Goal: Task Accomplishment & Management: Manage account settings

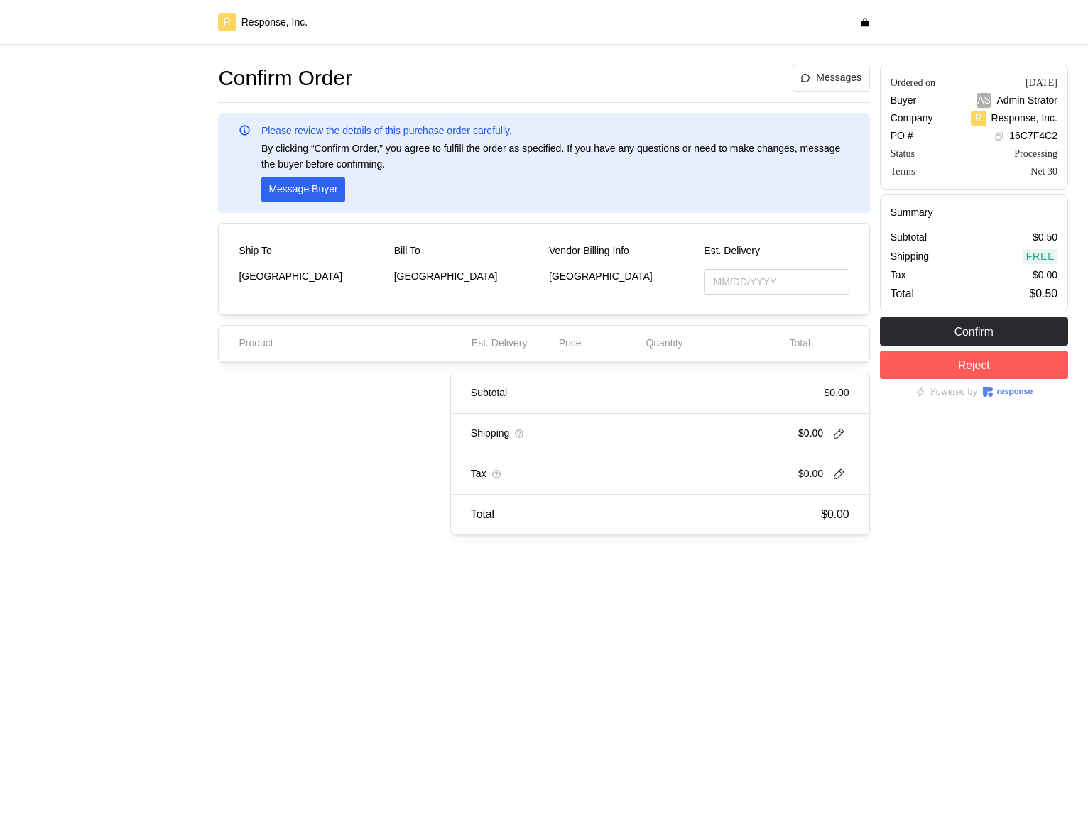
type input "10/07/2025"
type input "[DATE]"
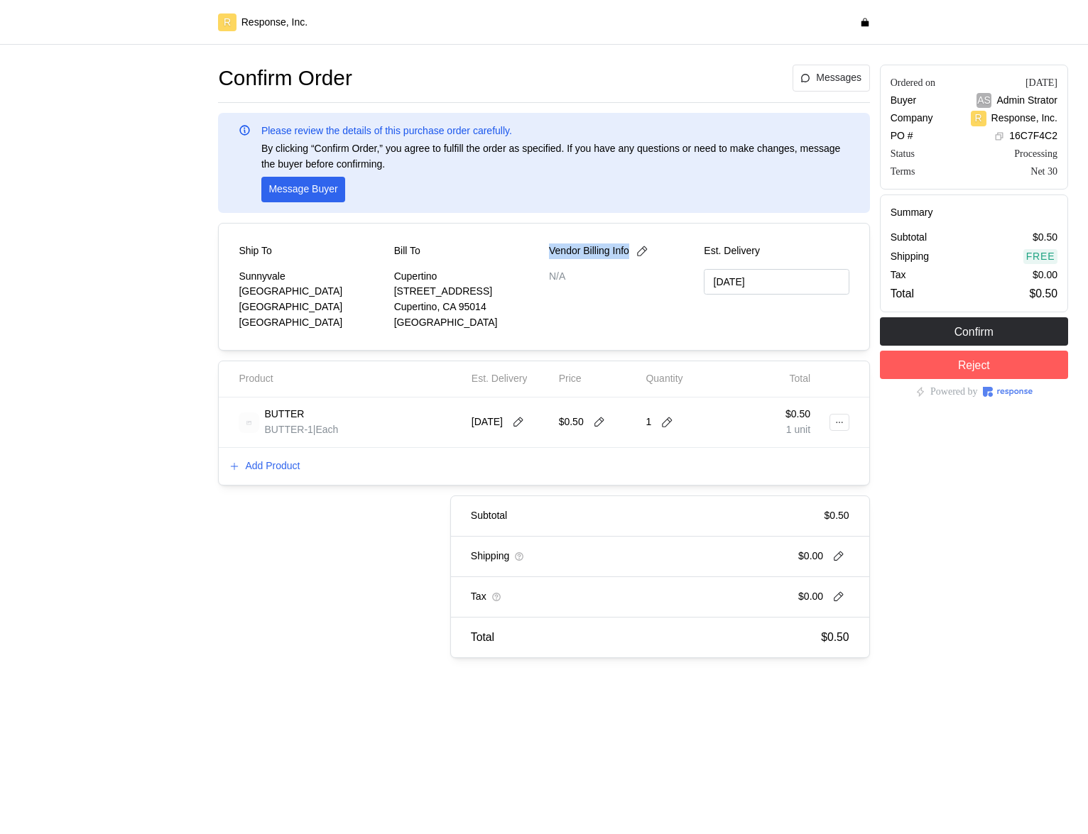
drag, startPoint x: 549, startPoint y: 251, endPoint x: 632, endPoint y: 251, distance: 82.4
click at [629, 251] on p "Vendor Billing Info" at bounding box center [589, 252] width 80 height 16
copy p "Vendor Billing Info"
click at [648, 249] on icon at bounding box center [641, 251] width 13 height 13
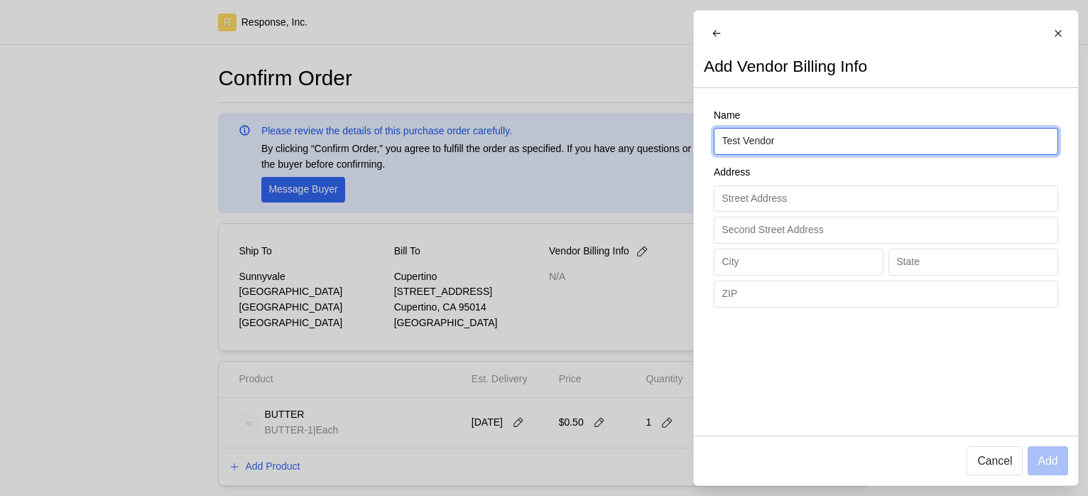
click at [799, 154] on input "Test Vendor" at bounding box center [885, 141] width 328 height 26
type input "Test Vendor"
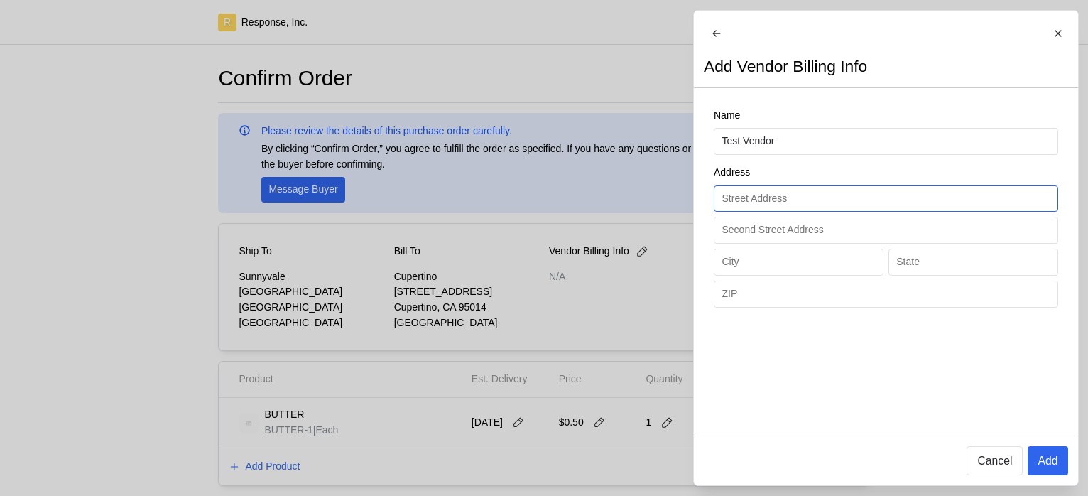
click at [764, 212] on input "text" at bounding box center [885, 199] width 328 height 26
type input "[STREET_ADDRESS][PERSON_NAME]"
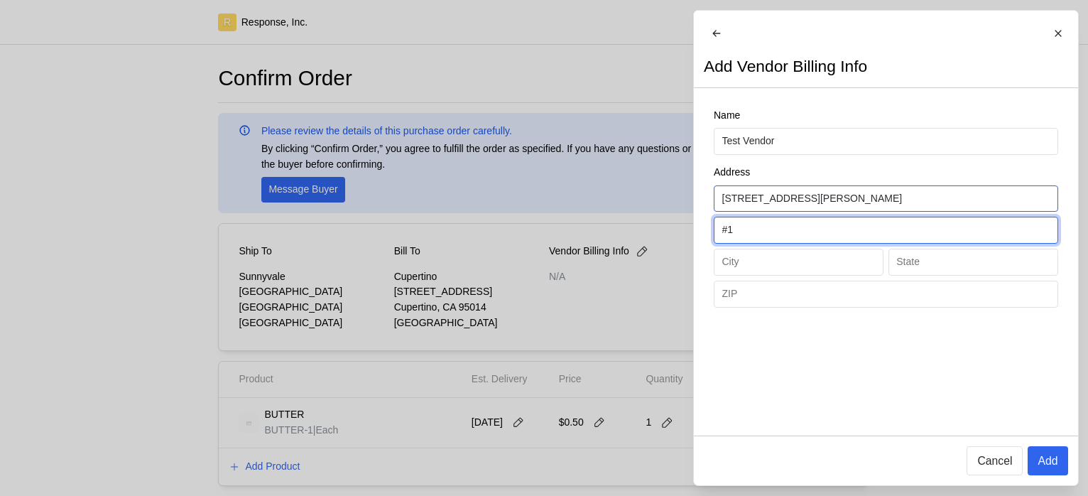
type input "#1"
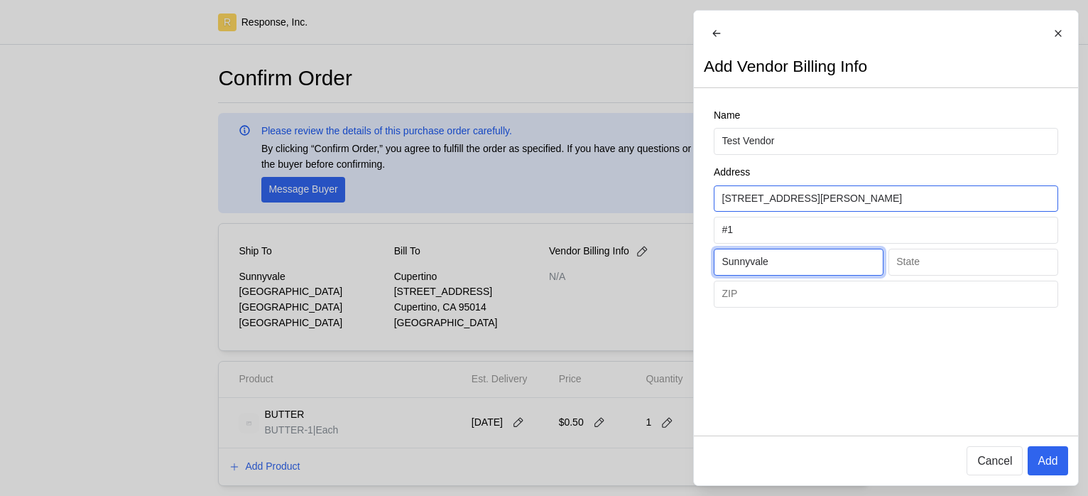
type input "Sunnyvale"
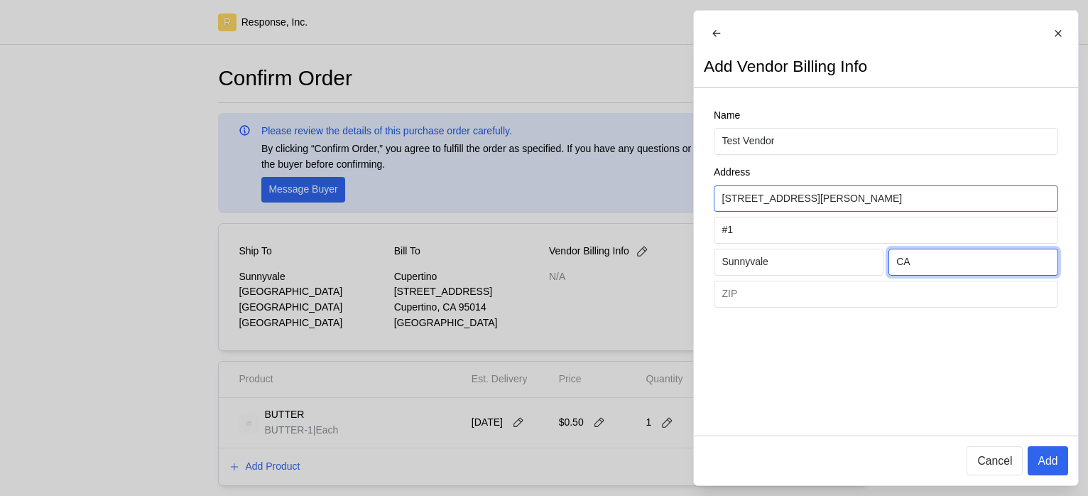
type input "CA"
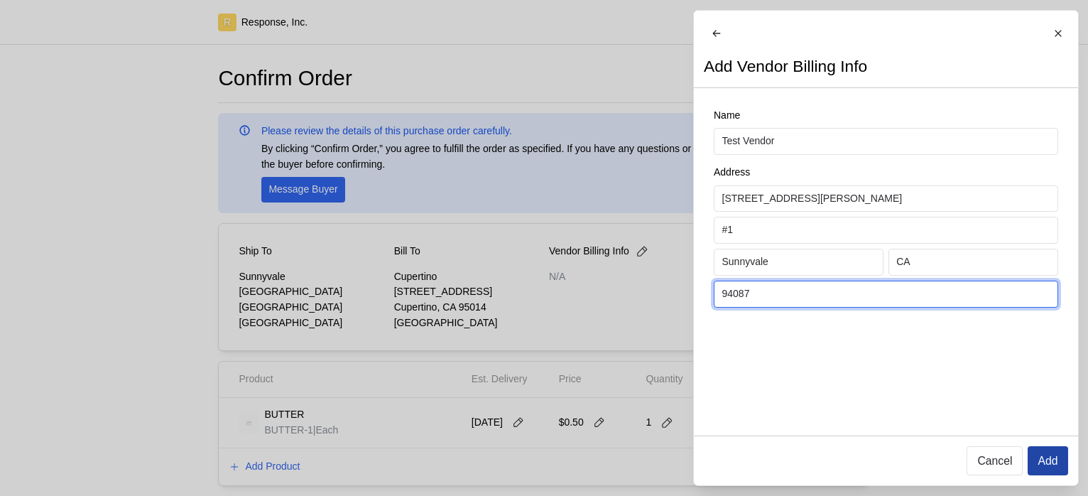
type input "94087"
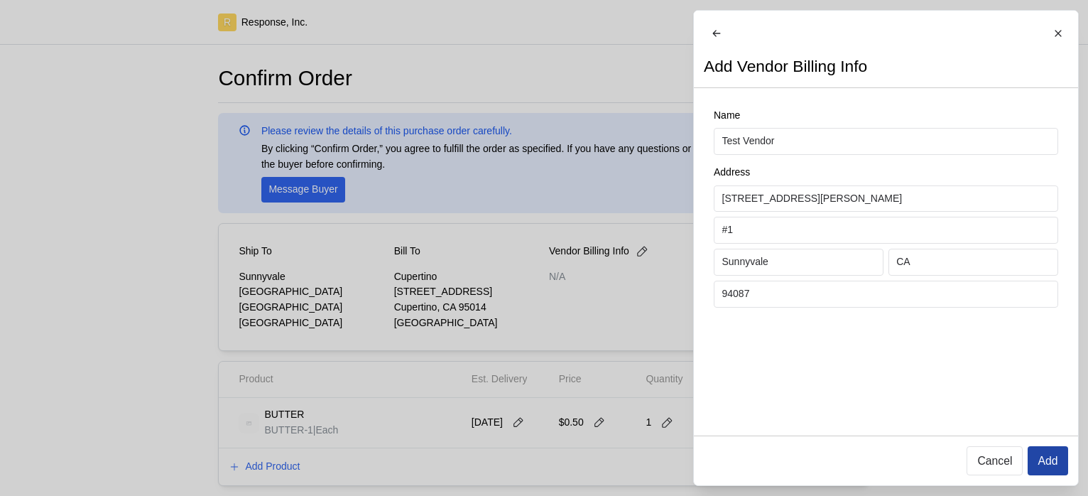
click at [1051, 458] on p "Add" at bounding box center [1047, 461] width 20 height 18
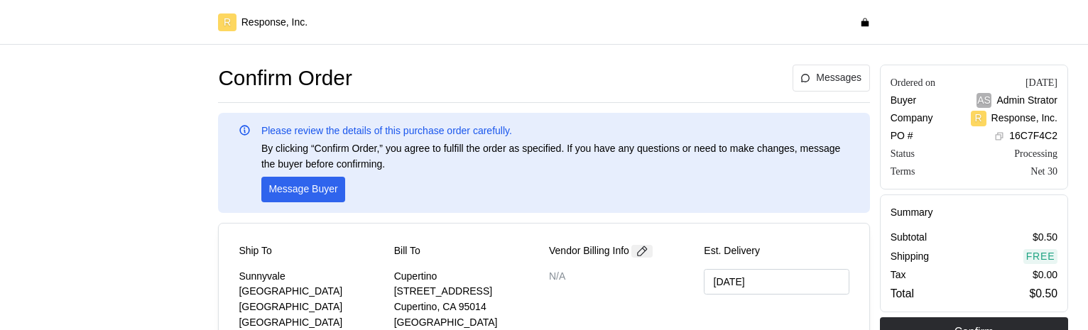
click at [642, 251] on icon at bounding box center [641, 251] width 13 height 13
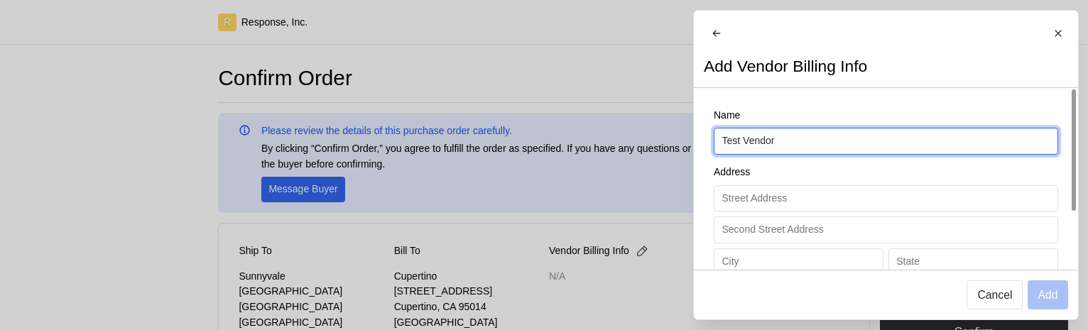
drag, startPoint x: 745, startPoint y: 151, endPoint x: 810, endPoint y: 151, distance: 64.6
click at [810, 151] on input "Test Vendor" at bounding box center [885, 141] width 328 height 26
click at [811, 151] on input "Test Vendor" at bounding box center [885, 141] width 328 height 26
click at [810, 151] on input "Test Vendor" at bounding box center [885, 141] width 328 height 26
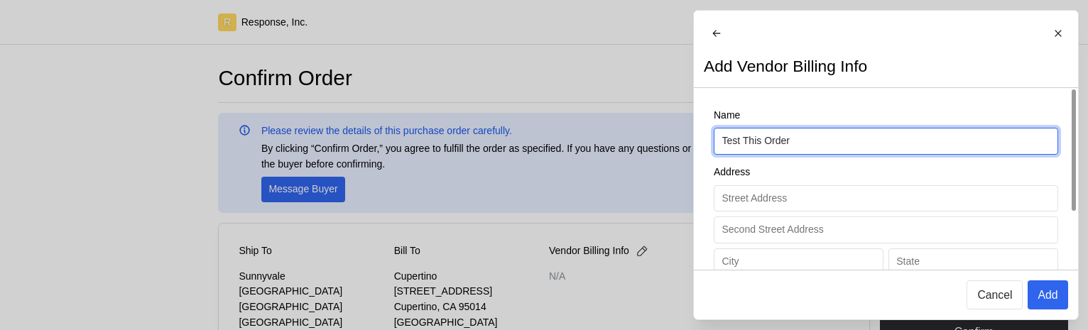
type input "Test This Order"
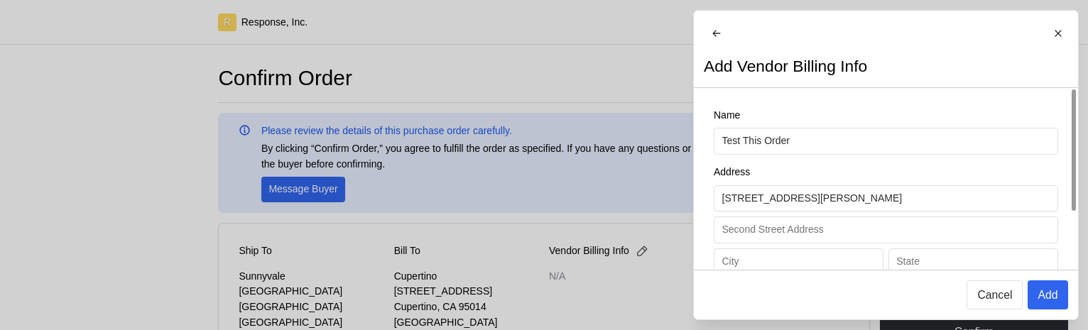
type input "[STREET_ADDRESS][PERSON_NAME]"
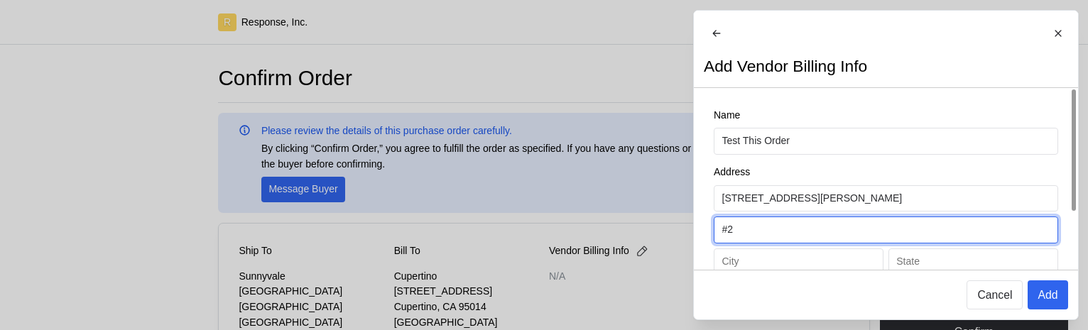
type input "#2"
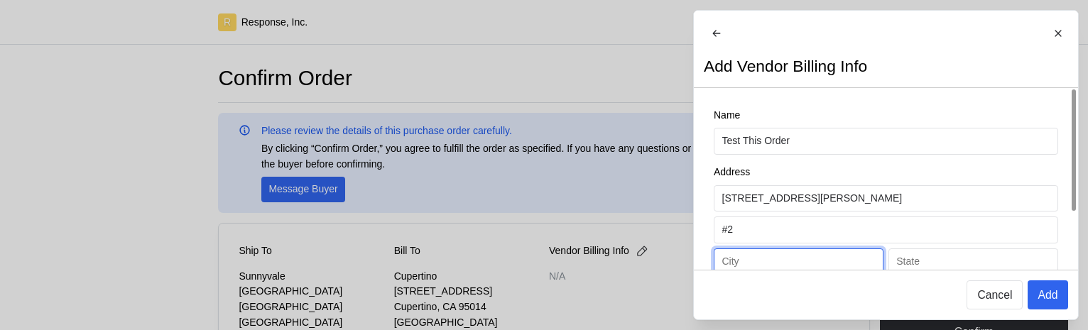
scroll to position [15, 0]
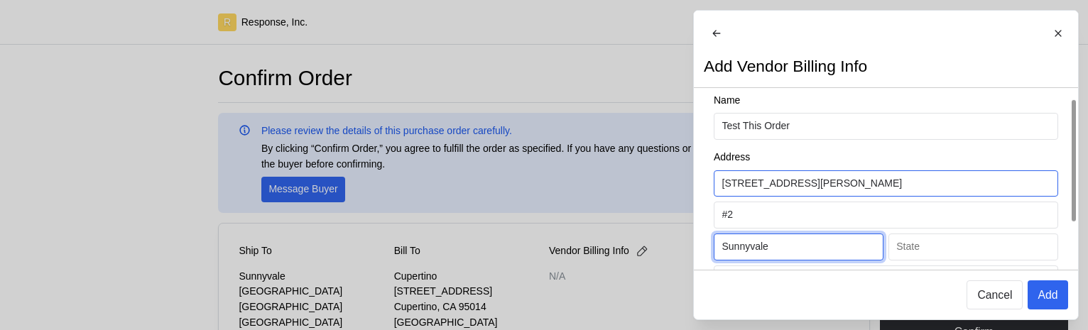
type input "Sunnyvale"
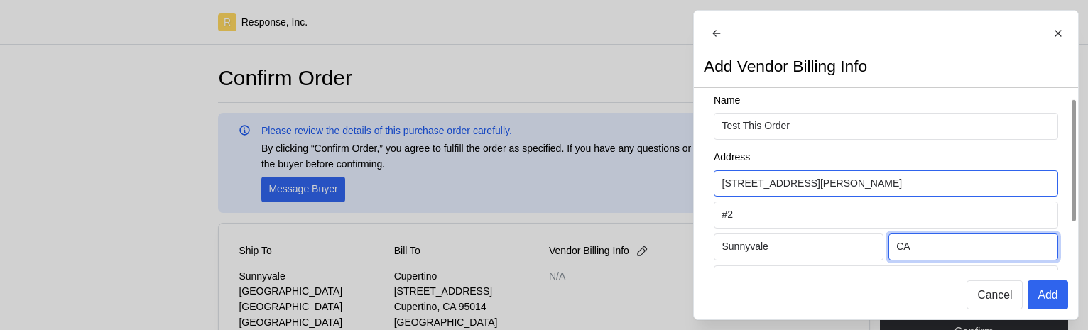
type input "CA"
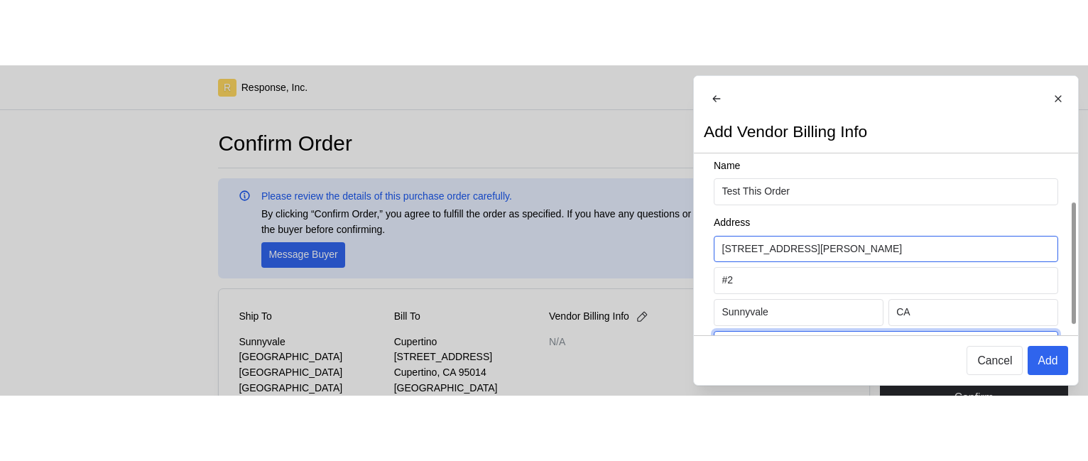
scroll to position [67, 0]
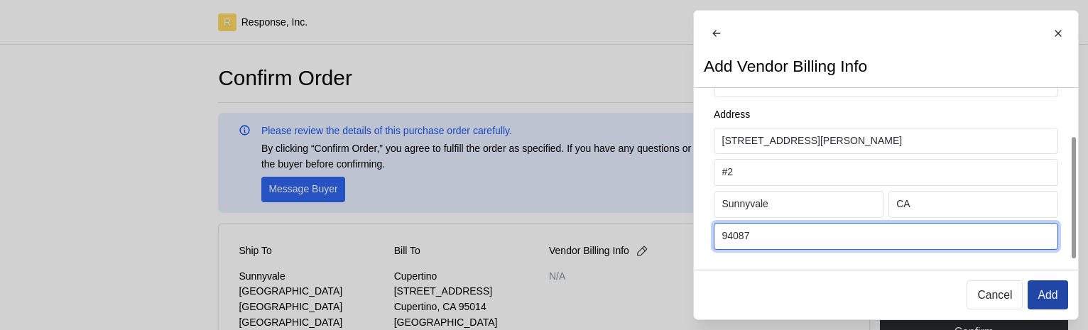
type input "94087"
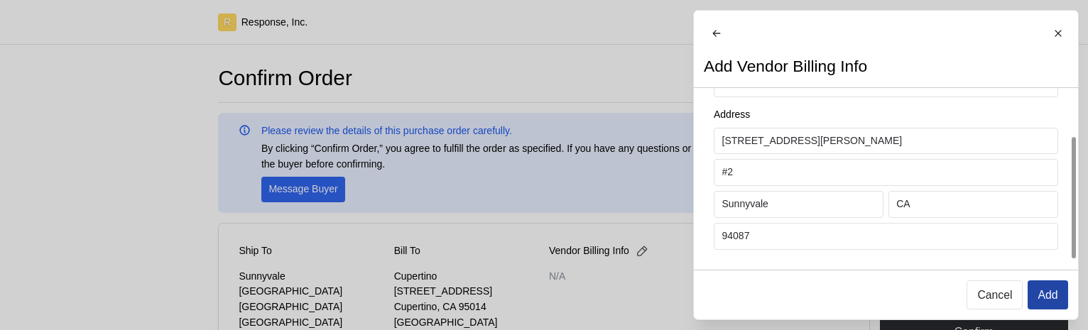
click at [1040, 293] on p "Add" at bounding box center [1047, 295] width 20 height 18
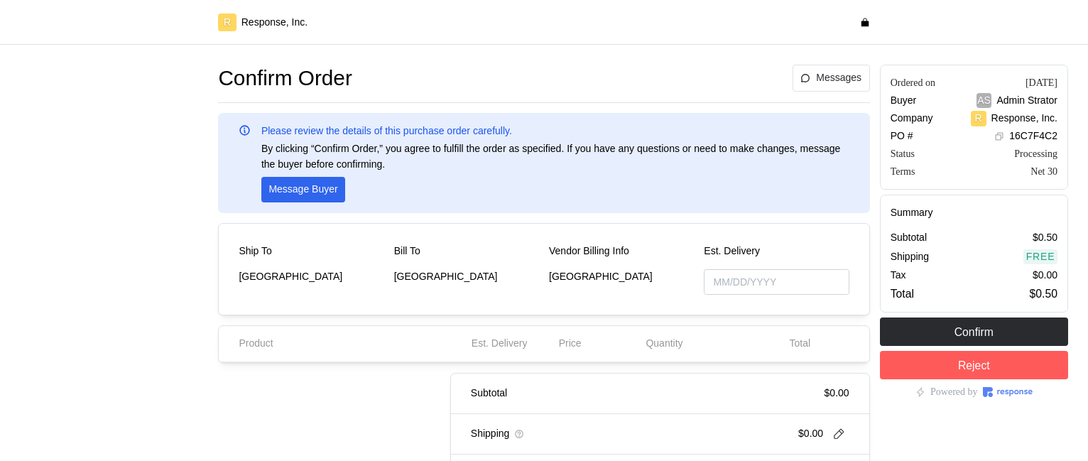
type input "[DATE]"
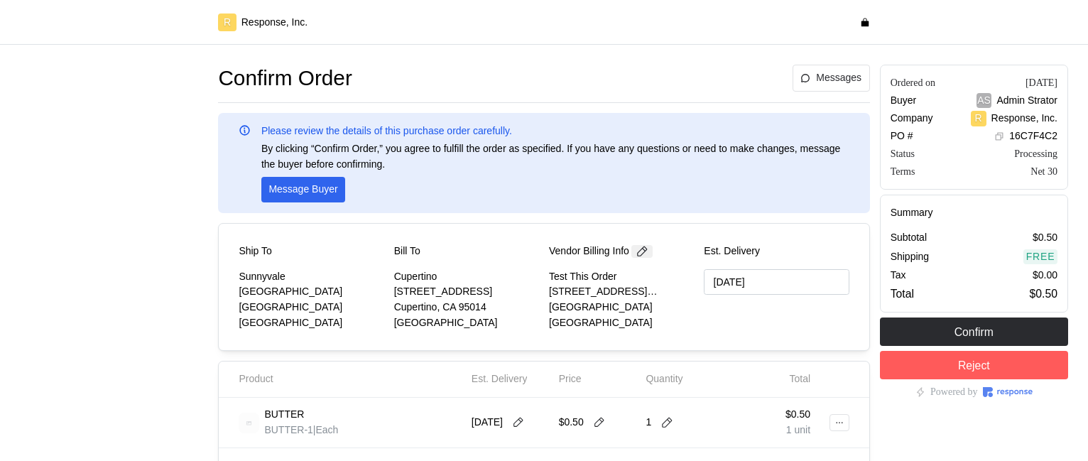
click at [648, 257] on icon at bounding box center [641, 251] width 13 height 13
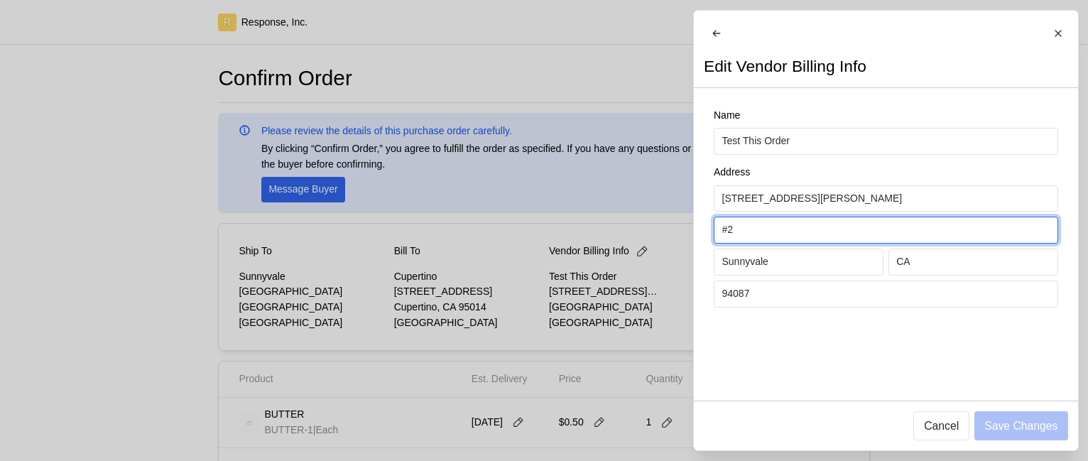
click at [793, 234] on input "#2" at bounding box center [885, 230] width 328 height 26
type input "#45"
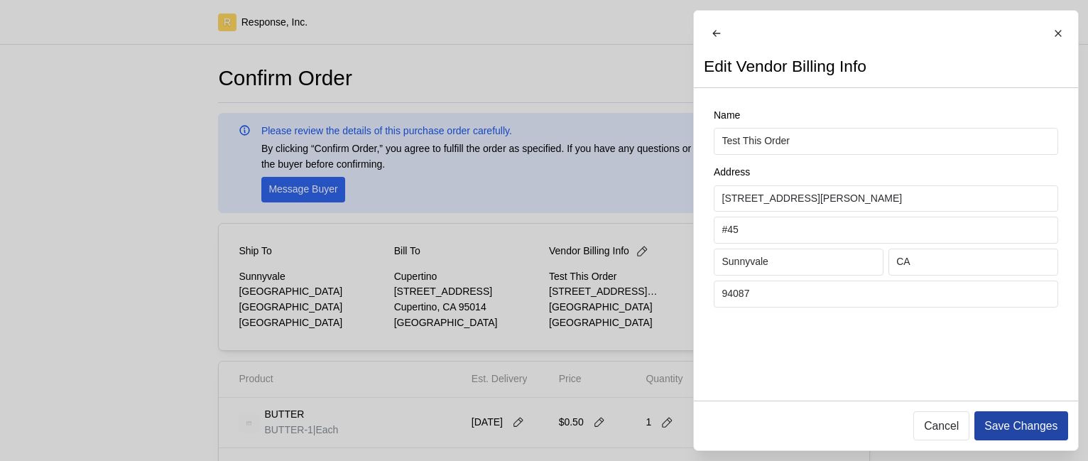
click at [1004, 423] on p "Save Changes" at bounding box center [1020, 426] width 73 height 18
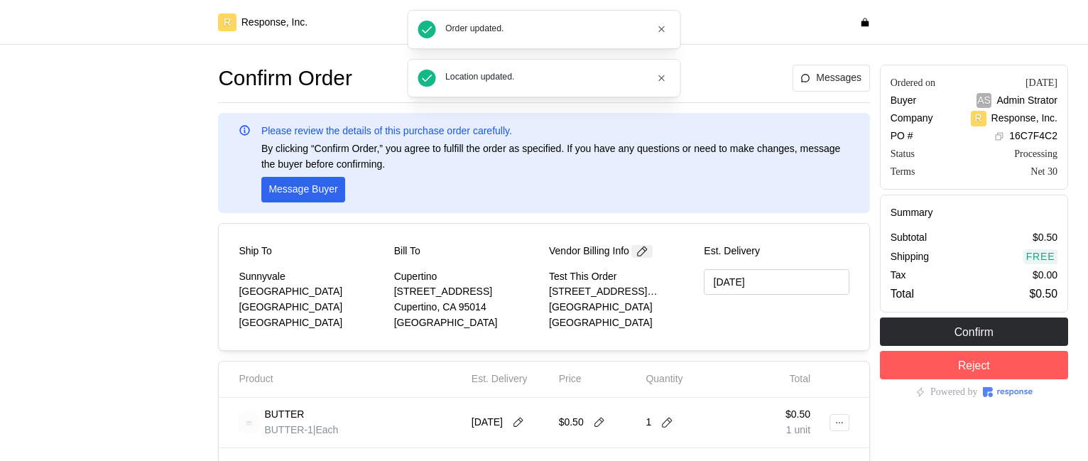
click at [641, 253] on icon at bounding box center [641, 251] width 13 height 13
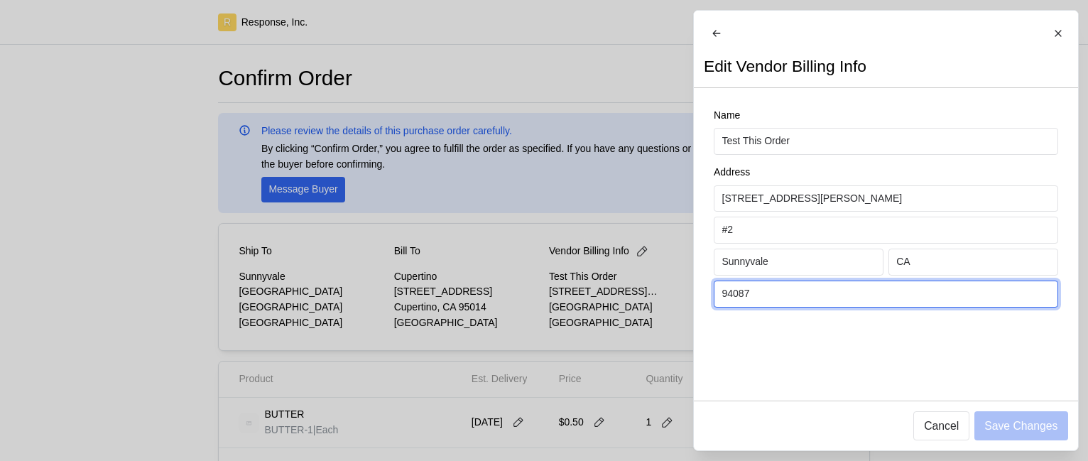
click at [778, 301] on input "94087" at bounding box center [885, 294] width 328 height 26
type input "94086"
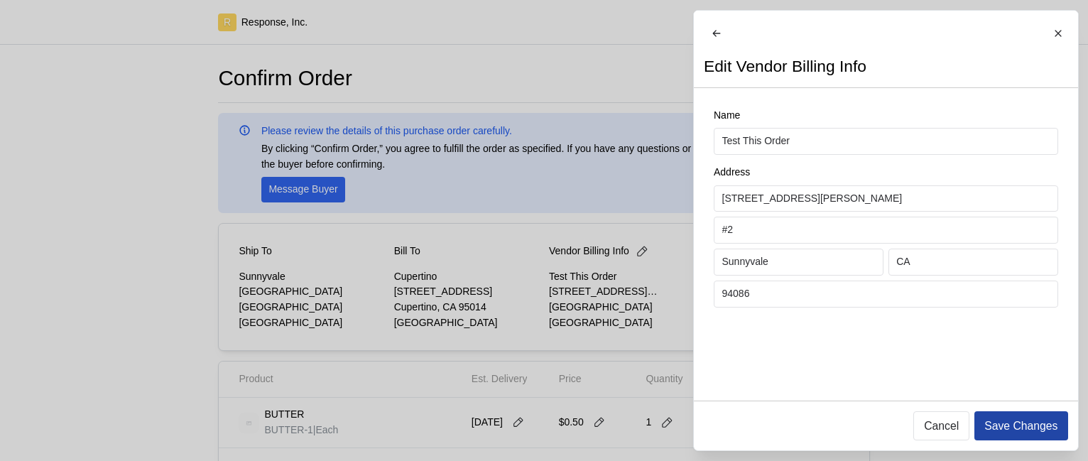
click at [1006, 431] on p "Save Changes" at bounding box center [1020, 426] width 73 height 18
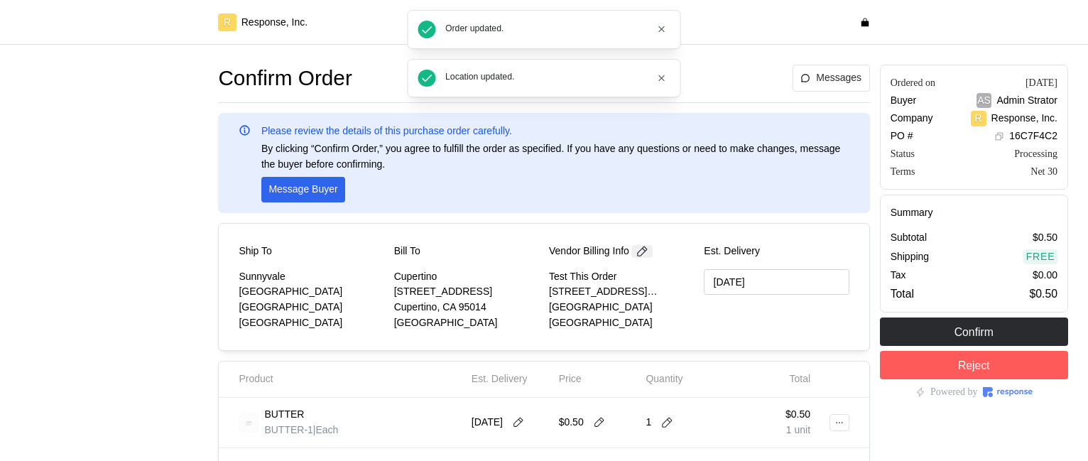
click at [644, 248] on icon at bounding box center [641, 251] width 13 height 13
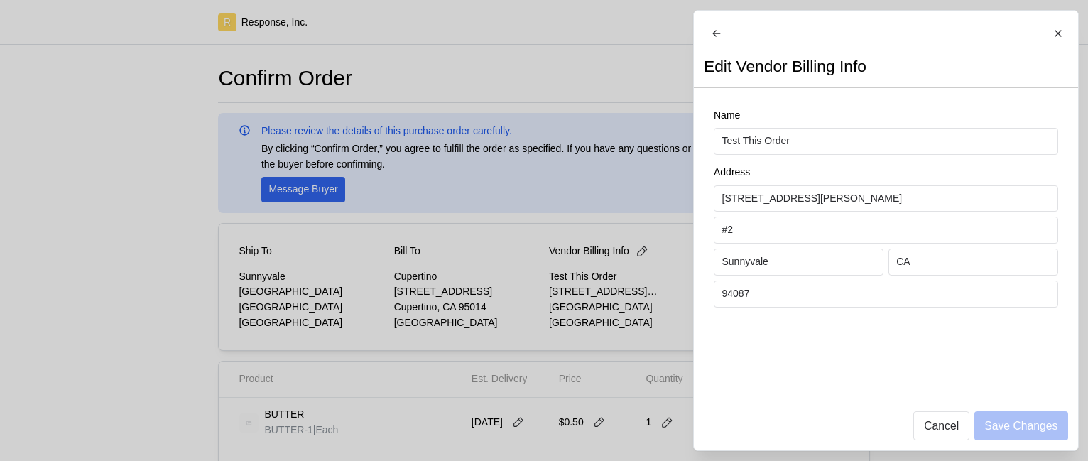
click at [287, 248] on div at bounding box center [544, 230] width 1088 height 461
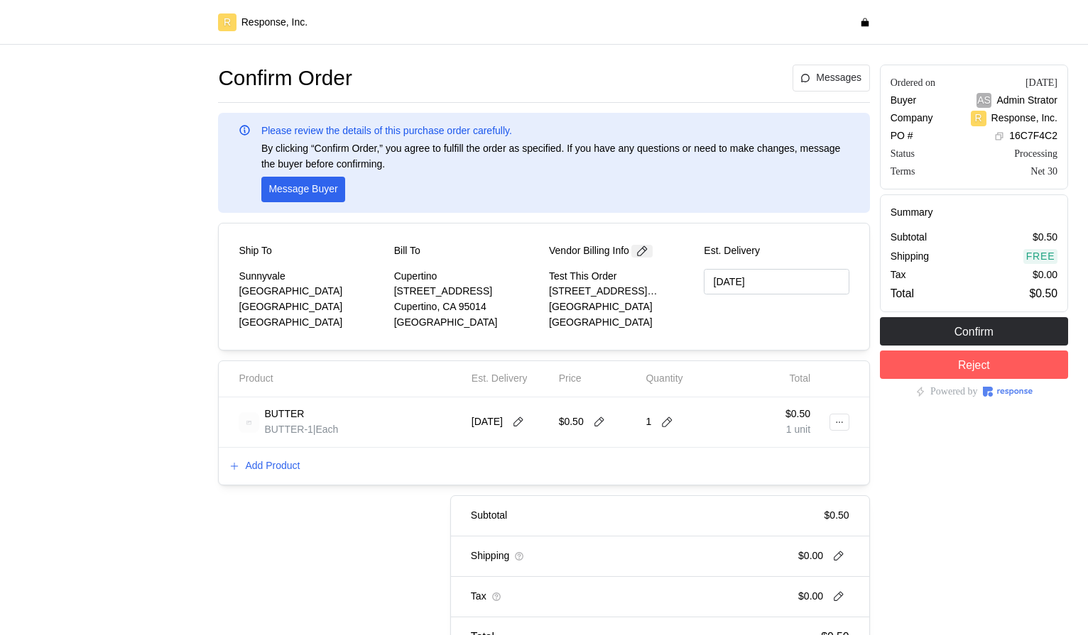
click at [646, 251] on icon at bounding box center [641, 251] width 13 height 13
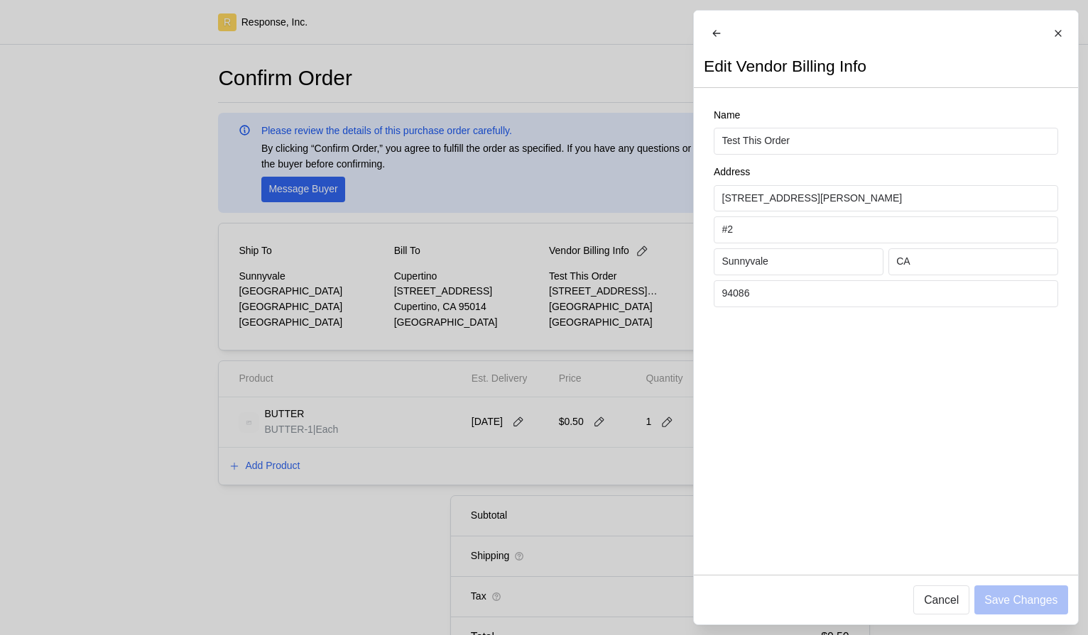
click at [647, 251] on div at bounding box center [544, 317] width 1088 height 635
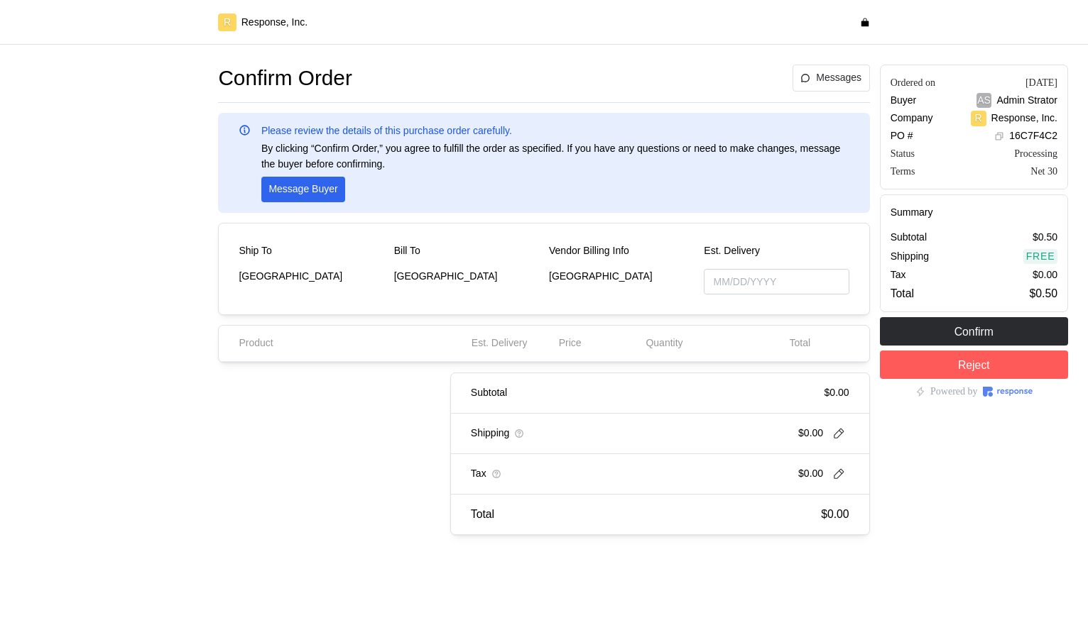
type input "[DATE]"
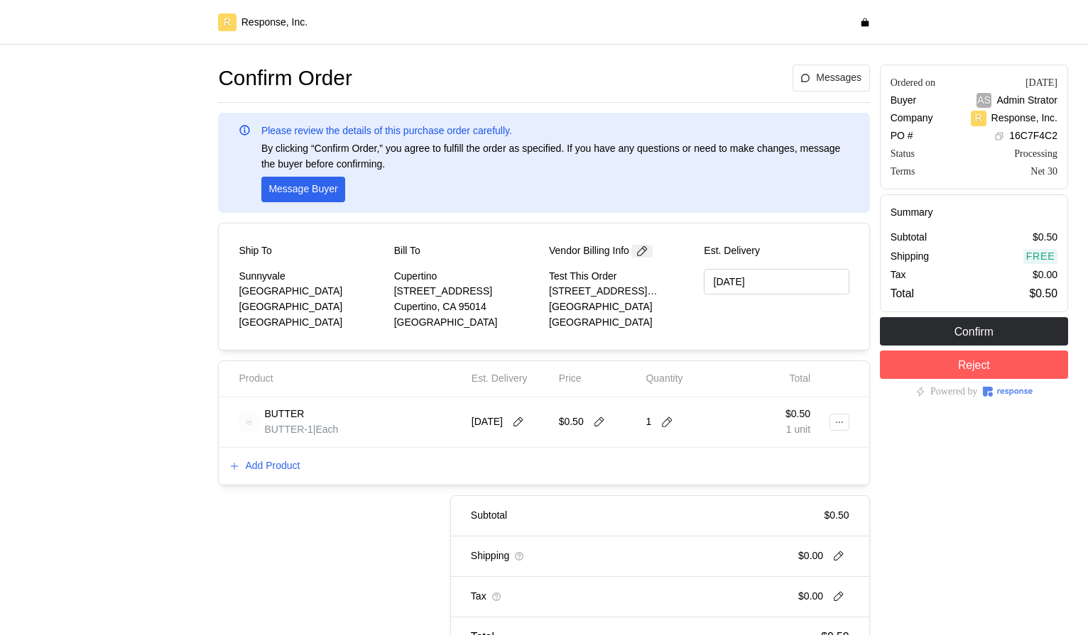
click at [648, 257] on icon at bounding box center [641, 251] width 13 height 13
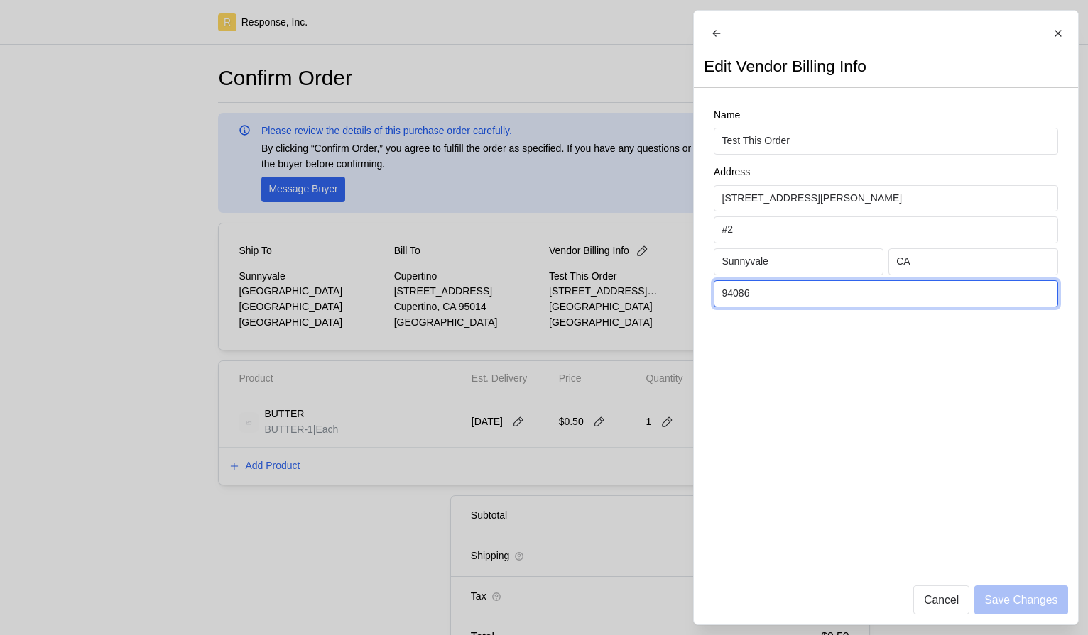
click at [855, 298] on input "94086" at bounding box center [885, 294] width 328 height 26
type input "94087"
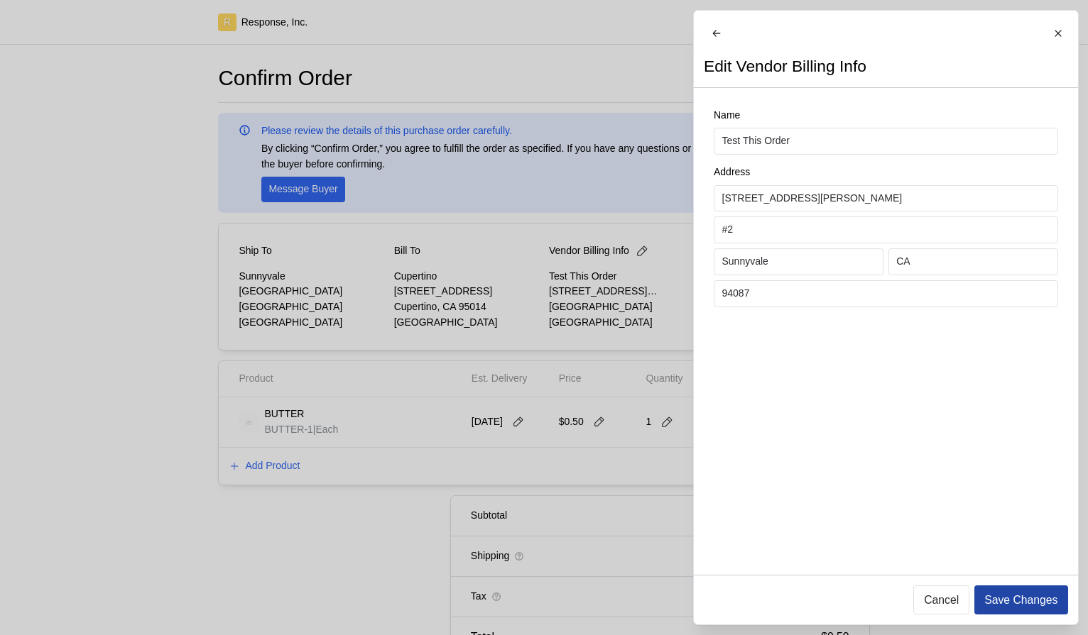
click at [1010, 606] on p "Save Changes" at bounding box center [1020, 600] width 73 height 18
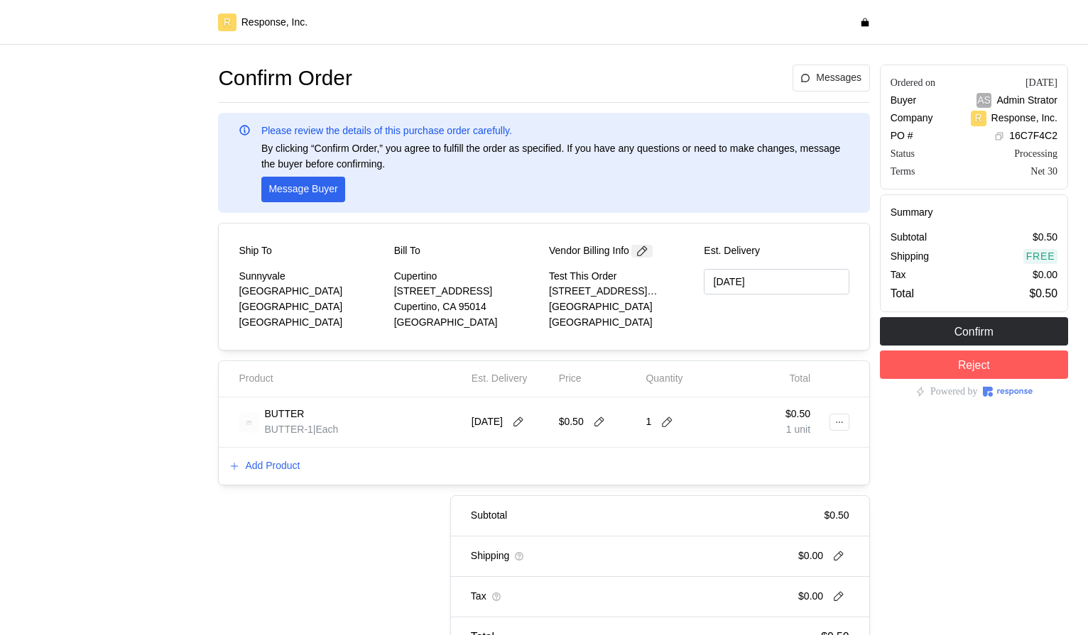
click at [643, 251] on icon at bounding box center [641, 251] width 13 height 13
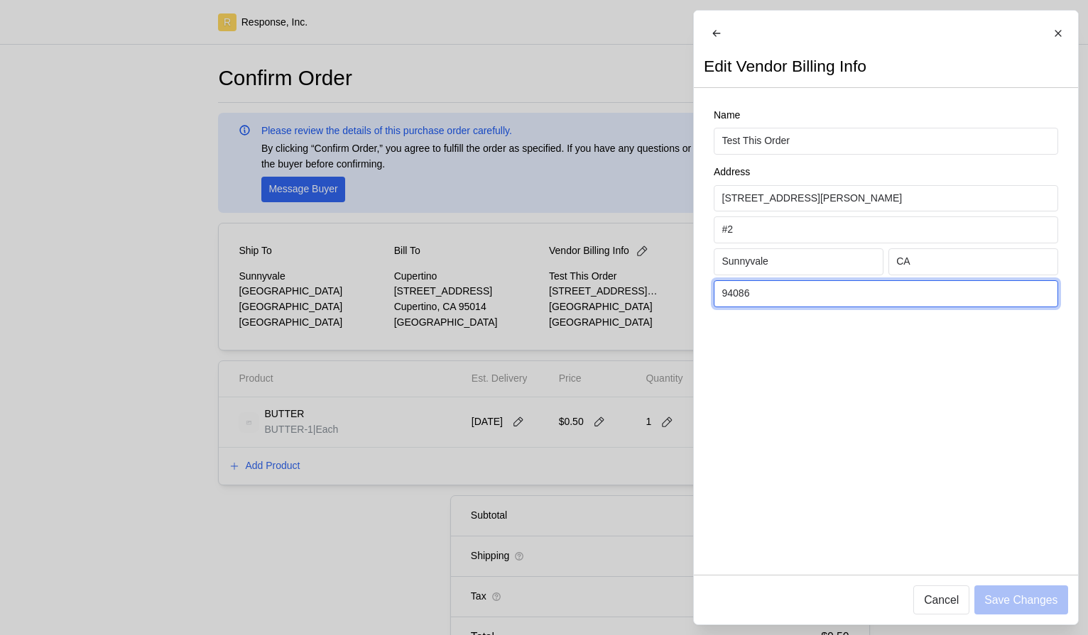
click at [775, 305] on input "94086" at bounding box center [885, 294] width 328 height 26
type input "94087"
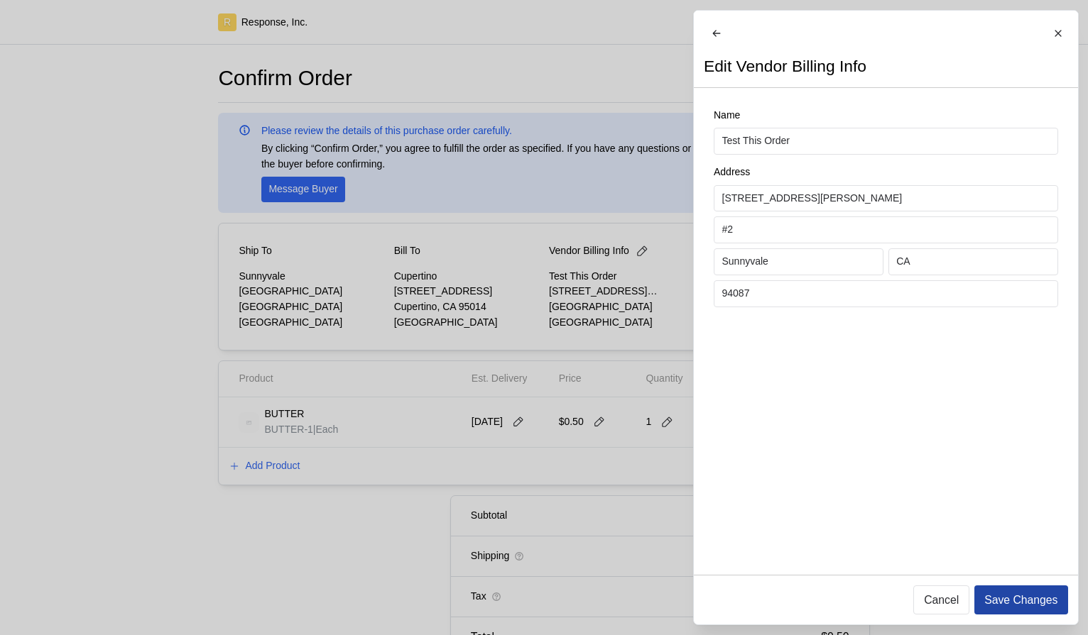
click at [1035, 606] on p "Save Changes" at bounding box center [1020, 600] width 73 height 18
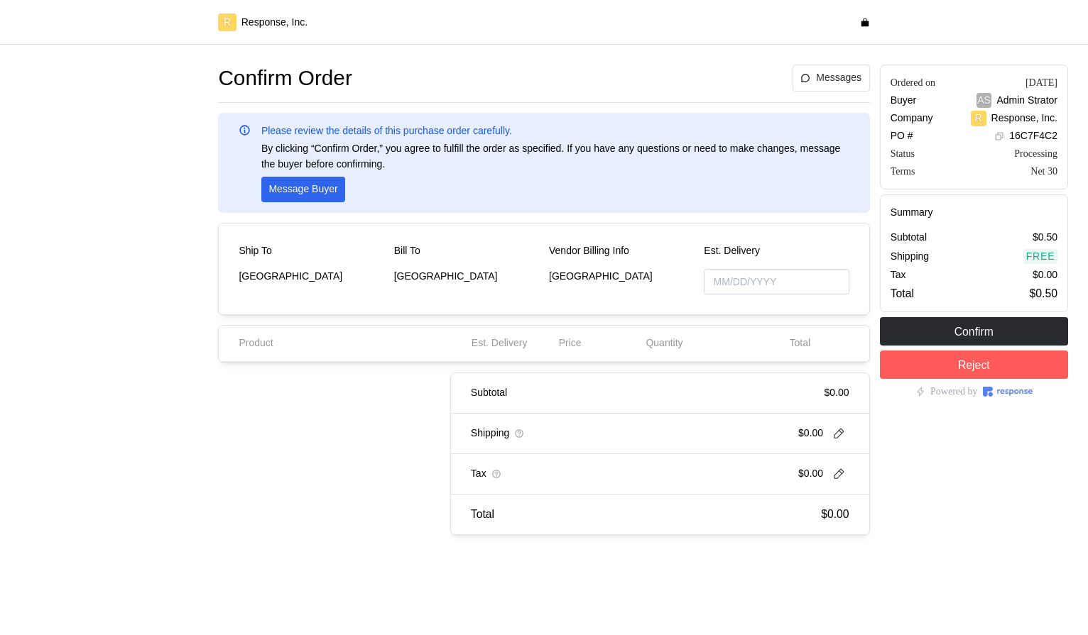
type input "[DATE]"
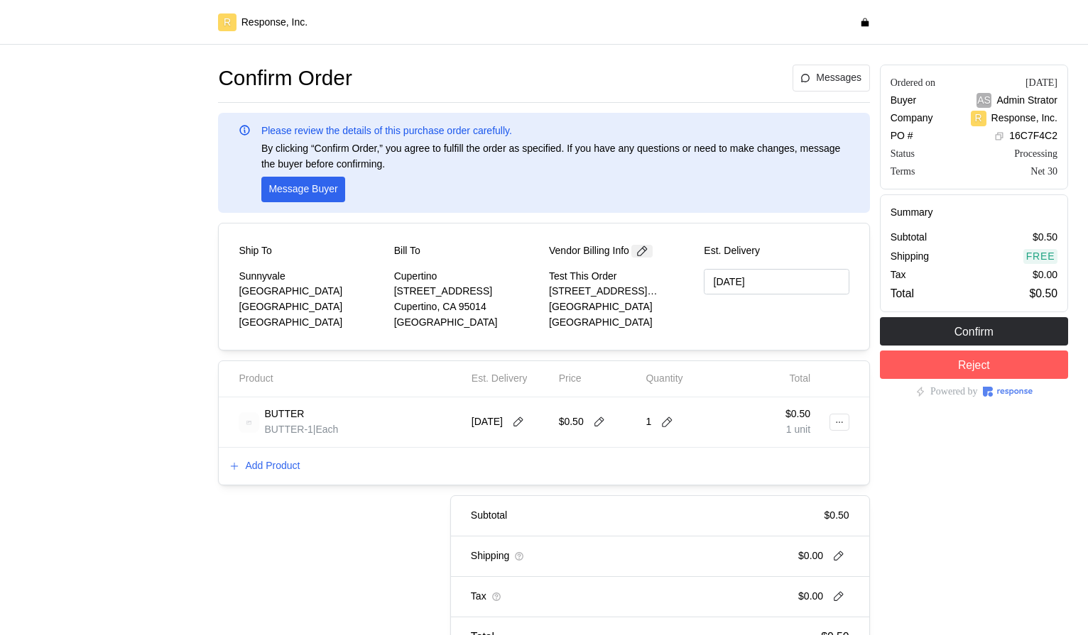
click at [647, 251] on icon at bounding box center [641, 251] width 13 height 13
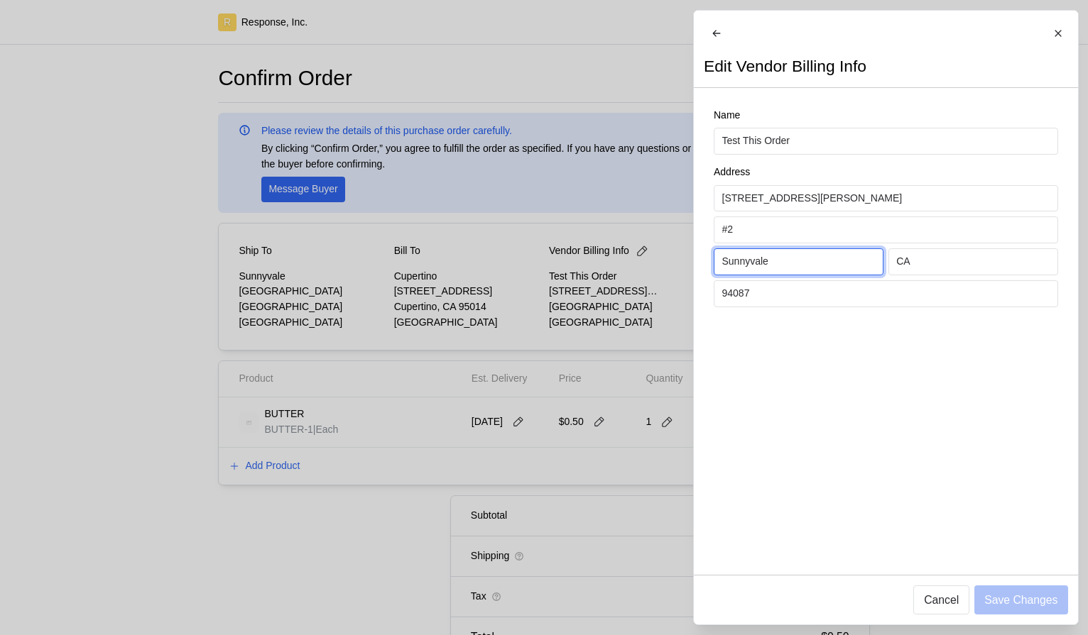
click at [829, 274] on input "Sunnyvale" at bounding box center [797, 262] width 153 height 26
type input "Cupertino"
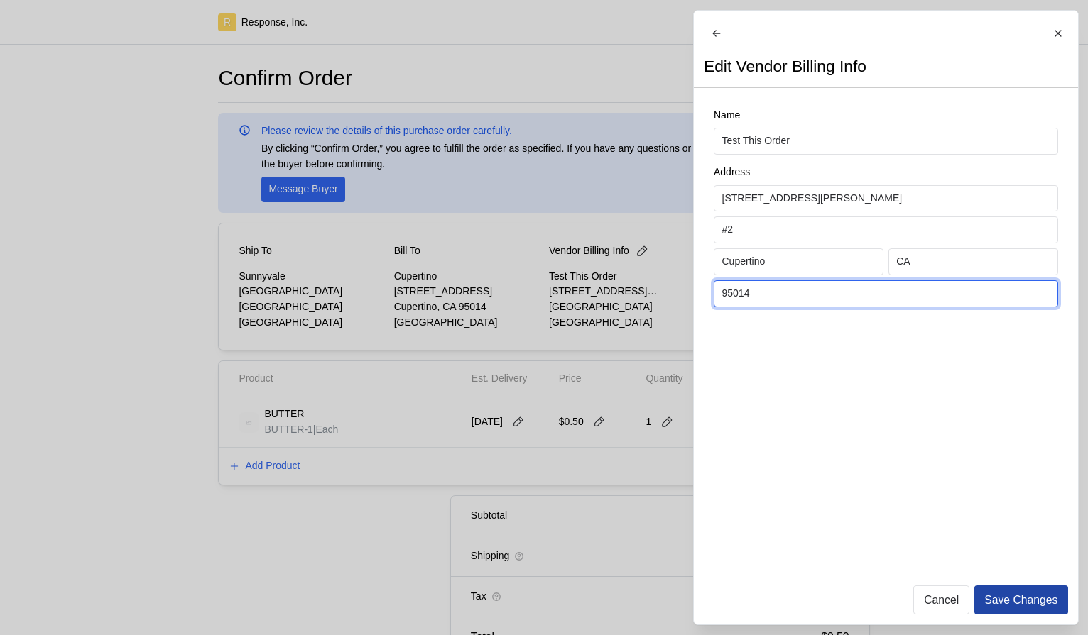
type input "95014"
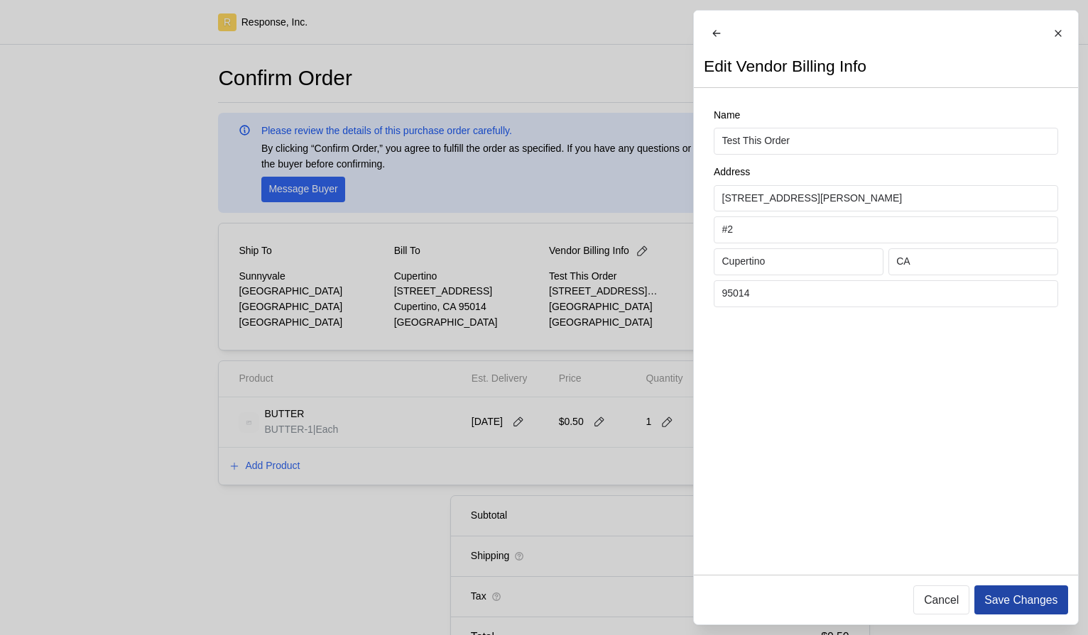
click at [1002, 598] on p "Save Changes" at bounding box center [1020, 600] width 73 height 18
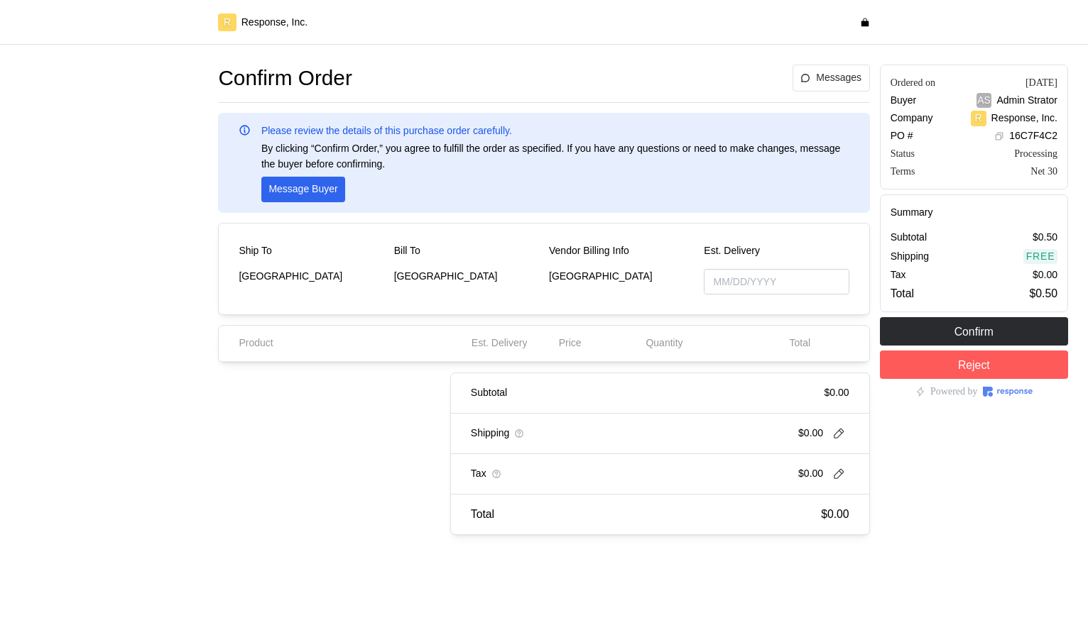
type input "[DATE]"
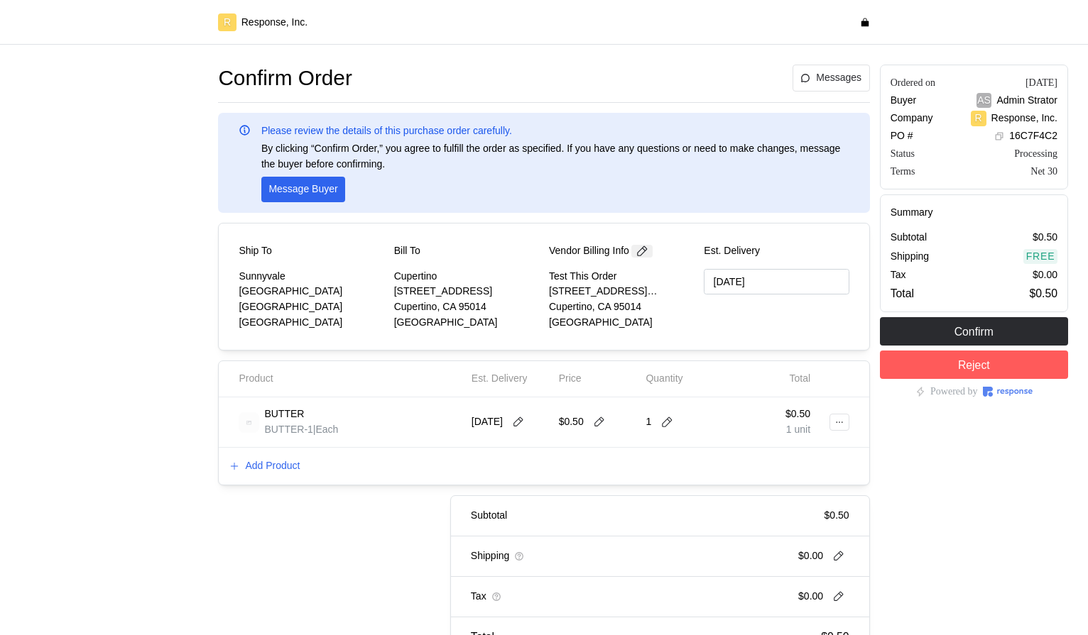
click at [639, 256] on button at bounding box center [641, 251] width 21 height 13
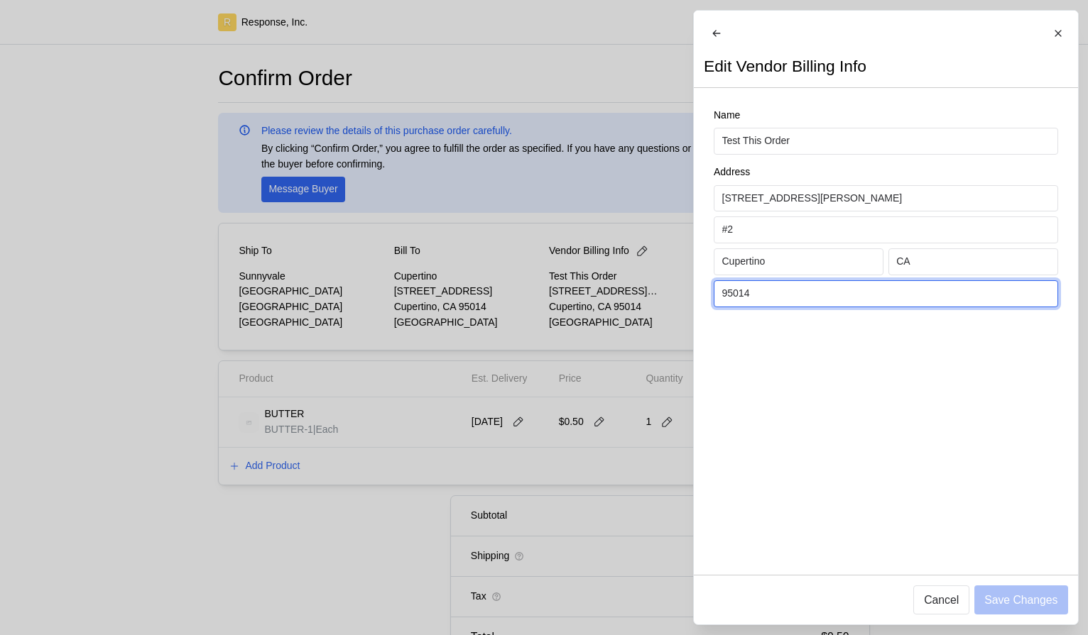
click at [781, 305] on input "95014" at bounding box center [885, 294] width 328 height 26
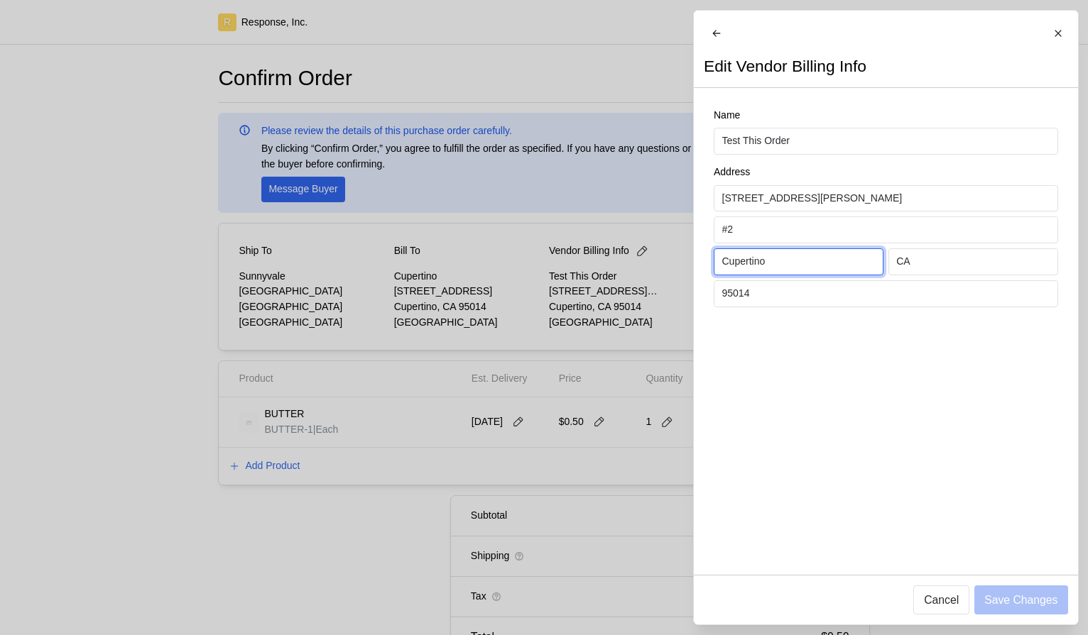
click at [772, 275] on input "Cupertino" at bounding box center [797, 262] width 153 height 26
click at [773, 275] on input "Cupertino" at bounding box center [797, 262] width 153 height 26
type input "Sunnyvale"
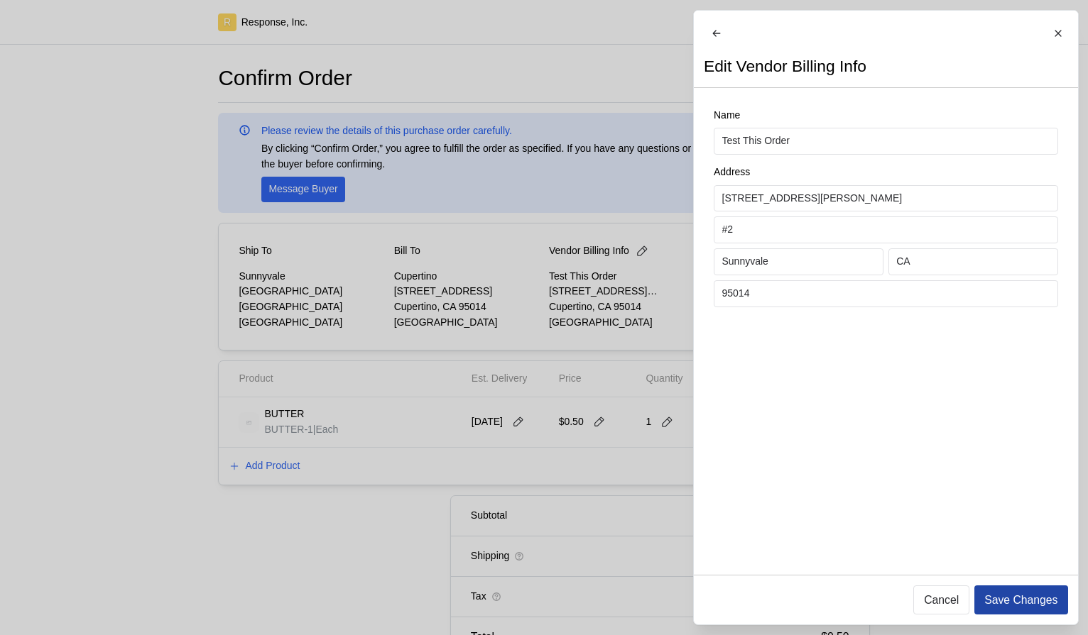
click at [1011, 601] on p "Save Changes" at bounding box center [1020, 600] width 73 height 18
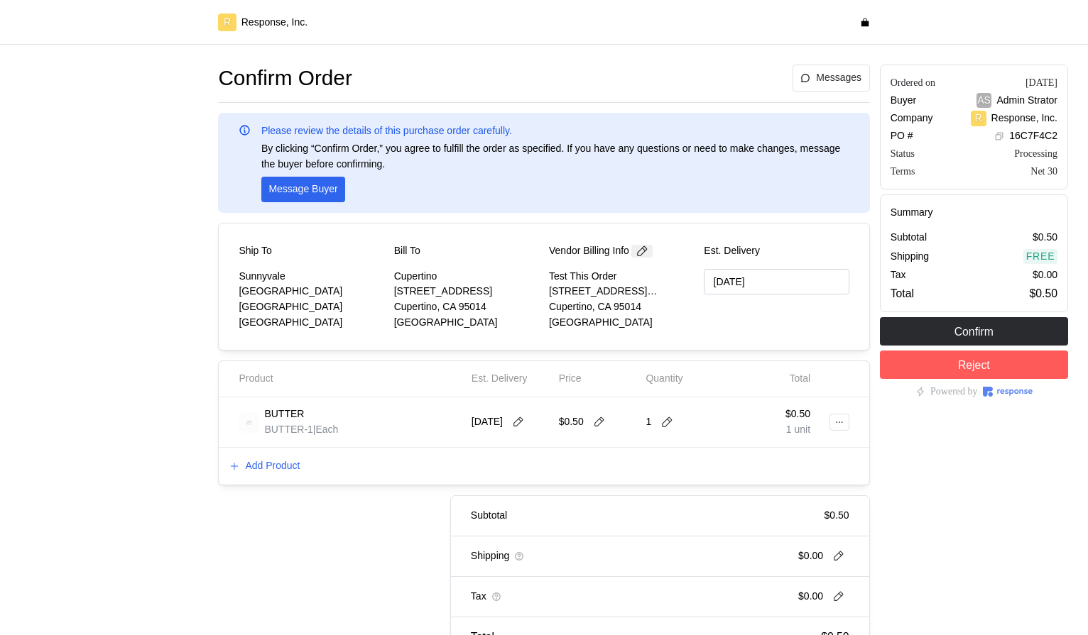
click at [645, 249] on icon at bounding box center [643, 251] width 10 height 10
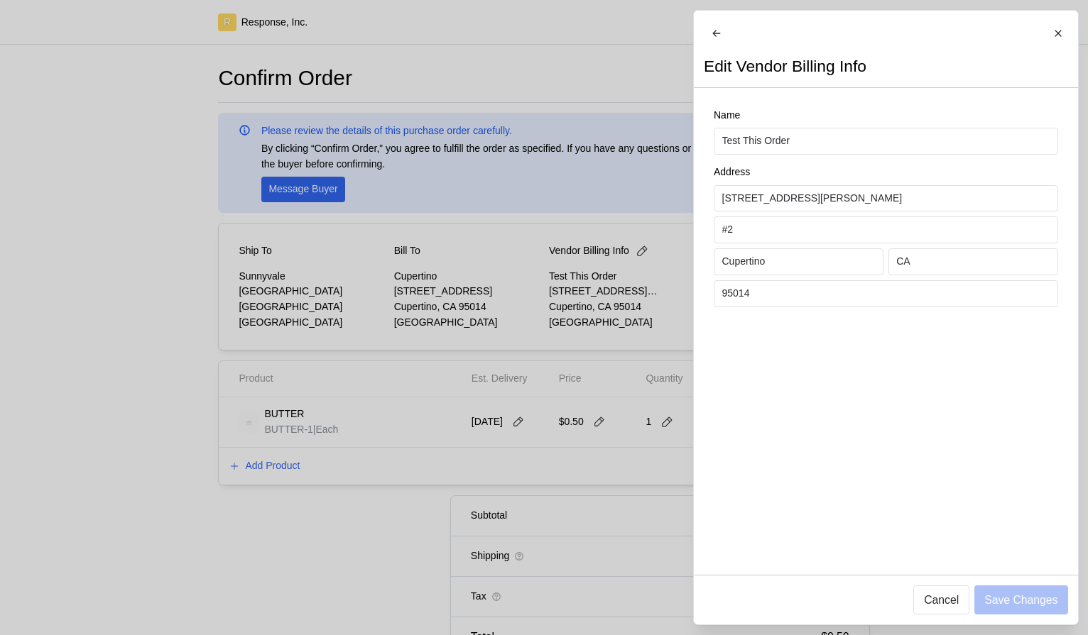
click at [642, 251] on div at bounding box center [544, 317] width 1088 height 635
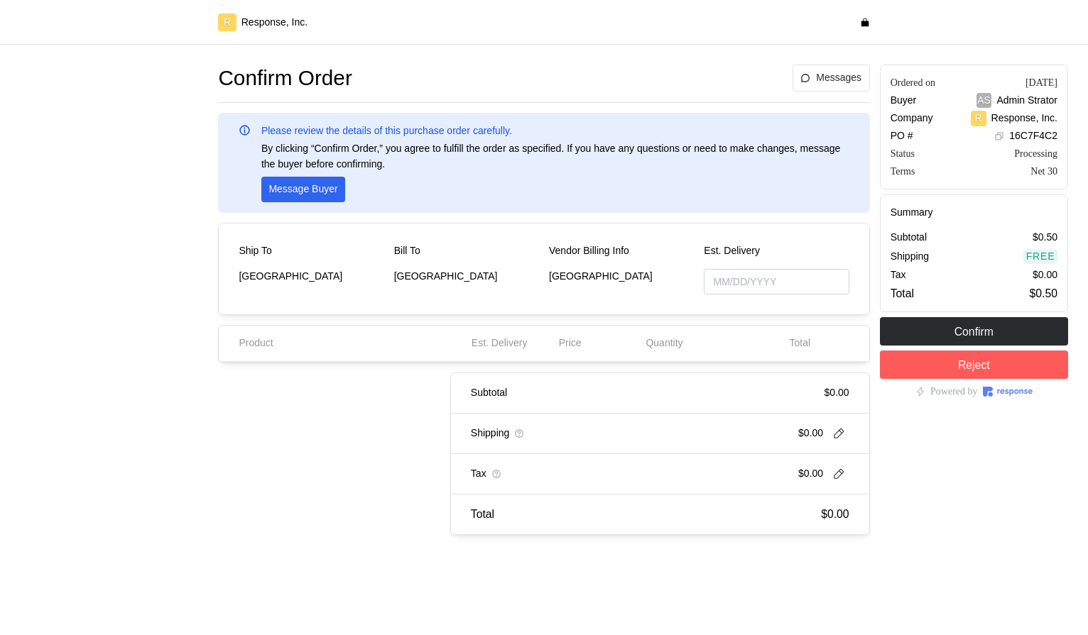
type input "[DATE]"
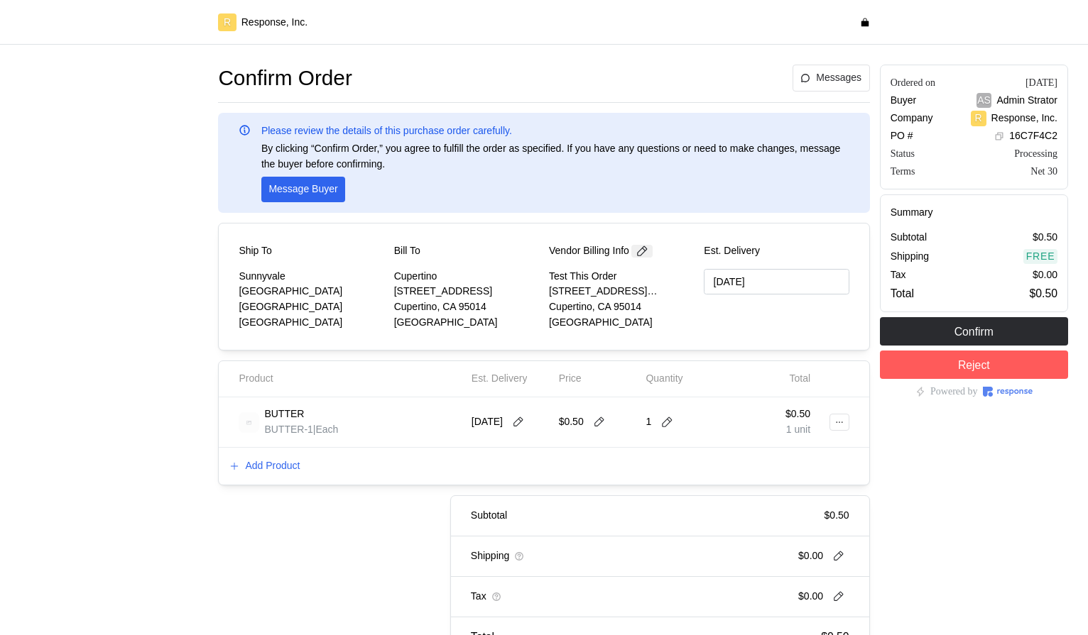
click at [641, 249] on icon at bounding box center [641, 251] width 13 height 13
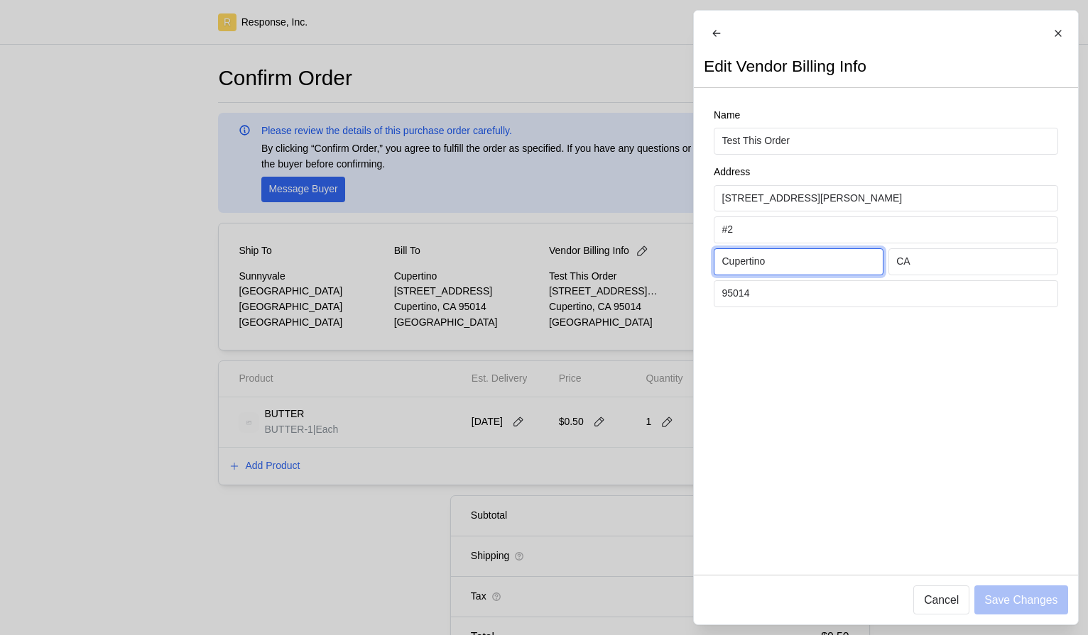
click at [762, 265] on input "Cupertino" at bounding box center [797, 262] width 153 height 26
type input "Sunnyvale"
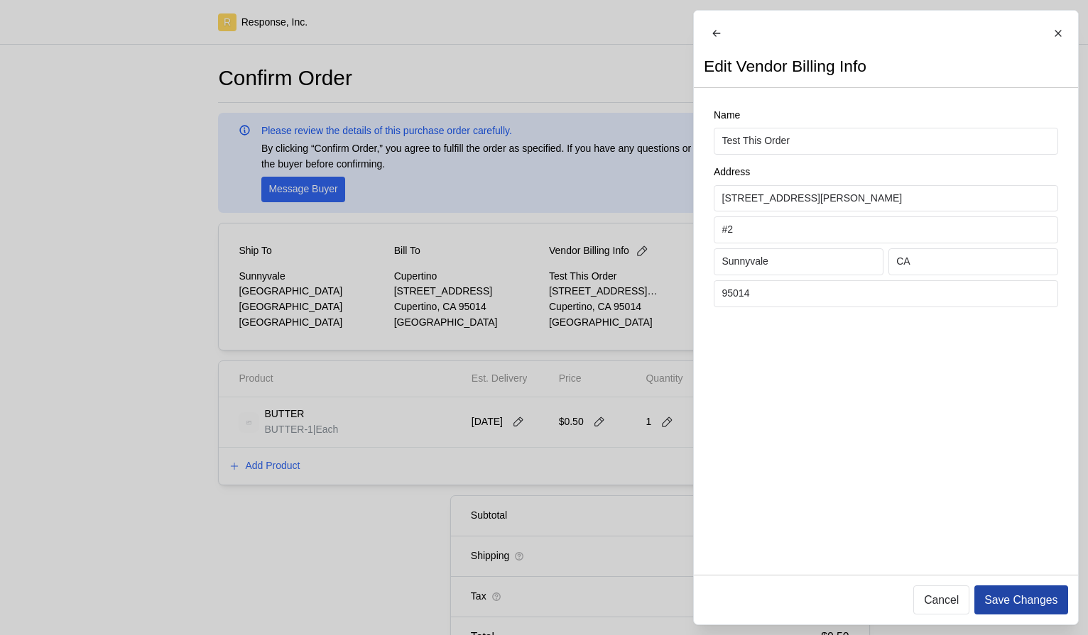
click at [1012, 605] on p "Save Changes" at bounding box center [1020, 600] width 73 height 18
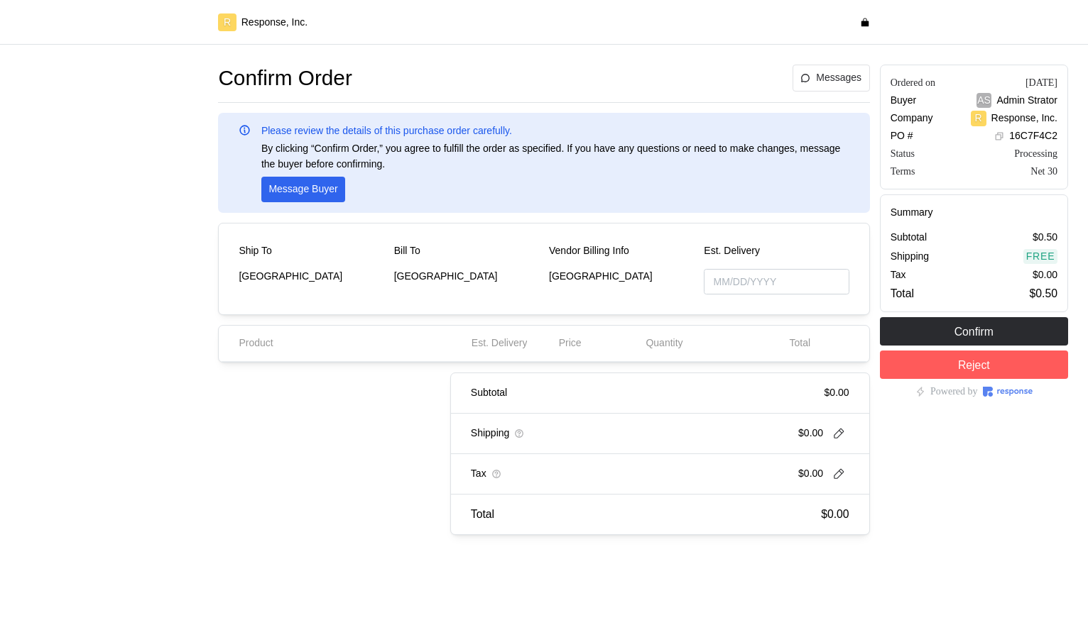
type input "[DATE]"
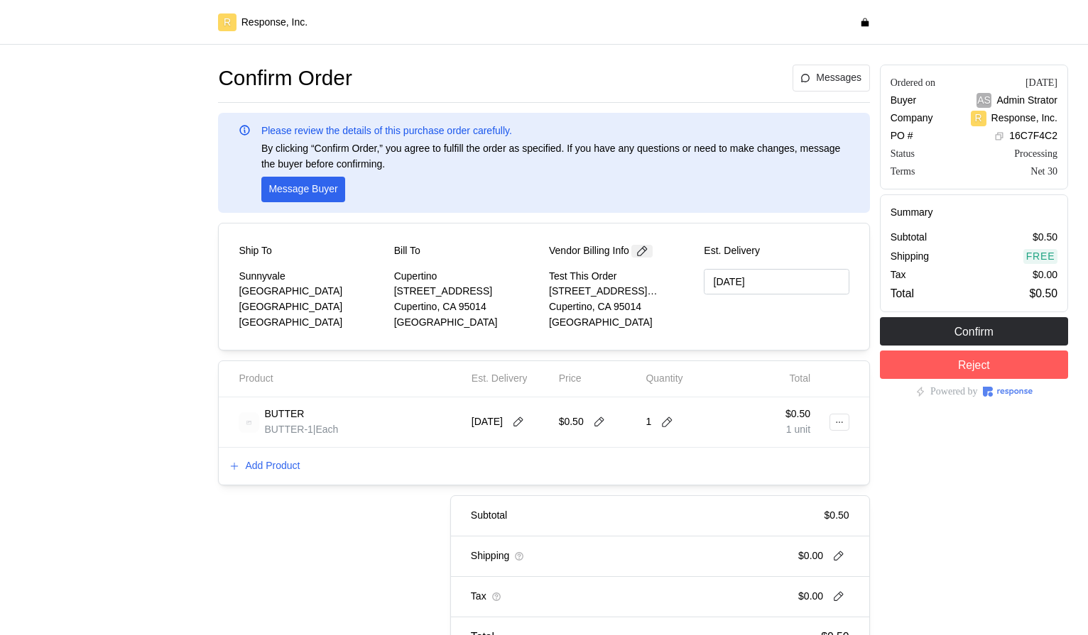
click at [648, 248] on icon at bounding box center [641, 251] width 13 height 13
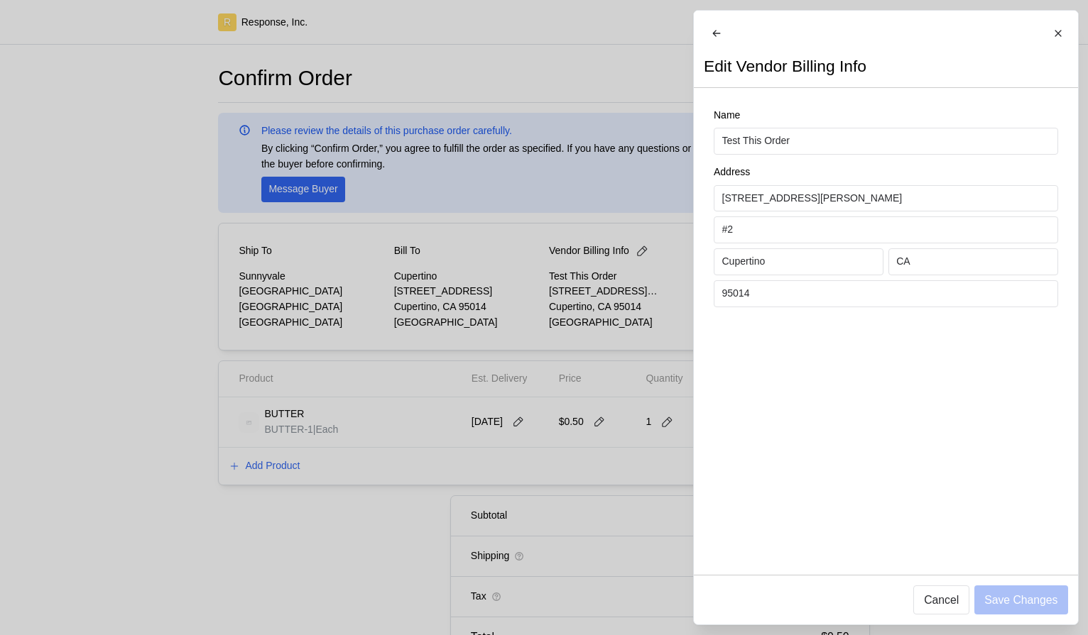
click at [818, 286] on div "Address [STREET_ADDRESS][PERSON_NAME]" at bounding box center [885, 236] width 344 height 142
click at [813, 275] on input "Cupertino" at bounding box center [797, 262] width 153 height 26
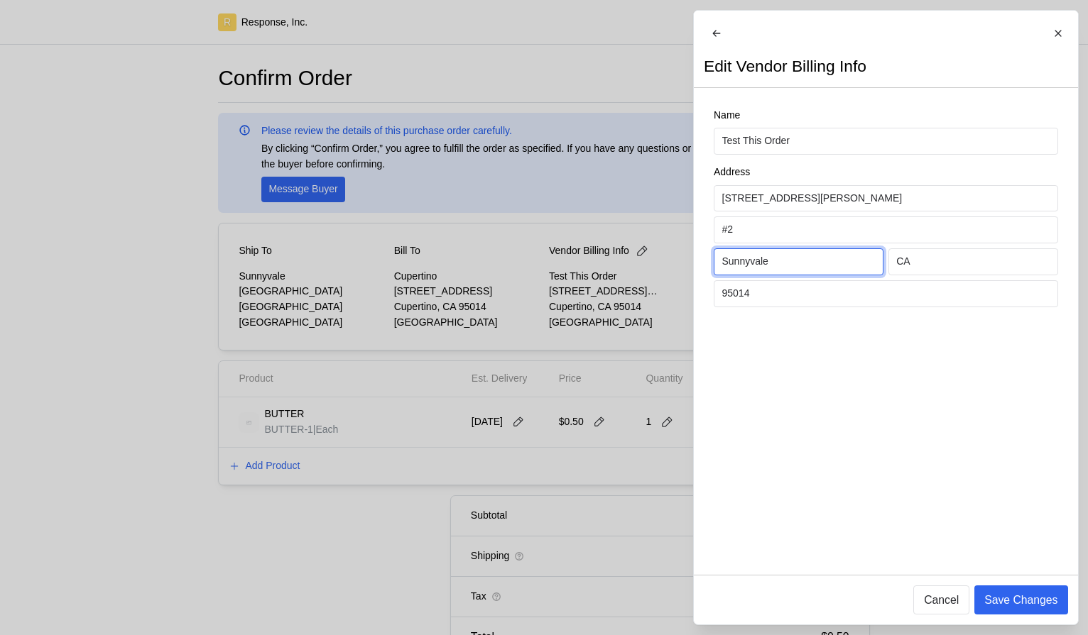
type input "Sunnyvale"
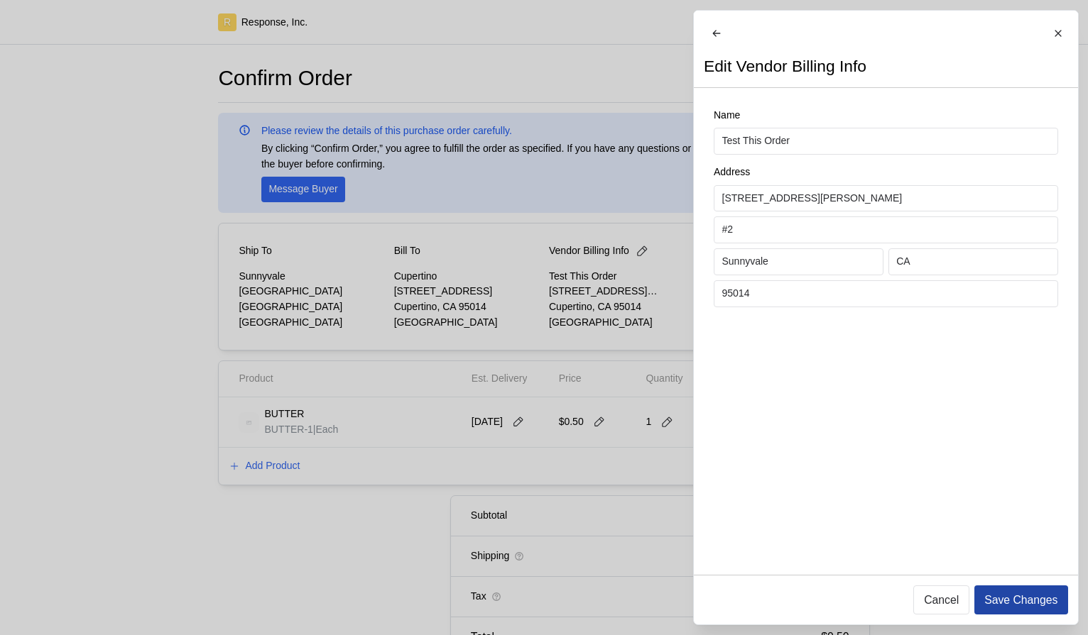
click at [1040, 593] on p "Save Changes" at bounding box center [1020, 600] width 73 height 18
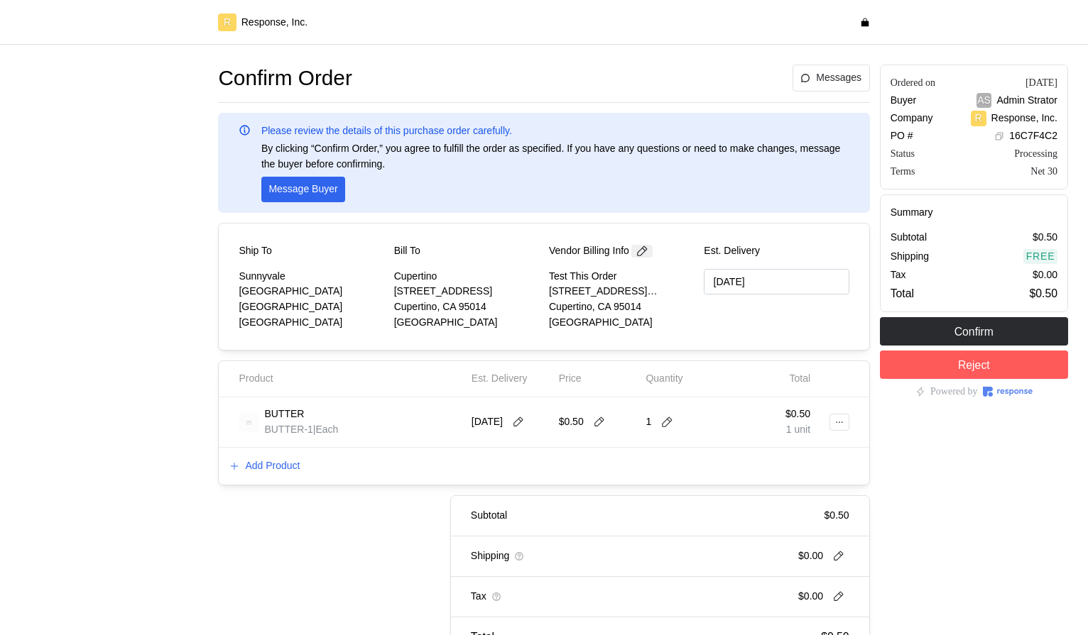
click at [646, 254] on icon at bounding box center [641, 251] width 13 height 13
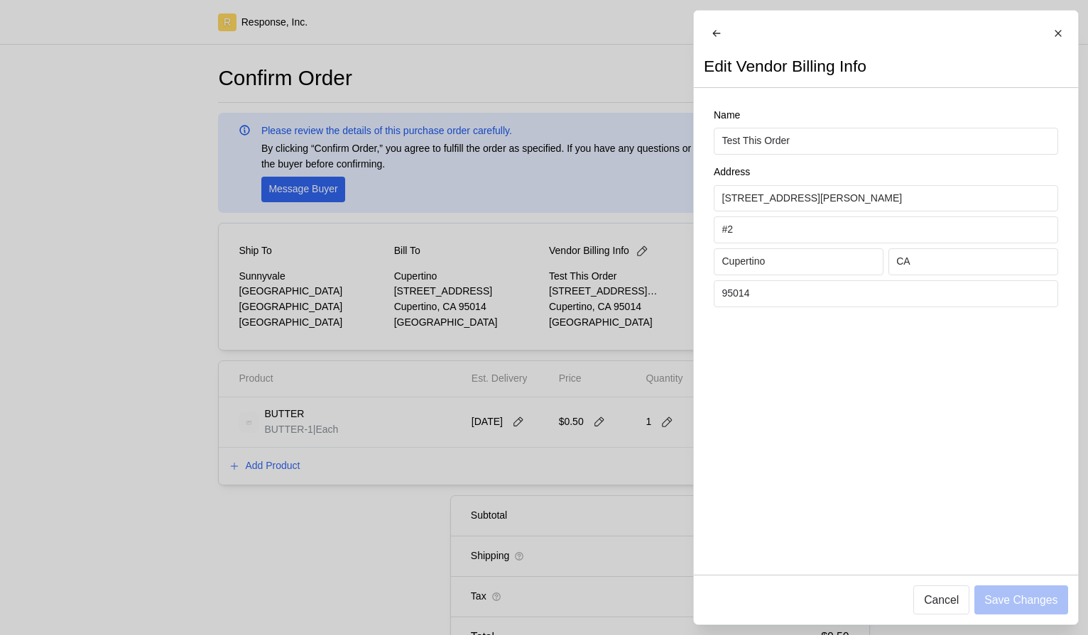
click at [644, 276] on div at bounding box center [544, 317] width 1088 height 635
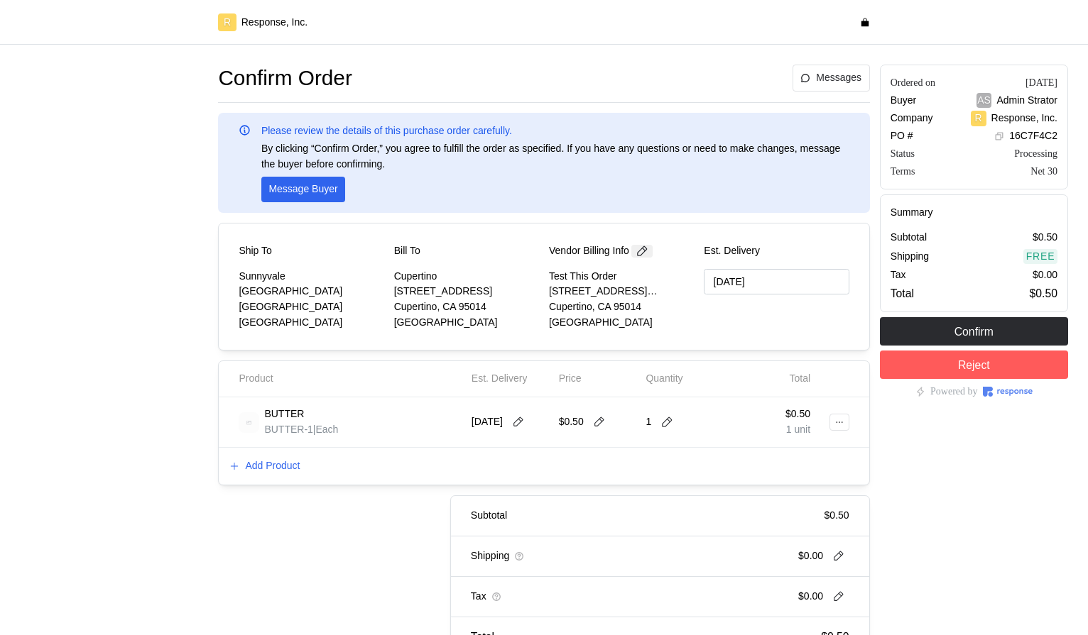
click at [648, 252] on icon at bounding box center [641, 251] width 13 height 13
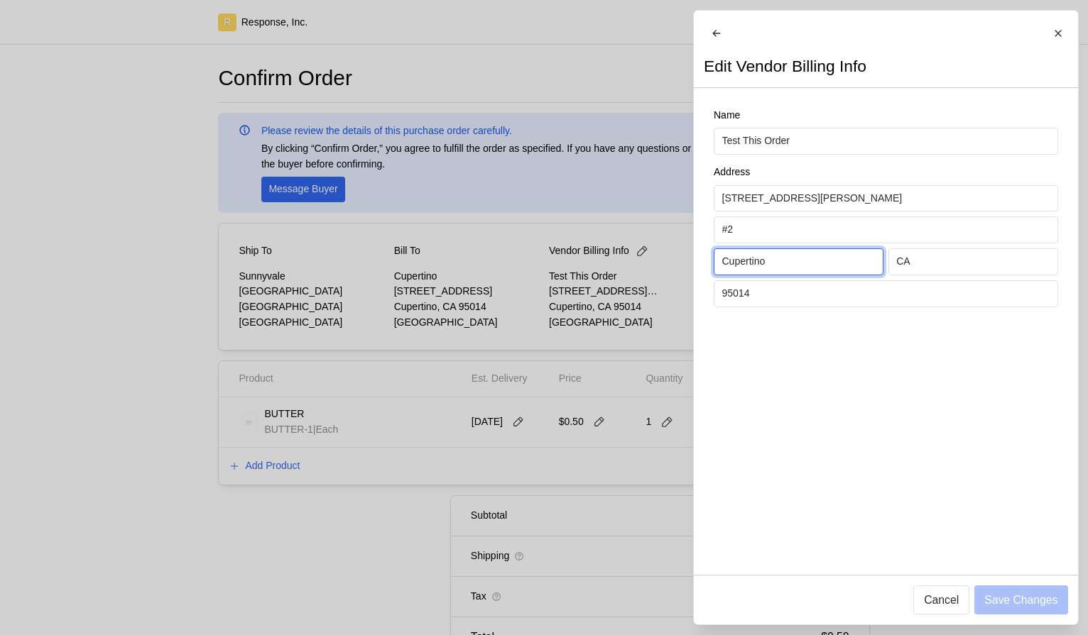
click at [778, 275] on input "Cupertino" at bounding box center [797, 262] width 153 height 26
type input "Sunnyvale"
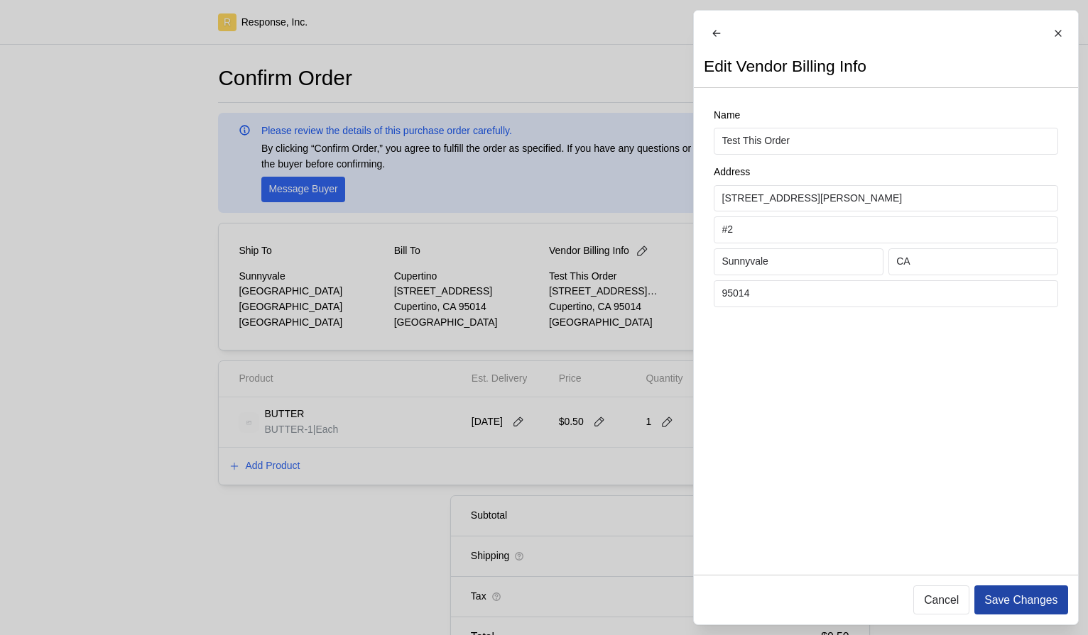
click at [1031, 602] on p "Save Changes" at bounding box center [1020, 600] width 73 height 18
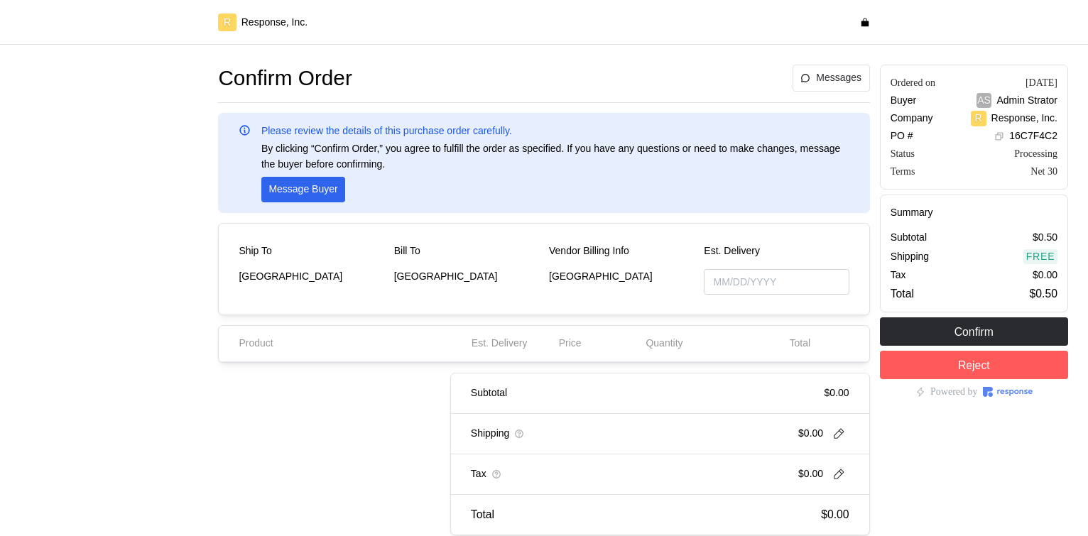
type input "[DATE]"
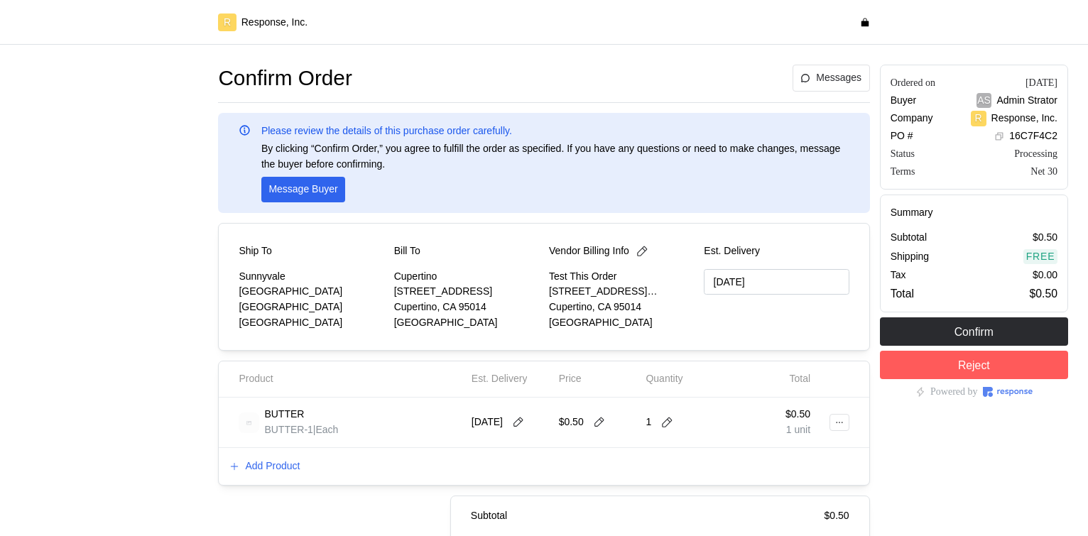
click at [647, 244] on div "Vendor Billing Info" at bounding box center [621, 252] width 145 height 16
click at [645, 253] on icon at bounding box center [641, 251] width 13 height 13
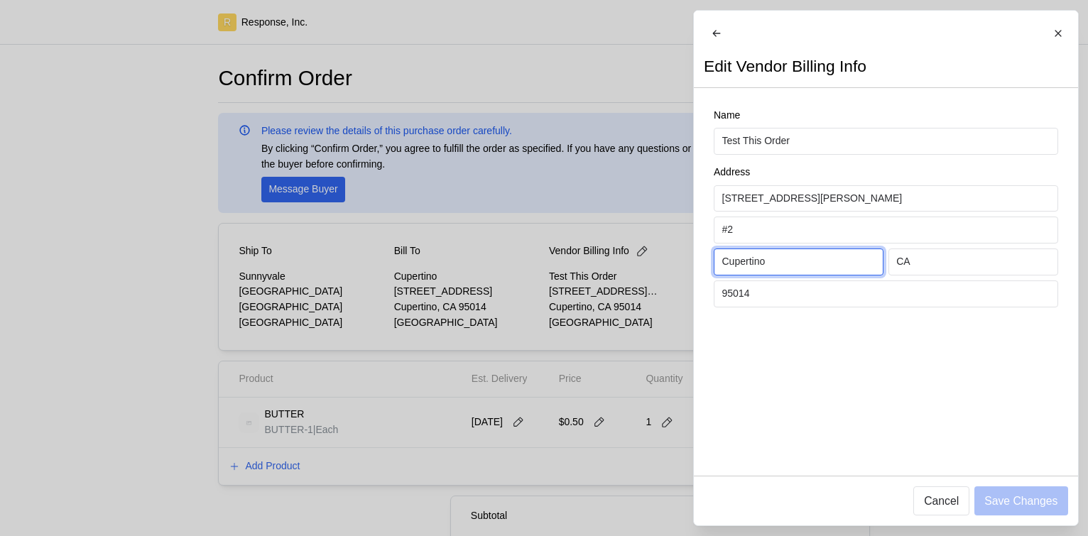
click at [777, 268] on input "Cupertino" at bounding box center [797, 262] width 153 height 26
type input "Sunnyvale"
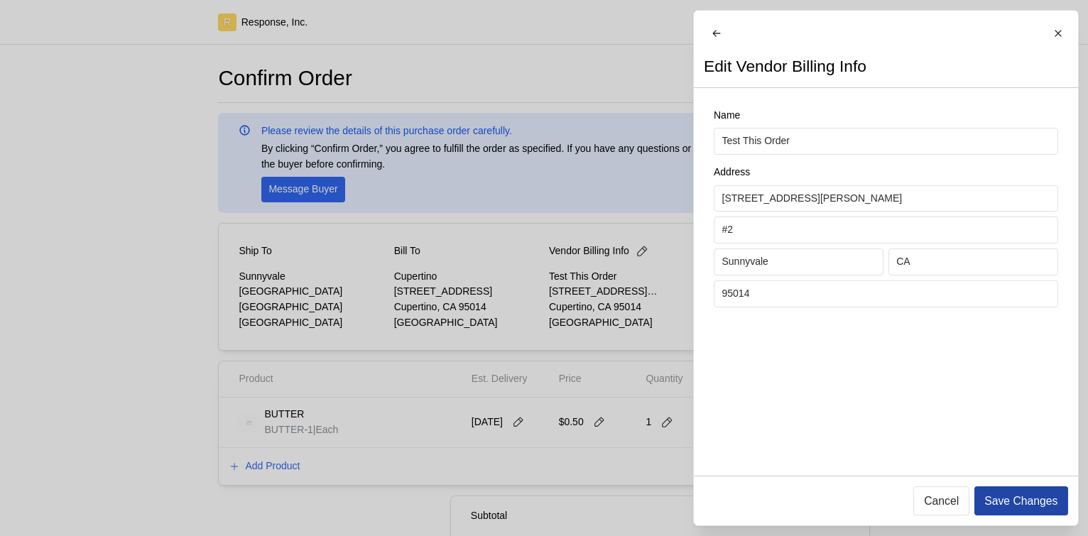
click at [1030, 504] on p "Save Changes" at bounding box center [1020, 501] width 73 height 18
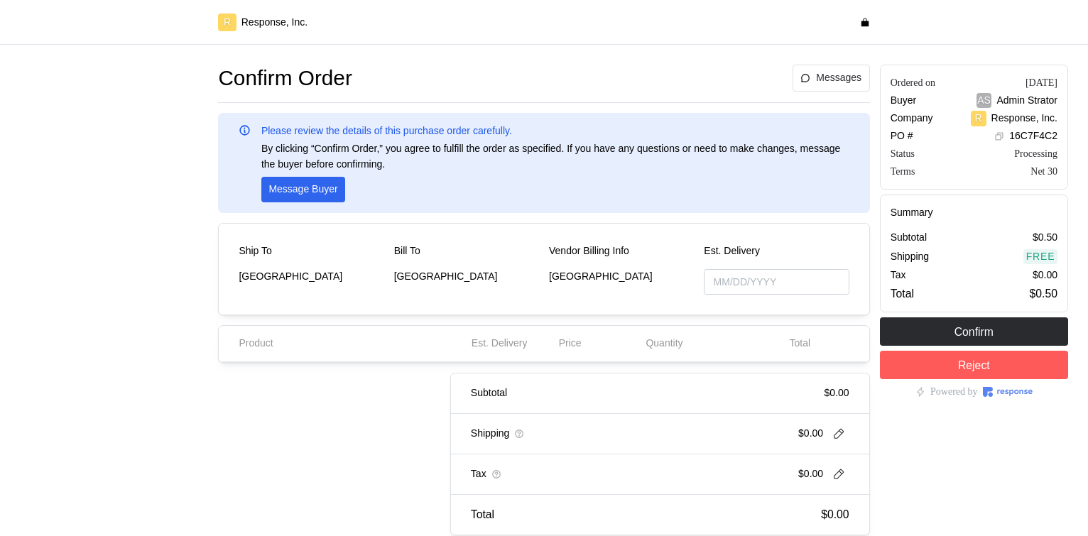
type input "[DATE]"
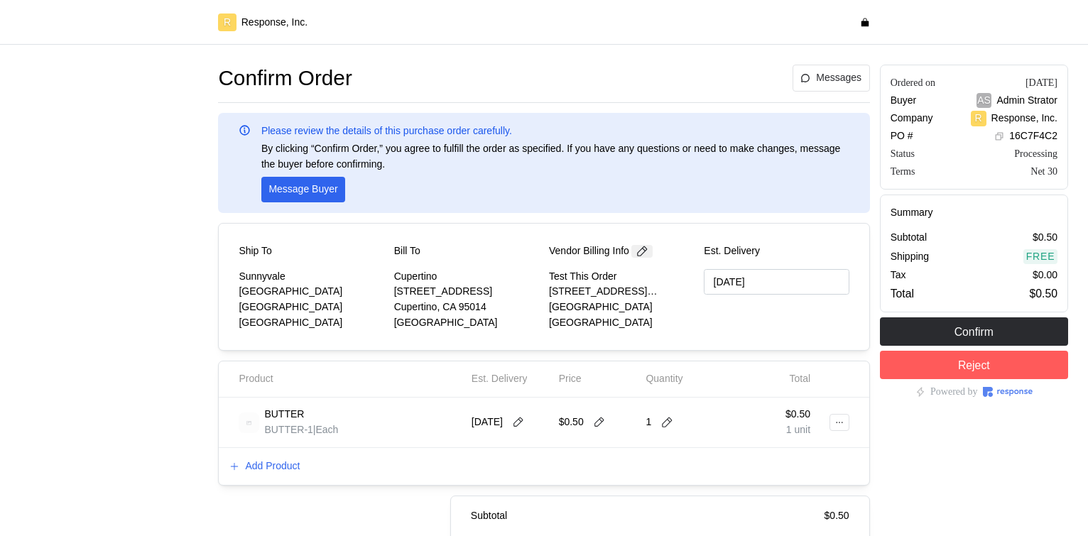
click at [648, 250] on icon at bounding box center [641, 251] width 13 height 13
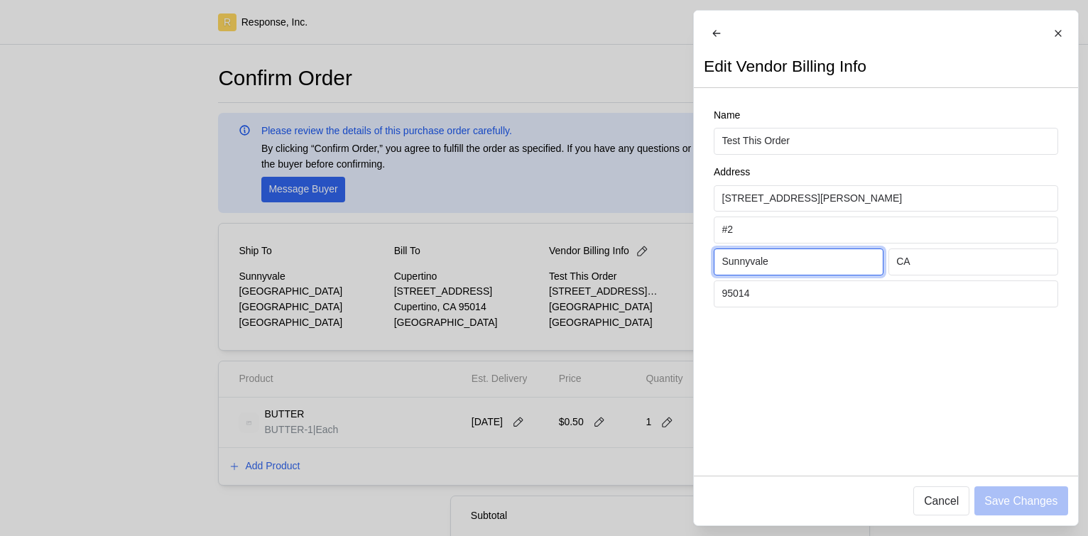
click at [774, 272] on input "Sunnyvale" at bounding box center [797, 262] width 153 height 26
type input "Cupertino"
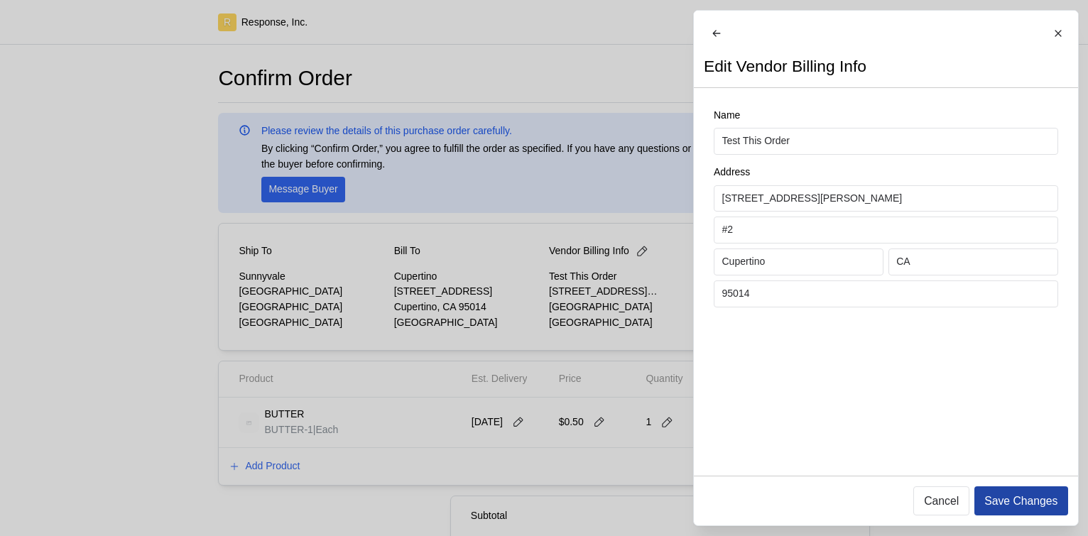
click at [1032, 511] on button "Save Changes" at bounding box center [1020, 500] width 93 height 29
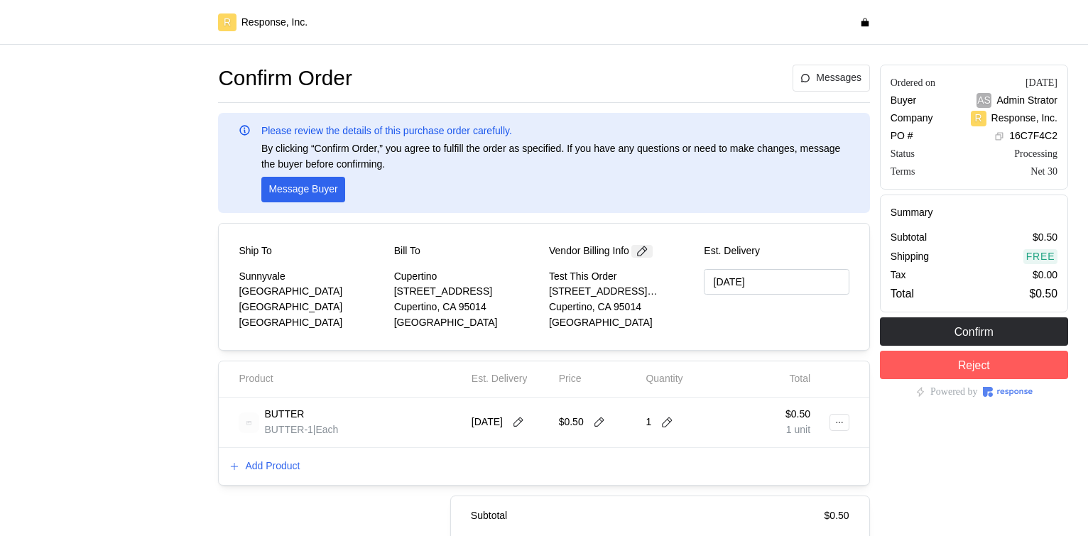
click at [648, 249] on icon at bounding box center [641, 251] width 13 height 13
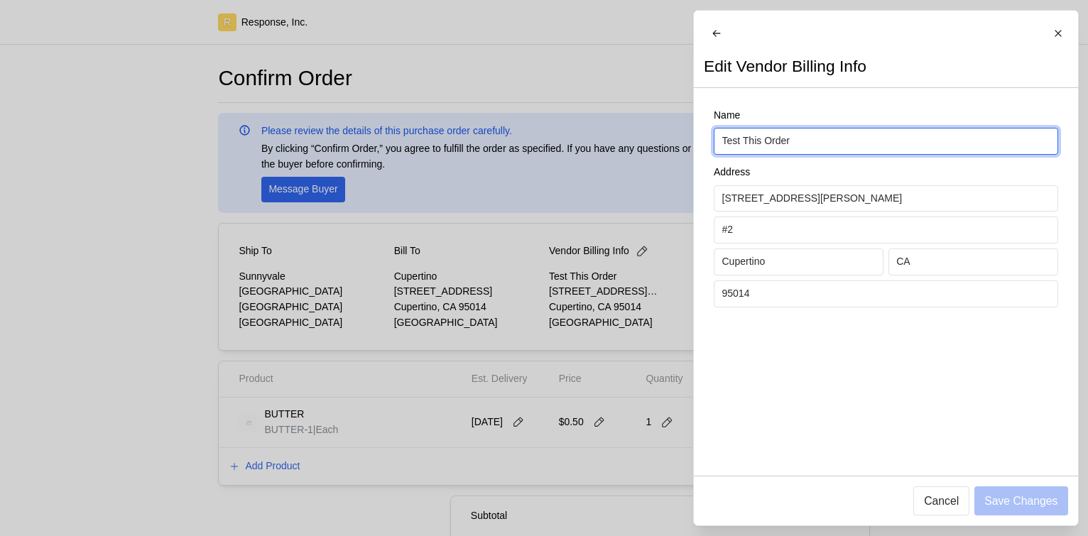
click at [809, 154] on input "Test This Order" at bounding box center [885, 141] width 328 height 26
type input "Test This Order OUTTT"
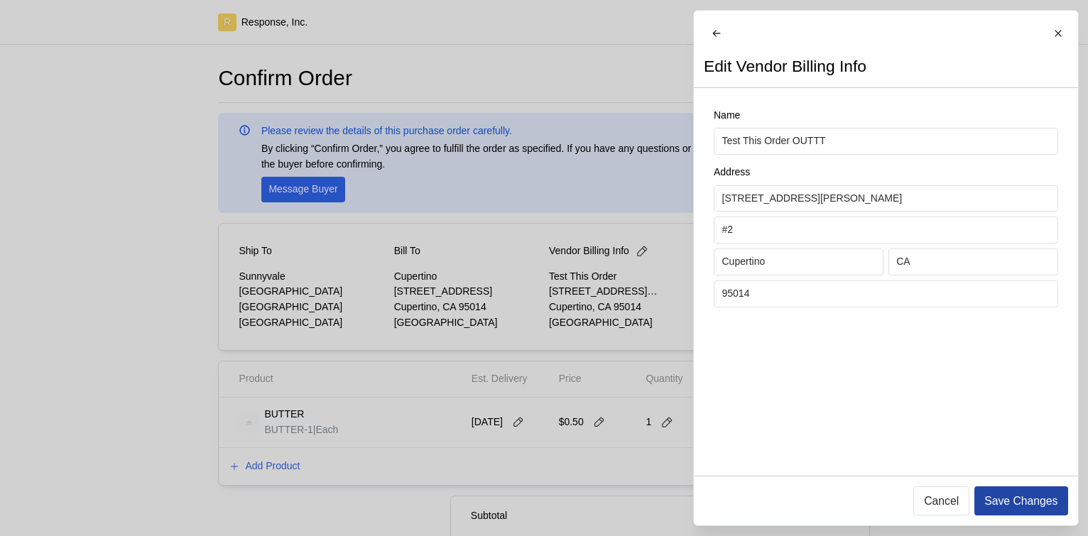
click at [1004, 500] on p "Save Changes" at bounding box center [1020, 501] width 73 height 18
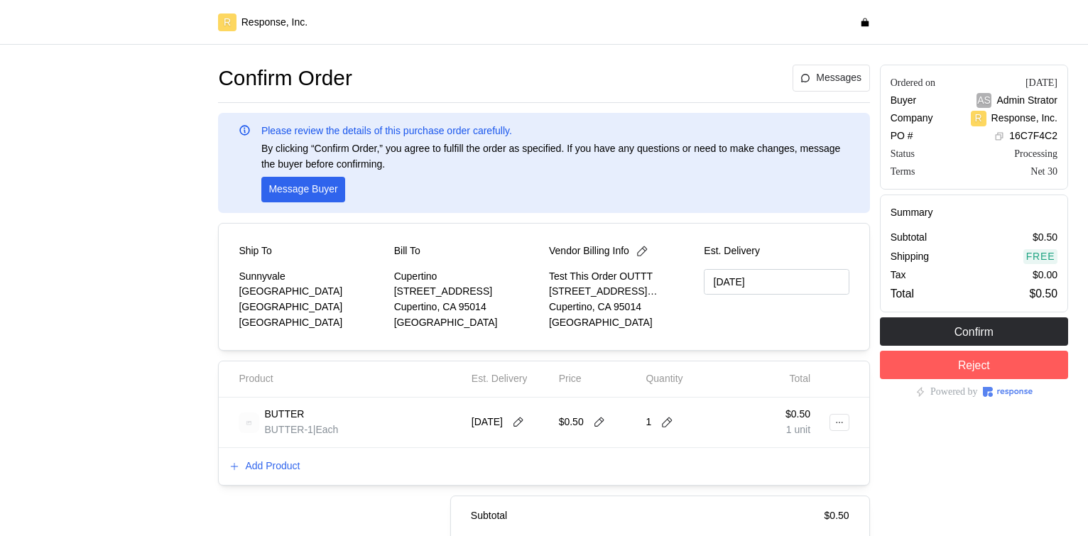
click at [644, 258] on div "Vendor Billing Info" at bounding box center [621, 252] width 145 height 16
click at [645, 254] on icon at bounding box center [641, 251] width 13 height 13
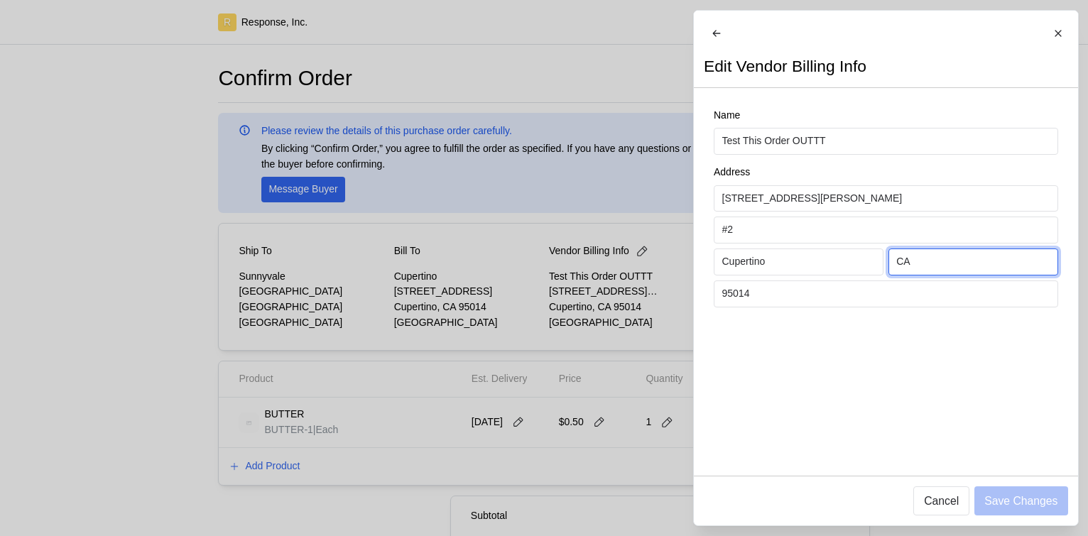
click at [992, 274] on input "CA" at bounding box center [972, 262] width 153 height 26
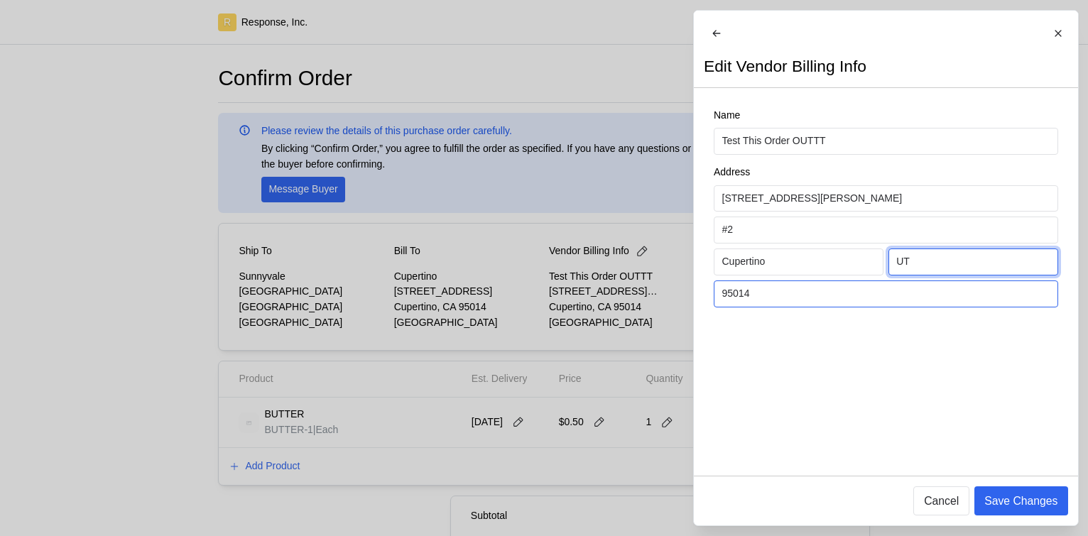
type input "UT"
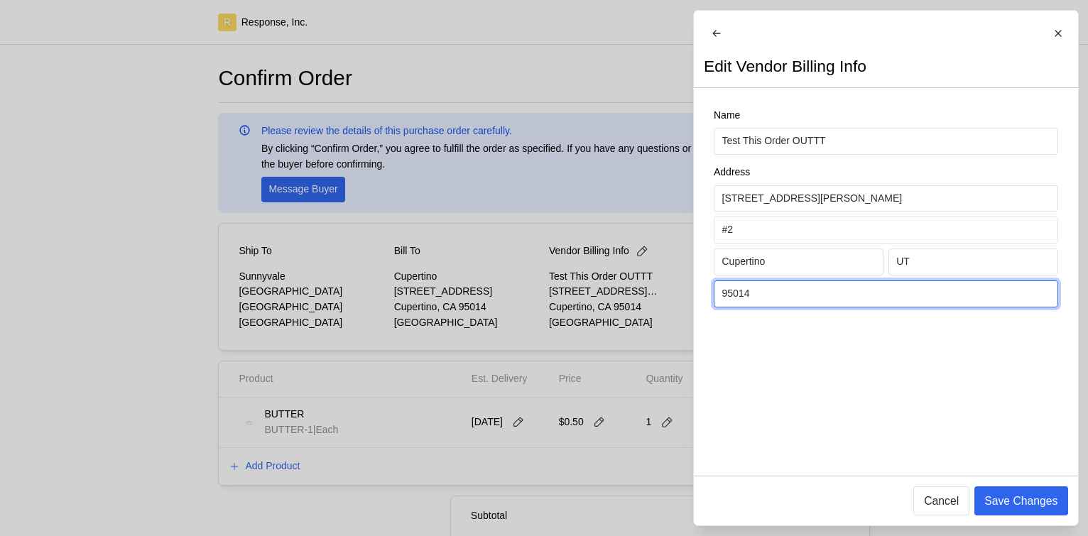
click at [899, 307] on input "95014" at bounding box center [885, 294] width 328 height 26
type input "95345"
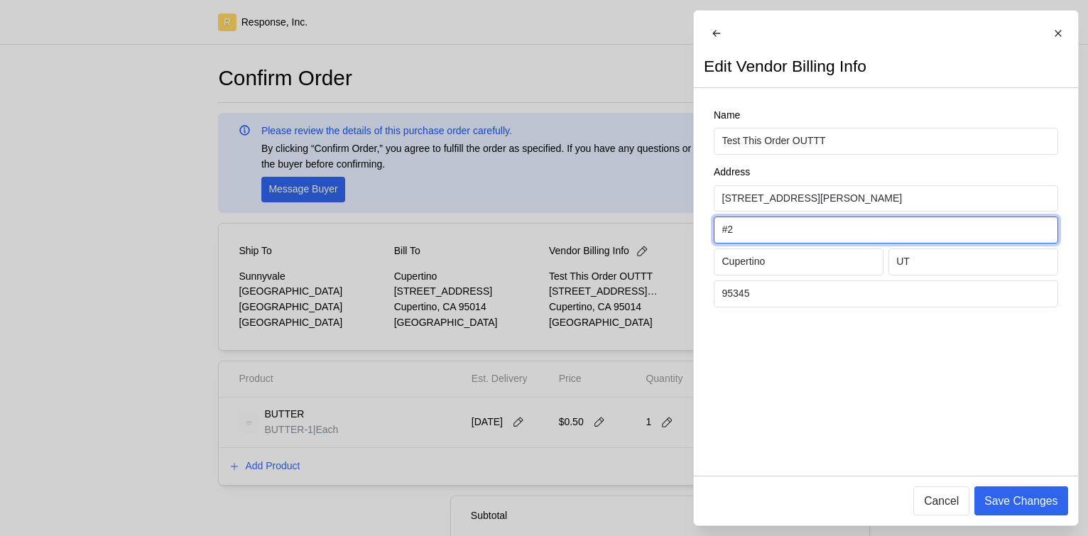
click at [767, 243] on input "#2" at bounding box center [885, 230] width 328 height 26
type input "#345"
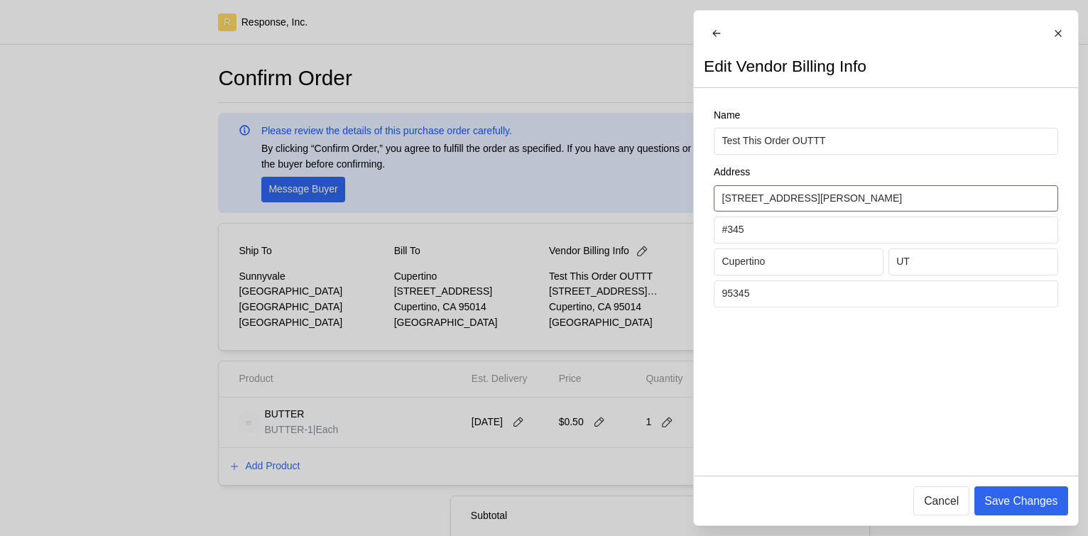
click at [738, 210] on input "[STREET_ADDRESS][PERSON_NAME]" at bounding box center [885, 199] width 328 height 26
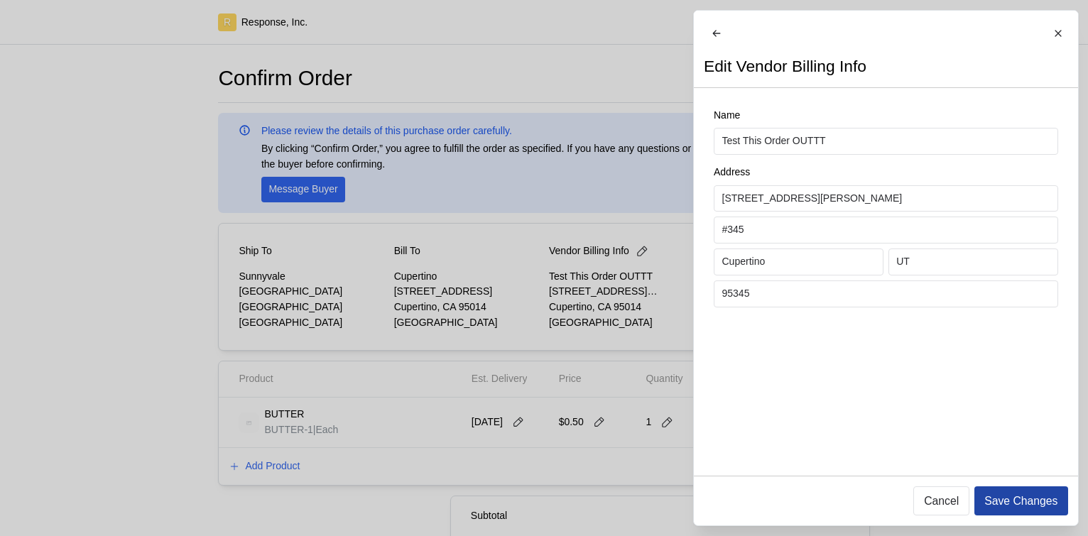
type input "345 Navarro Drive"
click at [1019, 493] on p "Save Changes" at bounding box center [1020, 501] width 73 height 18
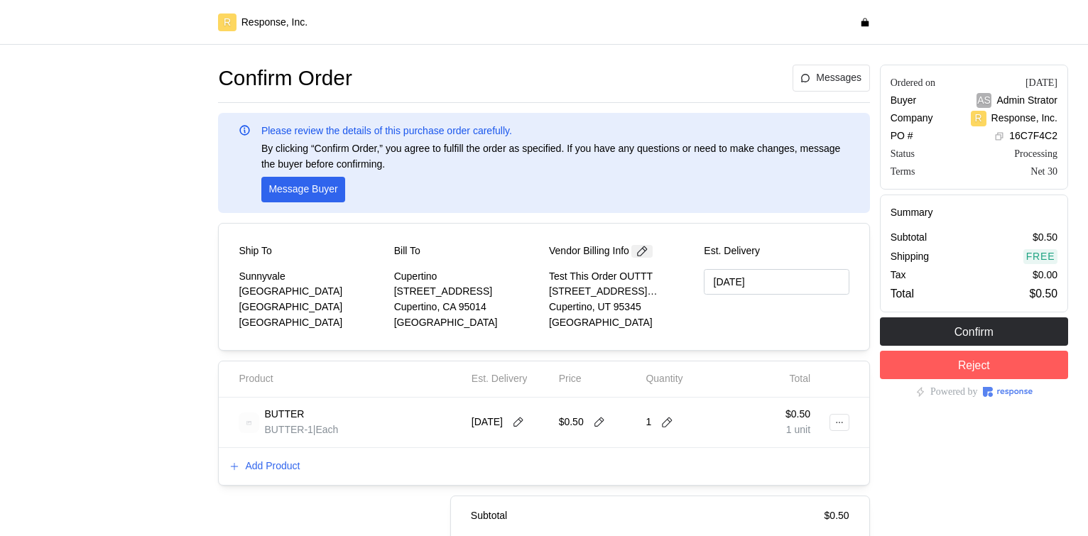
click at [647, 251] on icon at bounding box center [641, 251] width 13 height 13
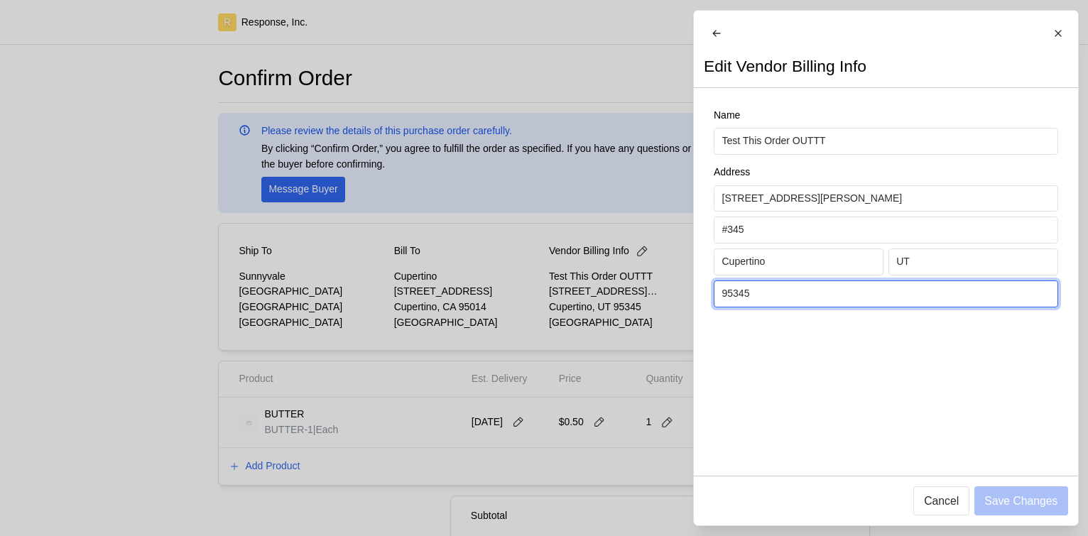
click at [776, 305] on input "95345" at bounding box center [885, 294] width 328 height 26
type input "95014"
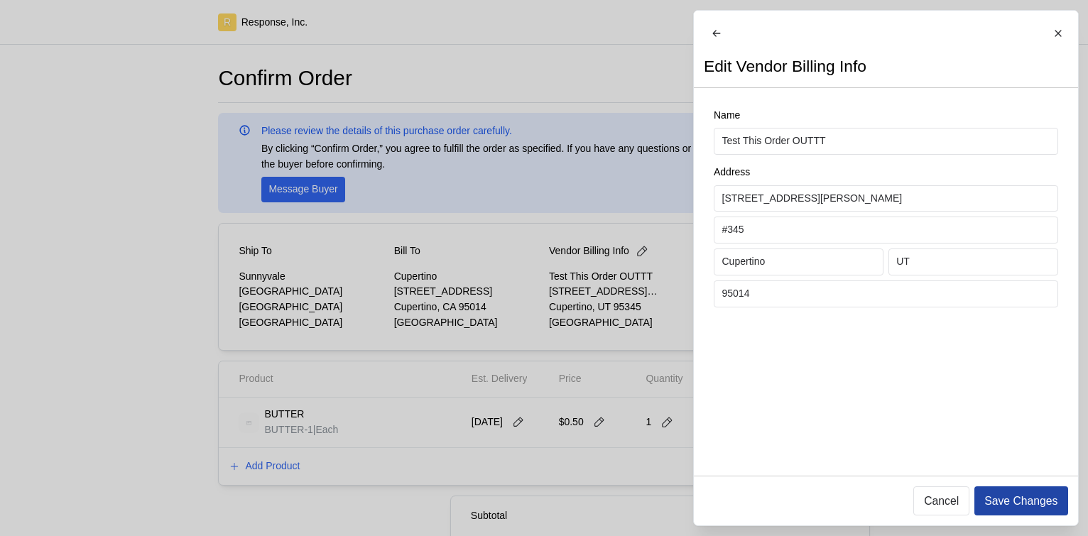
click at [1029, 492] on p "Save Changes" at bounding box center [1020, 501] width 73 height 18
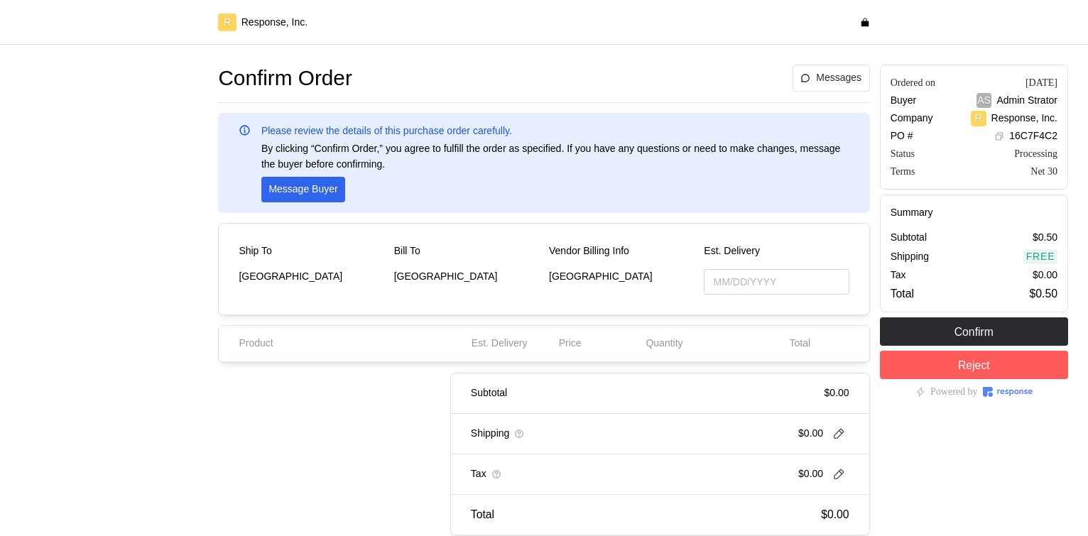
type input "[DATE]"
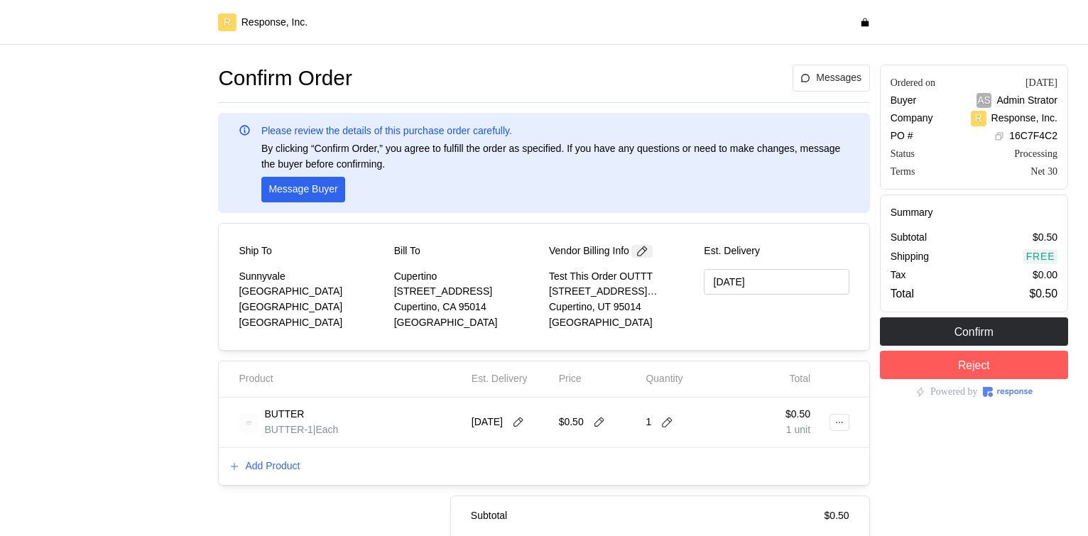
click at [648, 253] on icon at bounding box center [641, 251] width 13 height 13
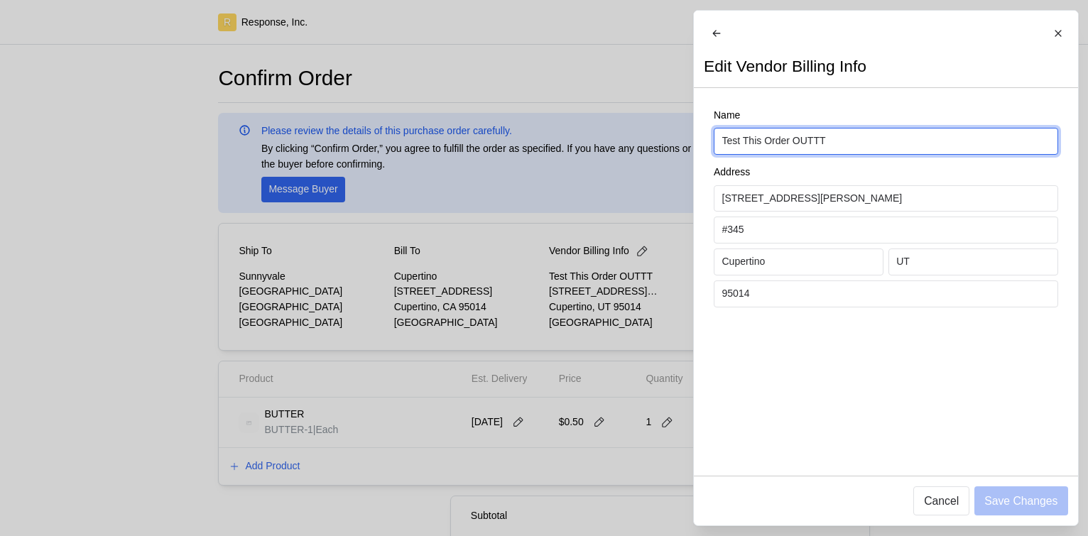
click at [827, 150] on input "Test This Order OUTTT" at bounding box center [885, 141] width 328 height 26
type input "Test This Orde"
type input "Coca Cola"
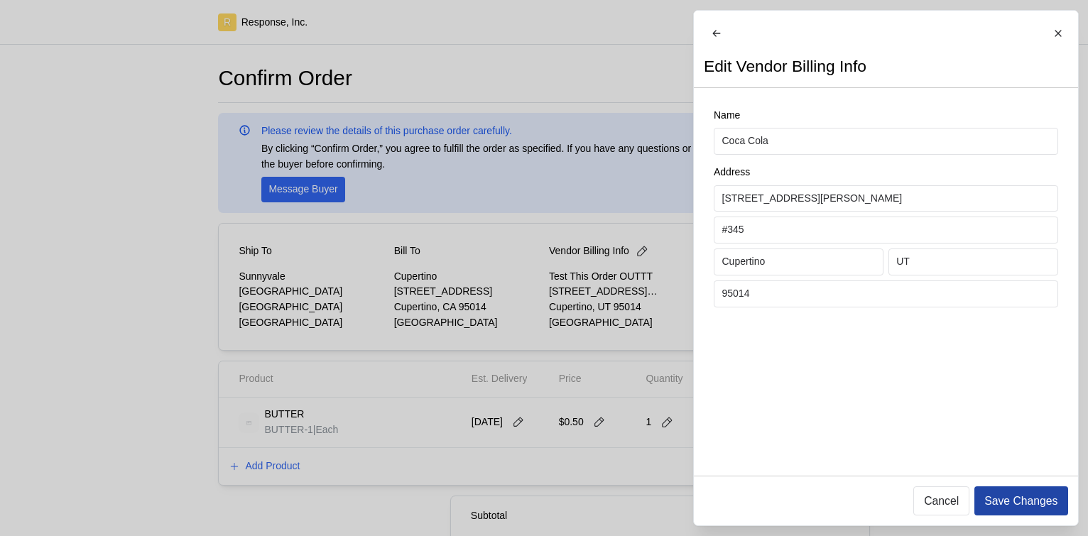
click at [1002, 498] on p "Save Changes" at bounding box center [1020, 501] width 73 height 18
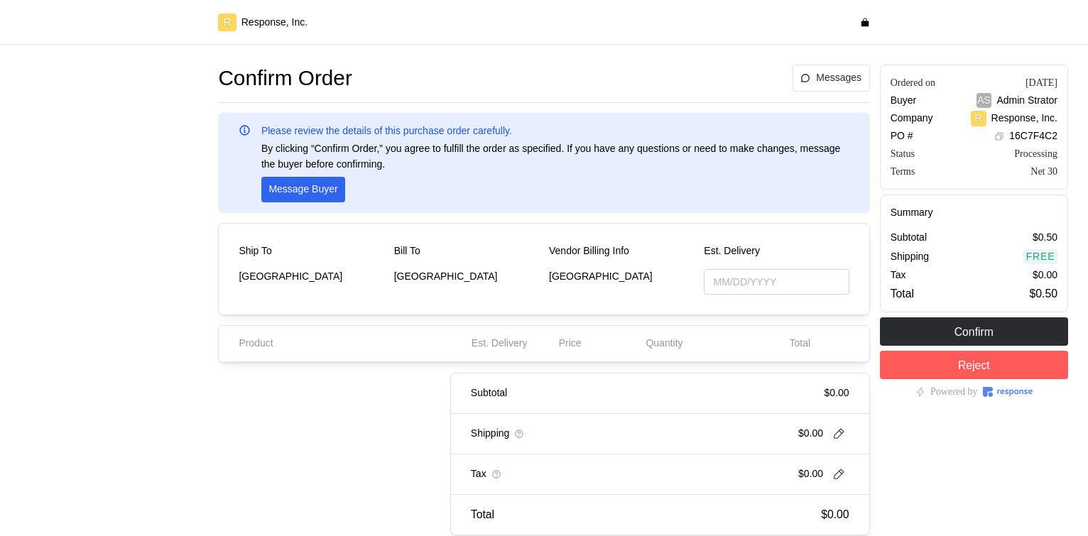
type input "[DATE]"
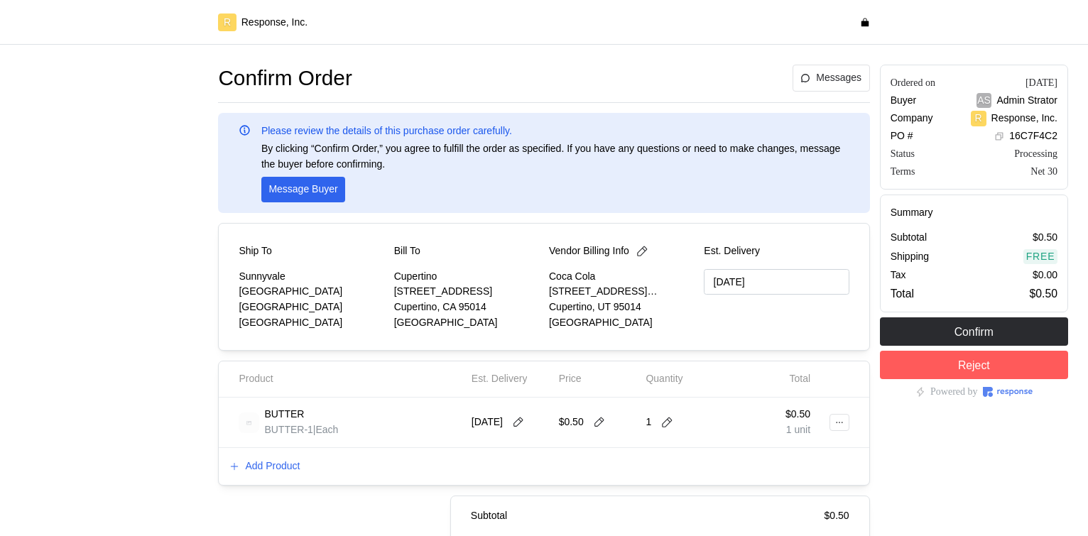
click at [662, 250] on div "Vendor Billing Info" at bounding box center [621, 252] width 145 height 16
click at [645, 250] on icon at bounding box center [643, 251] width 10 height 10
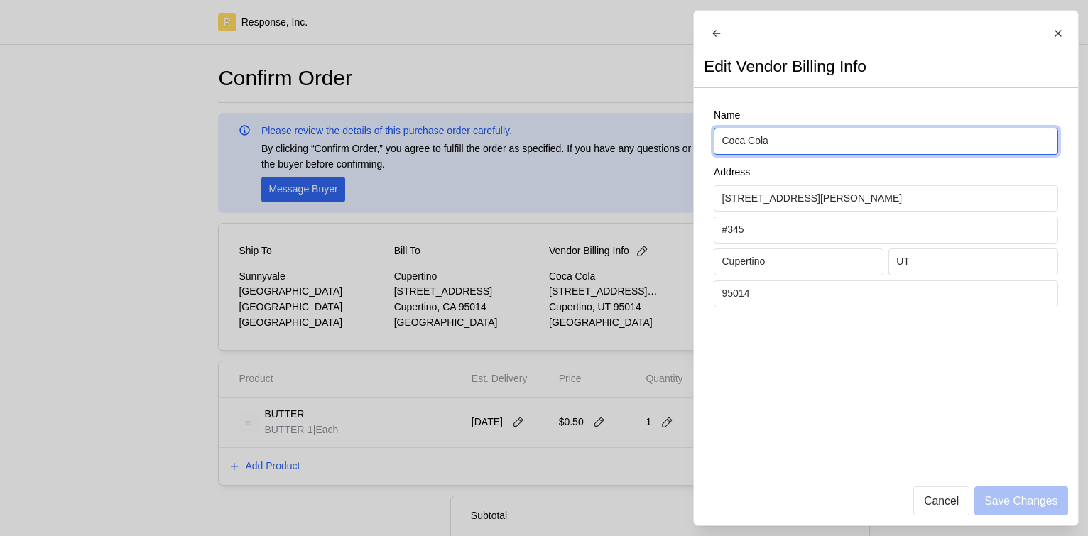
click at [804, 147] on input "Coca Cola" at bounding box center [885, 141] width 328 height 26
type input "L"
type input "Kellogs"
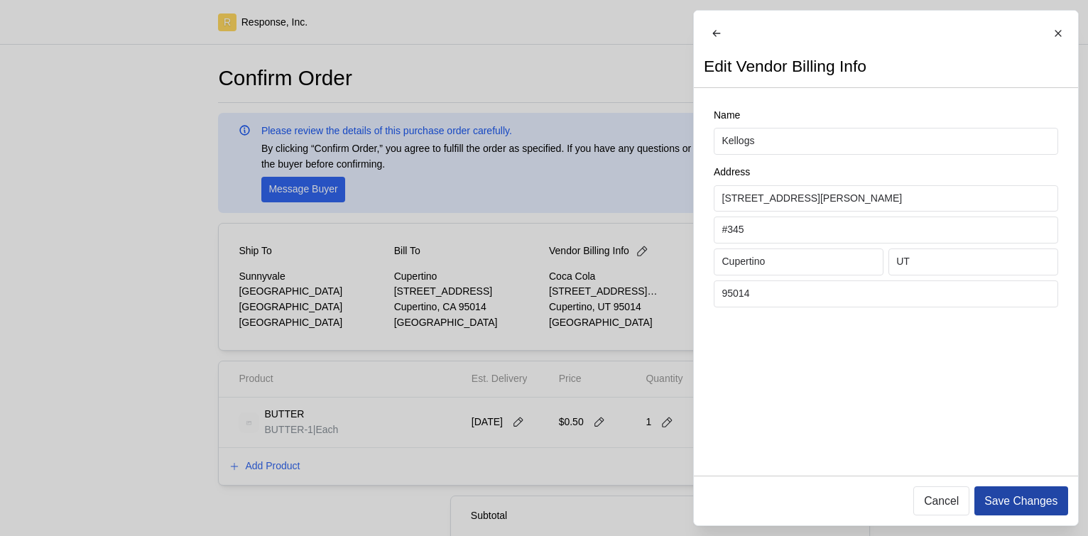
click at [1002, 506] on p "Save Changes" at bounding box center [1020, 501] width 73 height 18
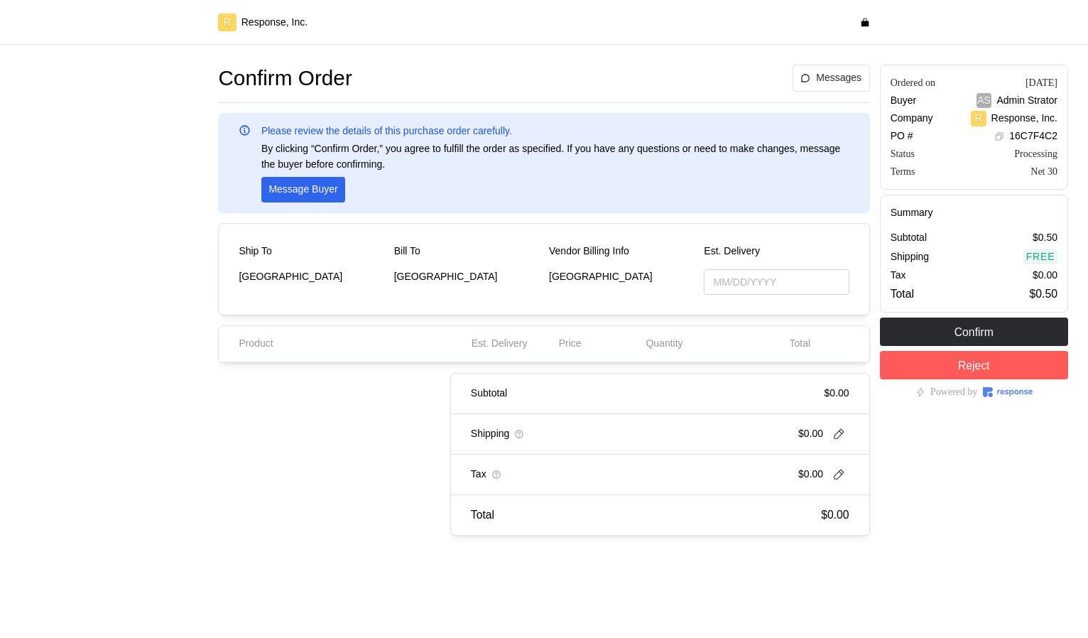
type input "[DATE]"
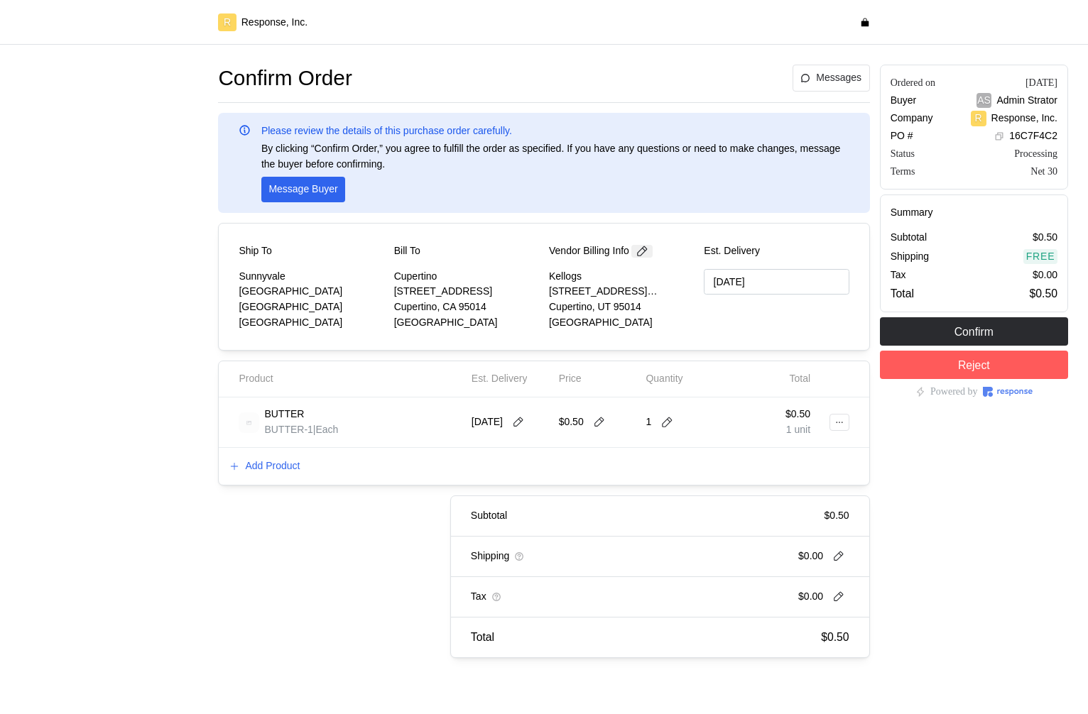
click at [648, 248] on icon at bounding box center [641, 251] width 13 height 13
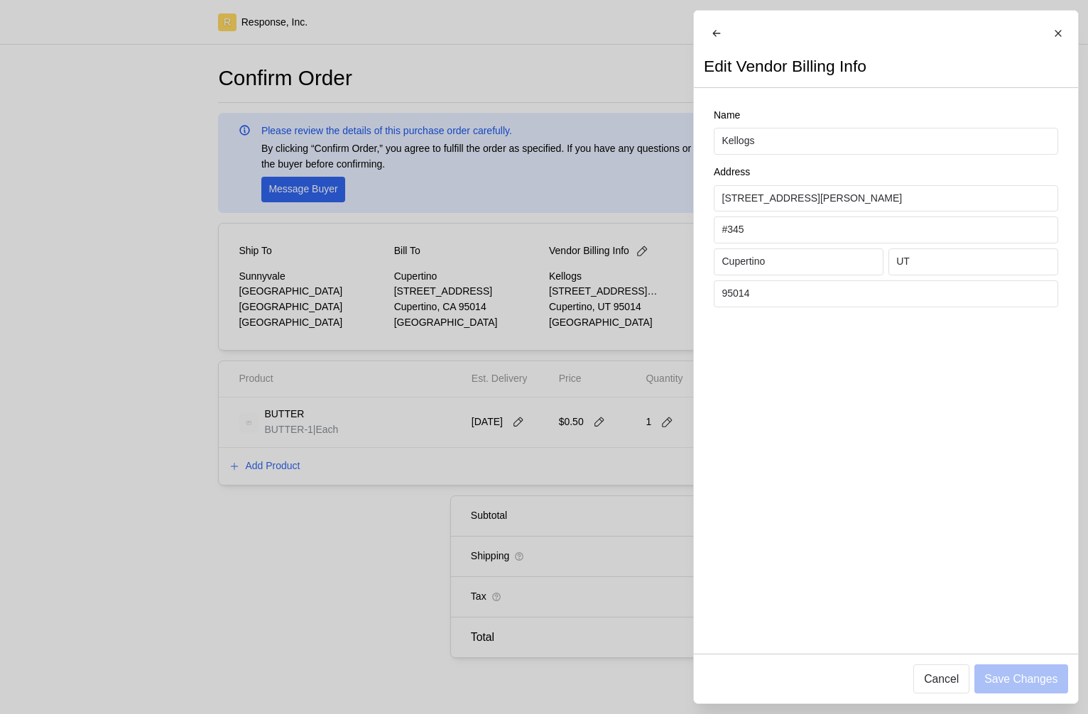
click at [509, 283] on div at bounding box center [544, 357] width 1088 height 714
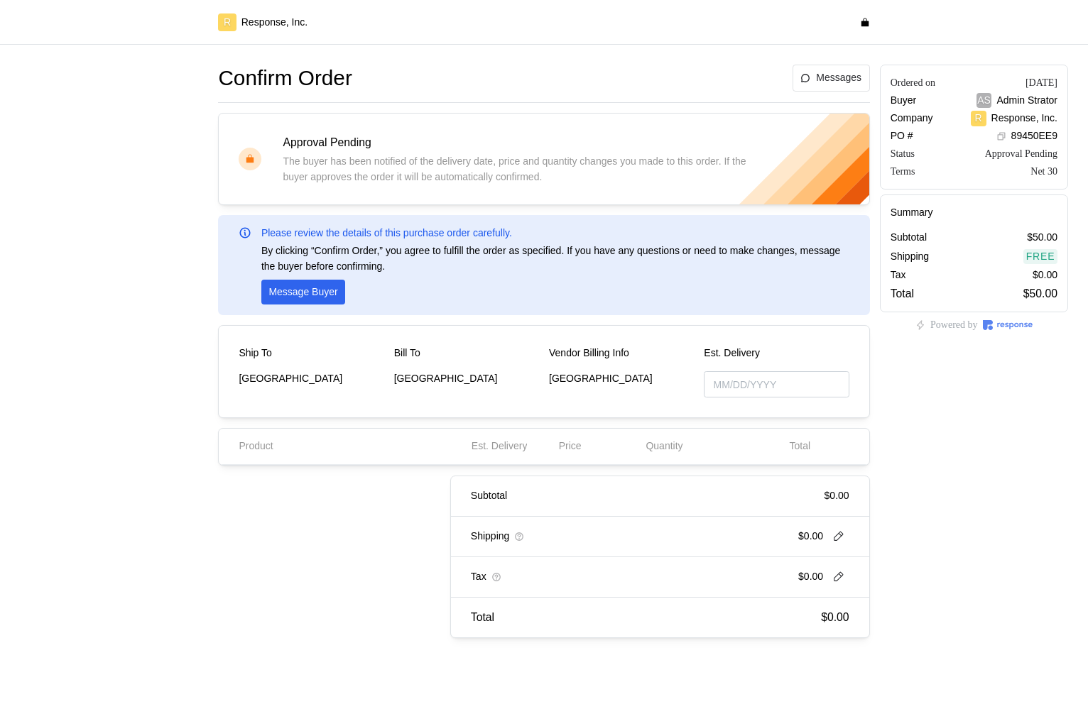
type input "[DATE]"
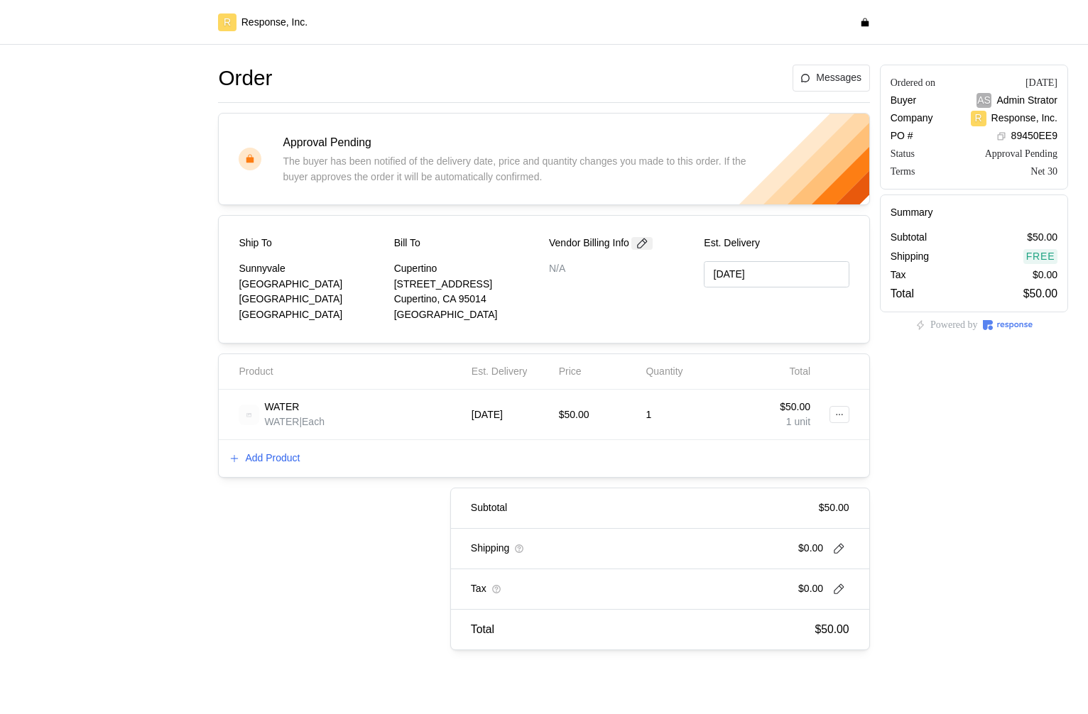
click at [640, 248] on icon at bounding box center [641, 243] width 13 height 13
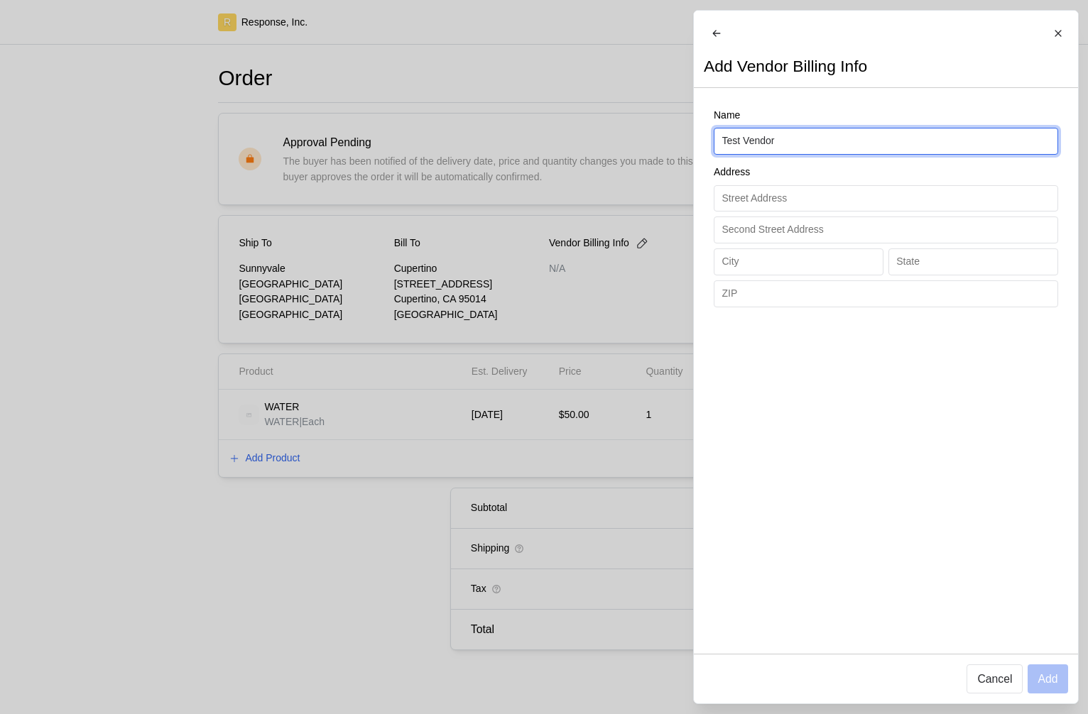
click at [765, 153] on input "Test Vendor" at bounding box center [885, 141] width 328 height 26
type input "Test Creating Location"
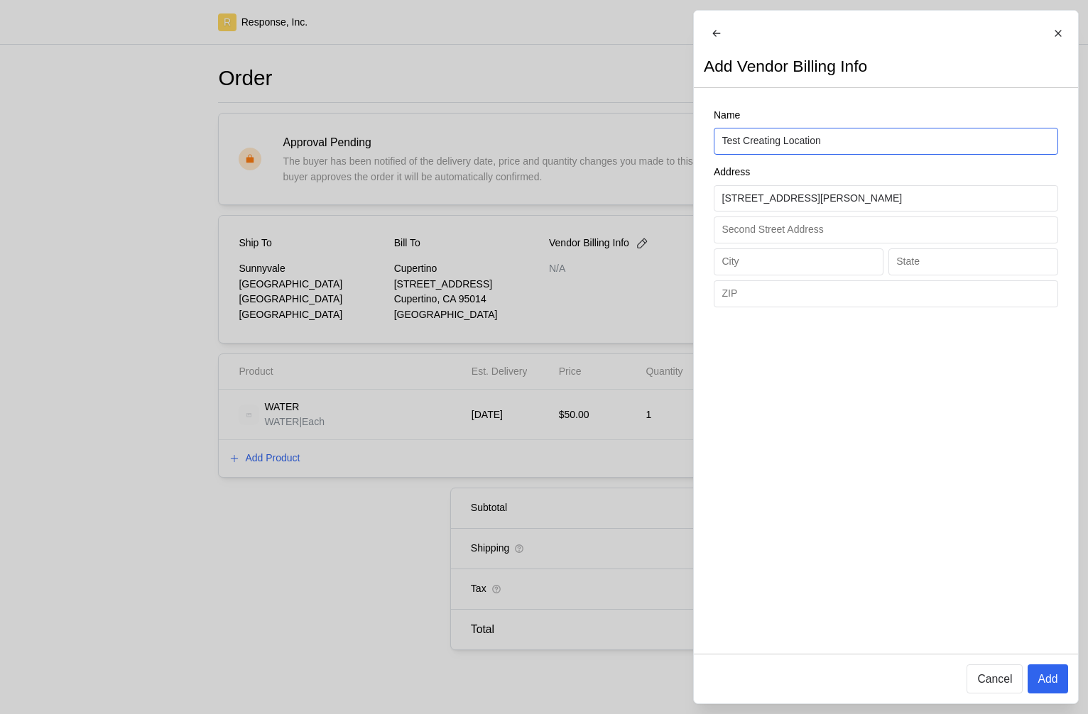
type input "1478 Navarro Drive"
type input "Sunnyvale"
type input "CA"
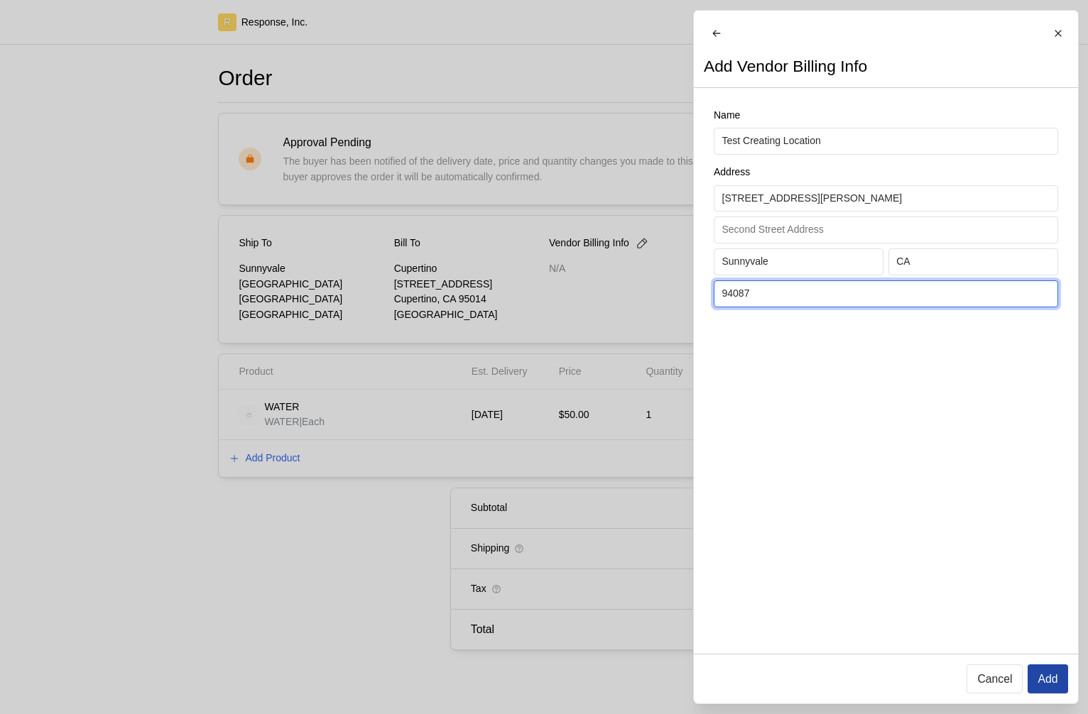
type input "94087"
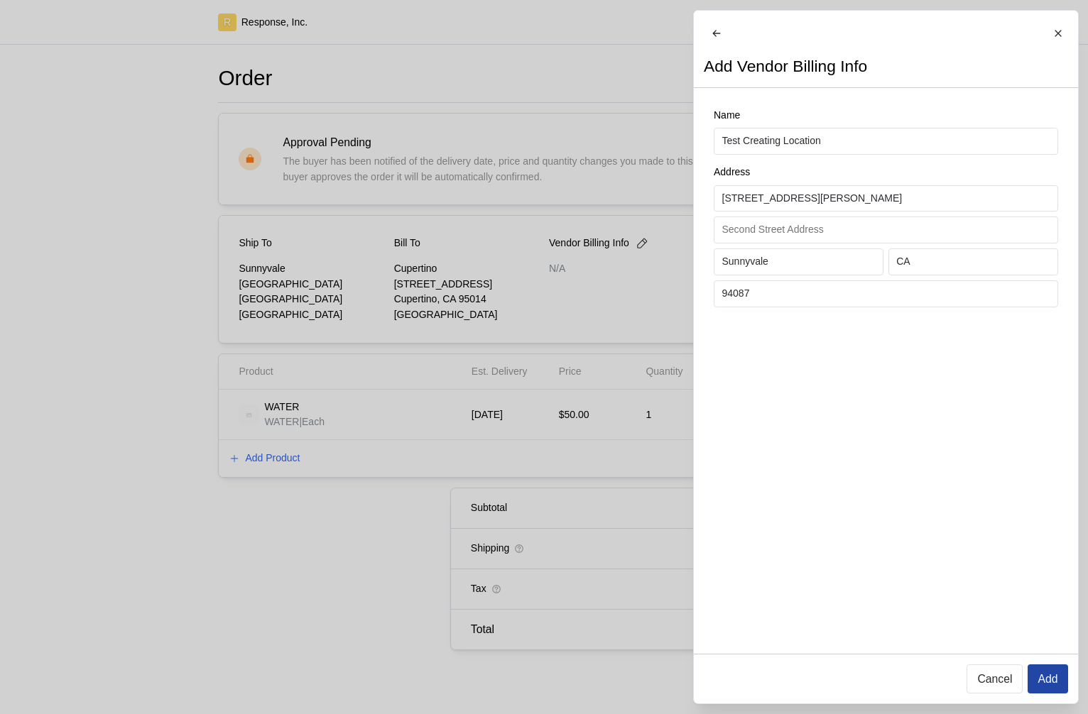
click at [1054, 679] on p "Add" at bounding box center [1047, 679] width 20 height 18
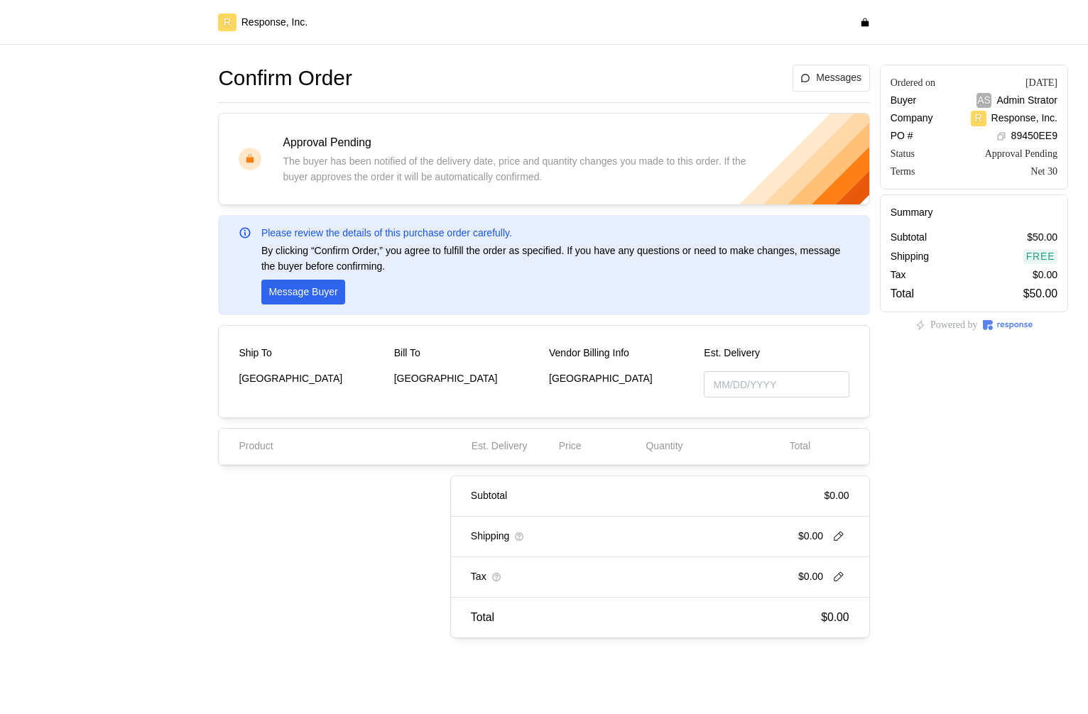
type input "[DATE]"
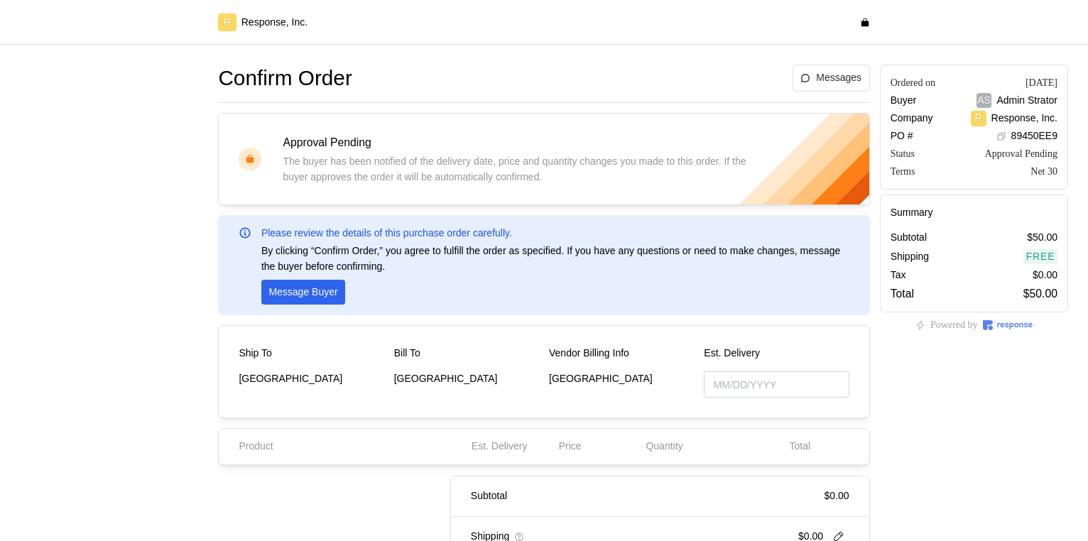
type input "[DATE]"
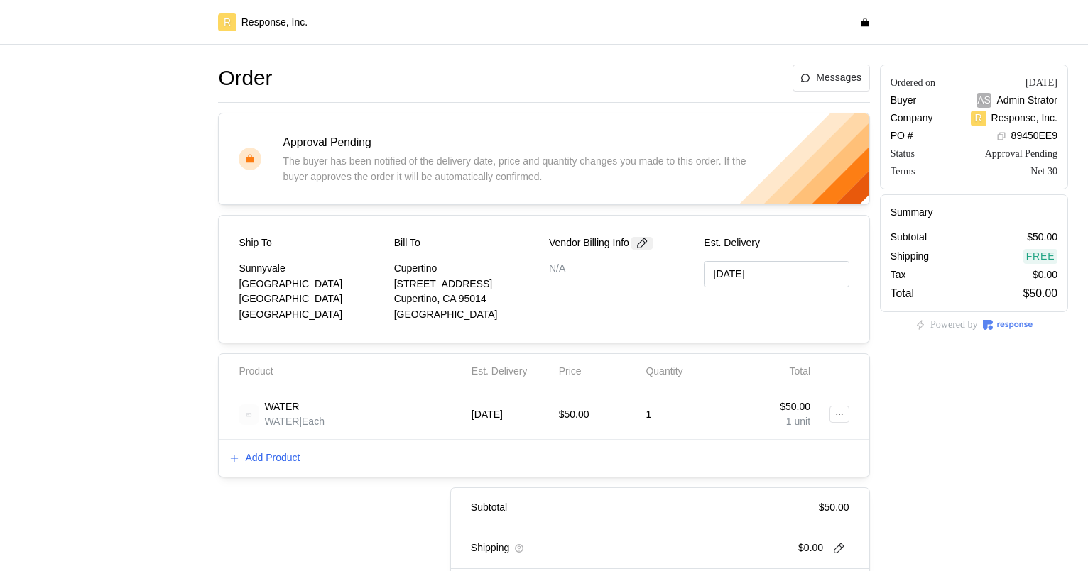
click at [648, 243] on icon at bounding box center [641, 243] width 13 height 13
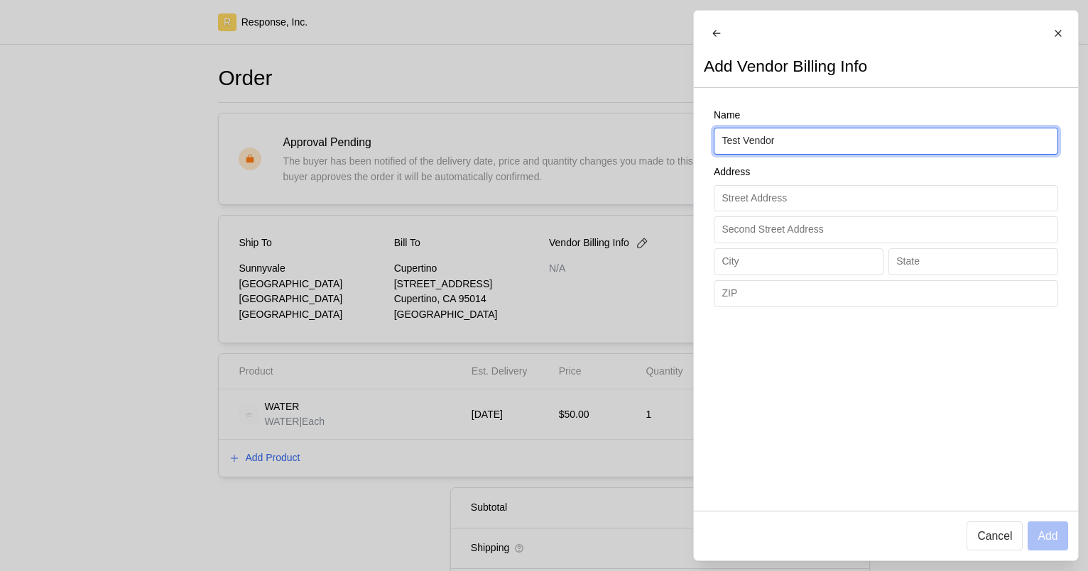
click at [791, 150] on input "Test Vendor" at bounding box center [885, 141] width 328 height 26
type input "Test Adding Location"
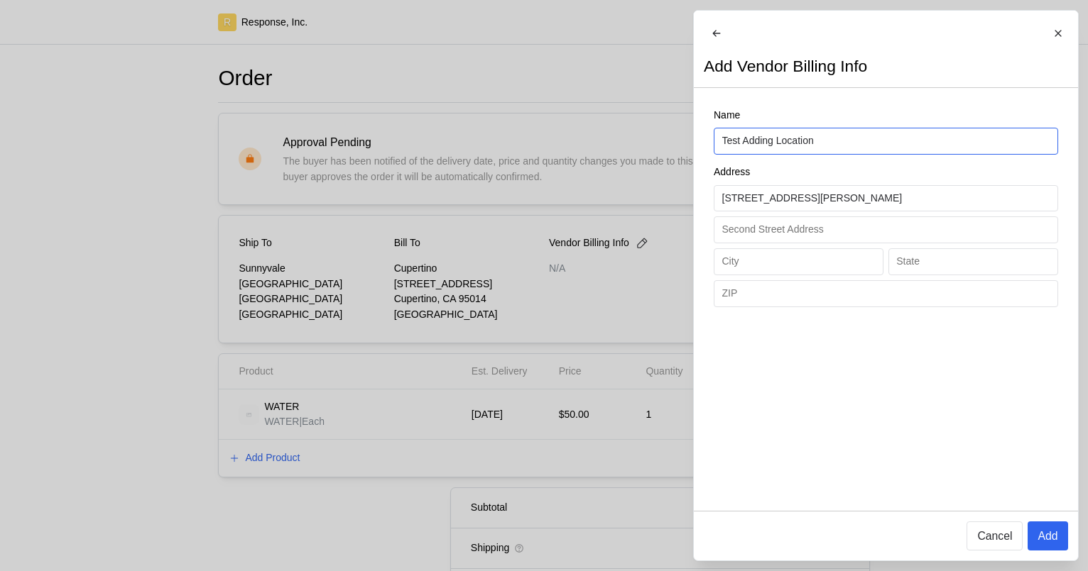
type input "1478 Navarro Drive"
type input "s"
type input "Sunnyvale"
type input "CA"
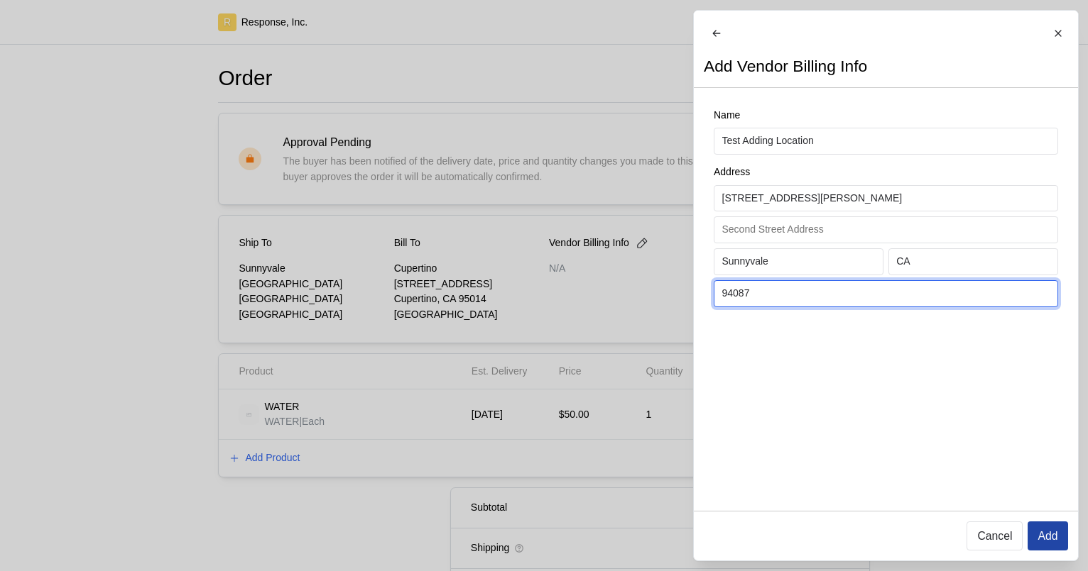
type input "94087"
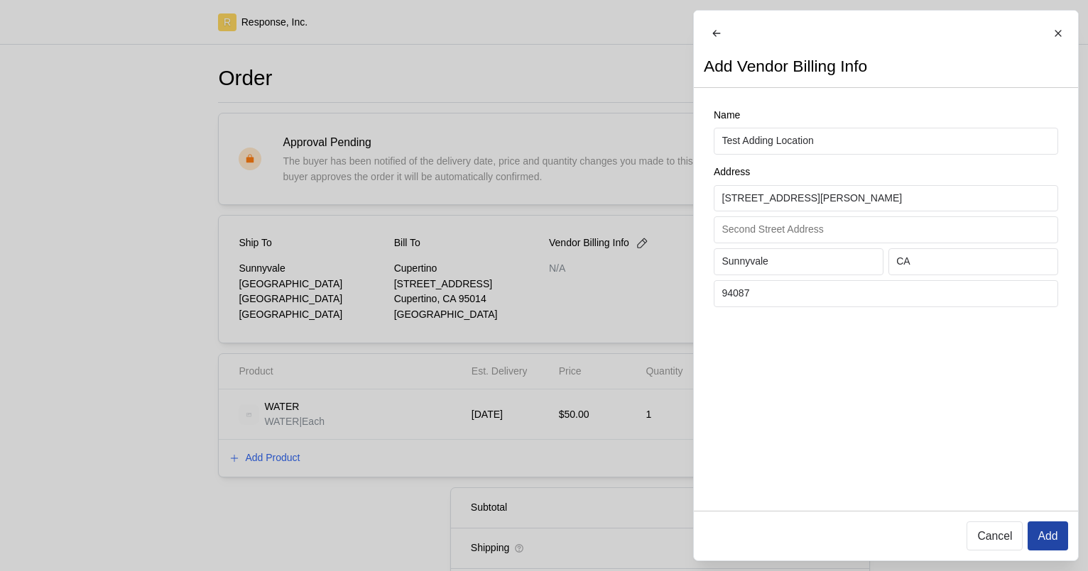
click at [1047, 465] on button "Add" at bounding box center [1047, 536] width 40 height 29
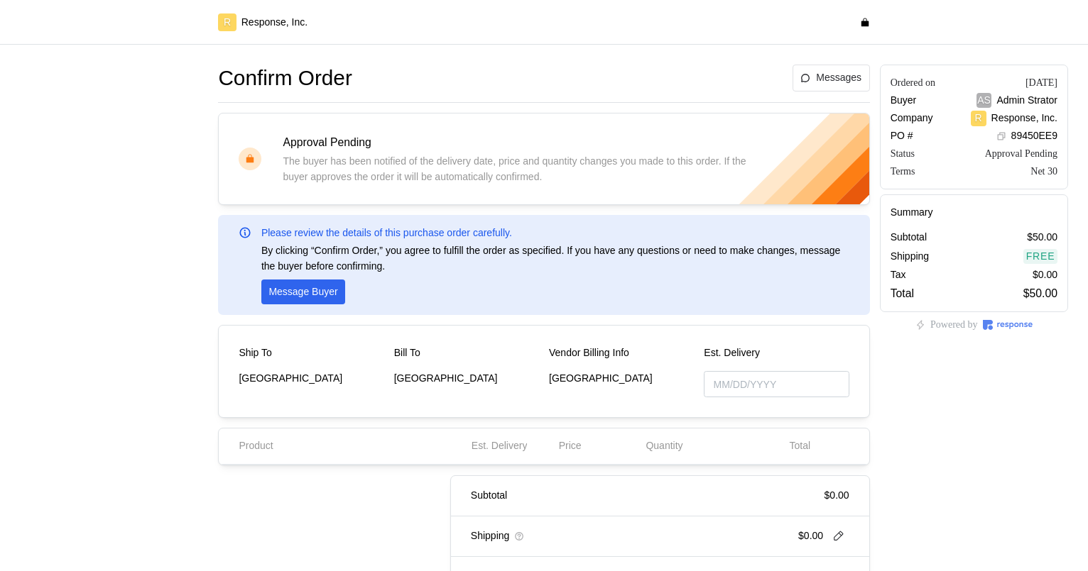
type input "[DATE]"
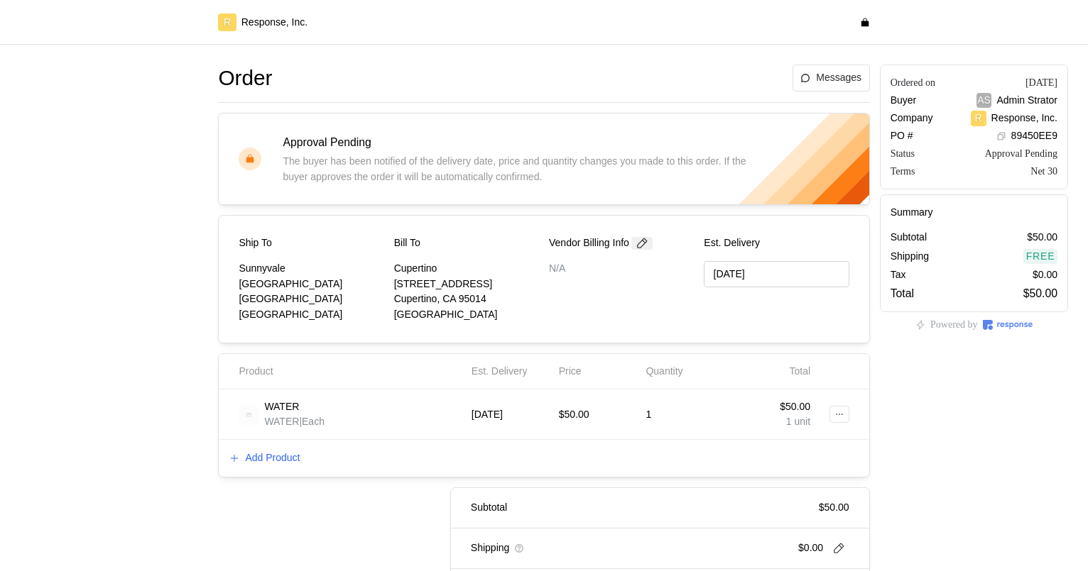
click at [645, 246] on icon at bounding box center [641, 243] width 13 height 13
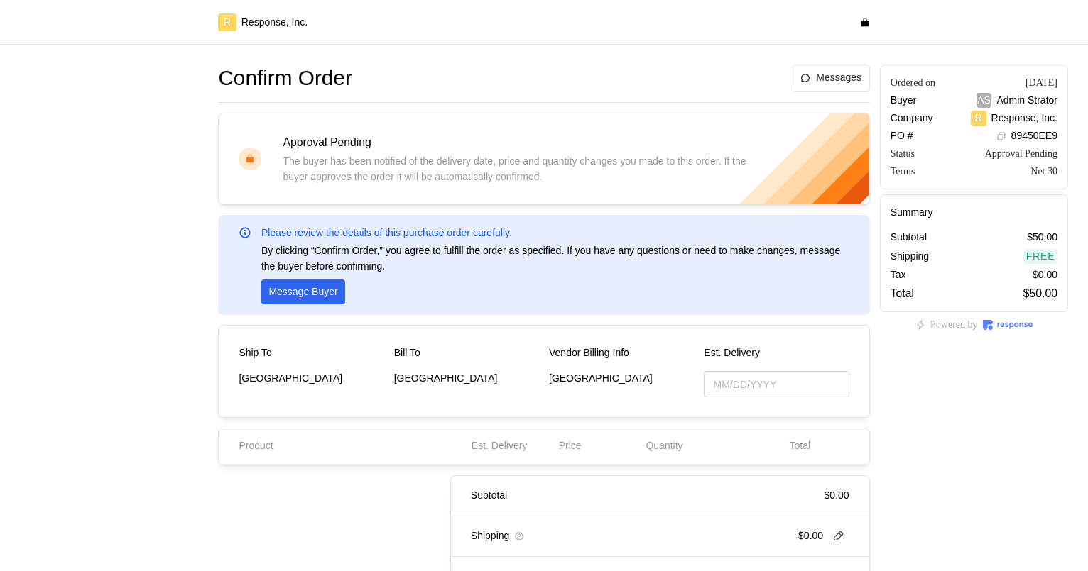
type input "[DATE]"
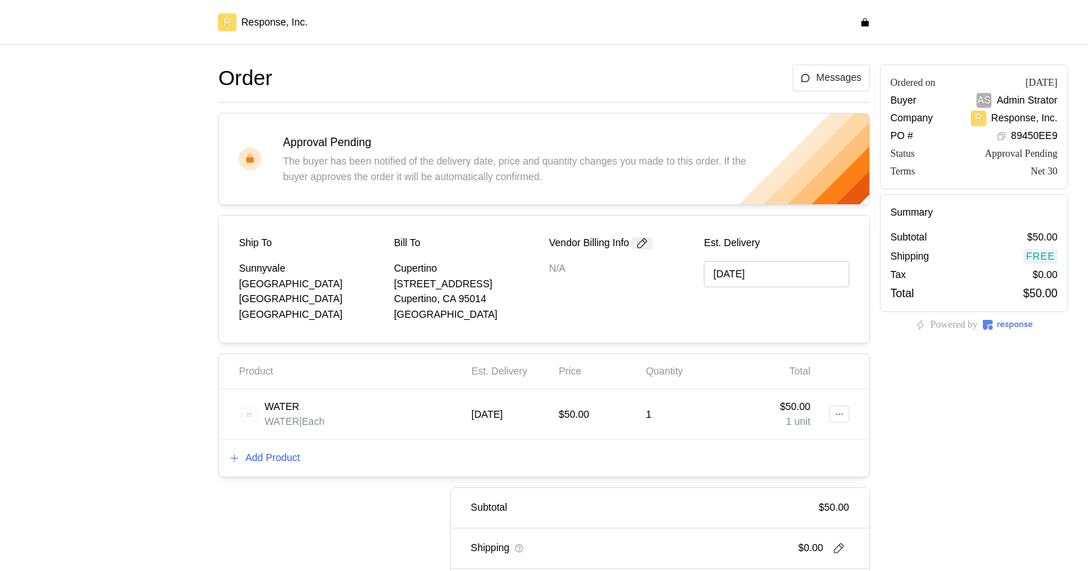
click at [647, 241] on icon at bounding box center [643, 244] width 10 height 10
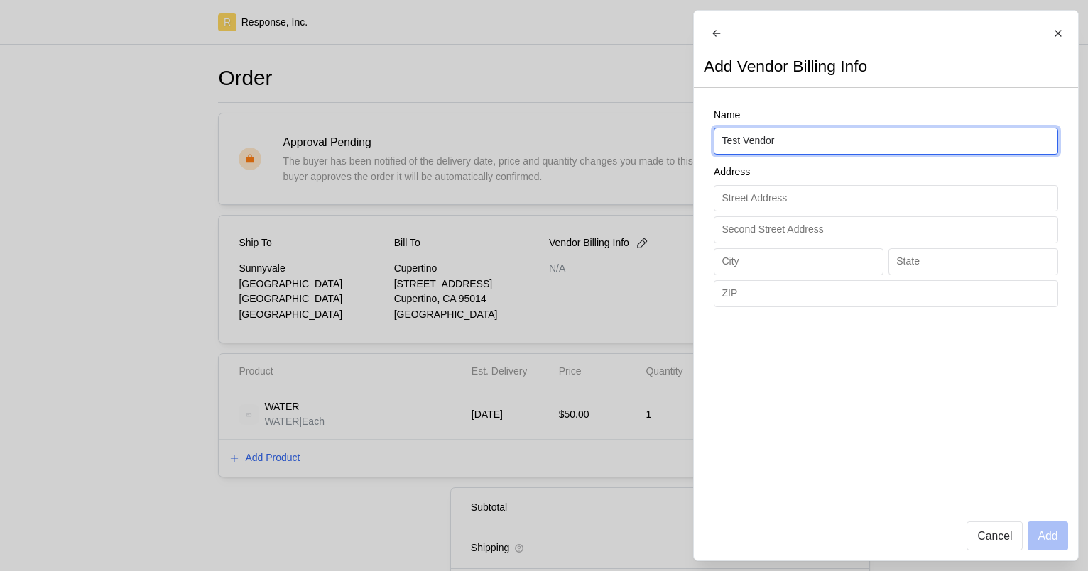
click at [782, 151] on input "Test Vendor" at bounding box center [885, 141] width 328 height 26
type input "Test Adding Location"
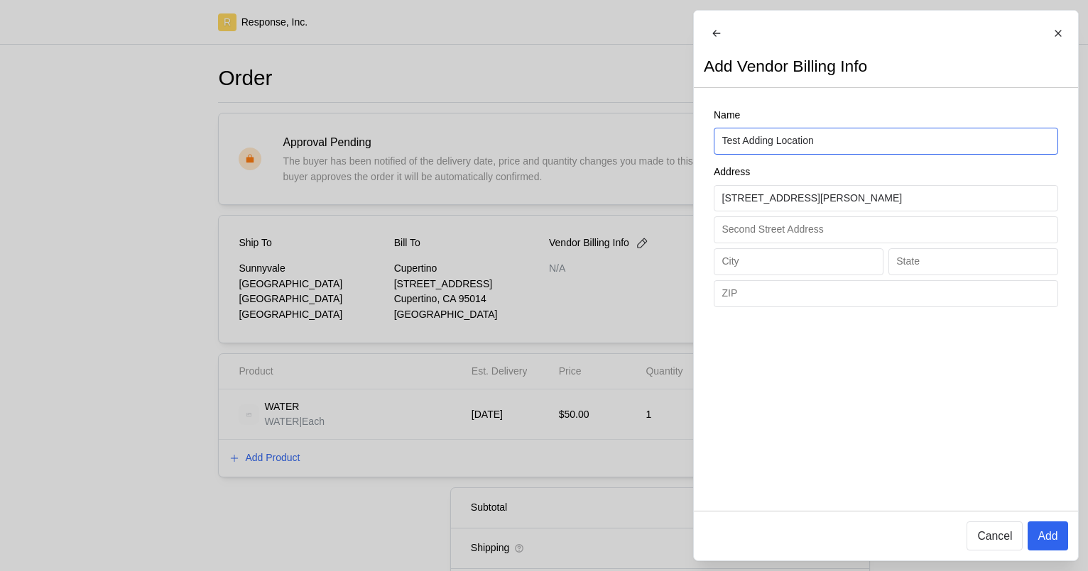
type input "1478 Navarro Drive"
type input "Sunnyvale"
type input "CA"
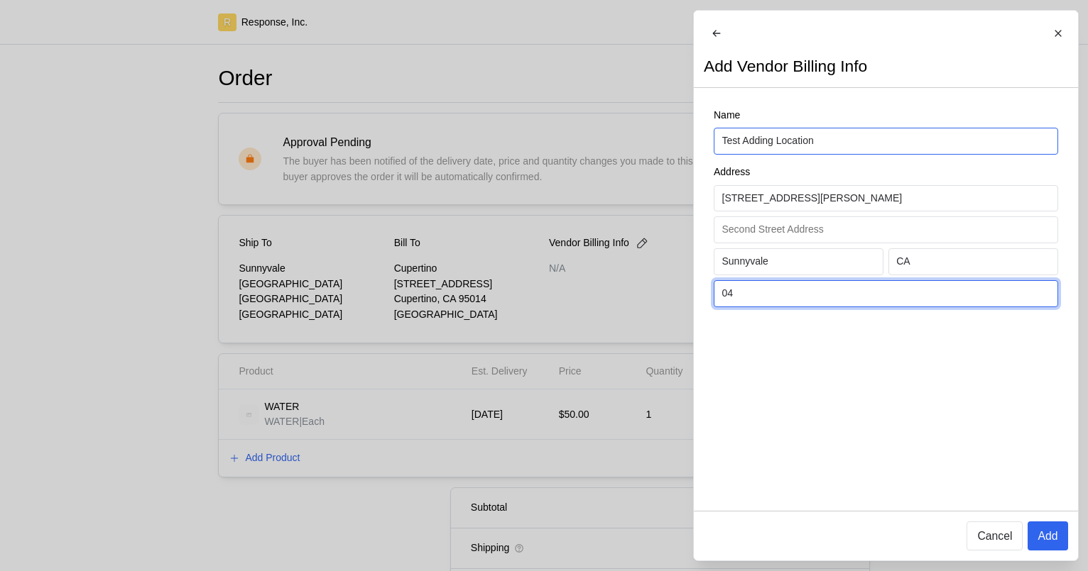
type input "0"
type input "94087"
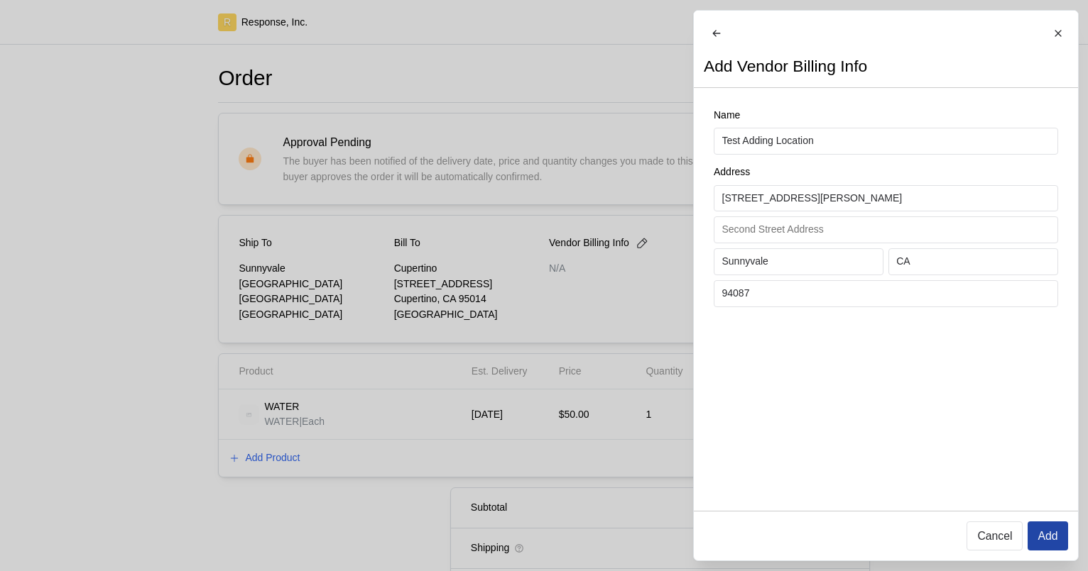
click at [1049, 542] on p "Add" at bounding box center [1047, 536] width 20 height 18
click at [819, 153] on input "Test Adding Location" at bounding box center [885, 141] width 328 height 26
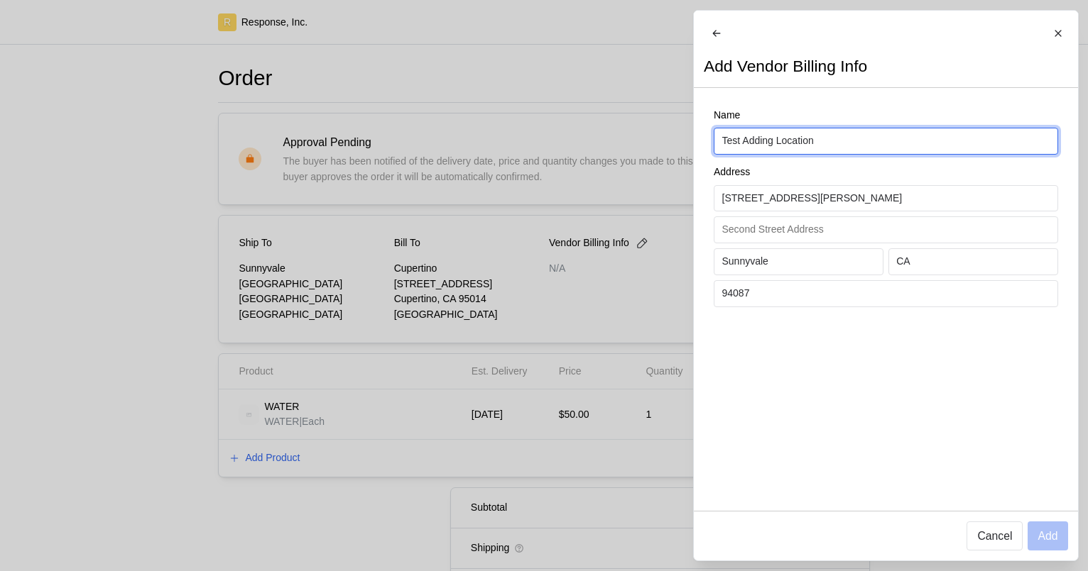
click at [769, 154] on input "Test Adding Location" at bounding box center [885, 141] width 328 height 26
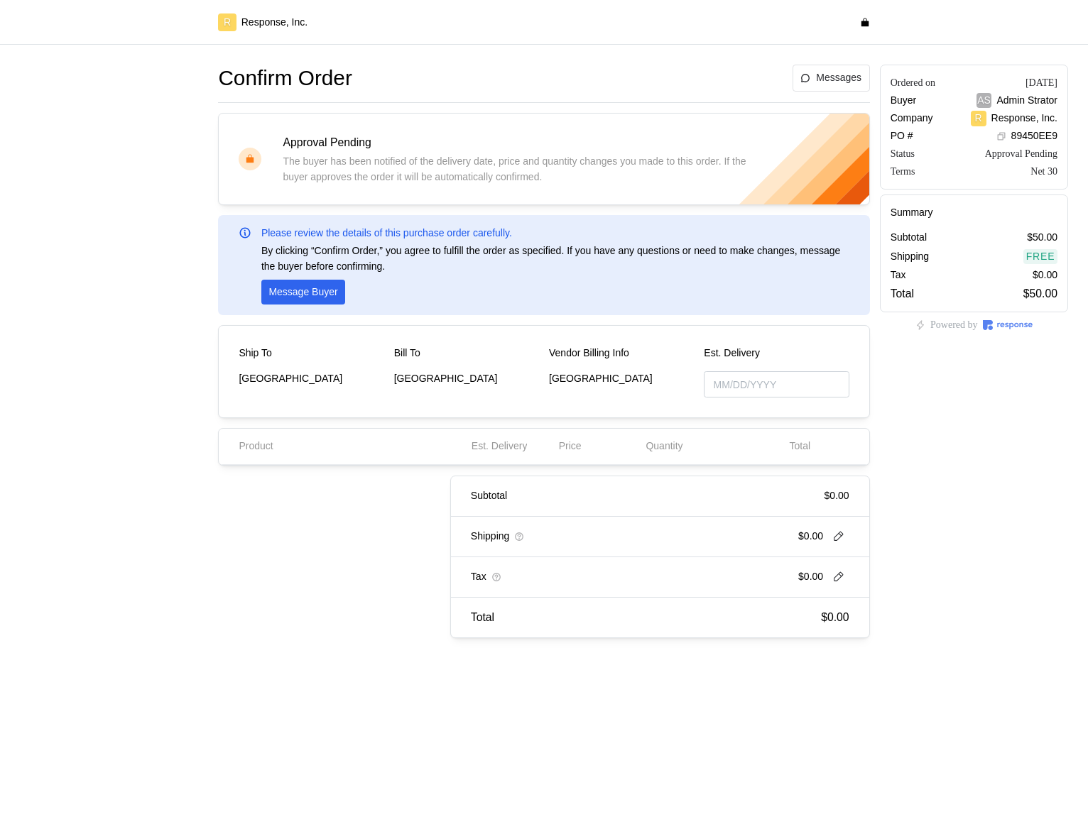
type input "[DATE]"
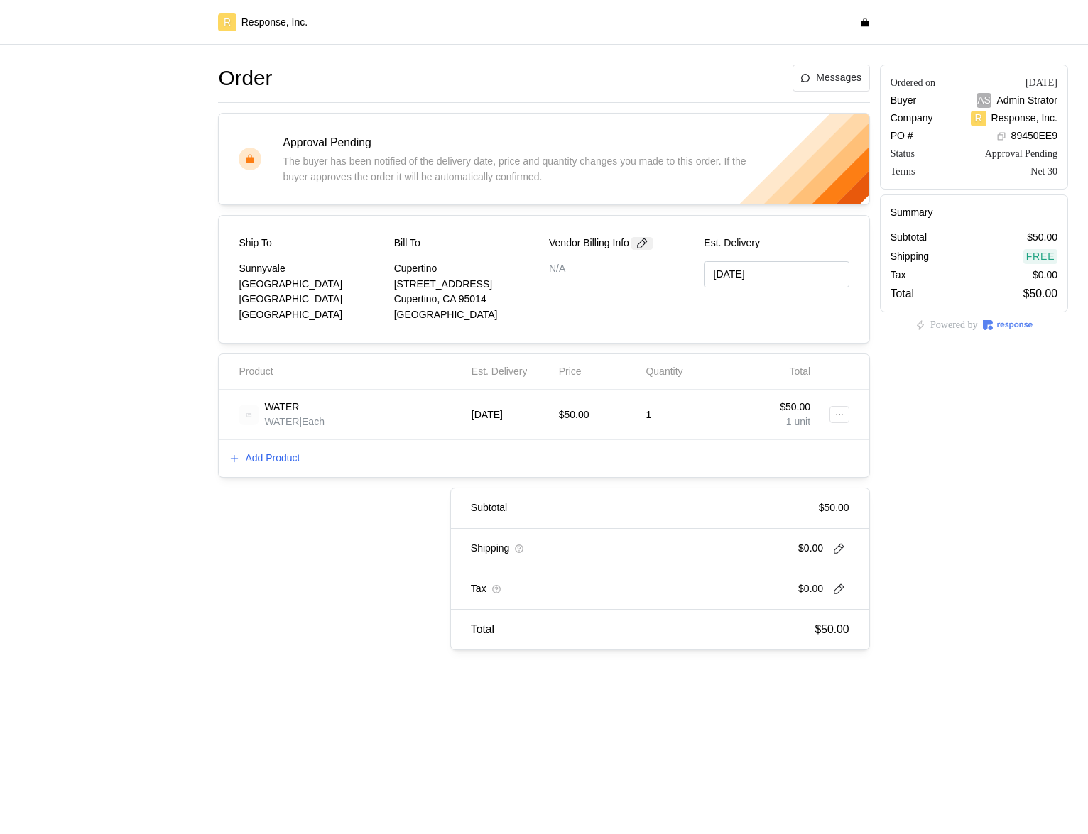
click at [648, 246] on icon at bounding box center [641, 243] width 13 height 13
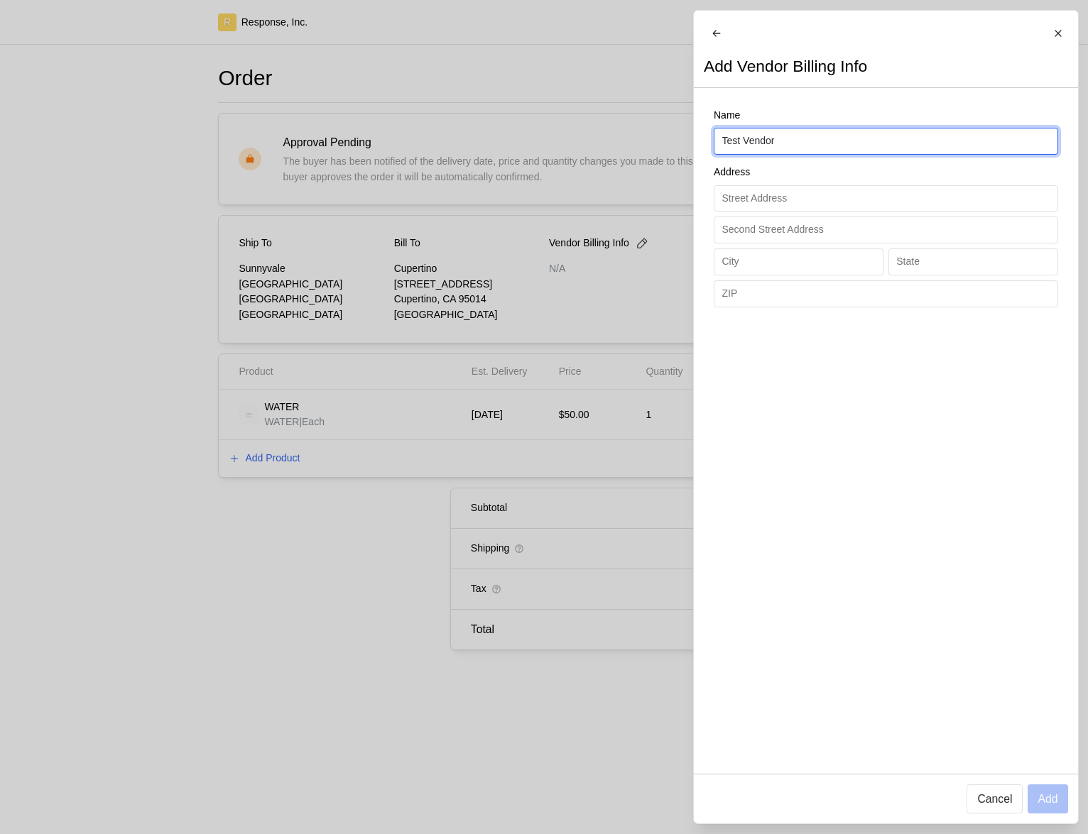
click at [841, 150] on input "Test Vendor" at bounding box center [885, 141] width 328 height 26
type input "Test Adding ANOTHER location"
type input "1478 Navarro Drive"
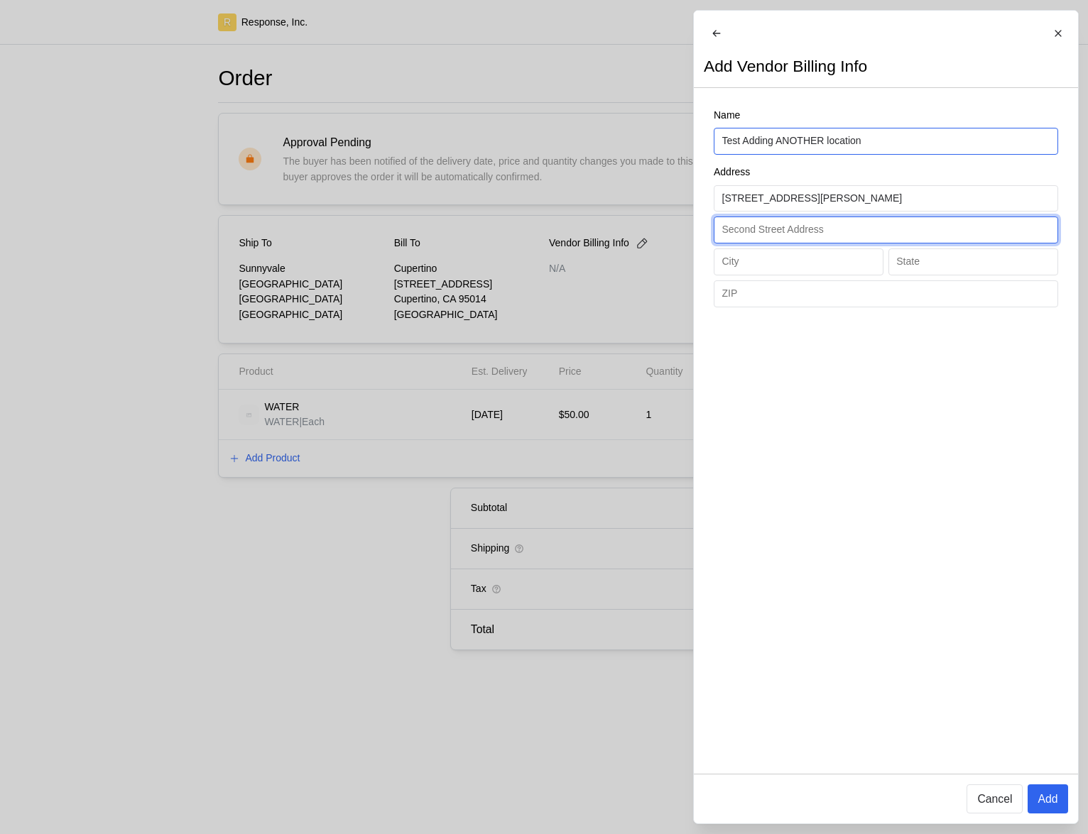
type input "S"
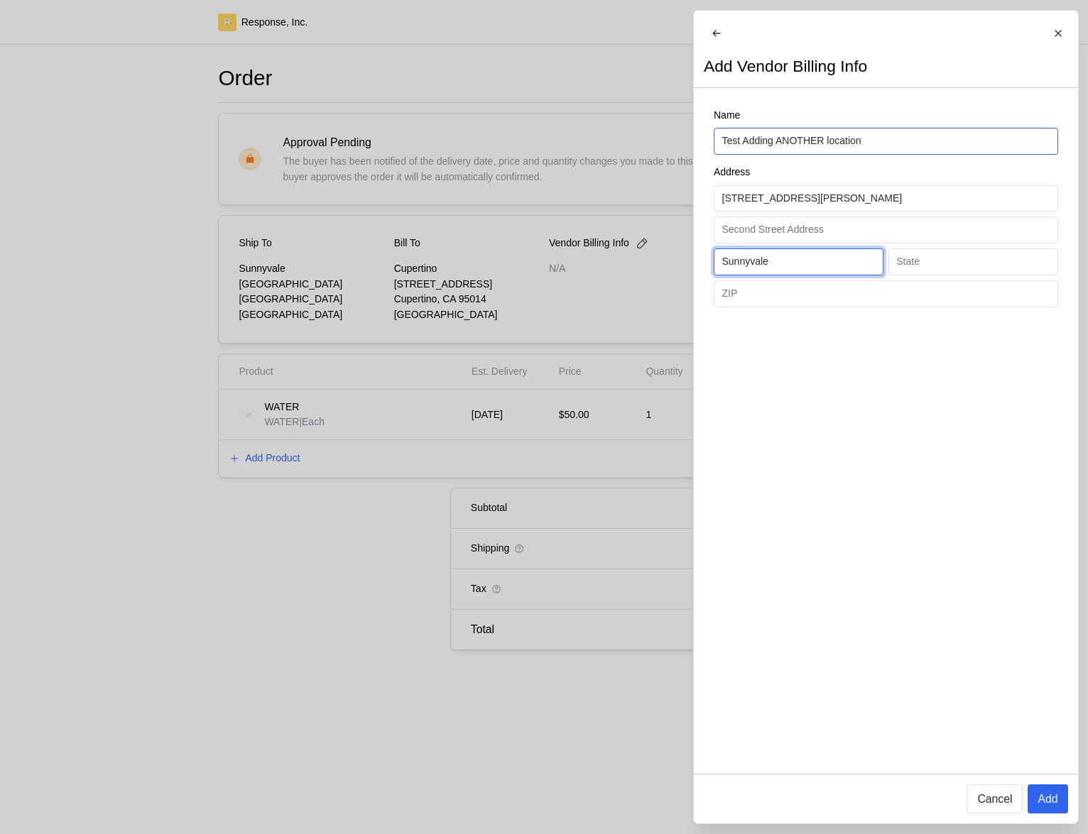
type input "Sunnyvale"
type input "CA"
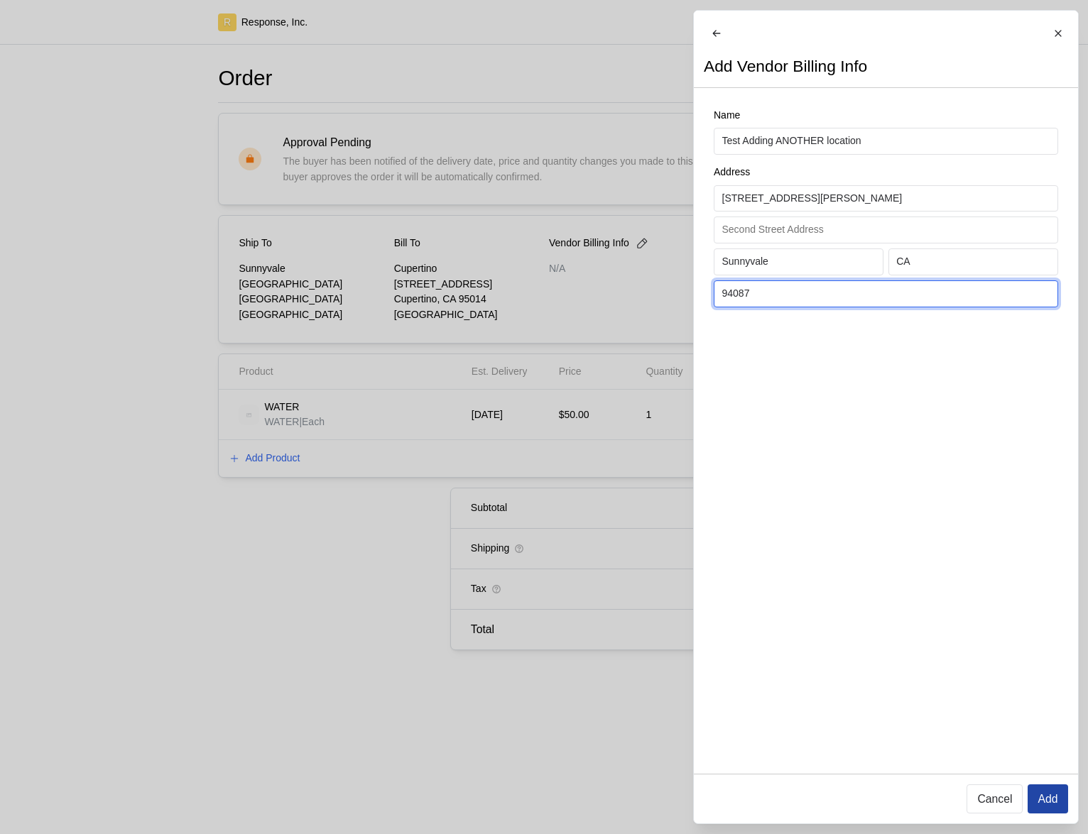
type input "94087"
click at [1039, 797] on p "Add" at bounding box center [1047, 799] width 20 height 18
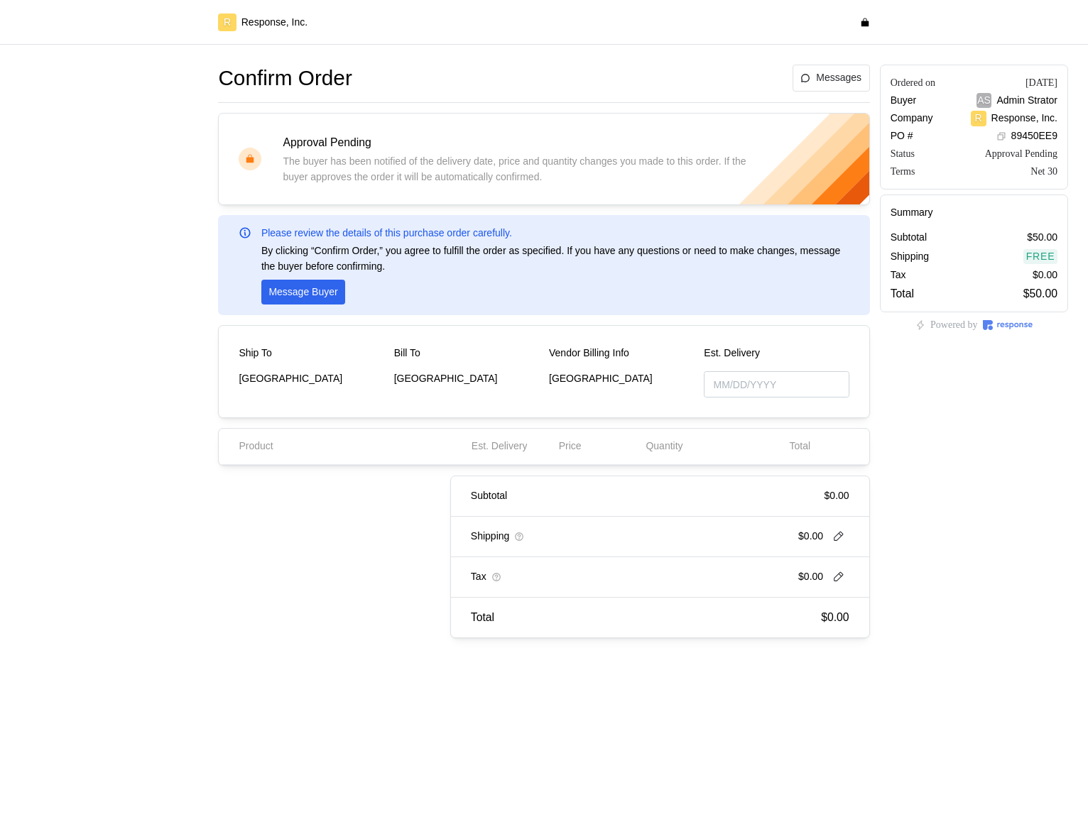
type input "[DATE]"
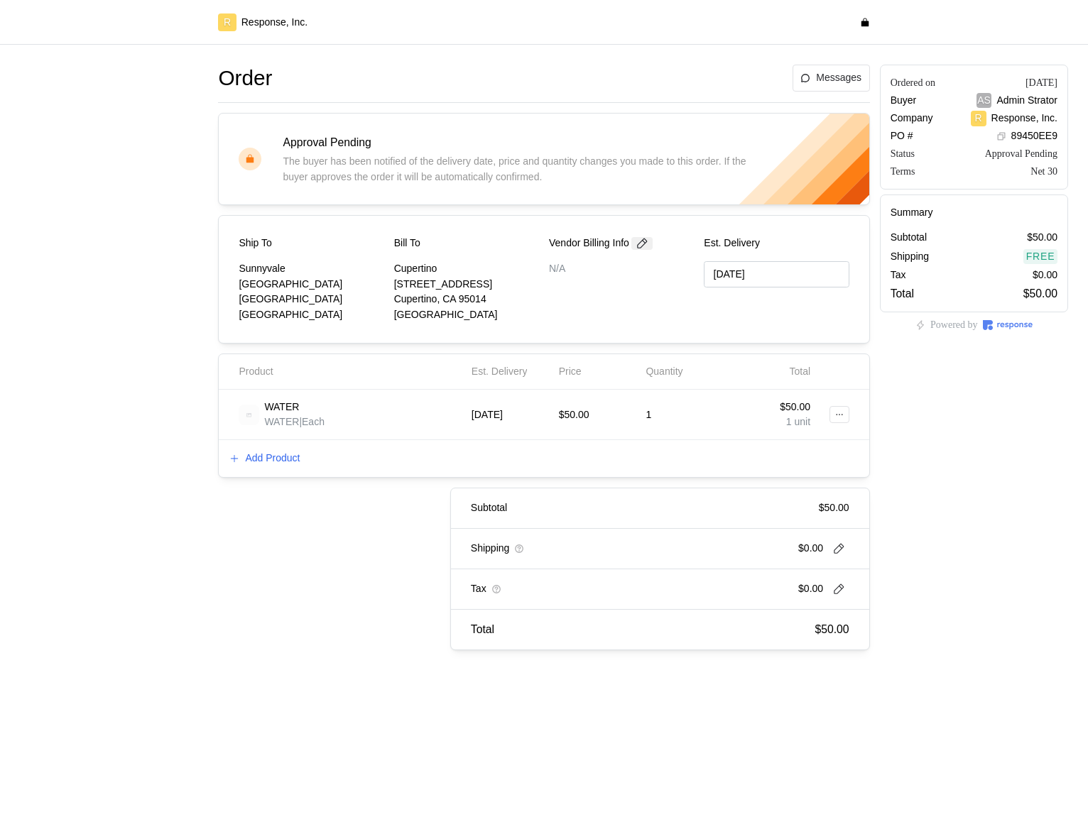
click at [643, 248] on icon at bounding box center [641, 243] width 13 height 13
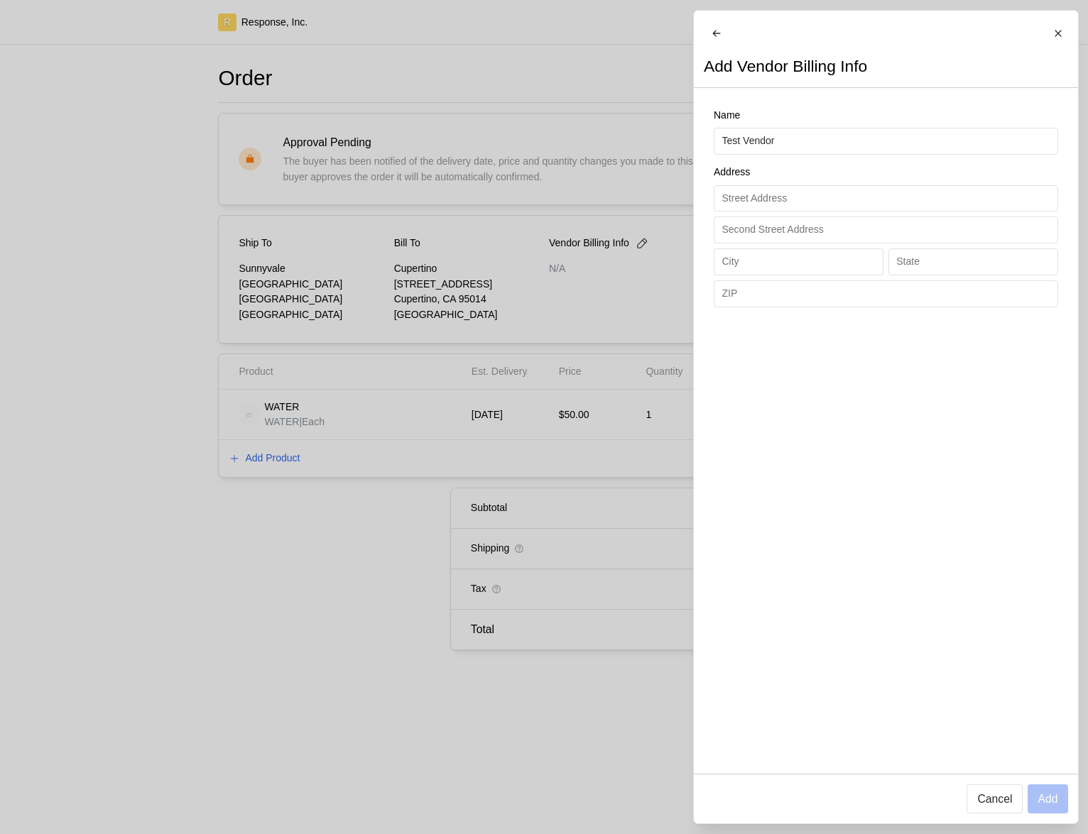
click at [632, 261] on div at bounding box center [544, 417] width 1088 height 834
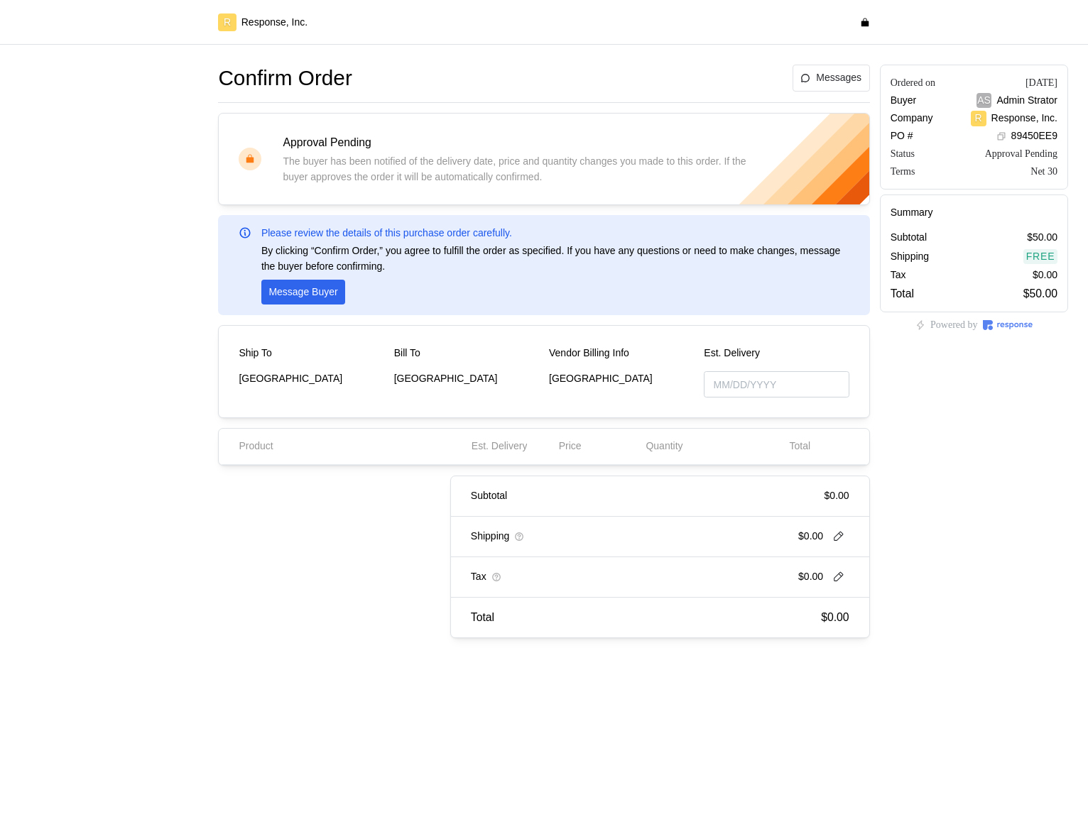
type input "[DATE]"
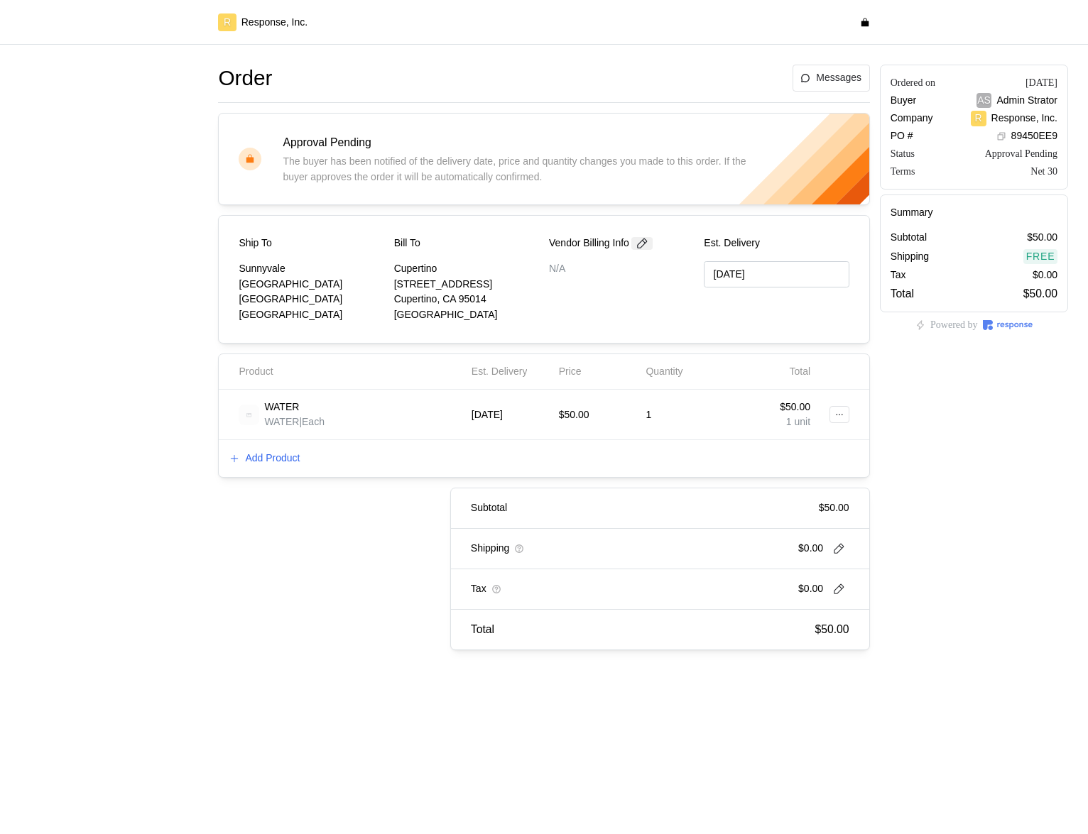
click at [644, 244] on icon at bounding box center [641, 243] width 13 height 13
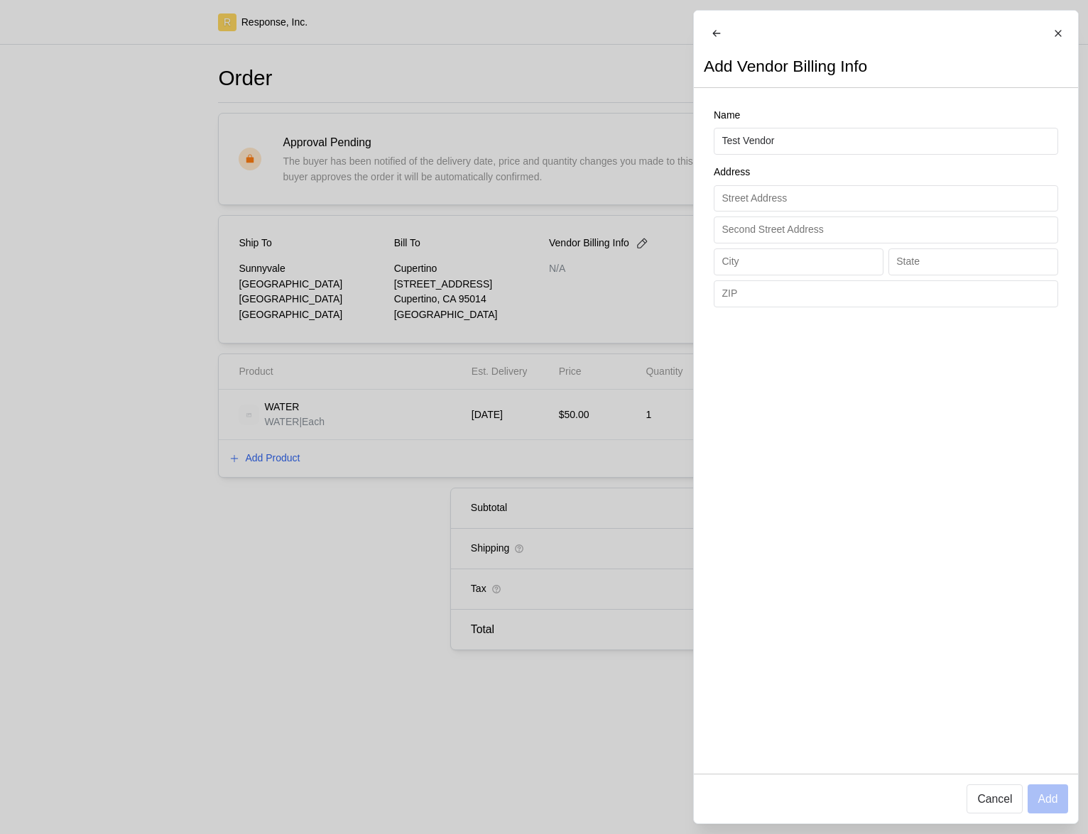
click at [537, 227] on div at bounding box center [544, 417] width 1088 height 834
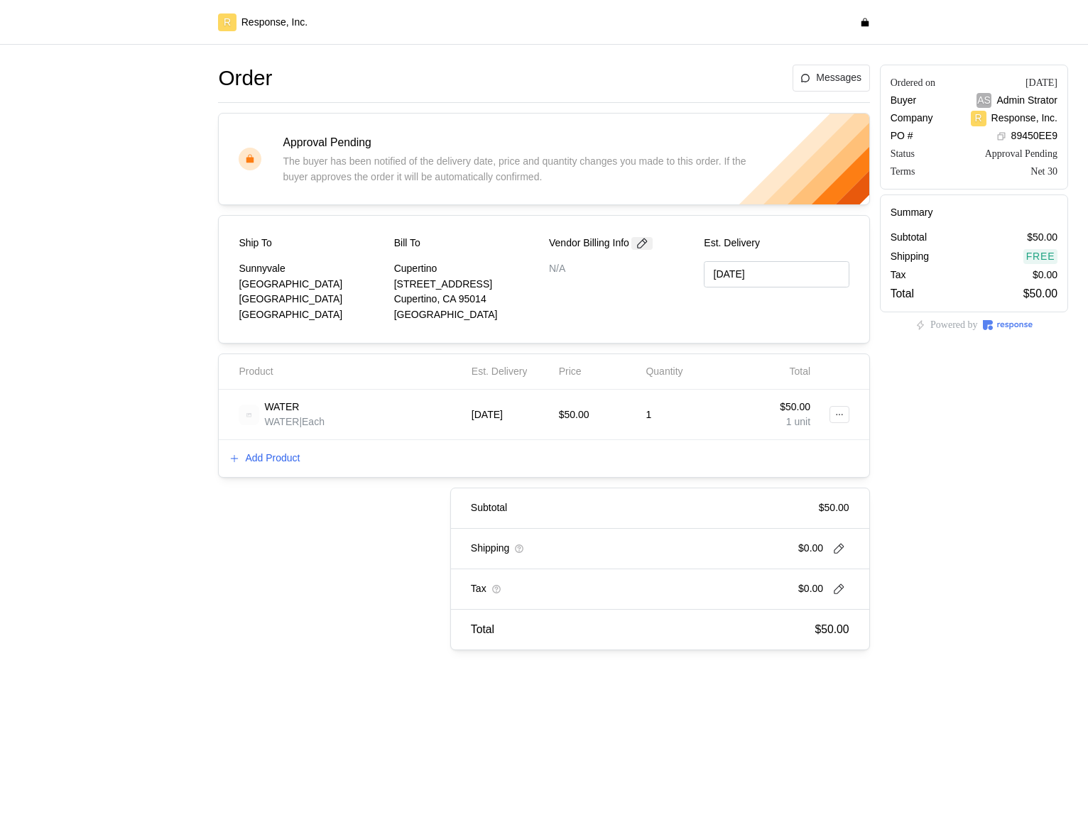
click at [647, 243] on icon at bounding box center [643, 244] width 10 height 10
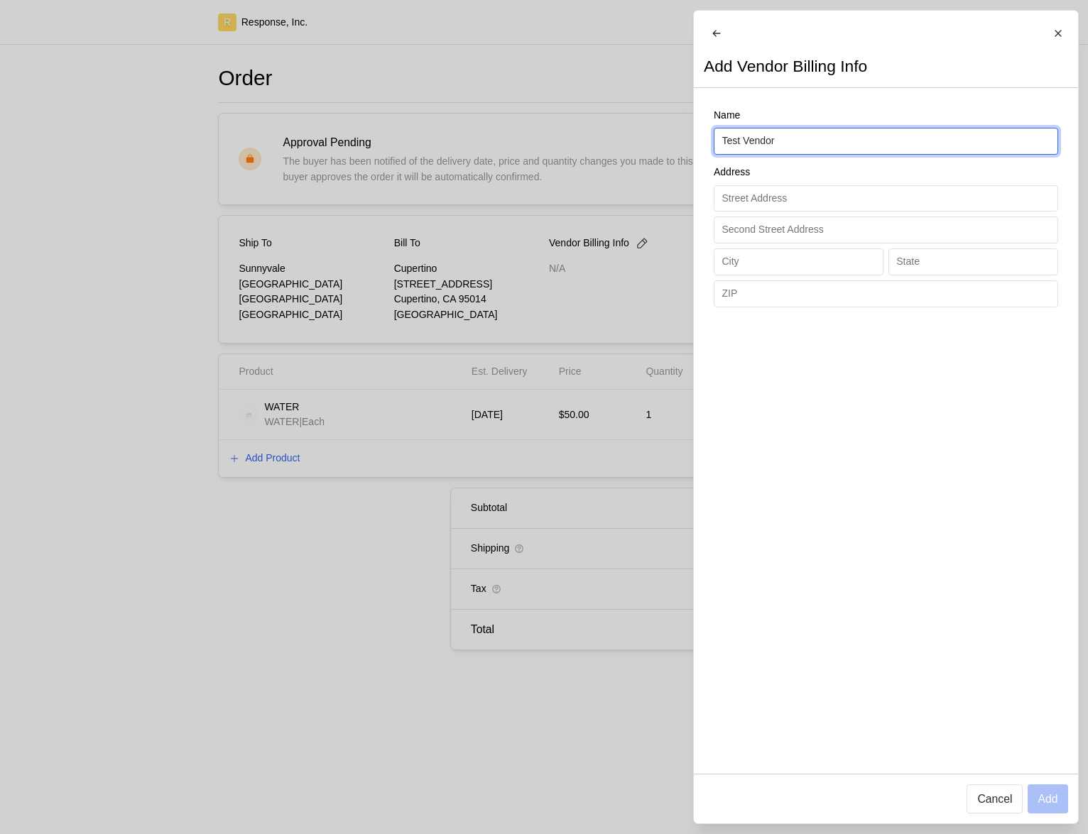
click at [777, 148] on input "Test Vendor" at bounding box center [885, 141] width 328 height 26
type input "SUNSHINE"
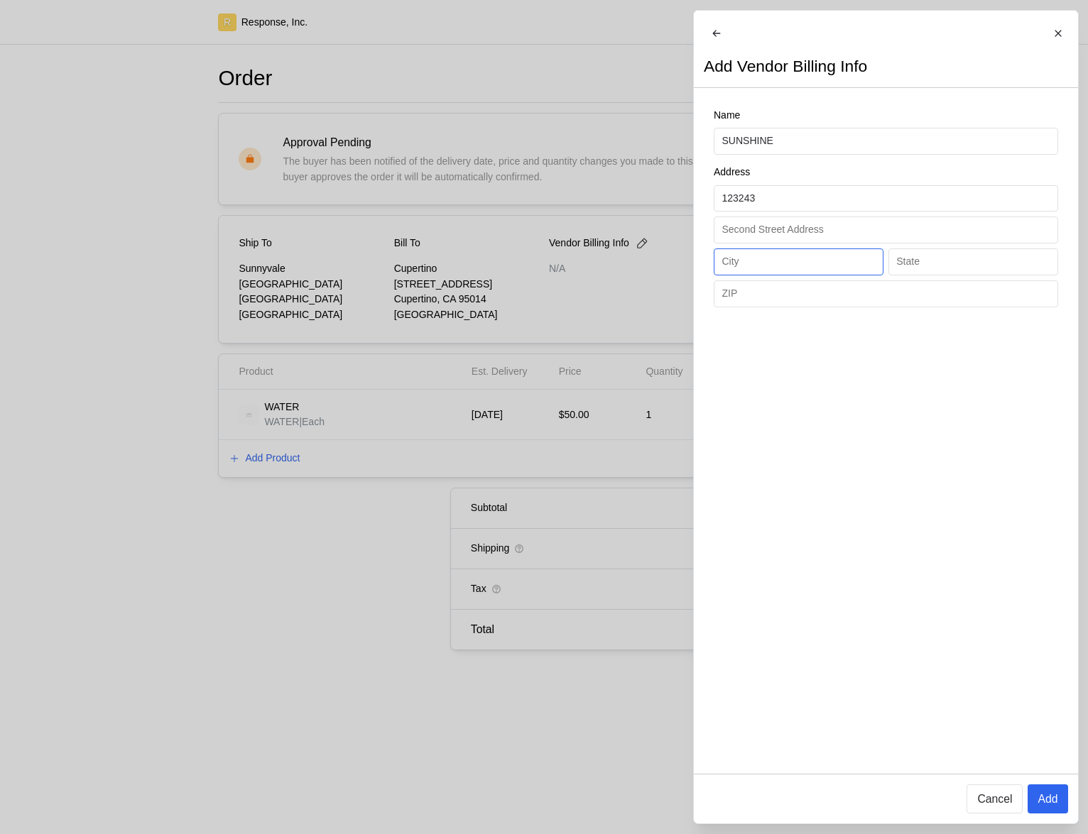
type input "123243"
click at [786, 275] on input "text" at bounding box center [797, 262] width 153 height 26
type input "Sunnyvale"
click at [934, 275] on input "text" at bounding box center [972, 262] width 153 height 26
type input "CA"
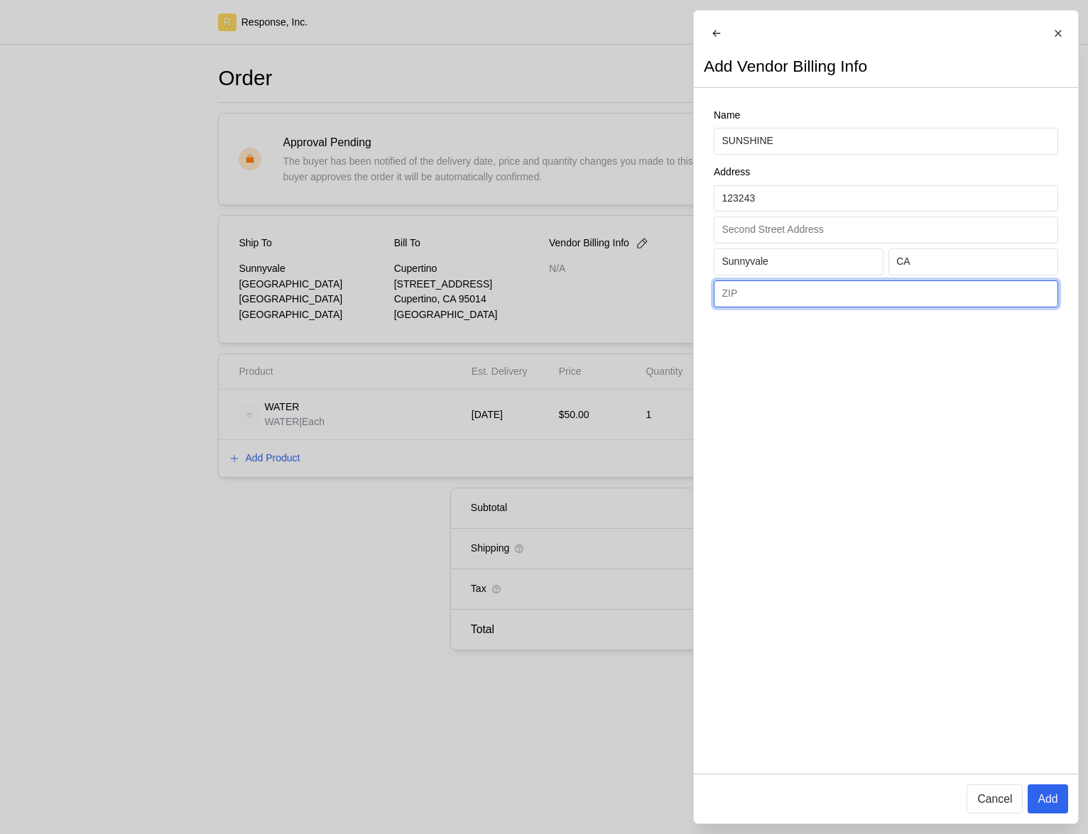
click at [868, 304] on input "text" at bounding box center [885, 294] width 328 height 26
type input "94087"
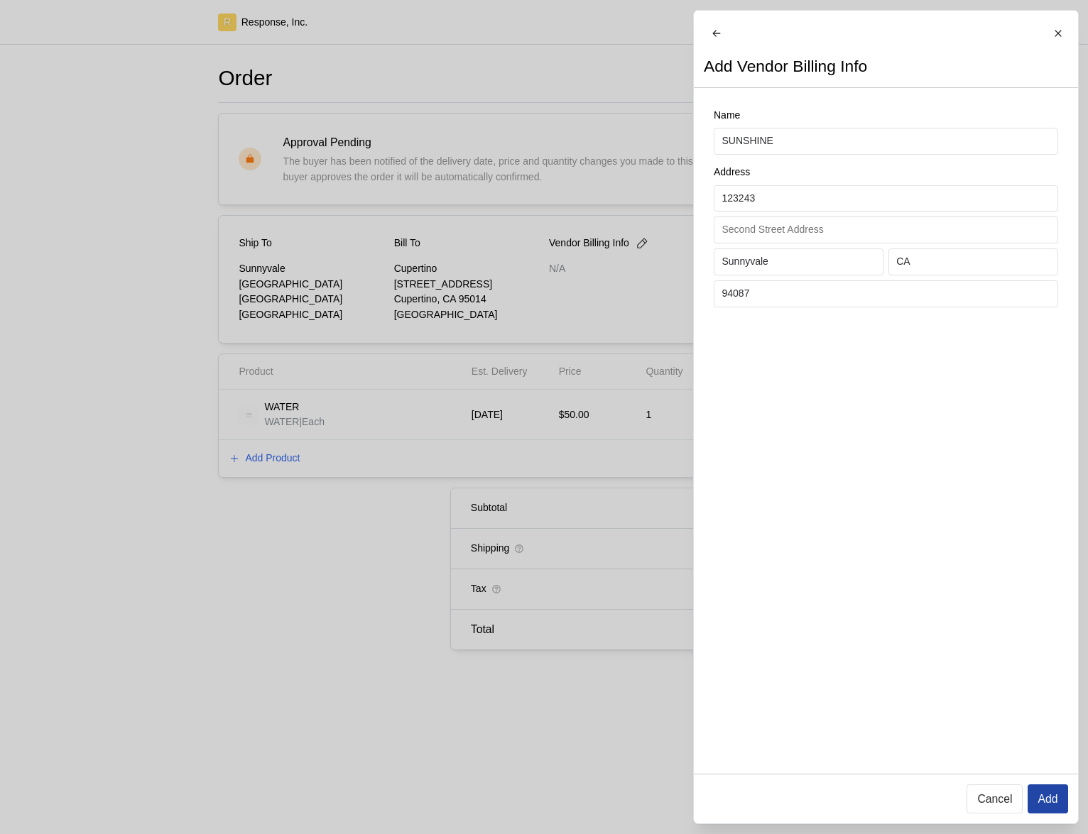
click at [1049, 802] on p "Add" at bounding box center [1047, 799] width 20 height 18
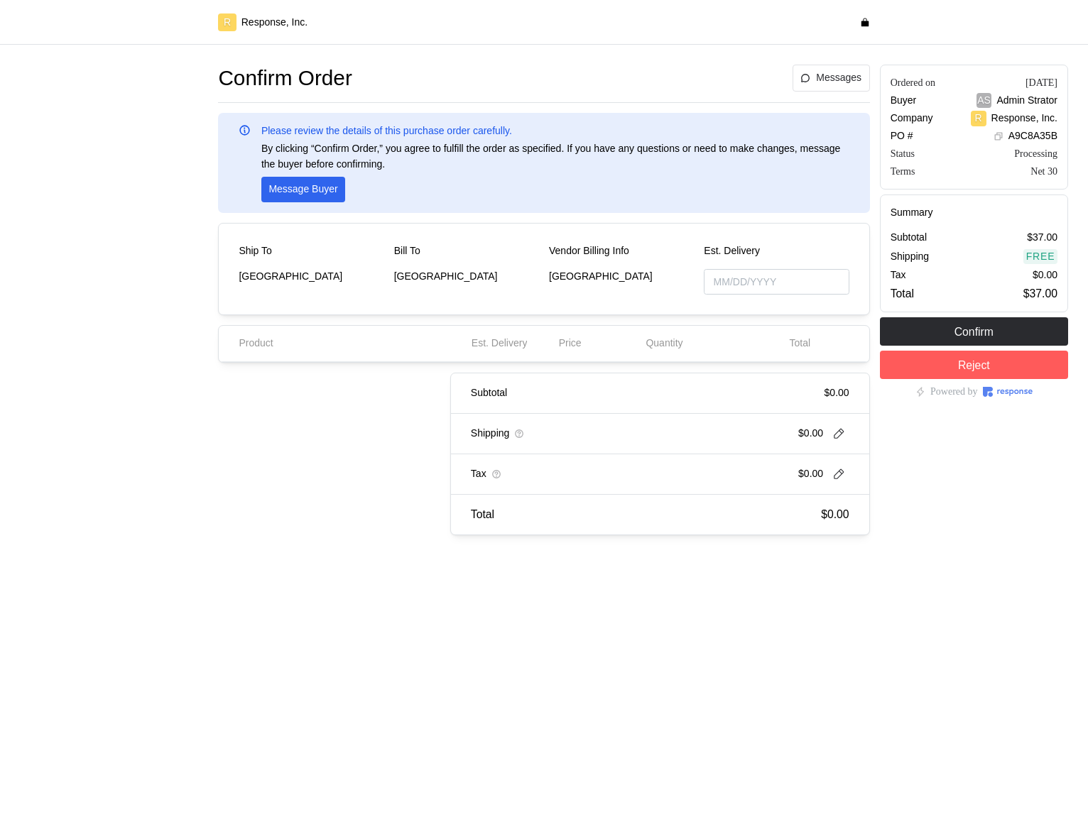
type input "[DATE]"
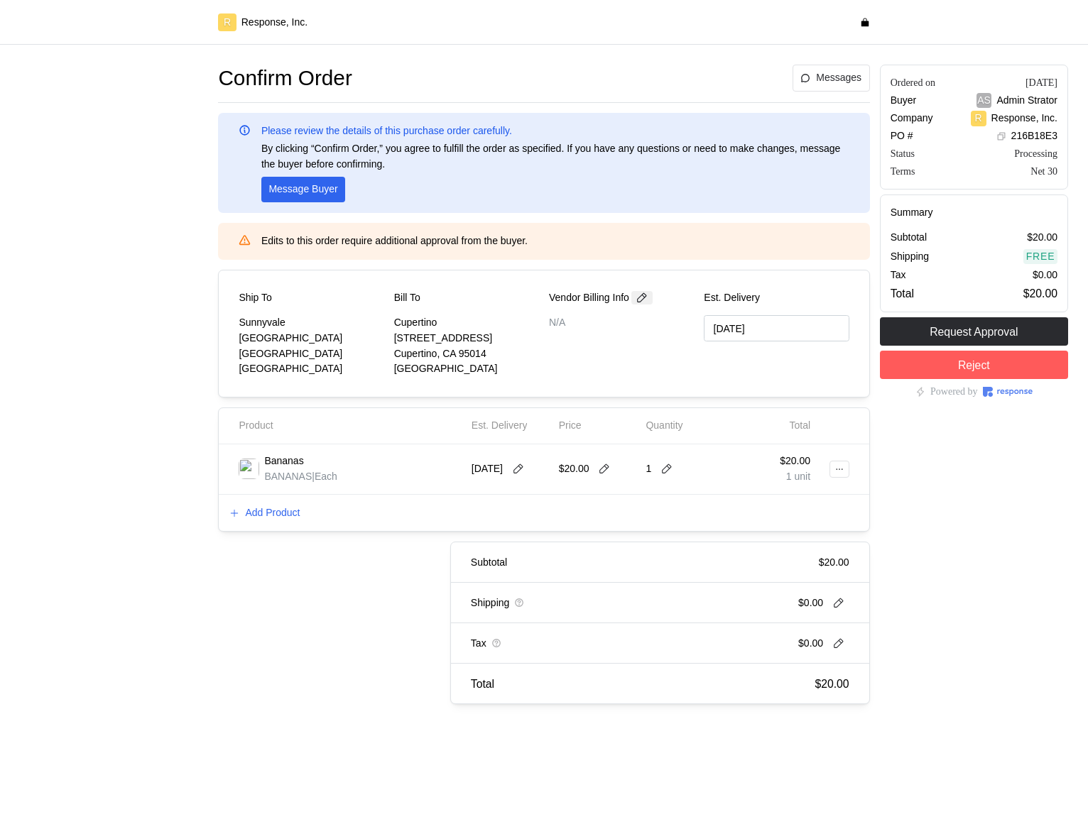
click at [648, 292] on icon at bounding box center [641, 298] width 13 height 13
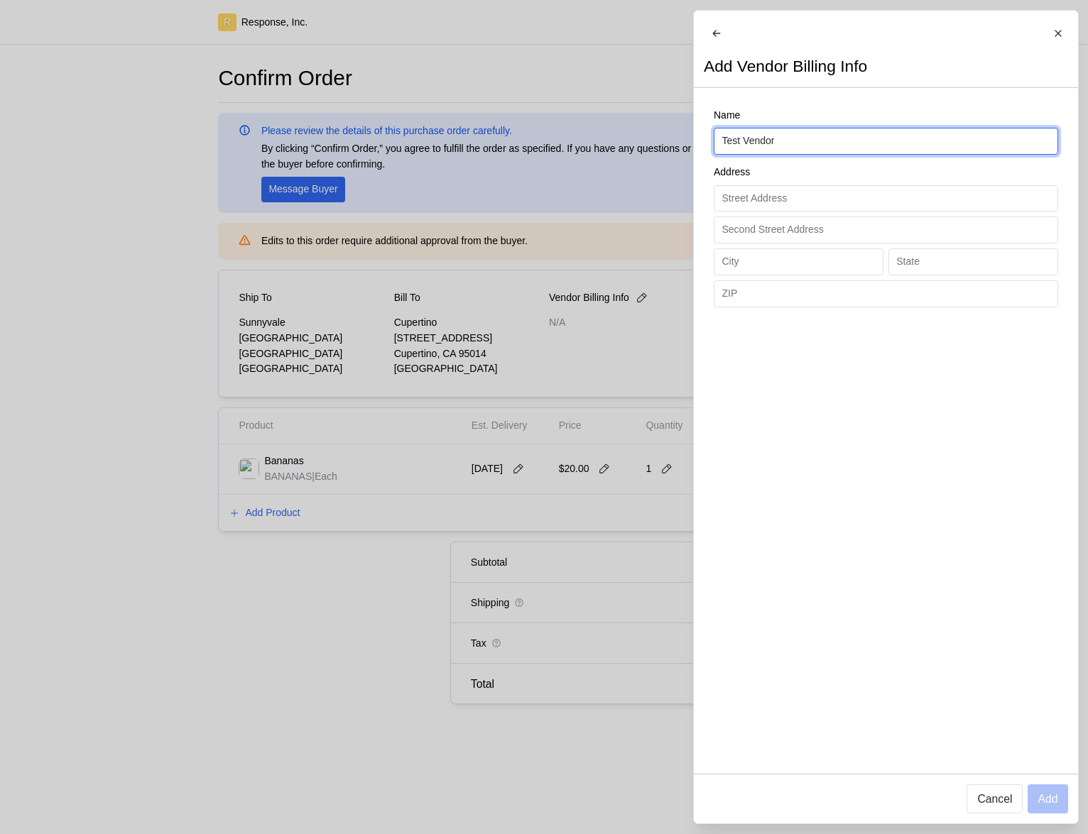
click at [777, 151] on input "Test Vendor" at bounding box center [885, 141] width 328 height 26
type input "Test BLAH"
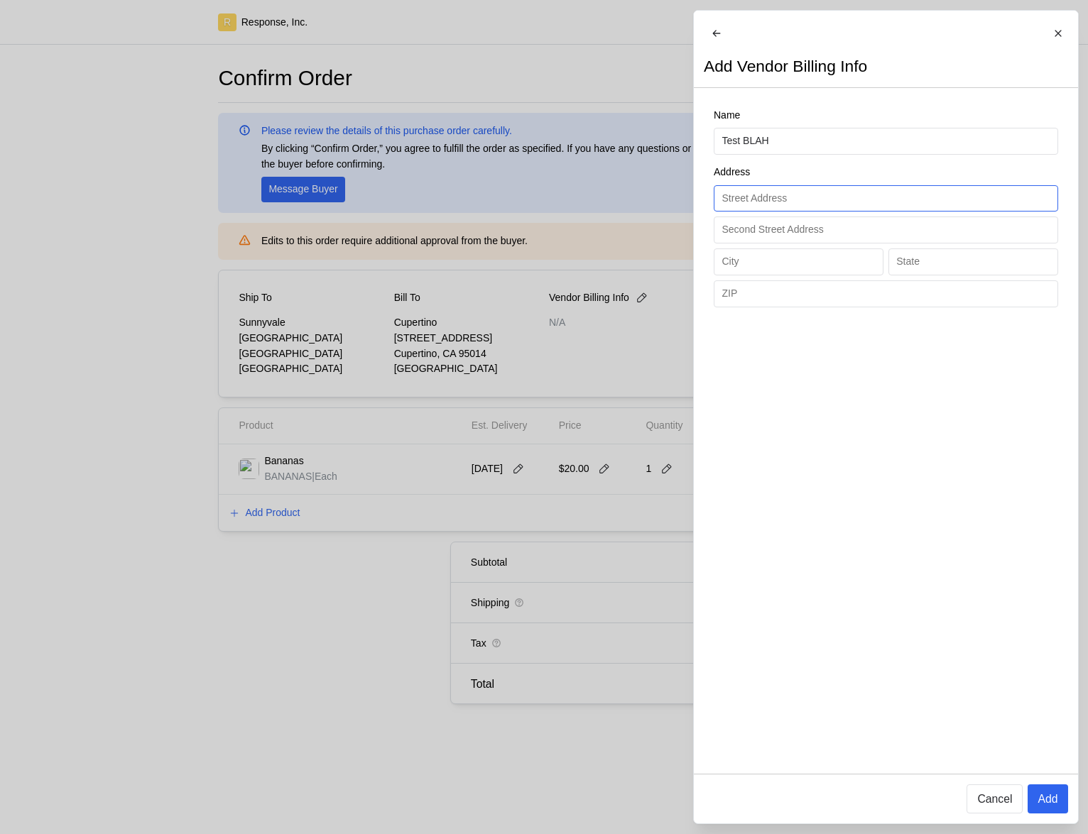
click at [831, 204] on input "text" at bounding box center [885, 199] width 328 height 26
type input "12312312"
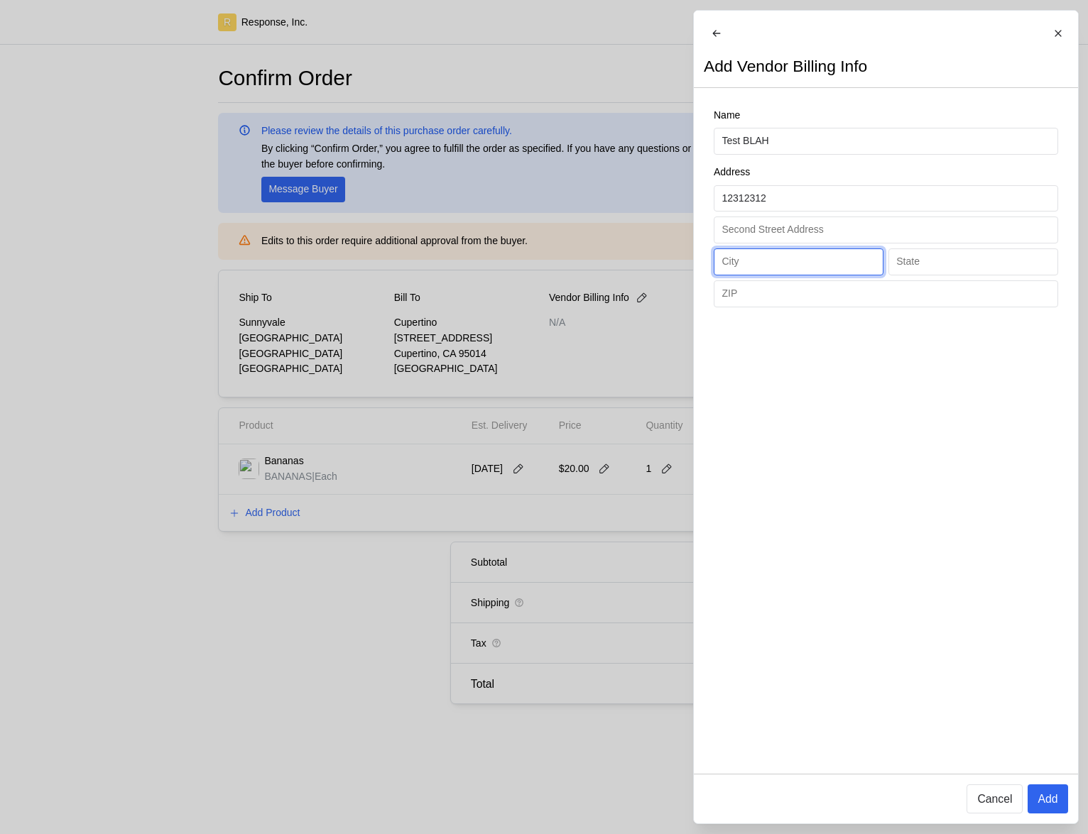
click at [841, 275] on input "text" at bounding box center [797, 262] width 153 height 26
type input "Sunnyvale"
click at [941, 271] on input "text" at bounding box center [972, 262] width 153 height 26
type input "CA"
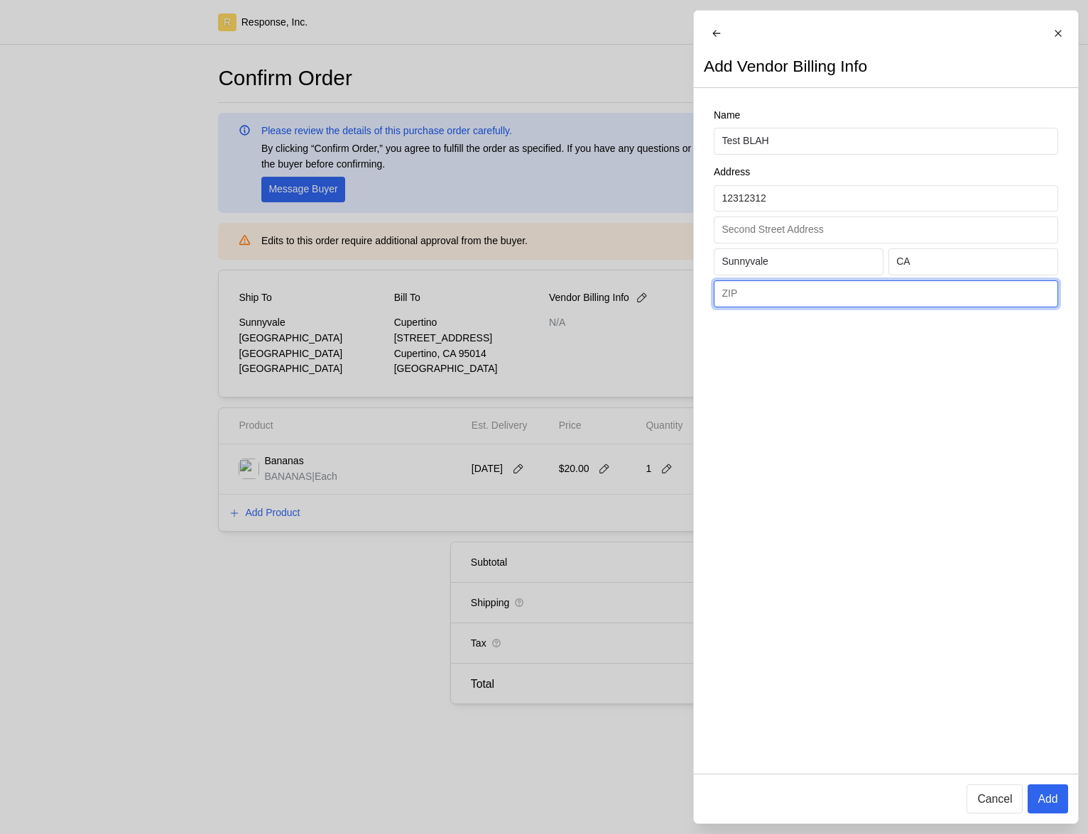
click at [944, 306] on input "text" at bounding box center [885, 294] width 328 height 26
type input "94087"
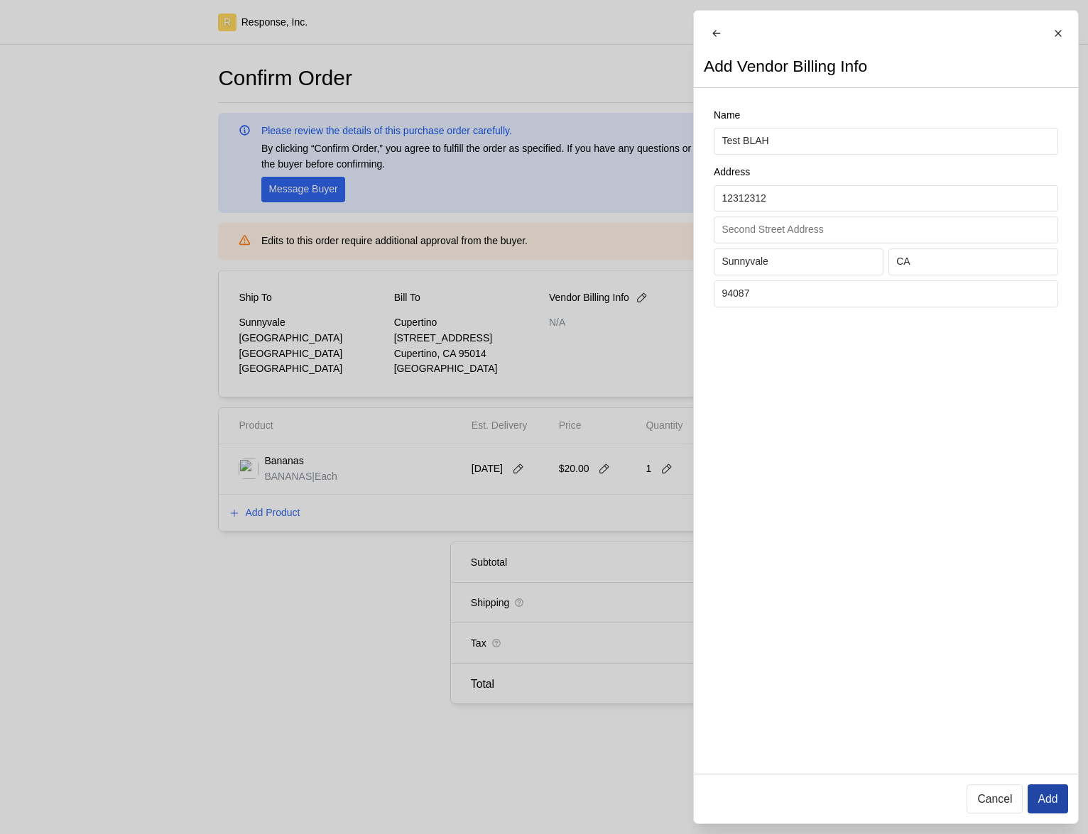
click at [1044, 806] on p "Add" at bounding box center [1047, 799] width 20 height 18
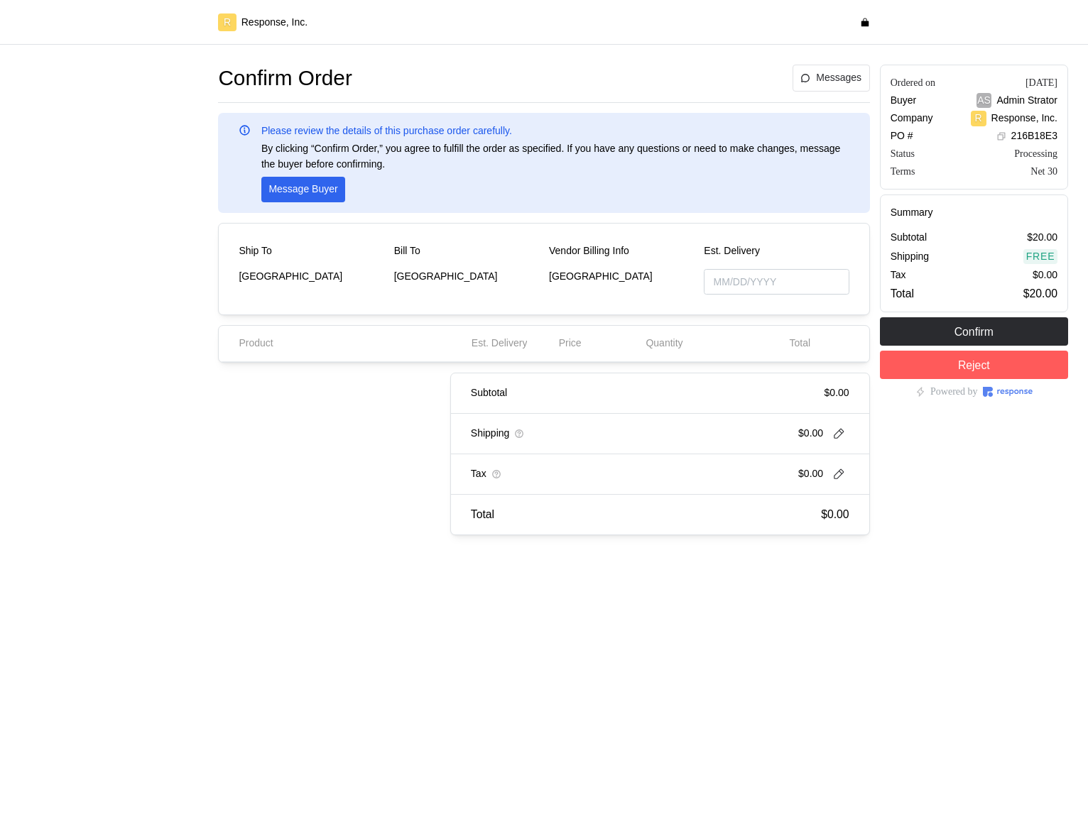
type input "10/03/2025"
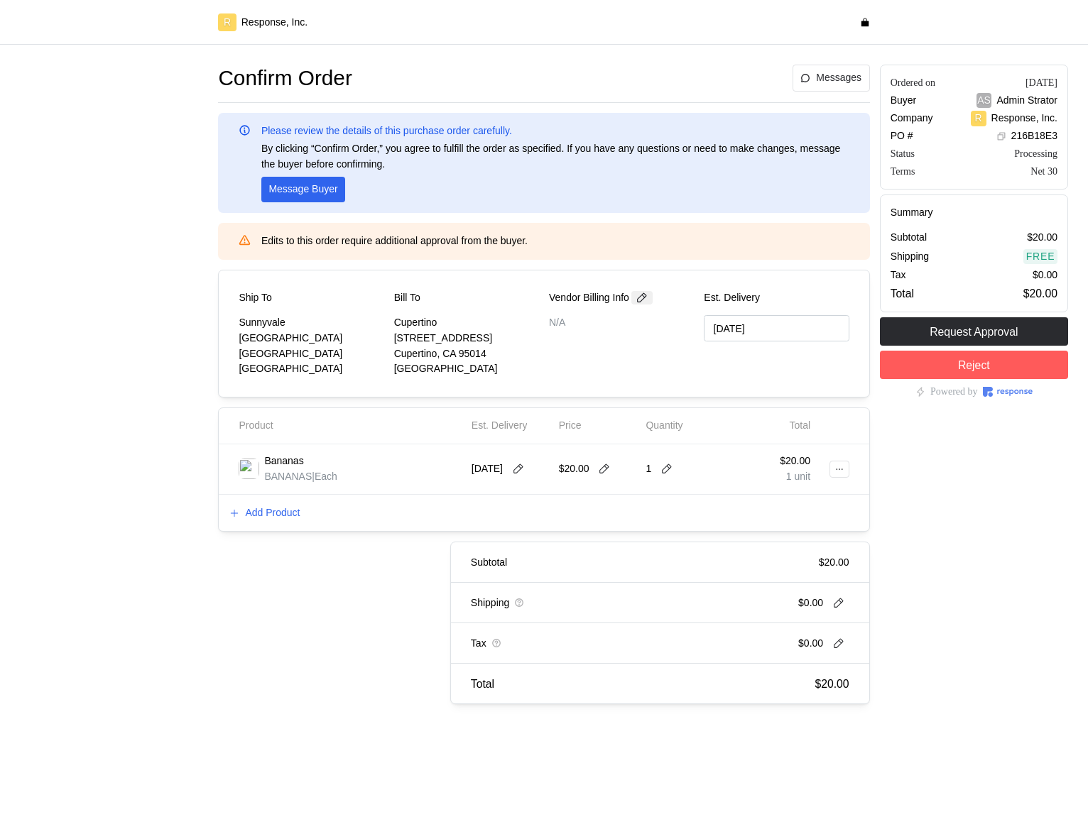
click at [648, 294] on icon at bounding box center [641, 298] width 13 height 13
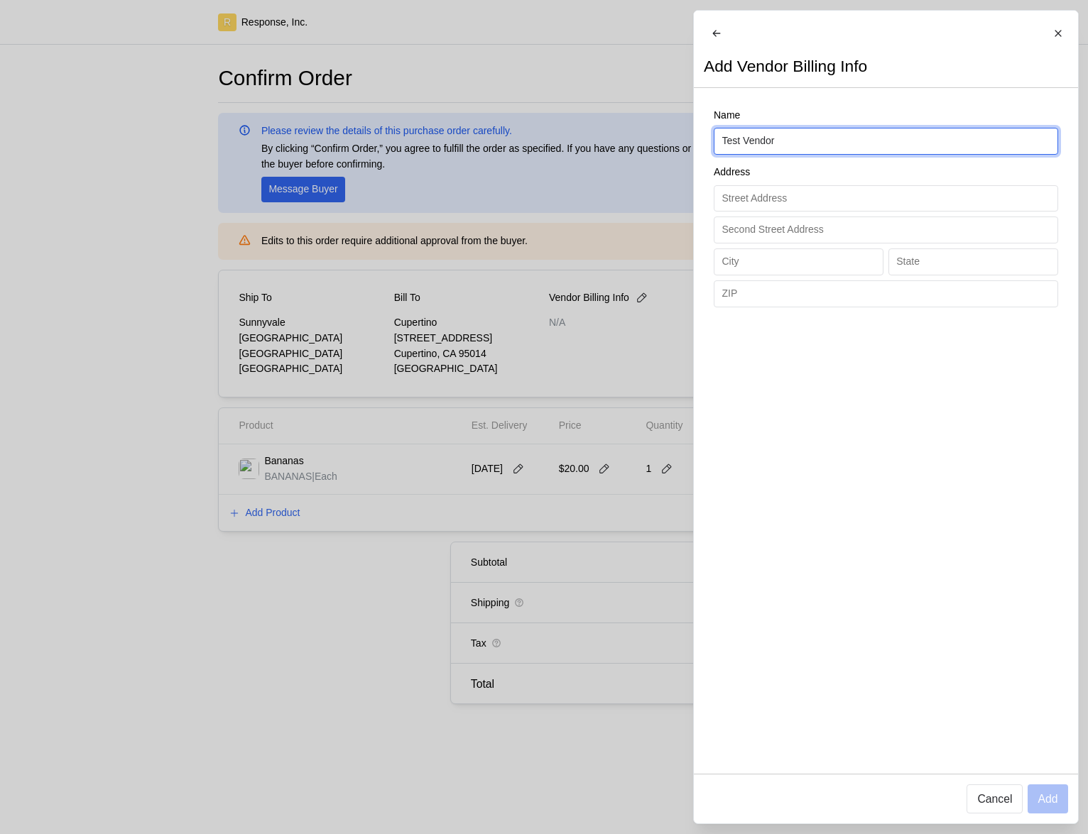
click at [779, 142] on input "Test Vendor" at bounding box center [885, 141] width 328 height 26
type input "TEST BLOOP"
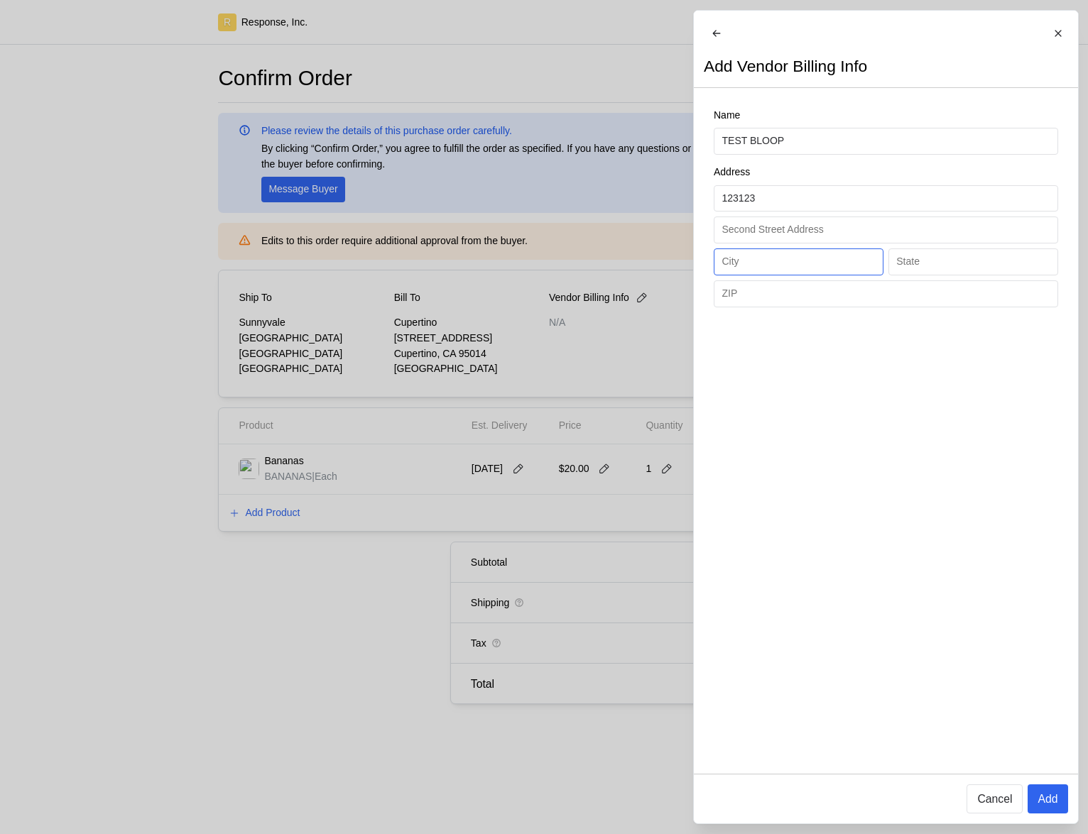
type input "123123"
click at [786, 275] on input "text" at bounding box center [797, 262] width 153 height 26
type input "Sunnyvale"
click at [929, 271] on input "text" at bounding box center [972, 262] width 153 height 26
type input "CA"
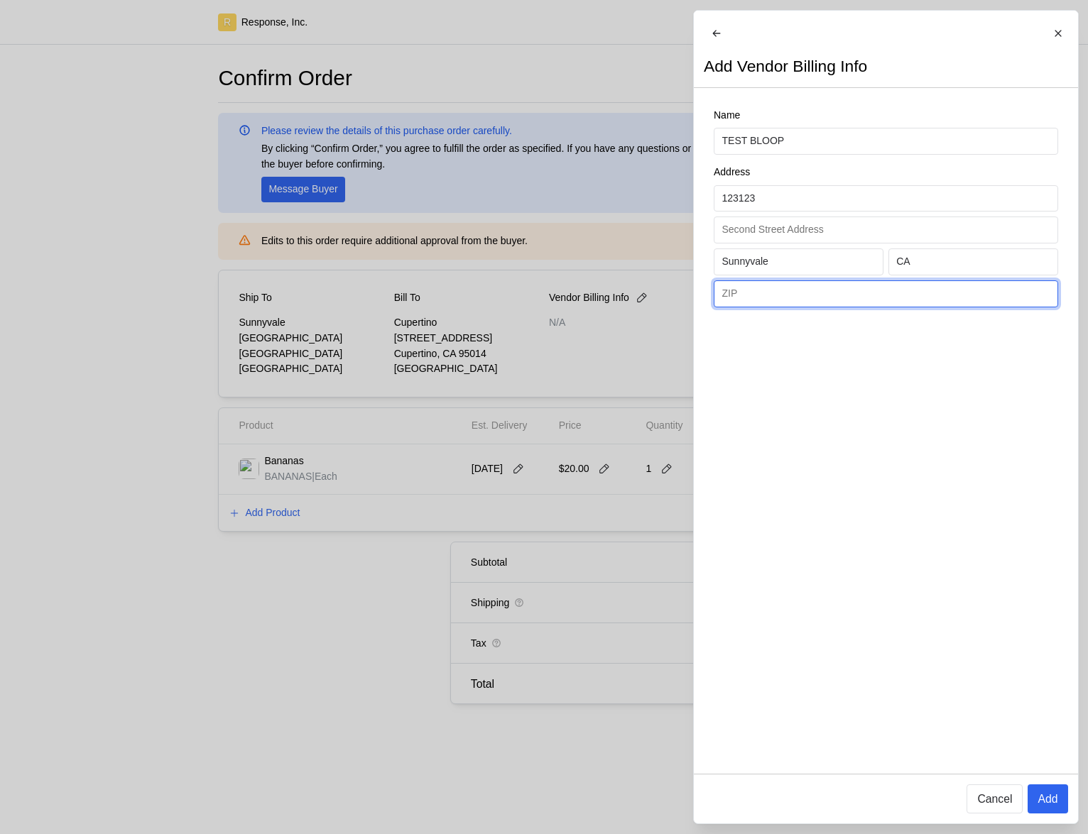
click at [931, 307] on input "text" at bounding box center [885, 294] width 328 height 26
type input "94087"
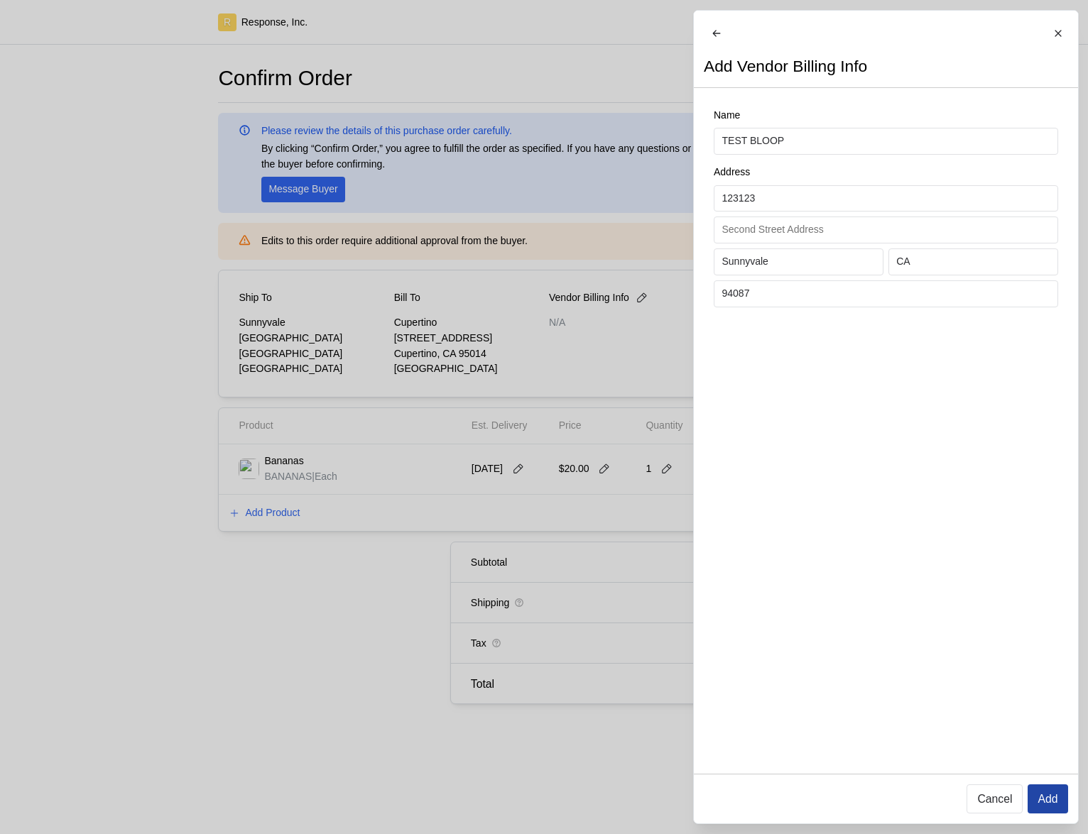
click at [1050, 792] on p "Add" at bounding box center [1047, 799] width 20 height 18
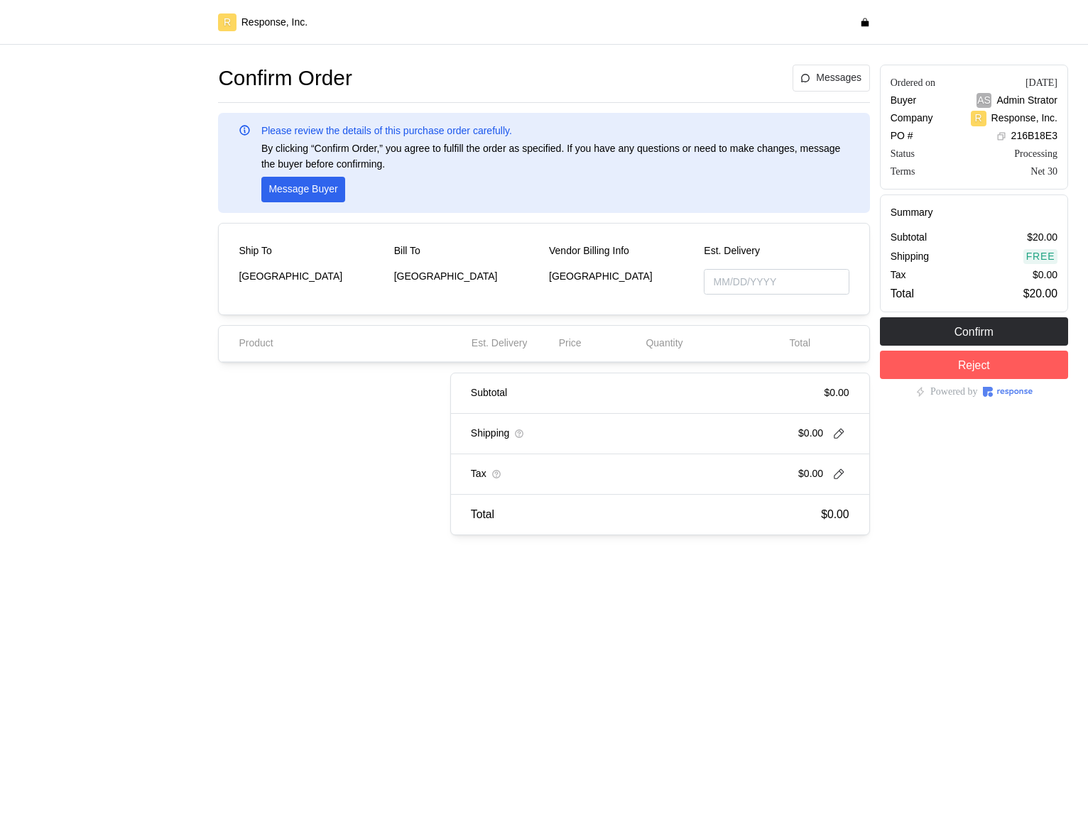
type input "[DATE]"
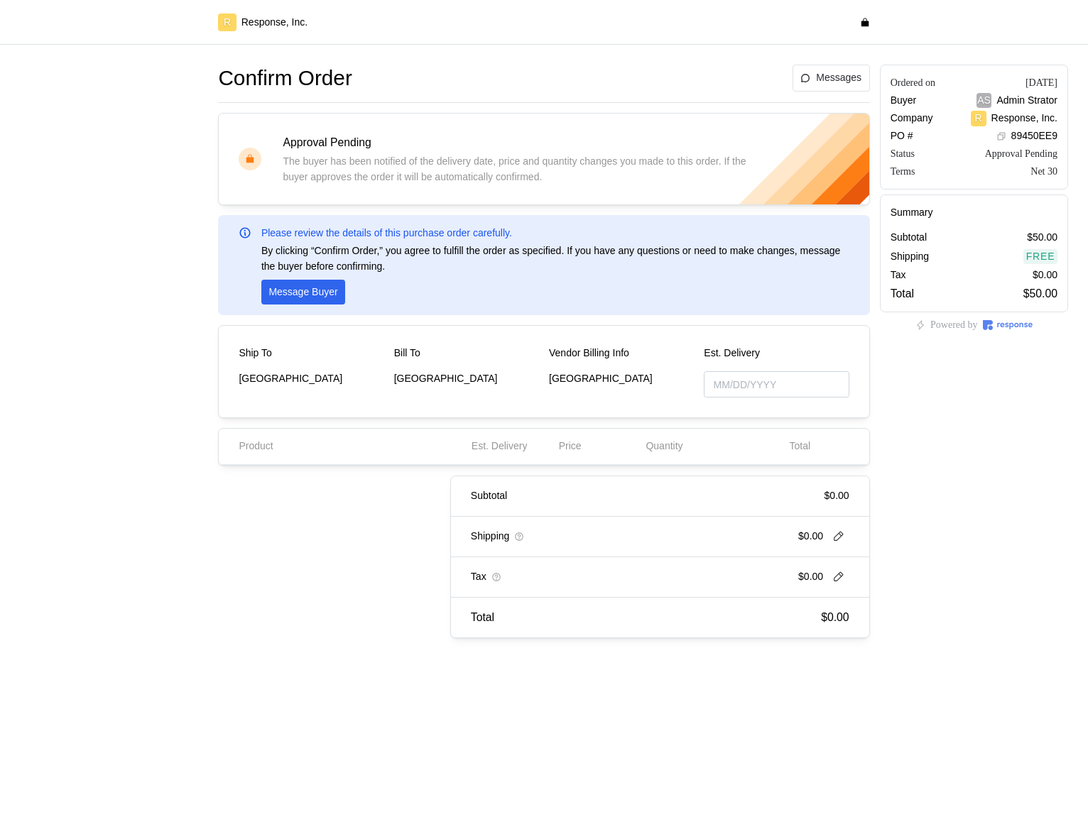
type input "[DATE]"
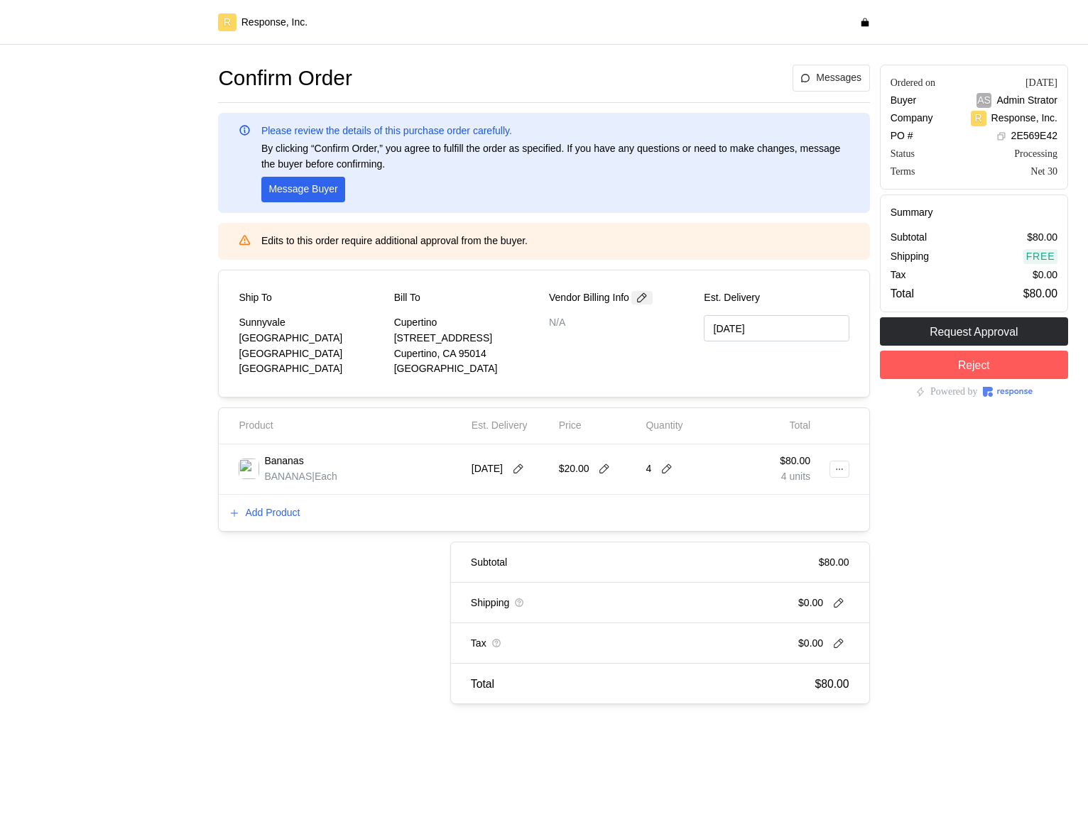
click at [640, 302] on icon at bounding box center [641, 298] width 13 height 13
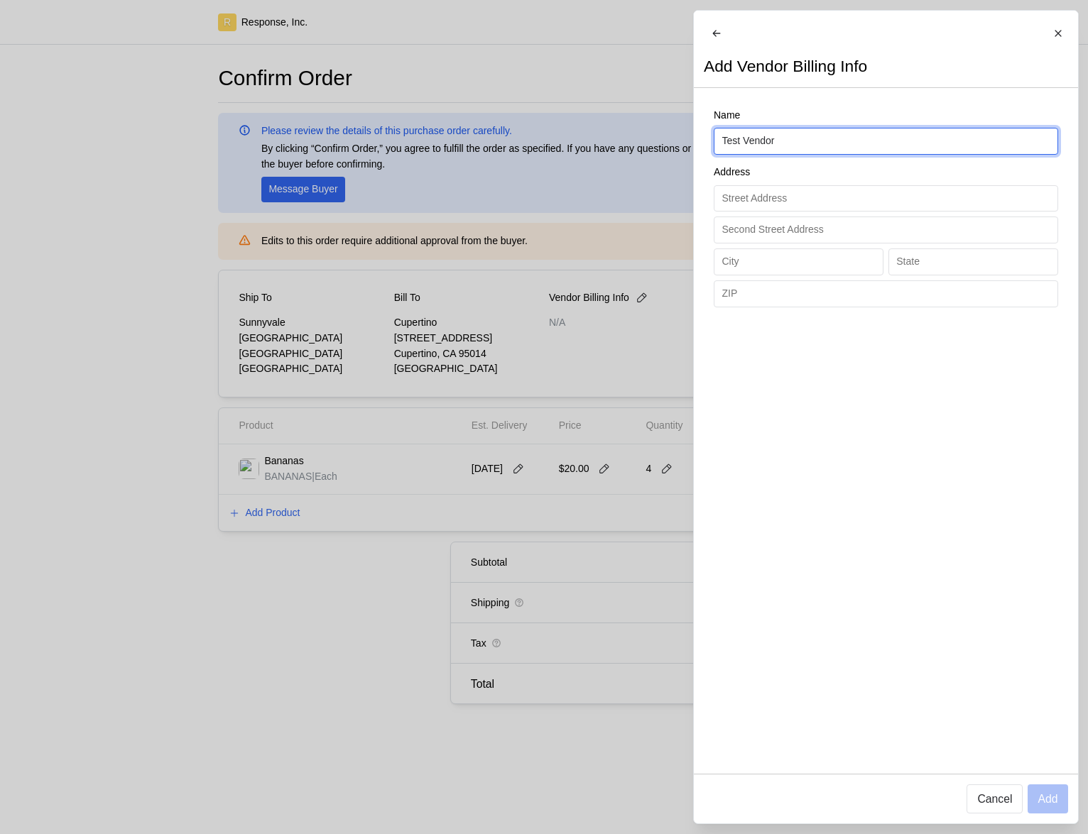
click at [836, 148] on input "Test Vendor" at bounding box center [885, 141] width 328 height 26
type input "Test AGAIN AND AGAIN"
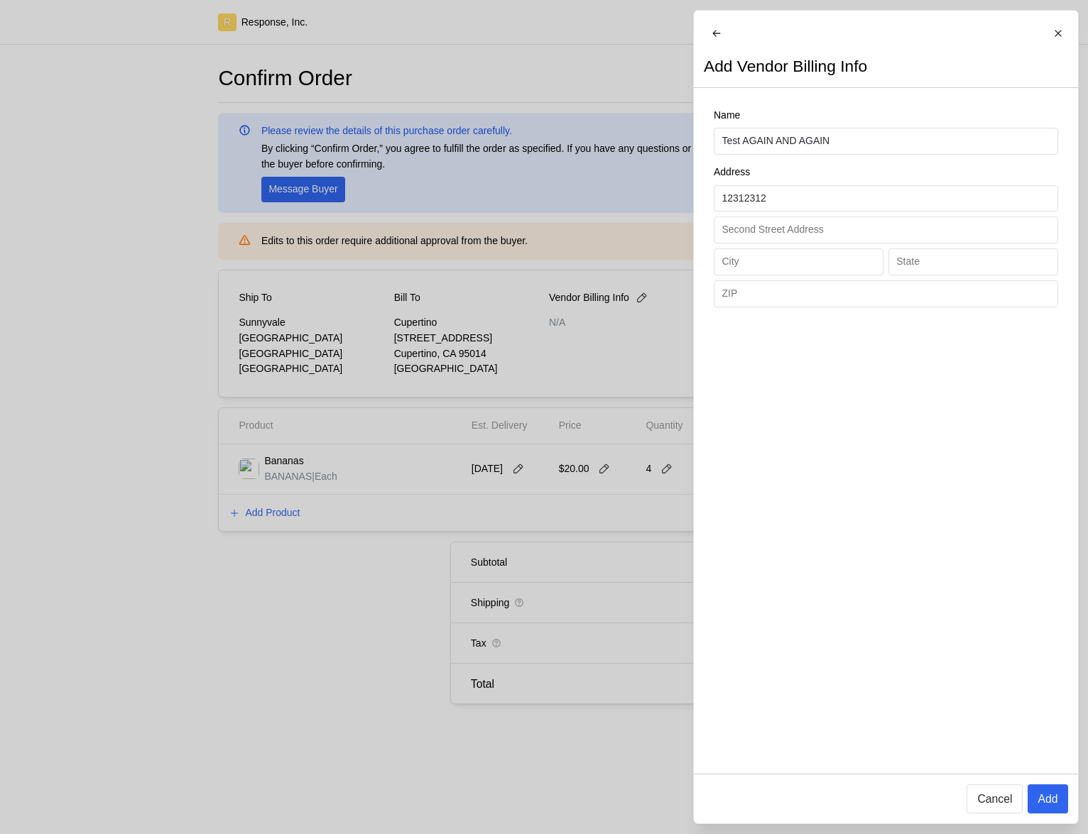
type input "12312312"
click at [802, 257] on div "Address 12312312" at bounding box center [885, 236] width 344 height 142
click at [802, 270] on input "text" at bounding box center [797, 262] width 153 height 26
type input "Sunnyvale"
click at [953, 297] on input "text" at bounding box center [885, 294] width 328 height 26
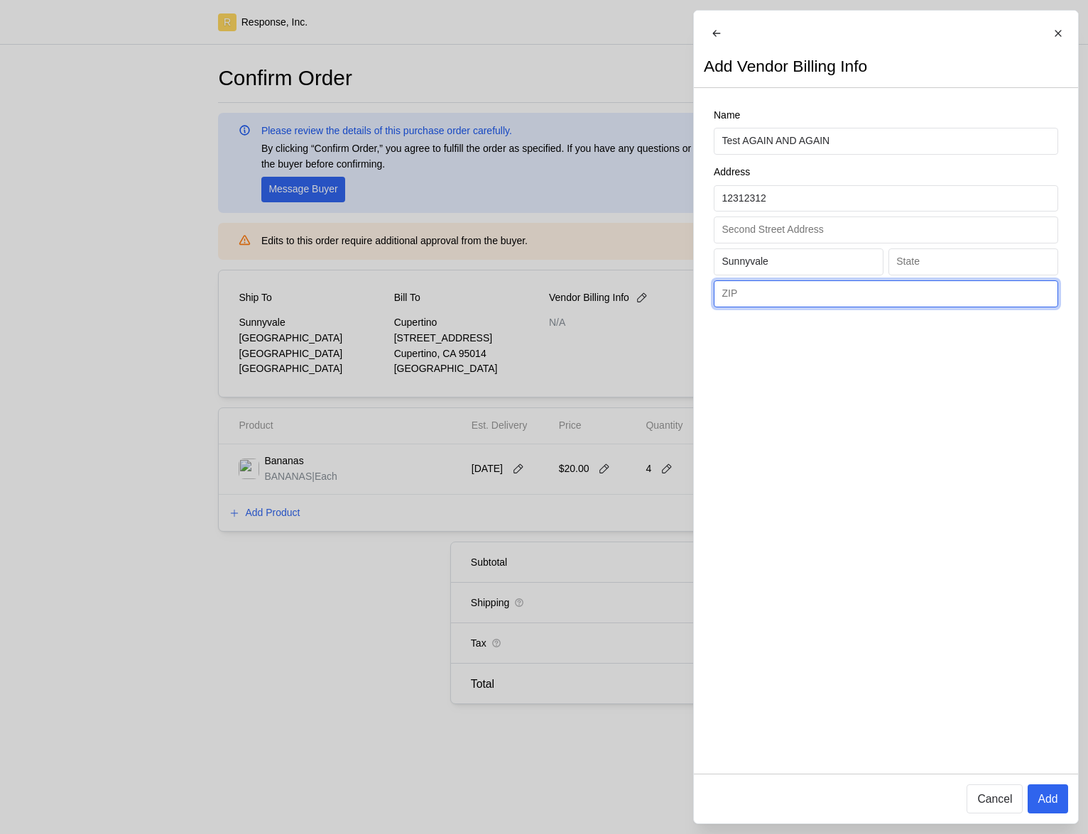
type input "94087"
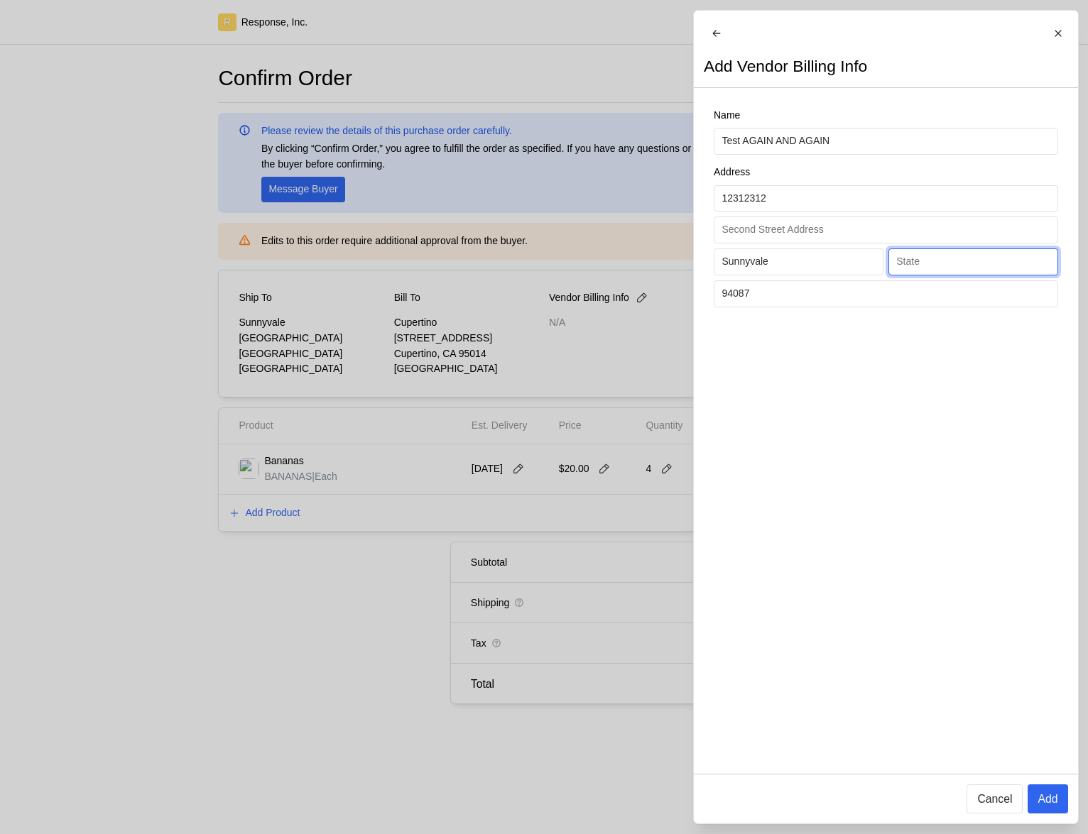
click at [953, 275] on input "text" at bounding box center [972, 262] width 153 height 26
type input "CA"
click at [1048, 793] on p "Add" at bounding box center [1047, 799] width 20 height 18
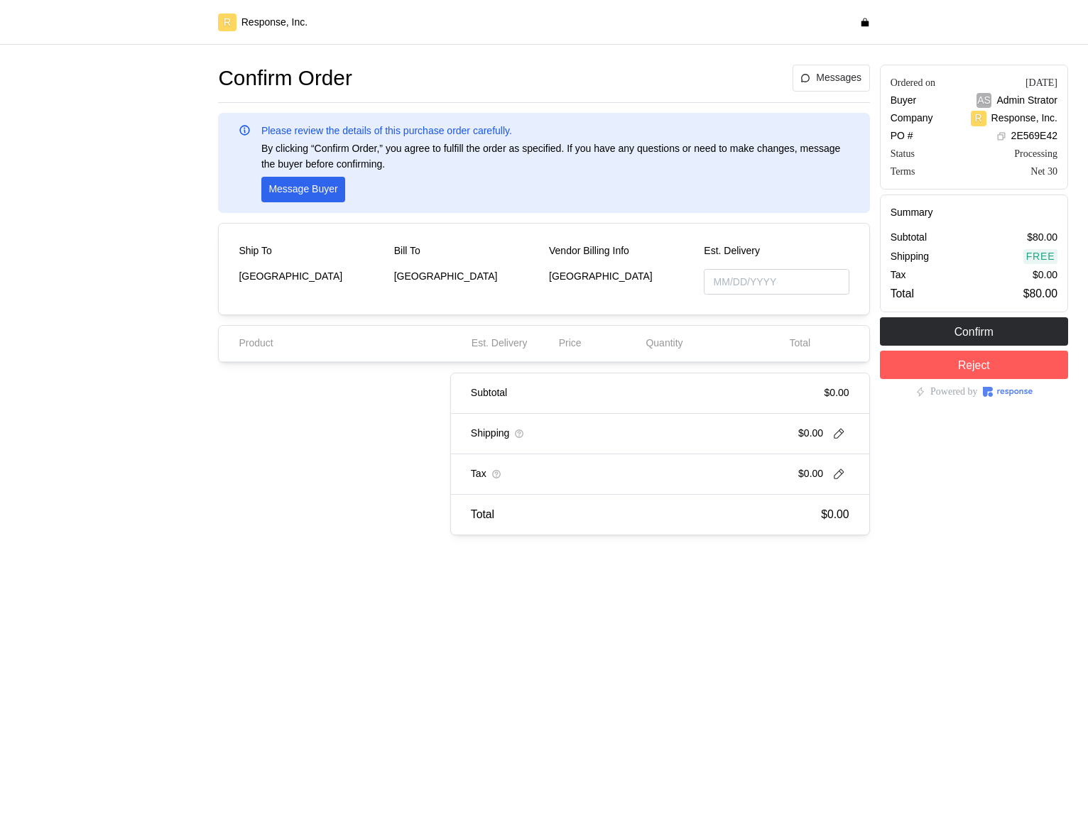
type input "[DATE]"
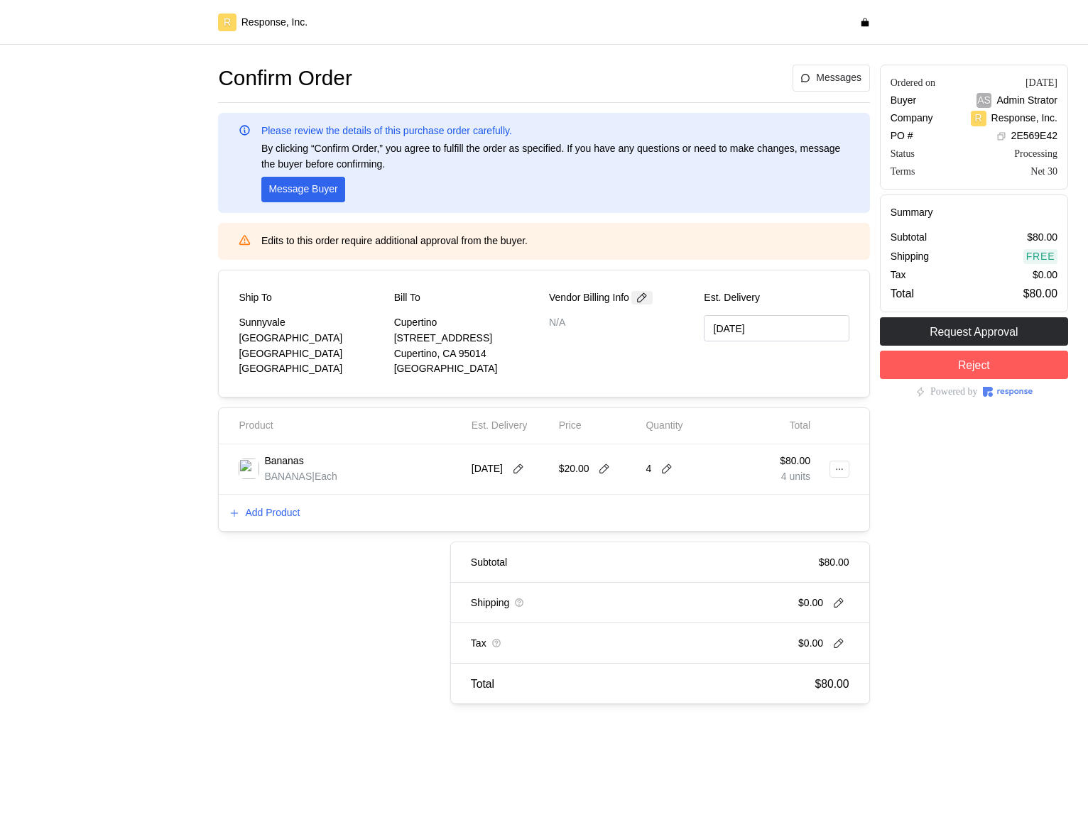
click at [652, 294] on button at bounding box center [641, 297] width 21 height 13
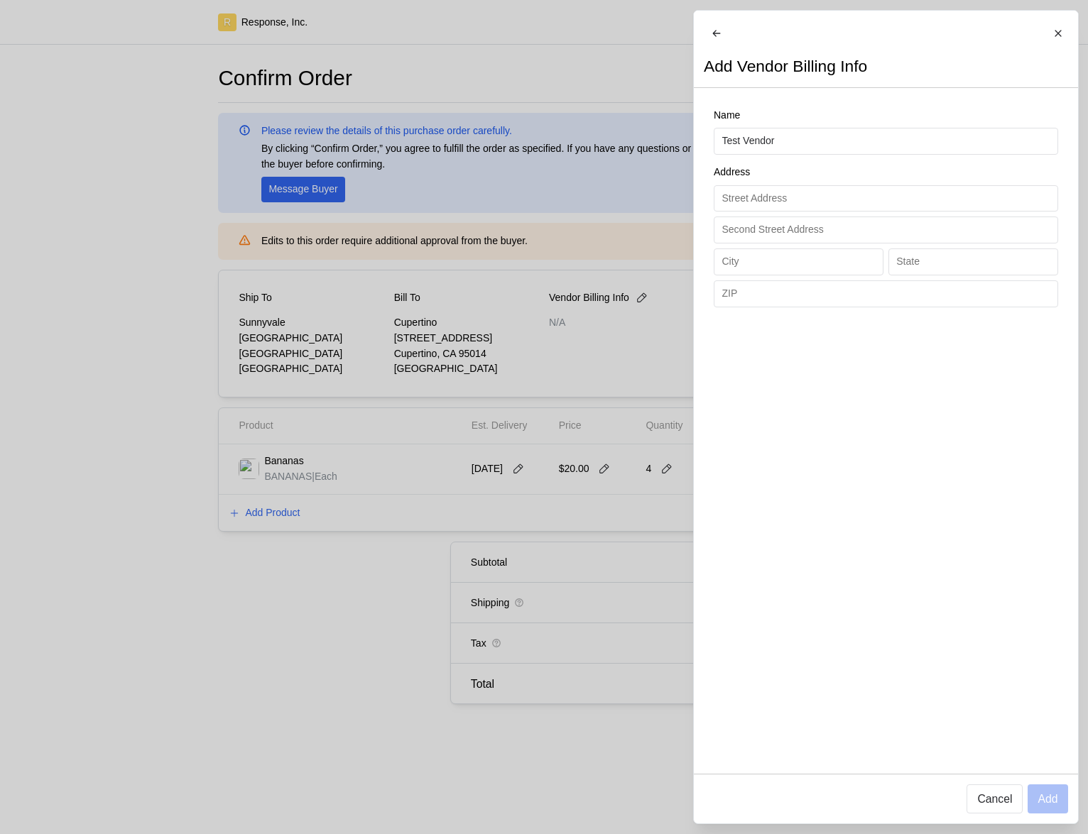
click at [304, 369] on div at bounding box center [544, 417] width 1088 height 834
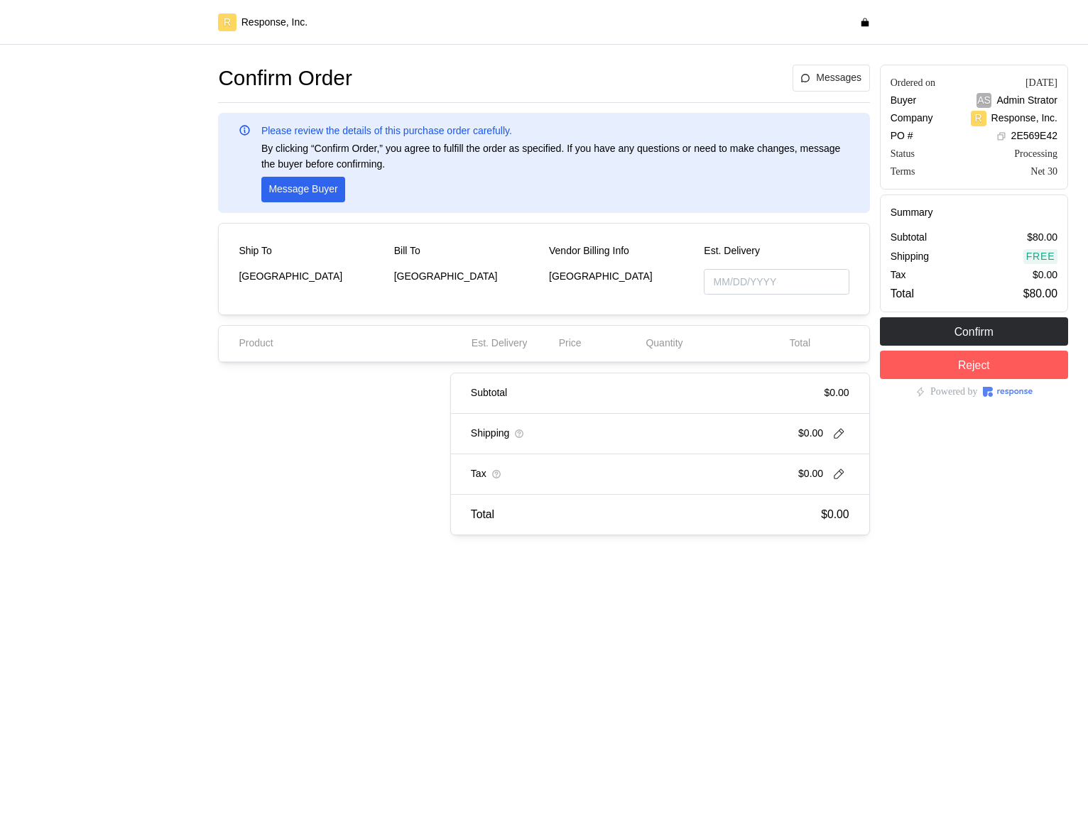
type input "[DATE]"
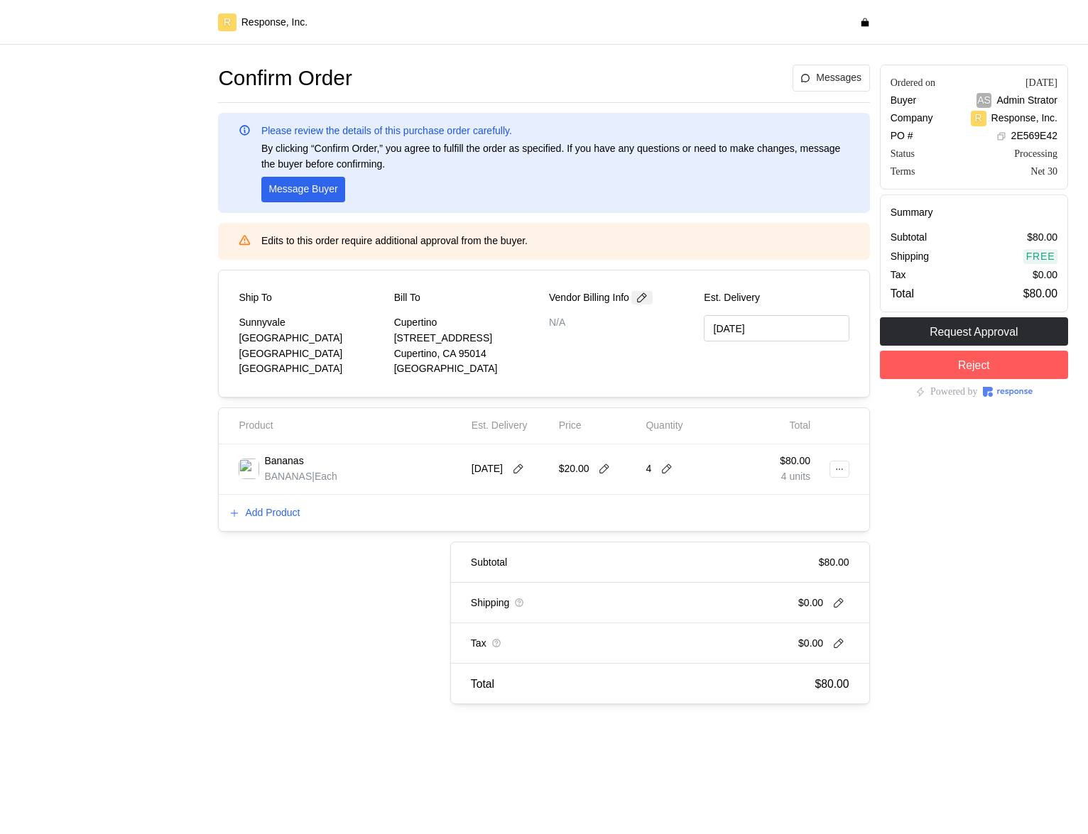
click at [648, 292] on icon at bounding box center [641, 298] width 13 height 13
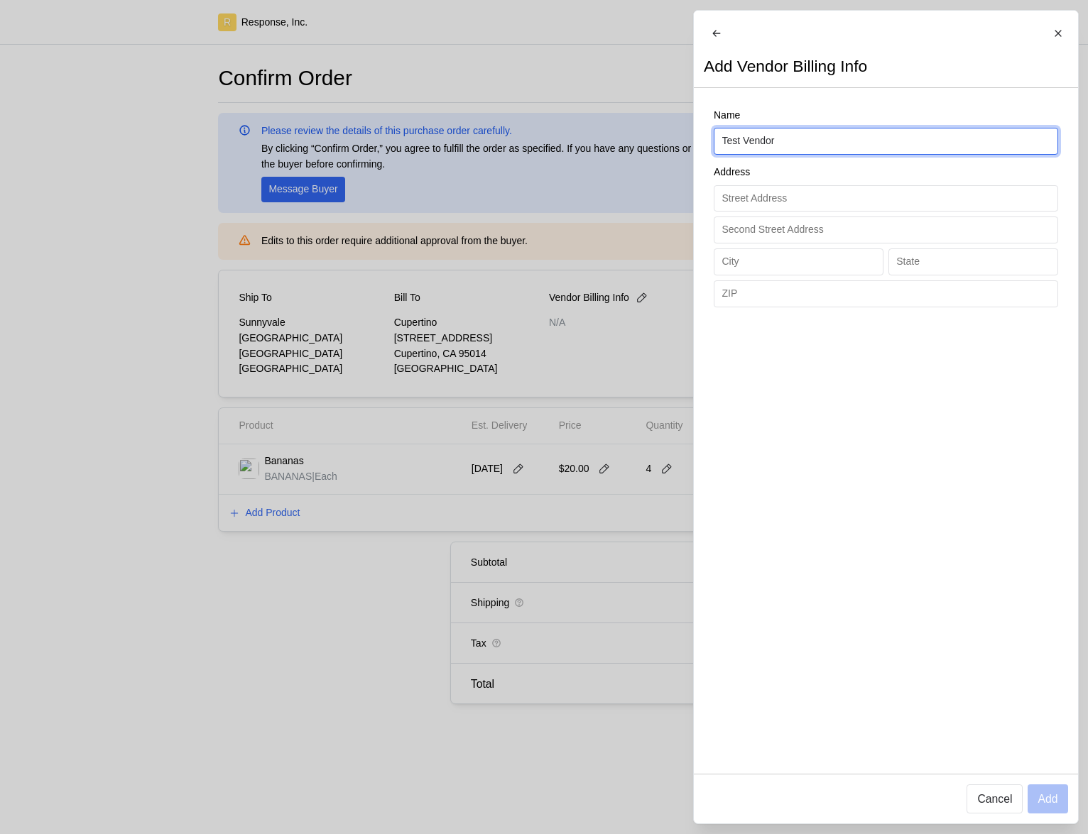
click at [786, 154] on input "Test Vendor" at bounding box center [885, 141] width 328 height 26
click at [787, 154] on input "Test Vendor" at bounding box center [885, 141] width 328 height 26
click at [792, 154] on input "Test" at bounding box center [885, 141] width 328 height 26
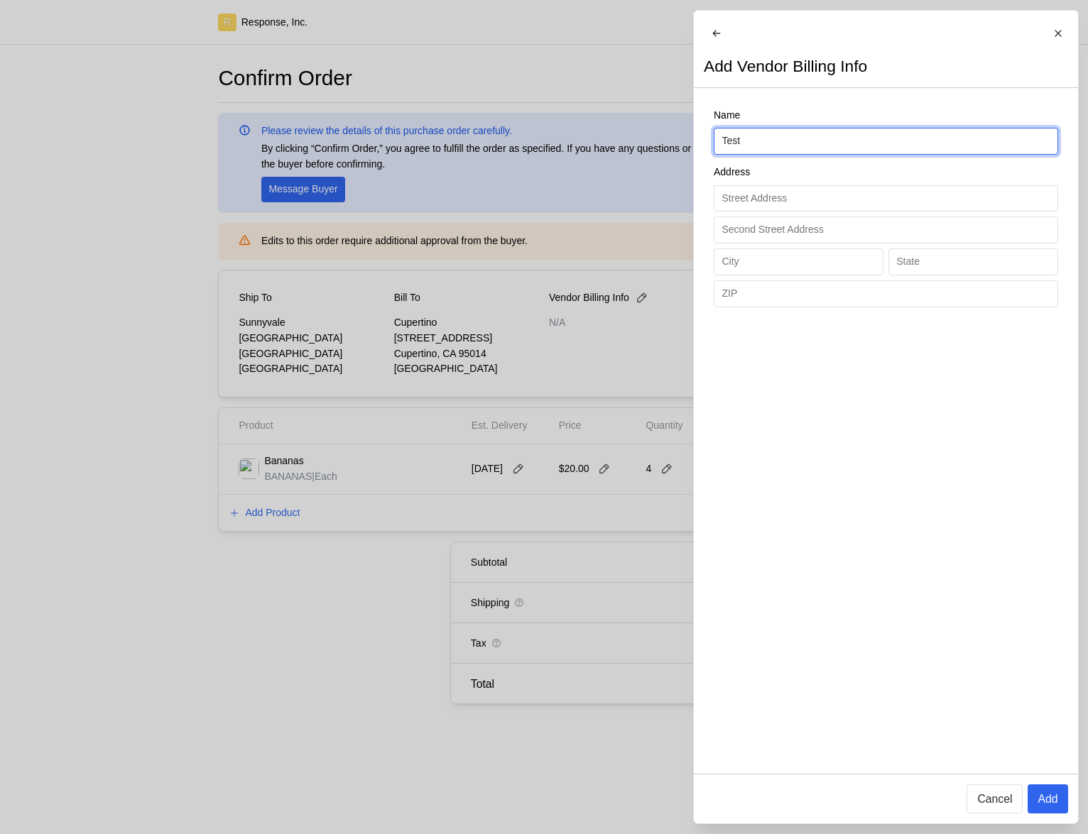
click at [792, 154] on input "Test" at bounding box center [885, 141] width 328 height 26
paste input "tik0u0c81j2kw7edhzbujunlifbjfibvteepgsb7ksfhugxhyhxenjoa1ldicczm"
drag, startPoint x: 968, startPoint y: 154, endPoint x: 1289, endPoint y: 158, distance: 320.2
click at [1087, 158] on html "R Response, Inc. Confirm Order Messages Please review the details of this purch…" at bounding box center [544, 417] width 1088 height 834
type input "tik0u0c81j2kw"
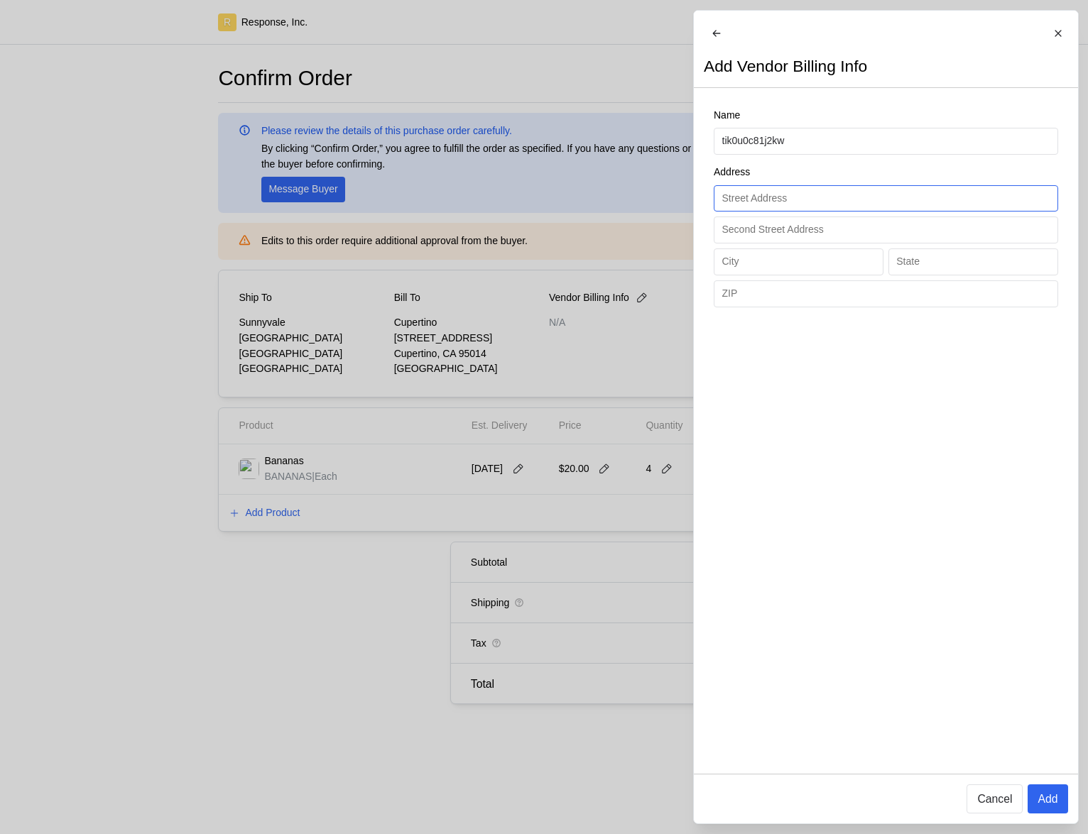
click at [919, 212] on input "text" at bounding box center [885, 199] width 328 height 26
type input "1231321312"
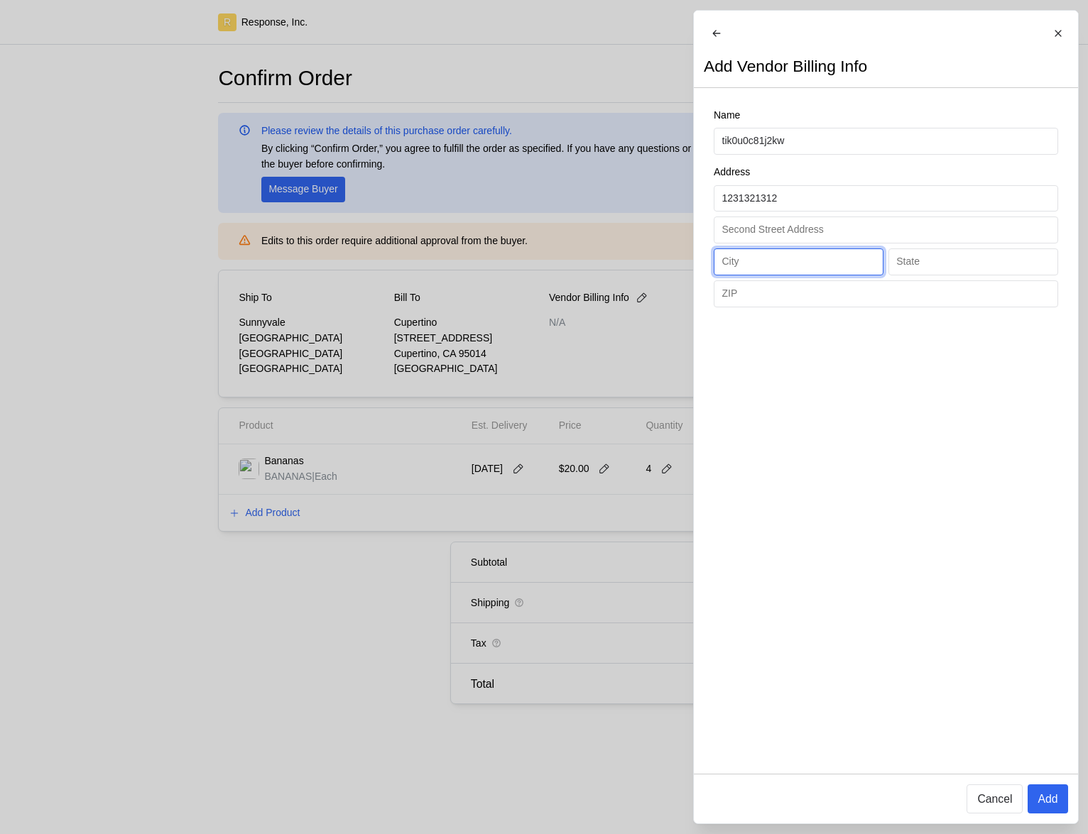
click at [784, 274] on input "text" at bounding box center [797, 262] width 153 height 26
type input "Sunnyvale"
click at [970, 272] on input "text" at bounding box center [972, 262] width 153 height 26
type input "CA"
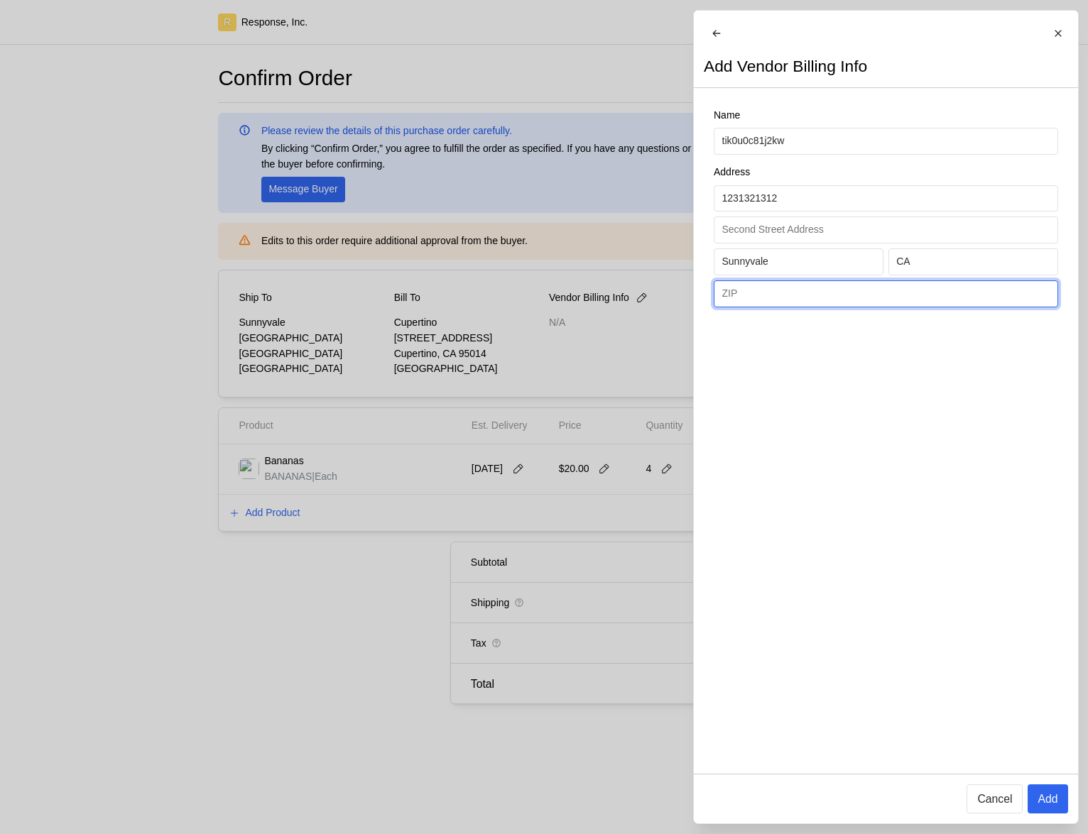
click at [885, 307] on input "text" at bounding box center [885, 294] width 328 height 26
type input "94087"
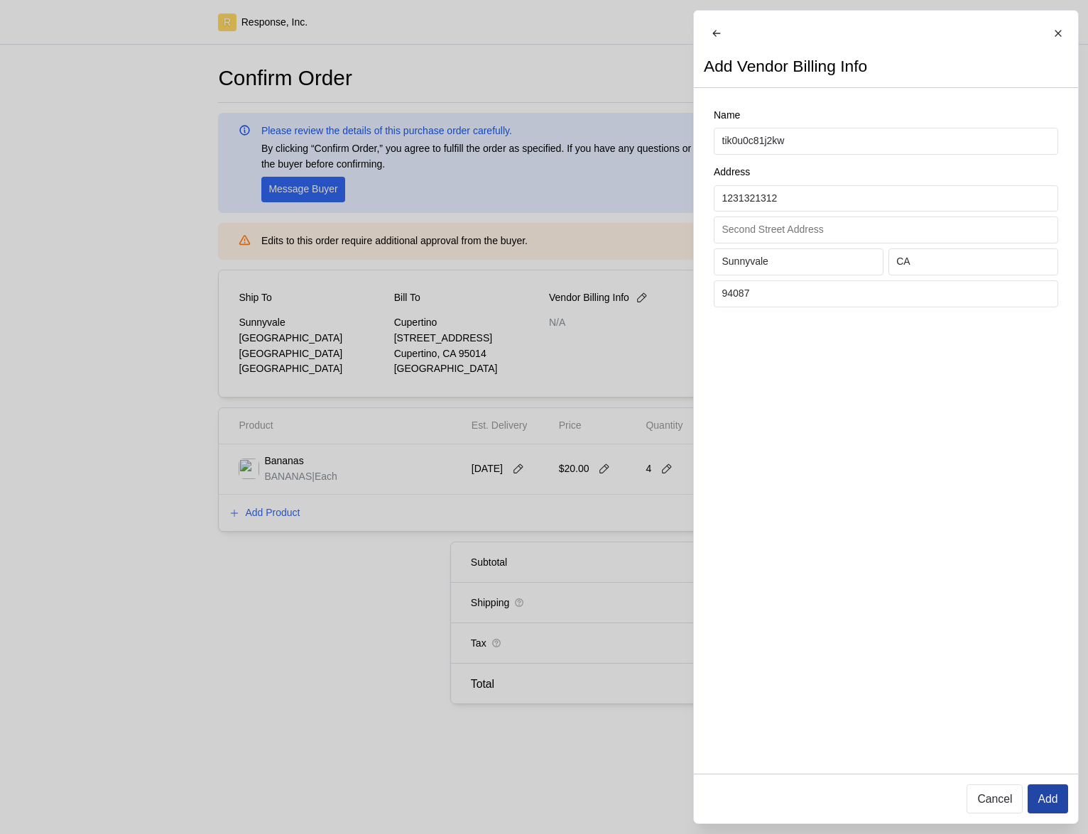
click at [1045, 798] on p "Add" at bounding box center [1047, 799] width 20 height 18
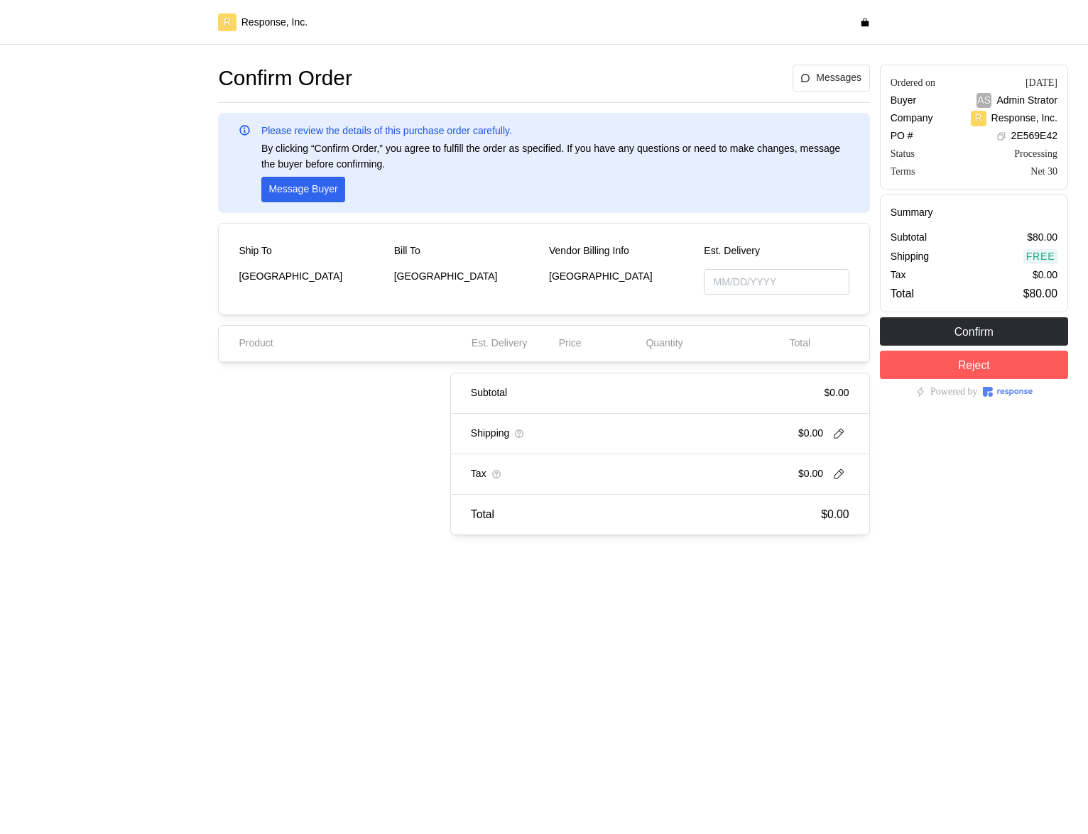
type input "12/10/2025"
type input "[DATE]"
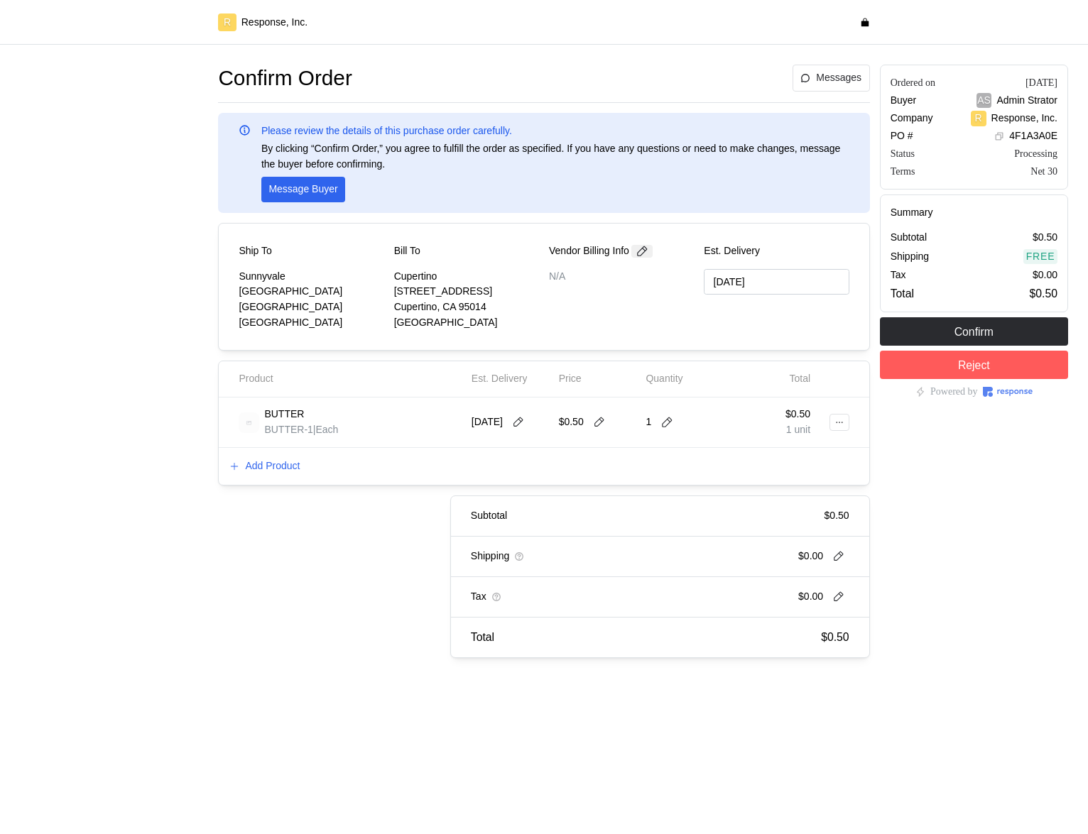
click at [642, 253] on icon at bounding box center [641, 251] width 13 height 13
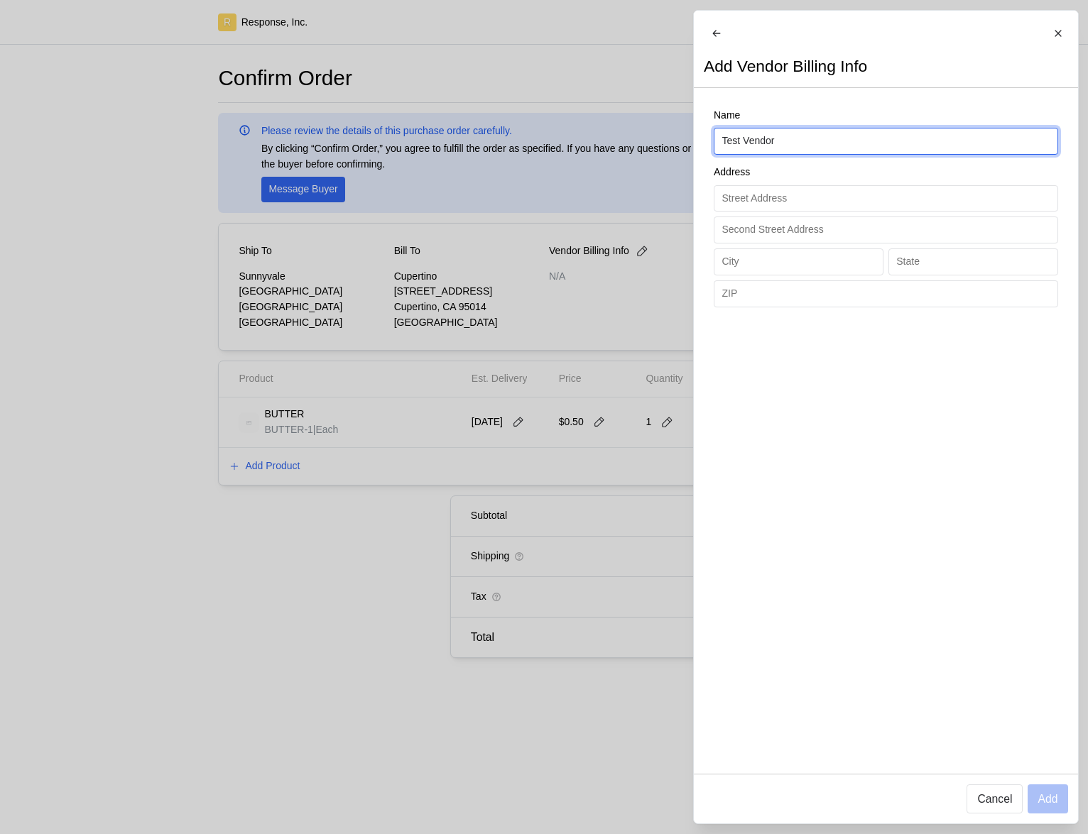
click at [770, 146] on input "Test Vendor" at bounding box center [885, 141] width 328 height 26
type input "[PERSON_NAME]"
type input "[STREET_ADDRESS][PERSON_NAME]"
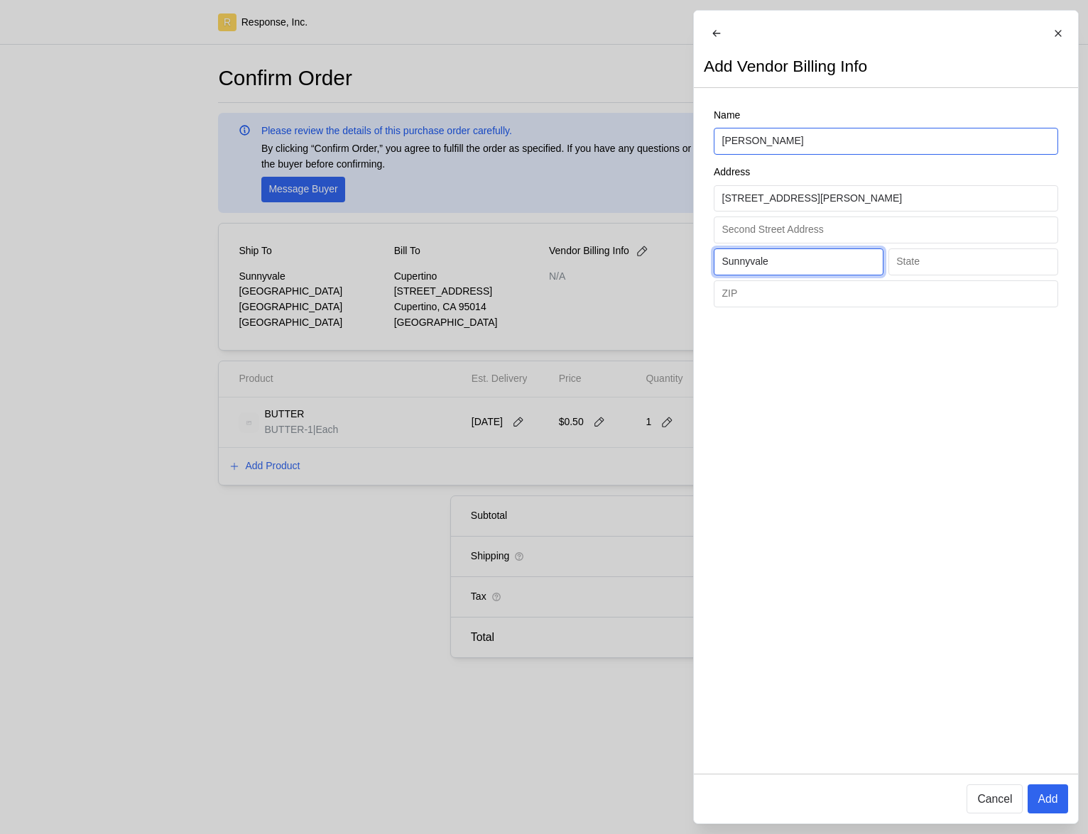
type input "Sunnyvale"
type input "CA"
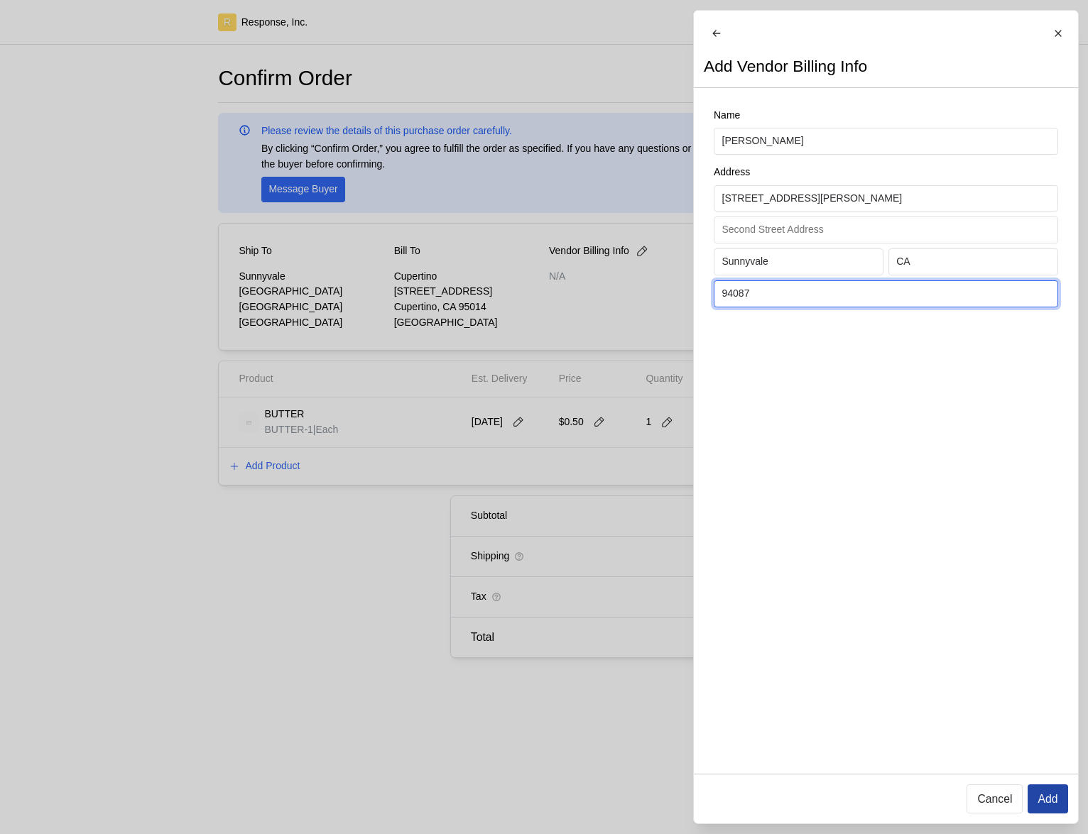
type input "94087"
click at [1046, 797] on p "Add" at bounding box center [1047, 799] width 20 height 18
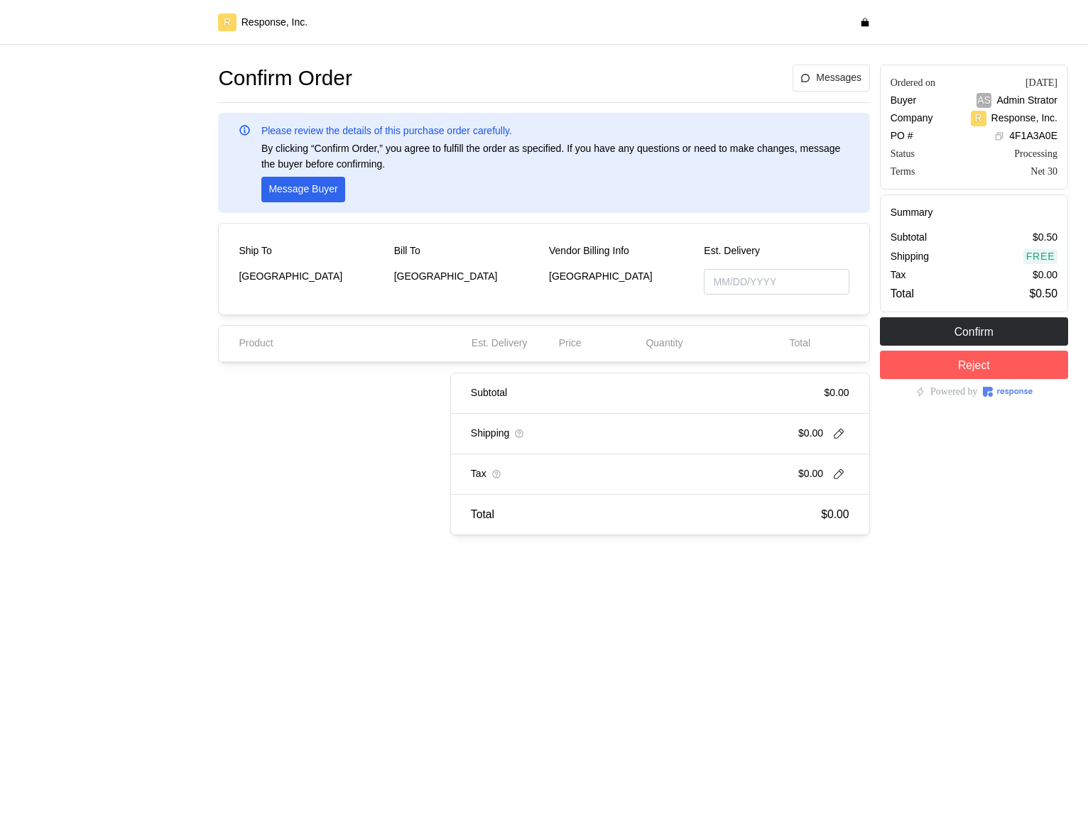
type input "[DATE]"
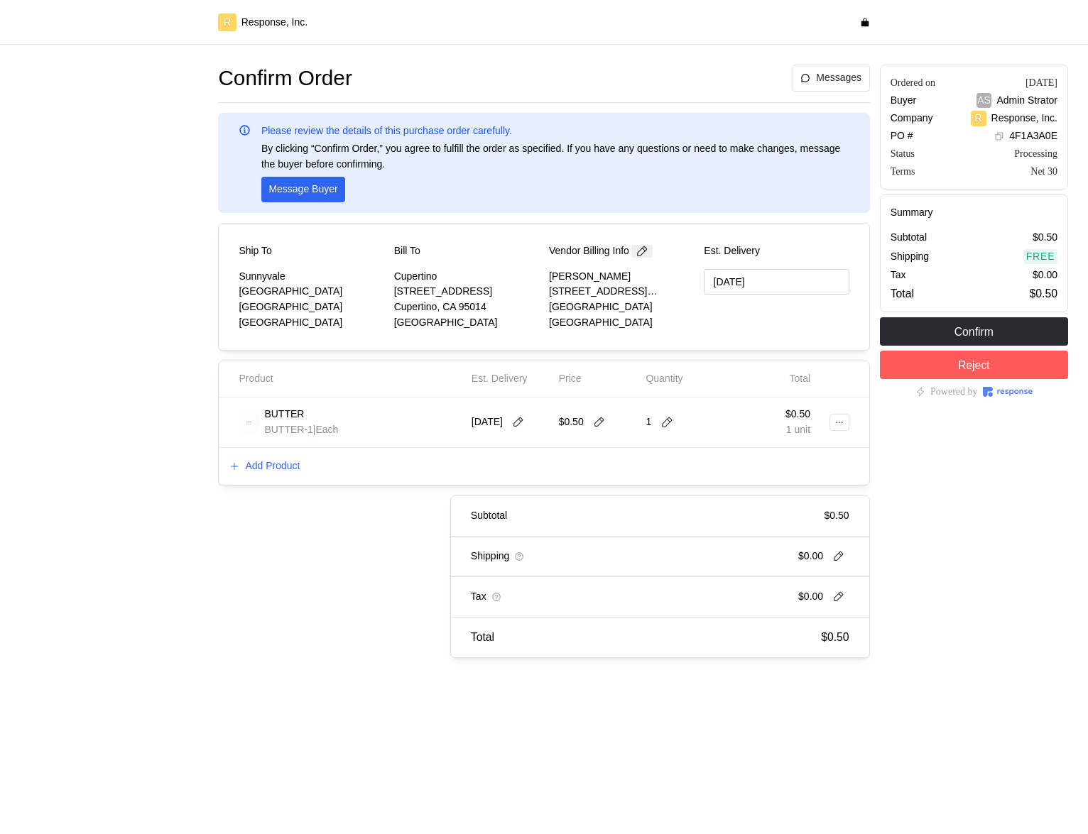
click at [646, 251] on icon at bounding box center [641, 251] width 13 height 13
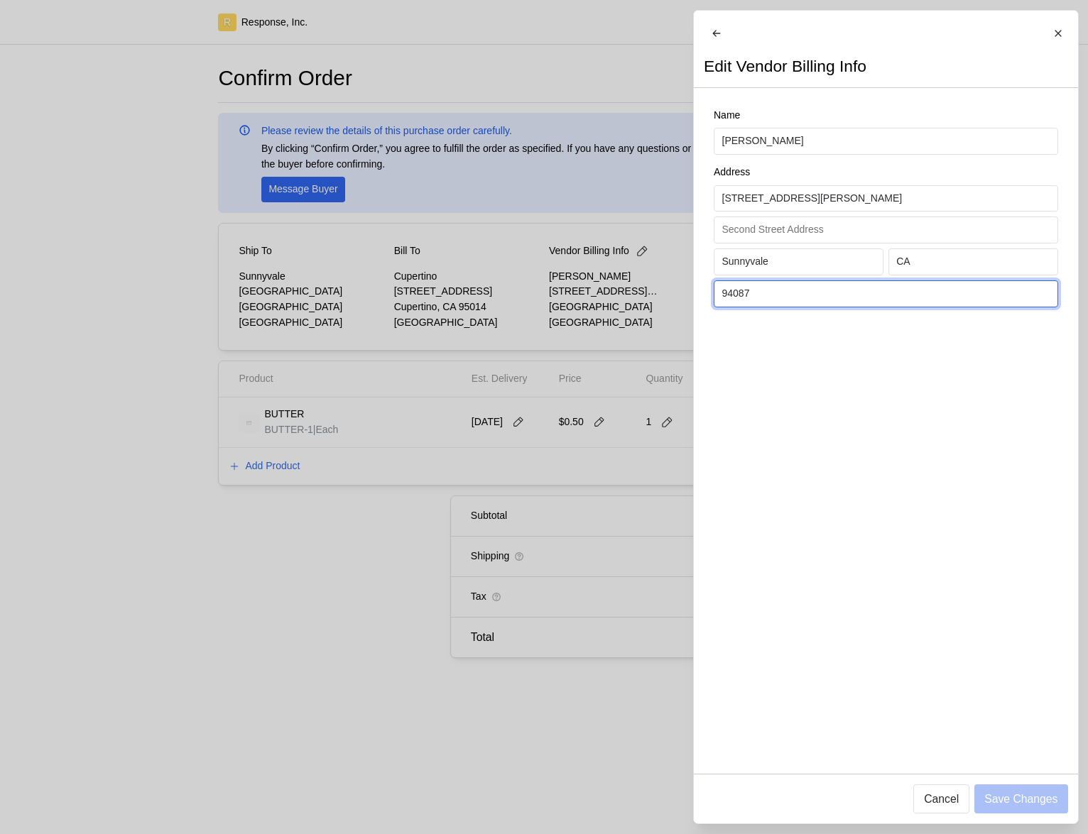
click at [789, 303] on input "94087" at bounding box center [885, 294] width 328 height 26
type input "94086"
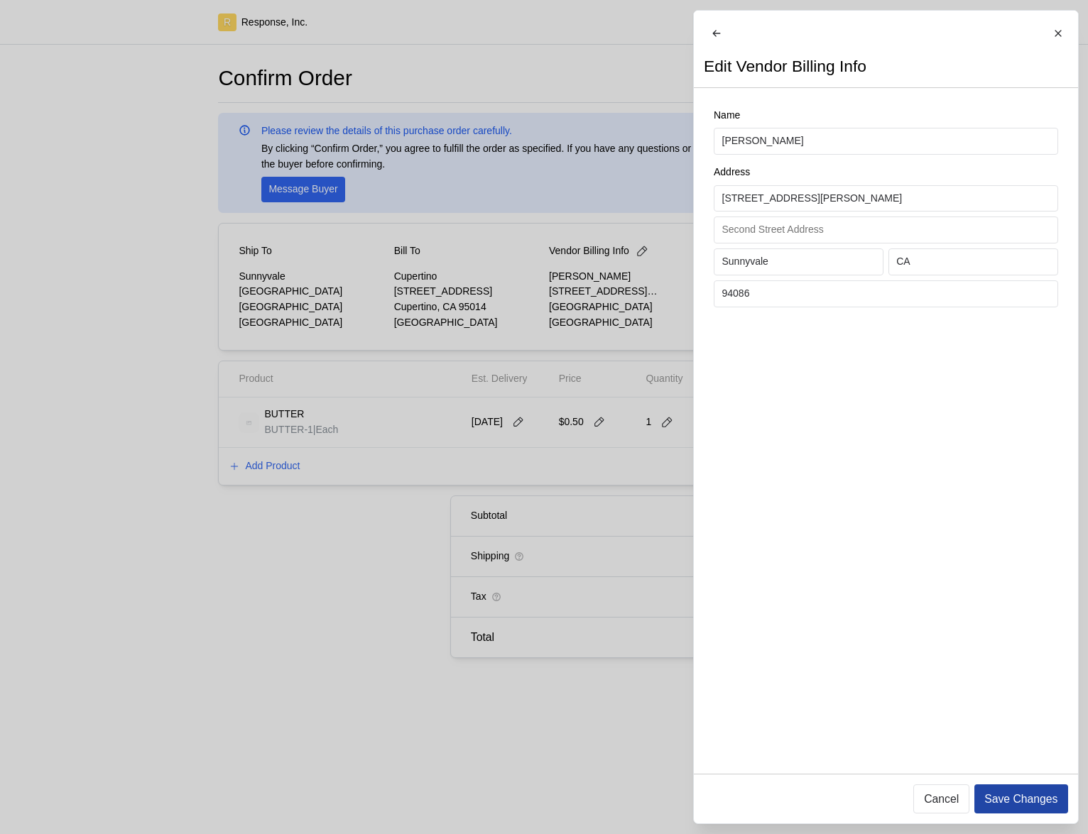
click at [1026, 813] on button "Save Changes" at bounding box center [1020, 798] width 93 height 29
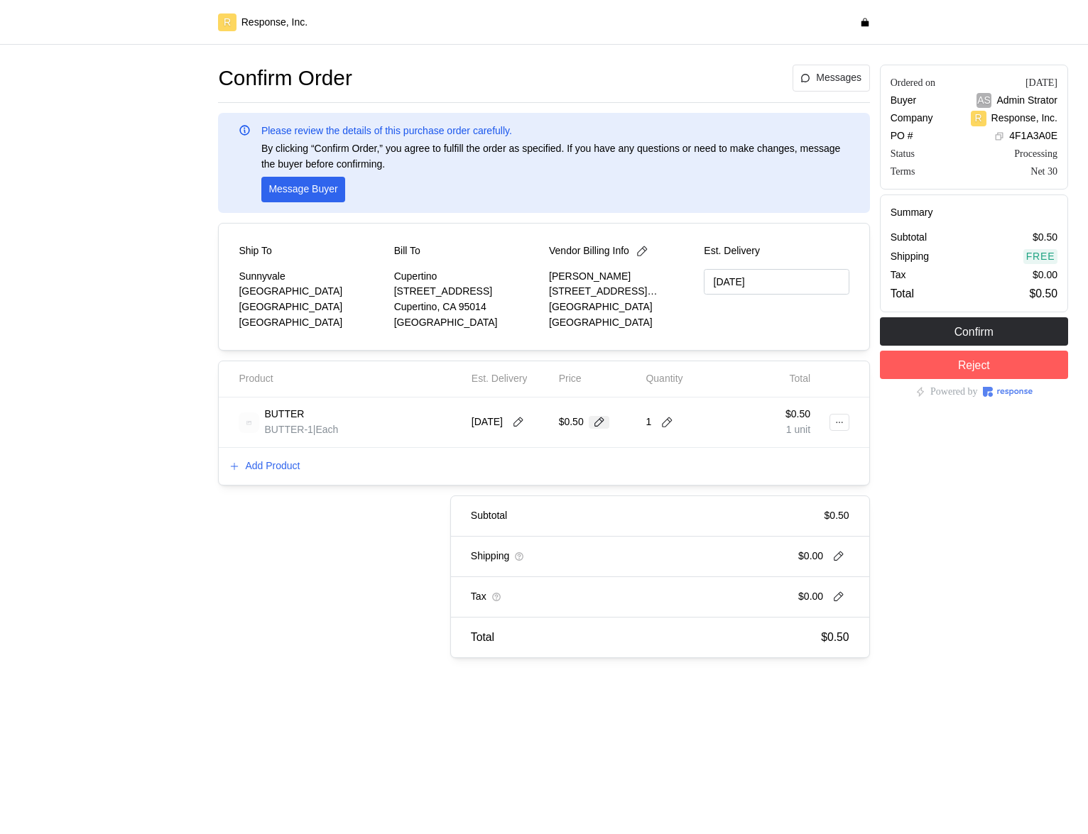
click at [599, 425] on icon at bounding box center [599, 422] width 13 height 13
click at [617, 423] on input "0.5" at bounding box center [597, 423] width 61 height 26
click at [607, 469] on div "Add Product" at bounding box center [544, 466] width 650 height 37
click at [601, 421] on icon at bounding box center [599, 422] width 13 height 13
click at [646, 481] on div "Add Product" at bounding box center [544, 466] width 650 height 37
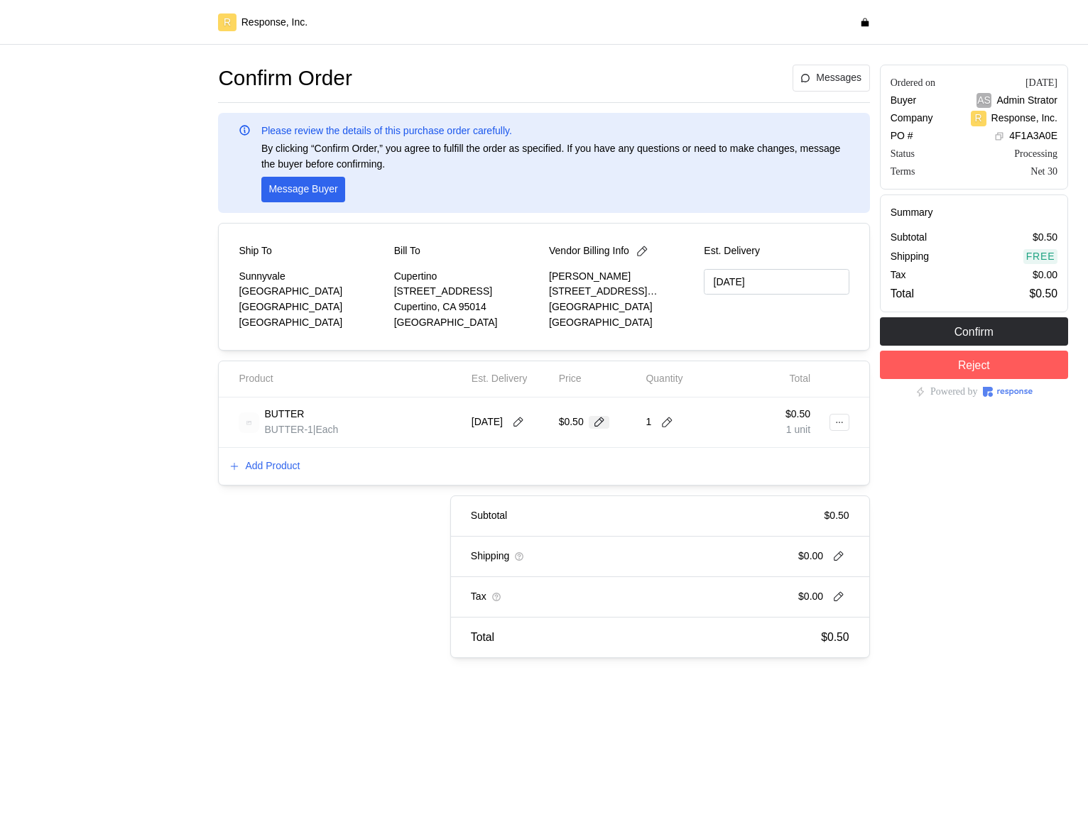
click at [606, 424] on icon at bounding box center [599, 422] width 13 height 13
type input "0.55"
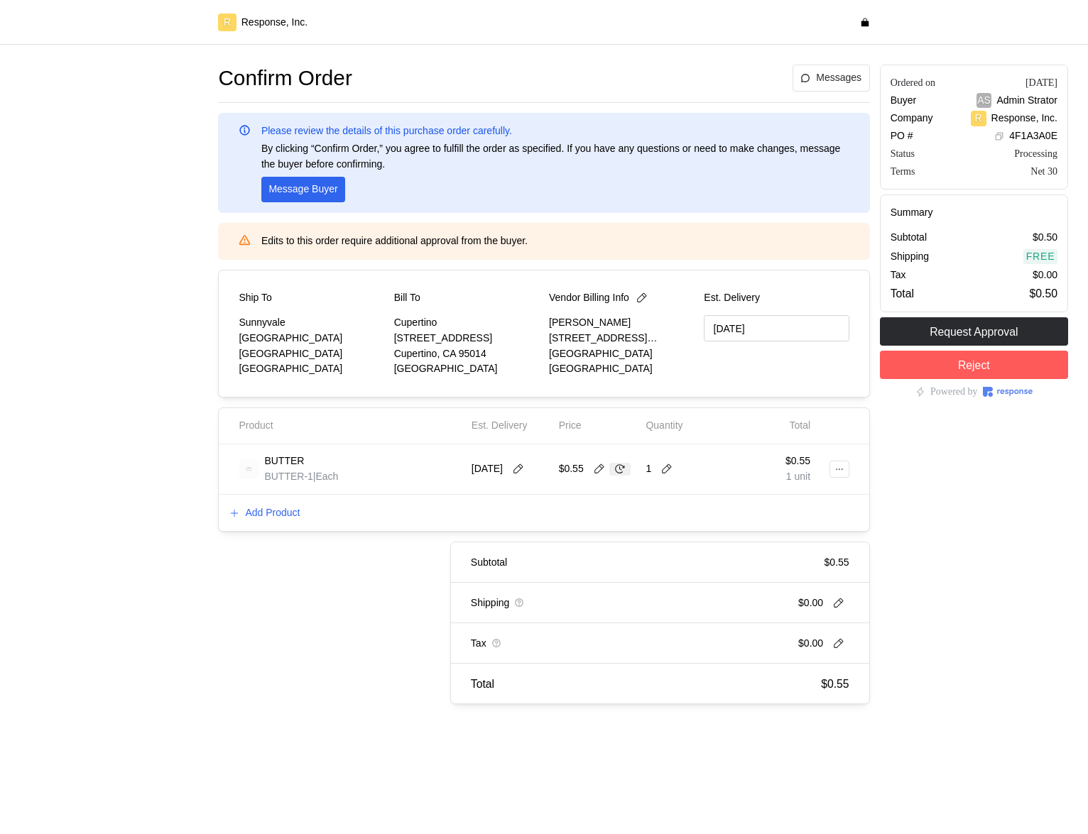
click at [627, 472] on button at bounding box center [619, 469] width 21 height 13
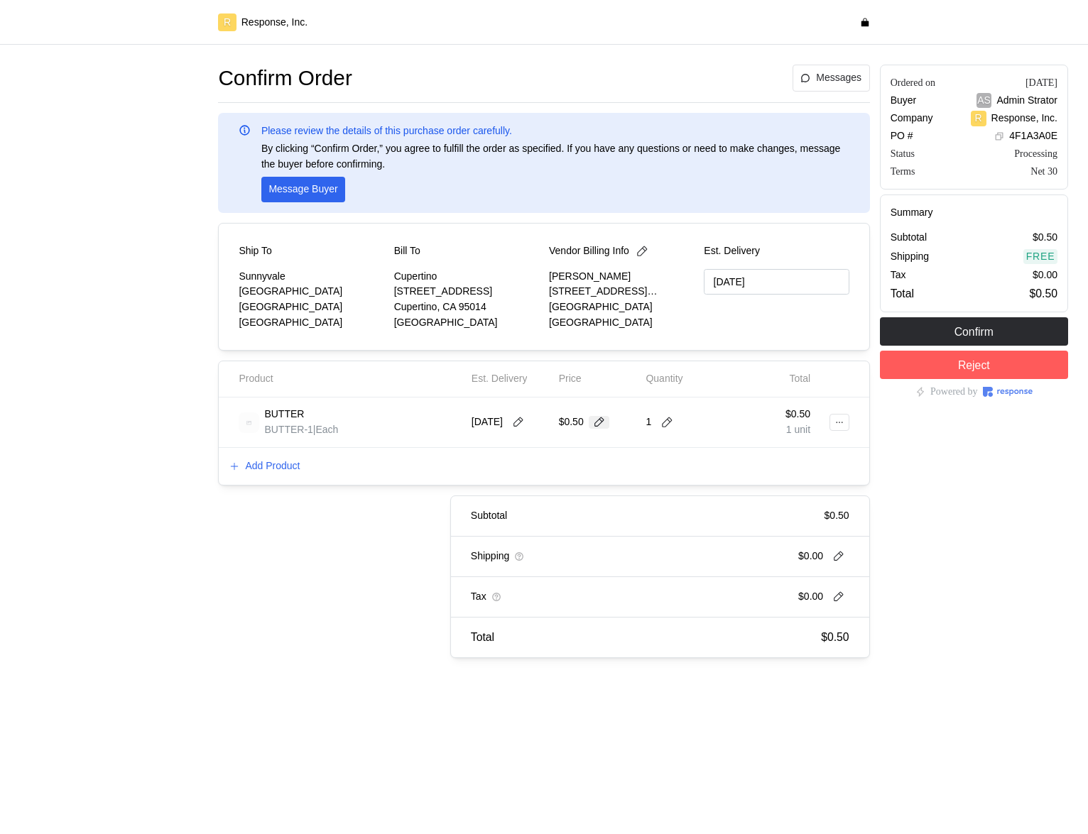
click at [602, 420] on icon at bounding box center [599, 422] width 10 height 10
click at [602, 420] on input "0.5" at bounding box center [597, 423] width 61 height 26
type input "1"
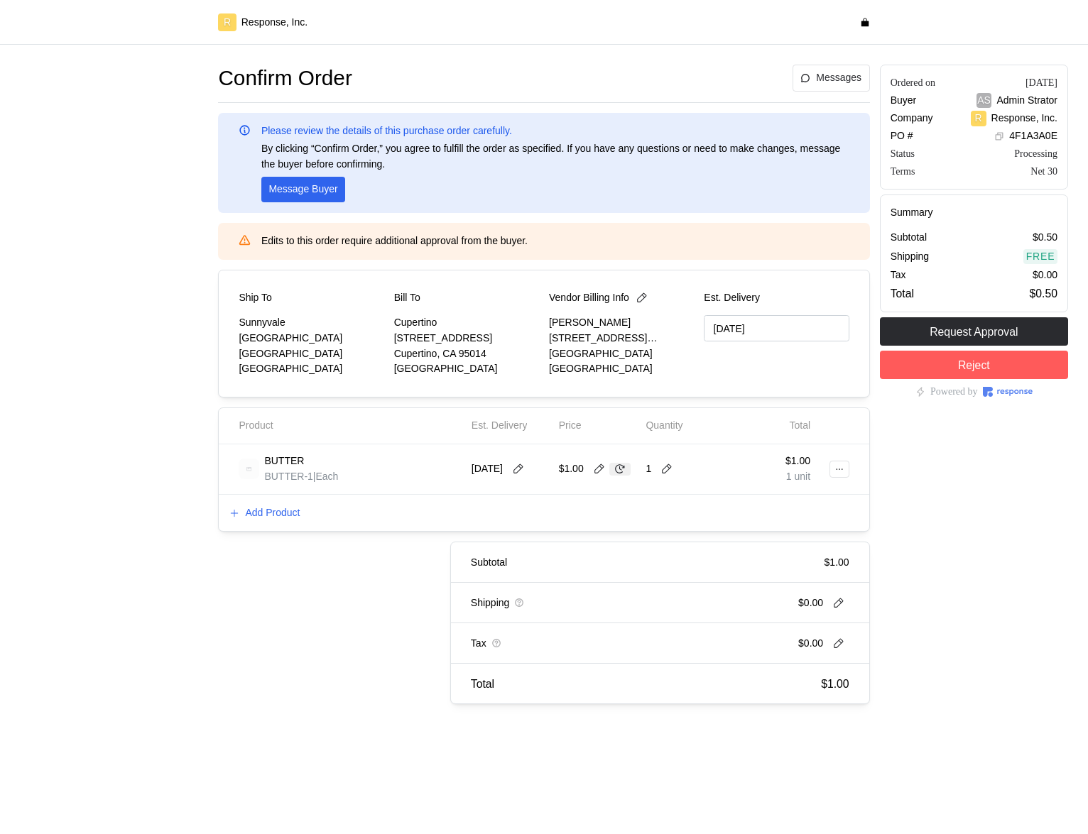
click at [618, 472] on icon at bounding box center [619, 469] width 13 height 13
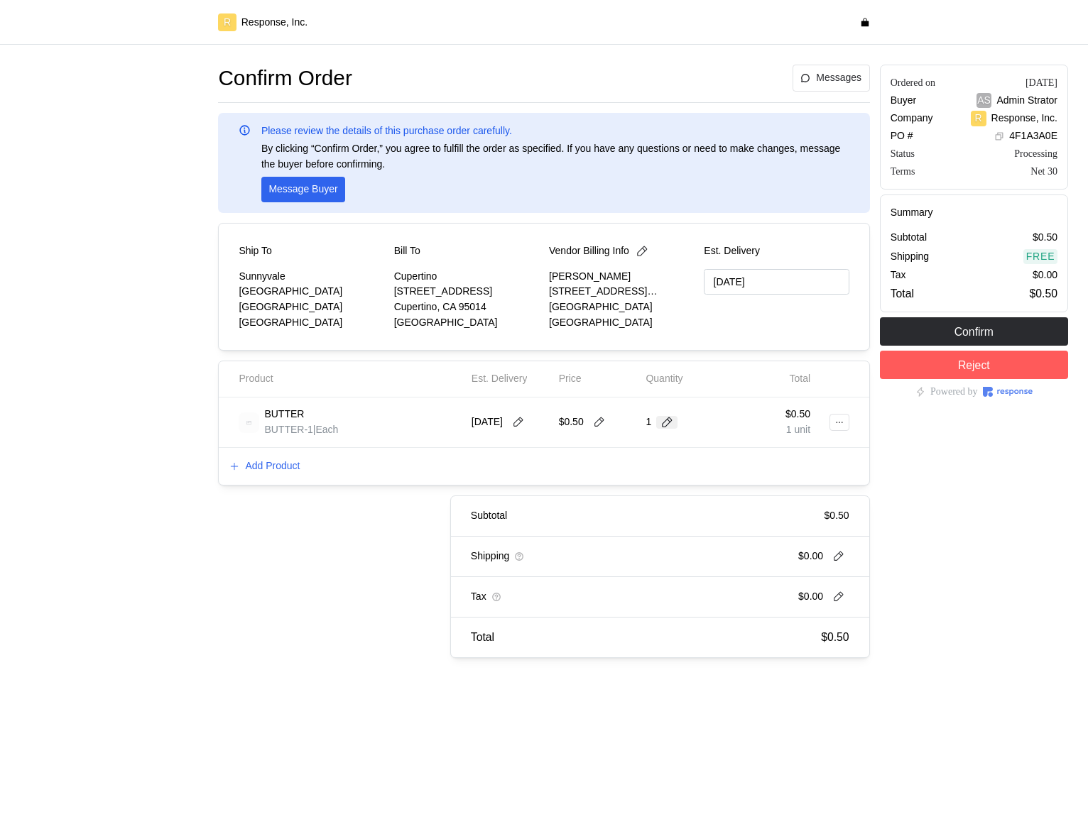
click at [665, 422] on icon at bounding box center [666, 422] width 13 height 13
click at [760, 391] on div "Total" at bounding box center [771, 379] width 87 height 26
click at [603, 422] on icon at bounding box center [599, 422] width 13 height 13
type input "0.5"
click at [601, 415] on div "$0.50" at bounding box center [584, 423] width 51 height 16
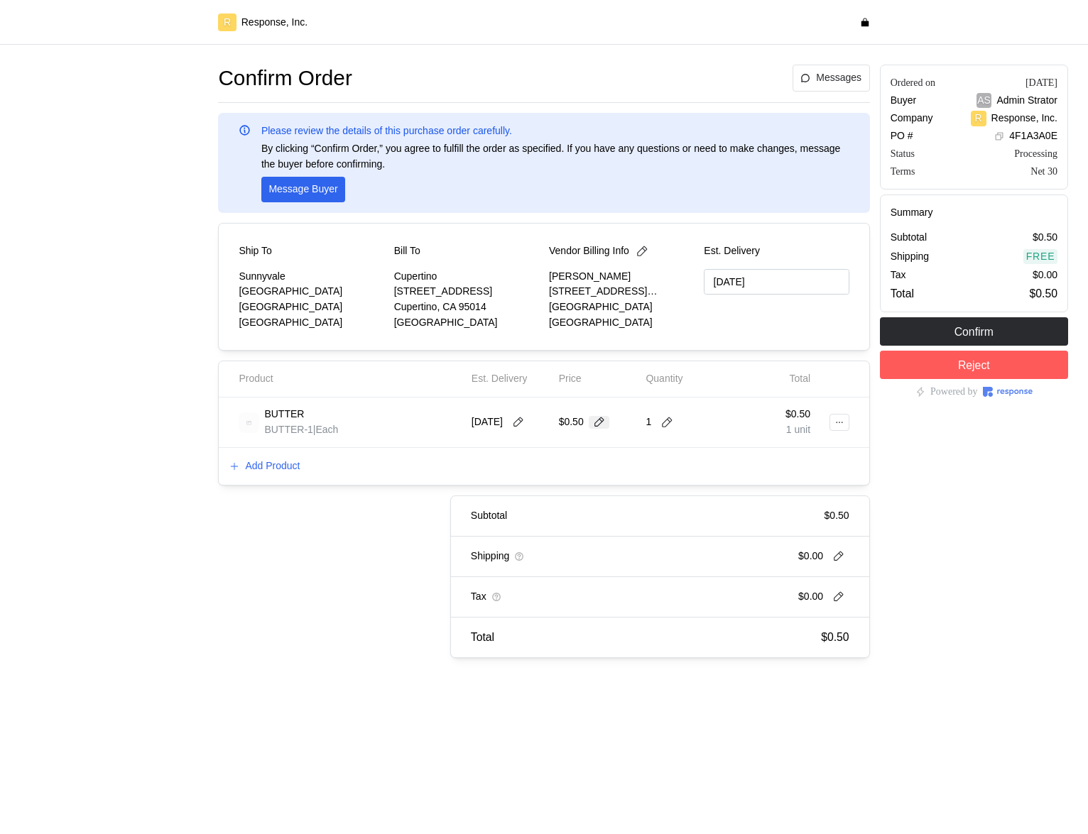
click at [598, 425] on icon at bounding box center [599, 422] width 13 height 13
type input "0"
type input "1"
click at [576, 503] on div "Subtotal $0.50" at bounding box center [660, 516] width 418 height 40
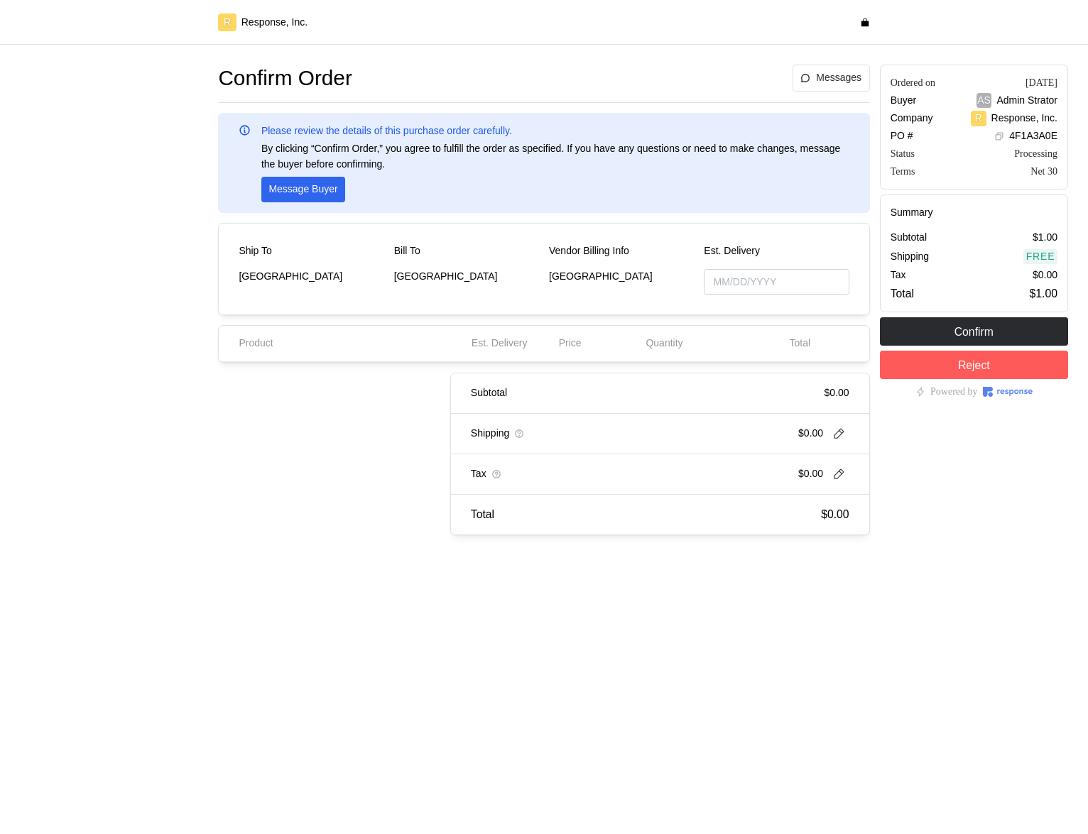
type input "[DATE]"
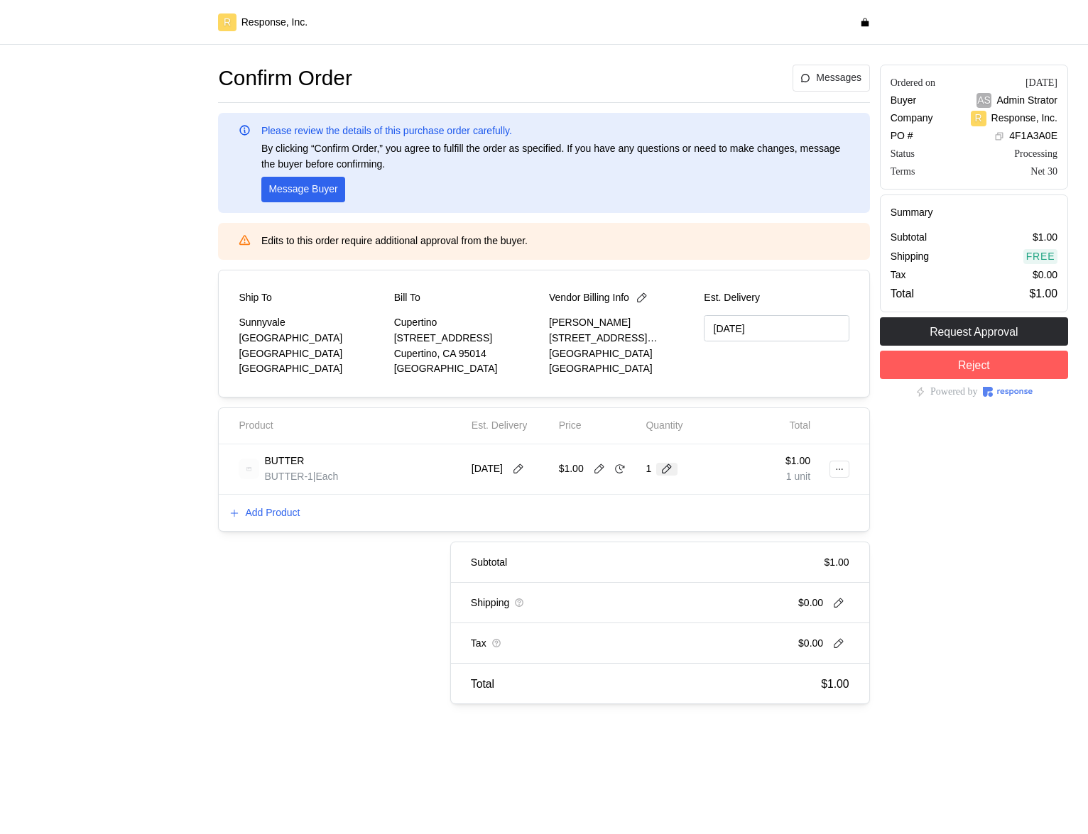
click at [668, 467] on icon at bounding box center [666, 469] width 13 height 13
click at [677, 520] on div "2 $2.00" at bounding box center [720, 530] width 143 height 26
click at [691, 473] on icon at bounding box center [688, 469] width 13 height 13
click at [661, 469] on icon at bounding box center [666, 469] width 13 height 13
click at [705, 551] on div "3 $3.00" at bounding box center [720, 555] width 128 height 16
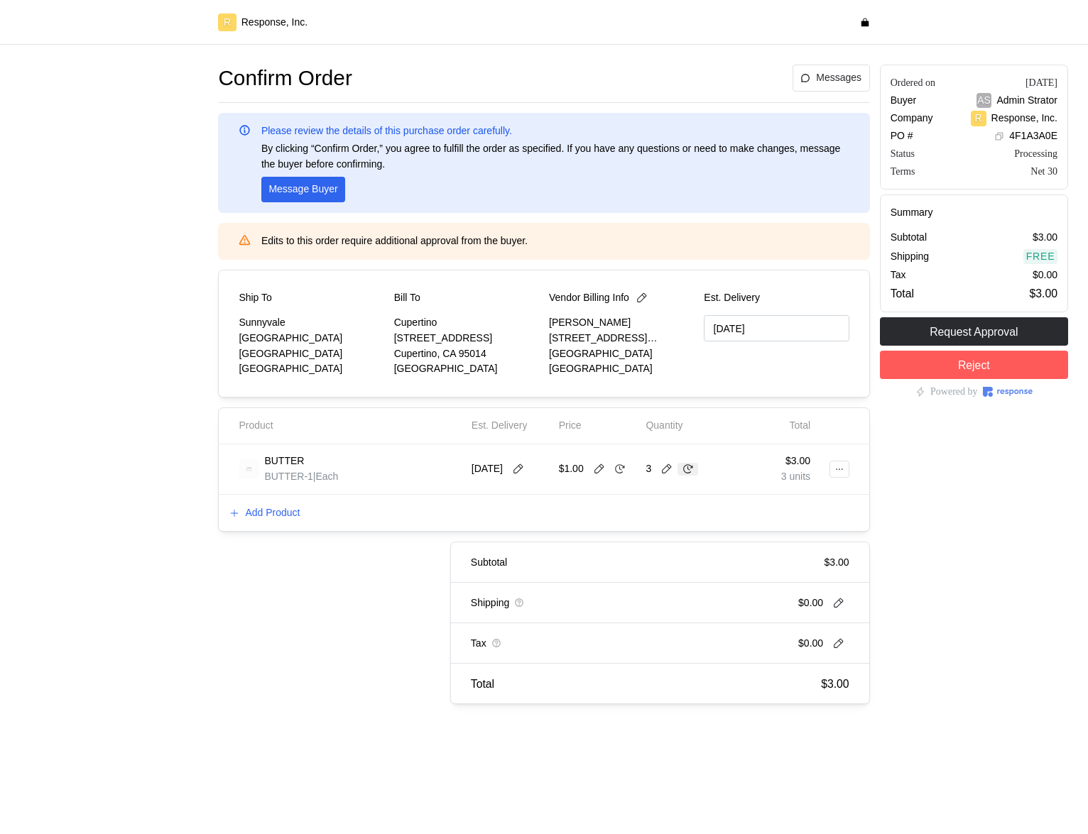
click at [687, 474] on icon at bounding box center [688, 469] width 13 height 13
click at [619, 471] on icon at bounding box center [619, 469] width 13 height 13
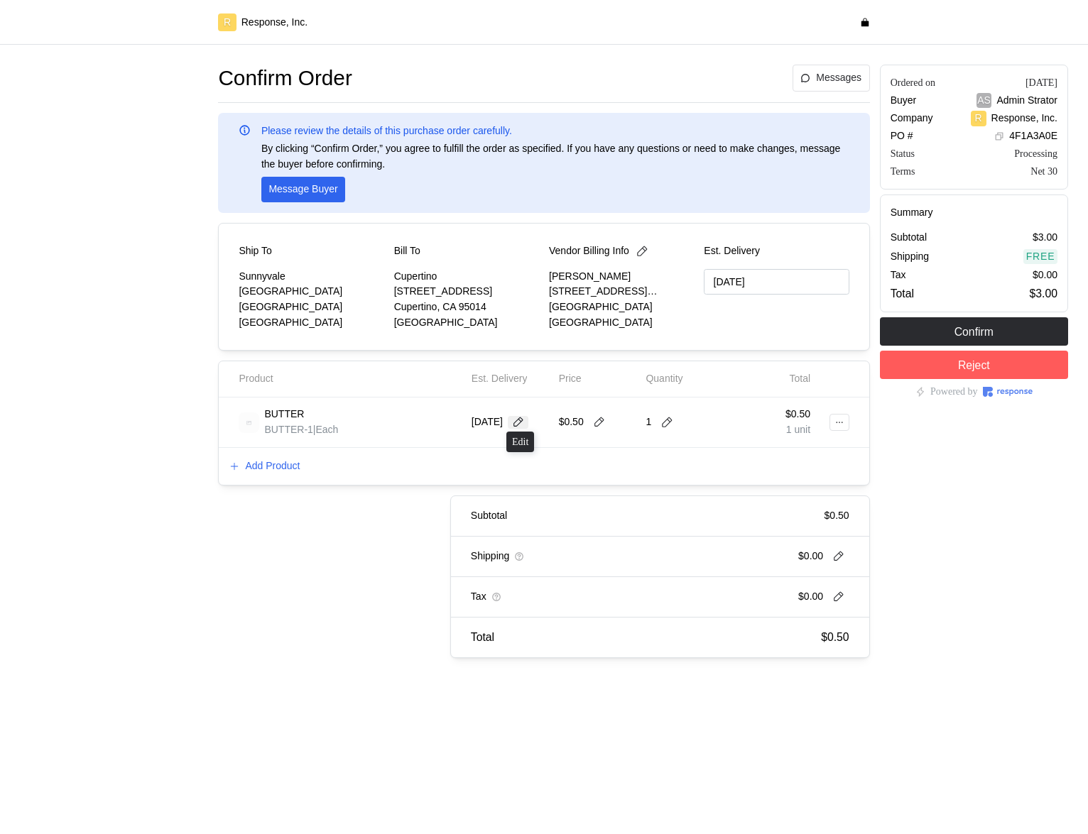
click at [523, 423] on icon at bounding box center [518, 422] width 13 height 13
click at [556, 532] on button "8" at bounding box center [549, 536] width 26 height 26
type input "[DATE]"
click at [608, 420] on button at bounding box center [599, 422] width 21 height 13
type input "0"
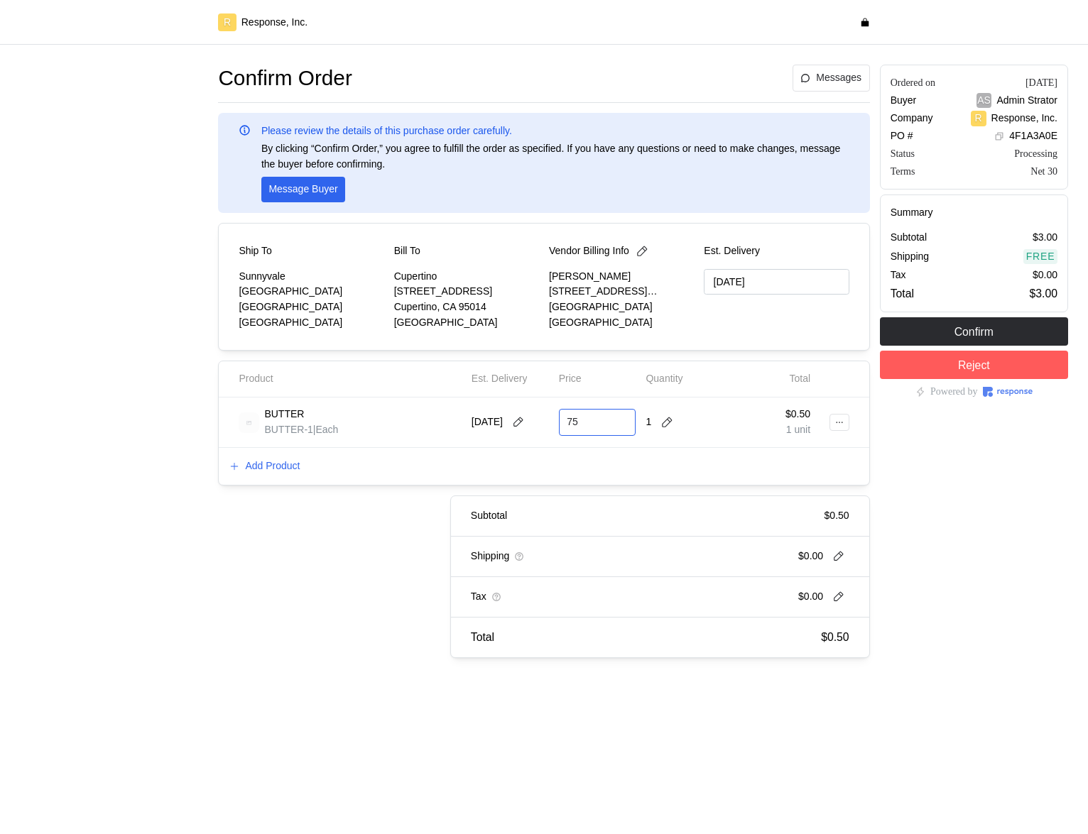
type input "75"
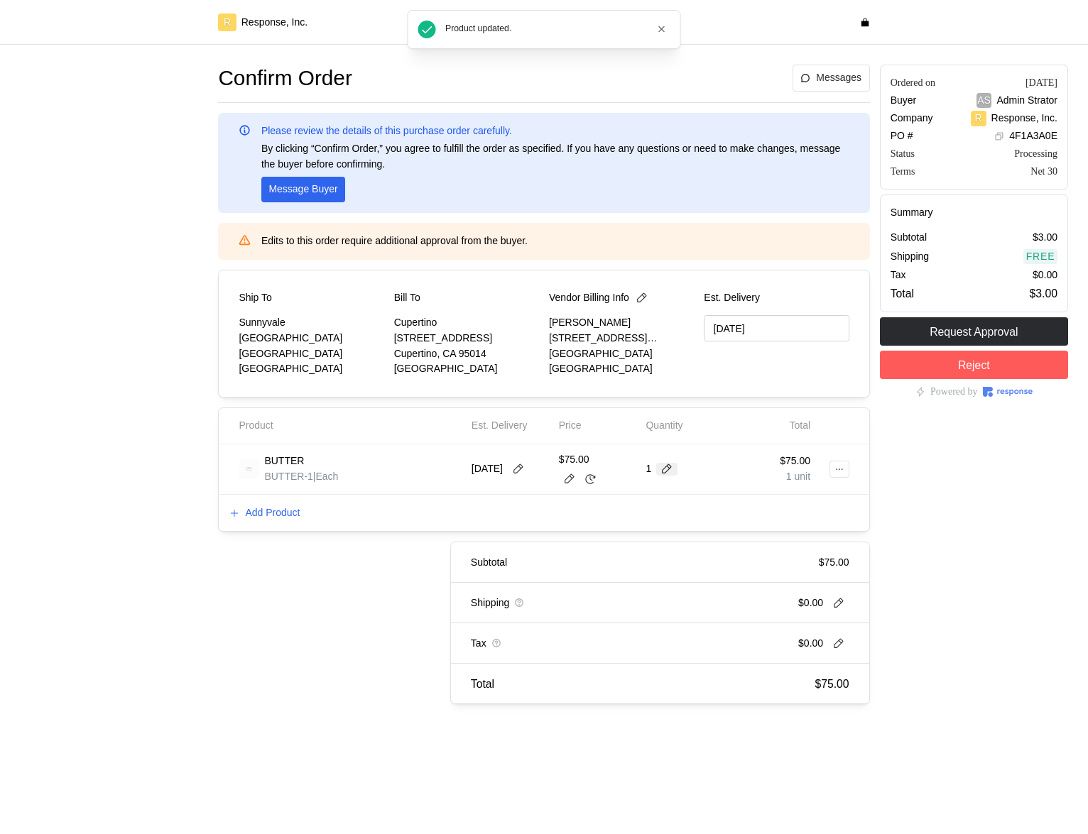
click at [660, 471] on icon at bounding box center [666, 469] width 13 height 13
click at [686, 562] on div "3 $225.00" at bounding box center [720, 555] width 143 height 26
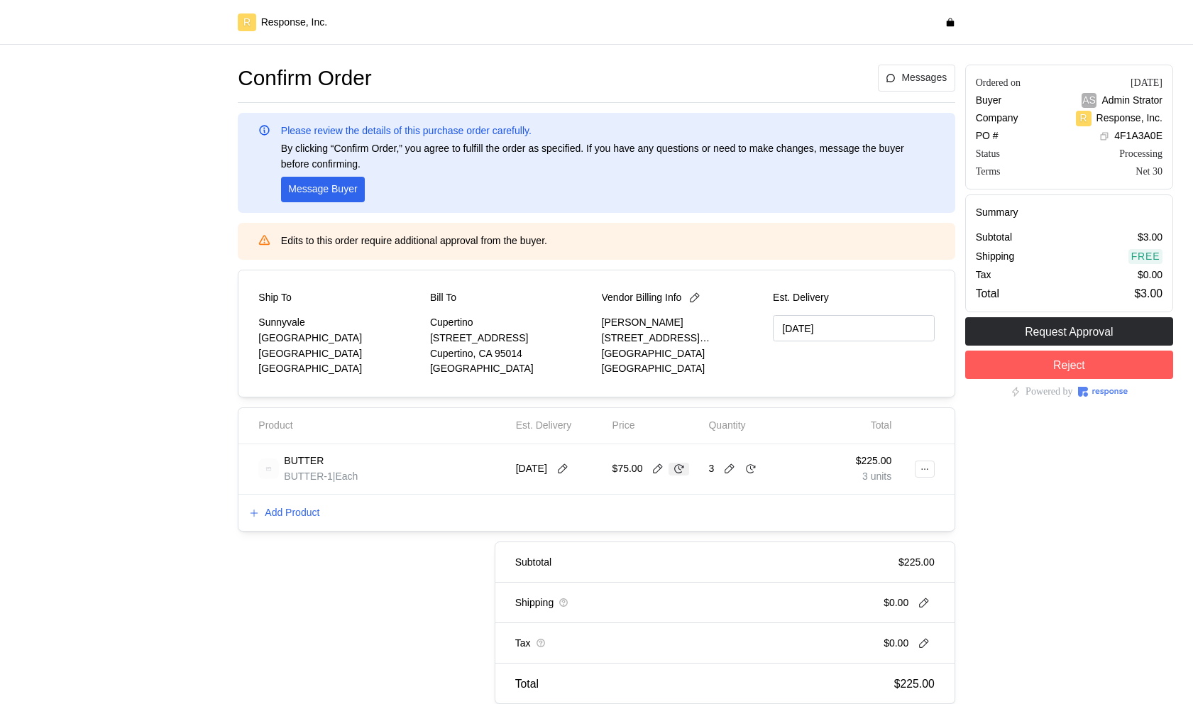
click at [675, 469] on icon at bounding box center [679, 469] width 13 height 13
click at [750, 470] on icon at bounding box center [751, 469] width 13 height 13
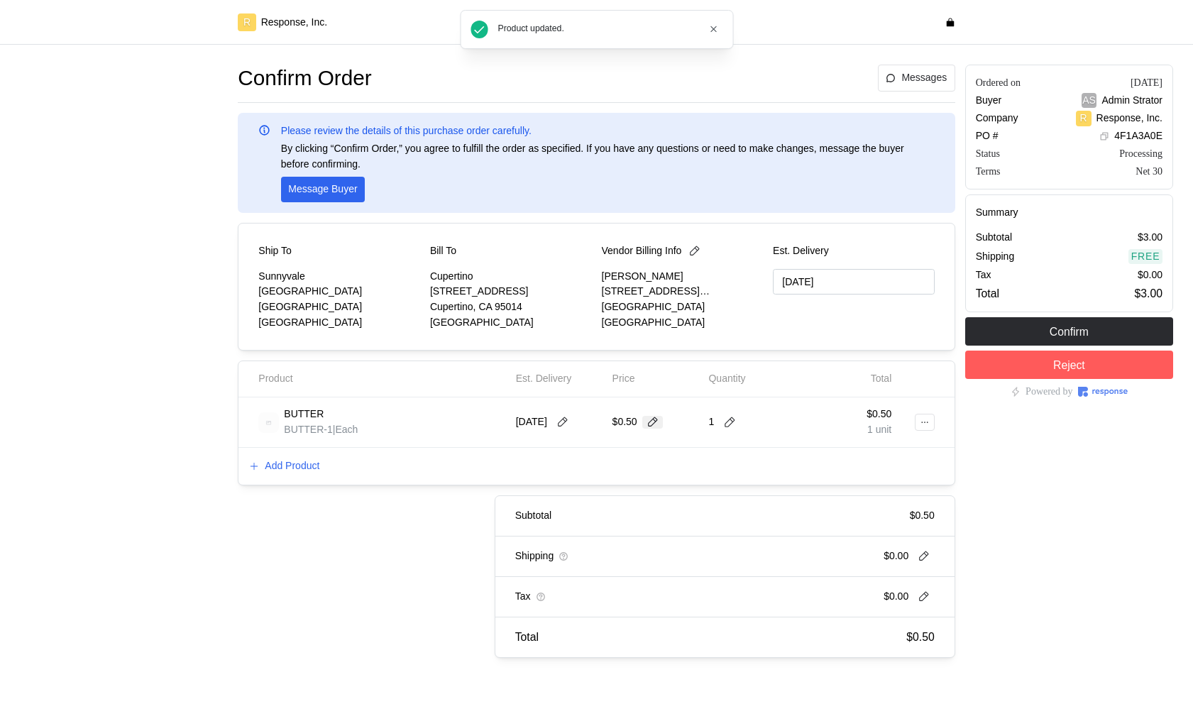
click at [660, 422] on icon at bounding box center [653, 422] width 13 height 13
type input "0"
type input "2"
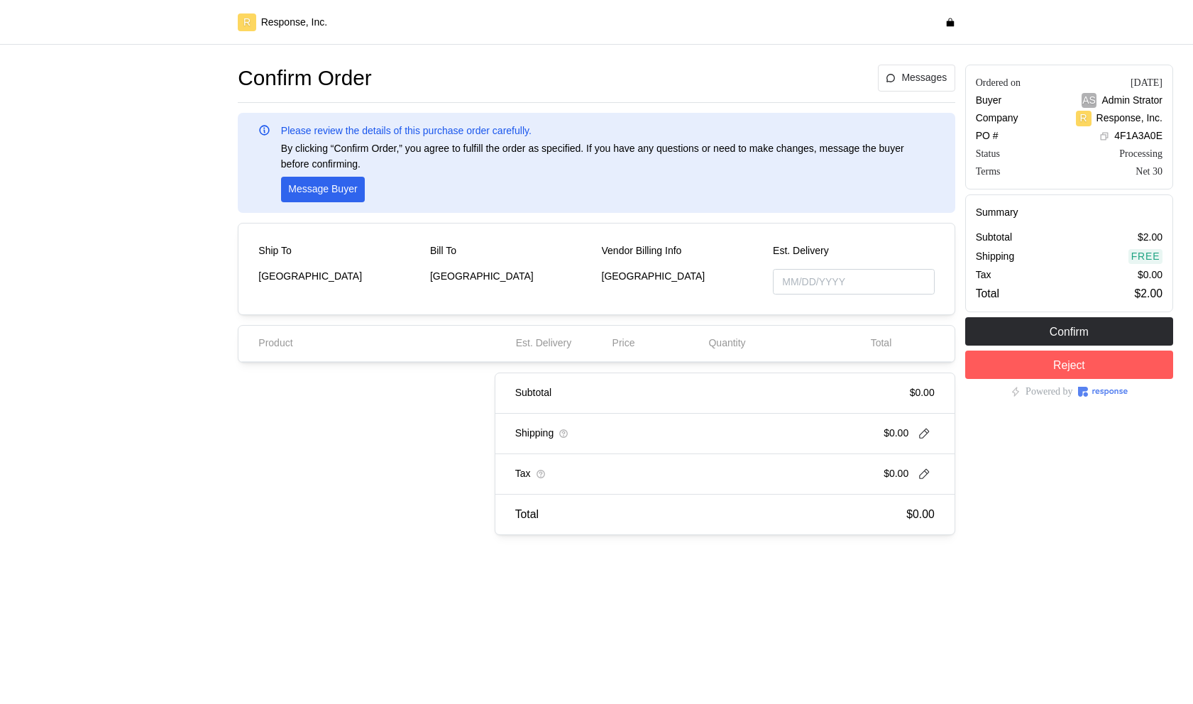
type input "[DATE]"
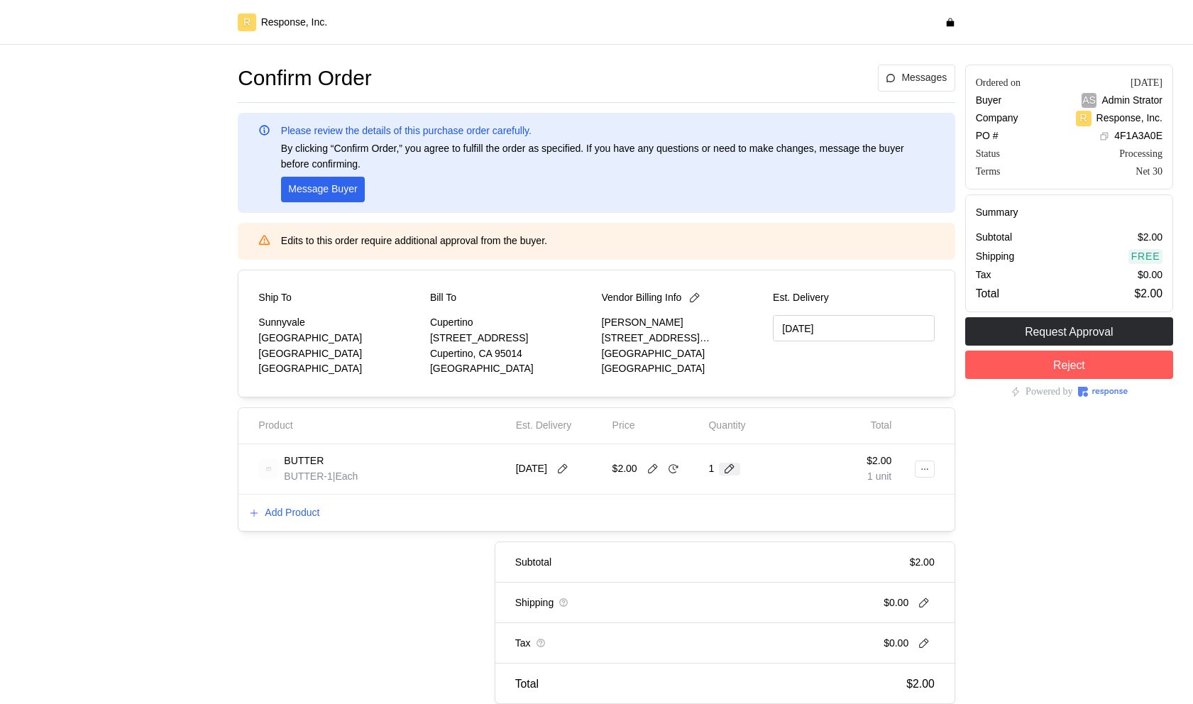
click at [734, 470] on icon at bounding box center [729, 469] width 13 height 13
click at [769, 564] on div "3 $6.00" at bounding box center [783, 555] width 143 height 26
click at [672, 471] on icon at bounding box center [673, 469] width 13 height 13
click at [751, 470] on icon at bounding box center [751, 469] width 13 height 13
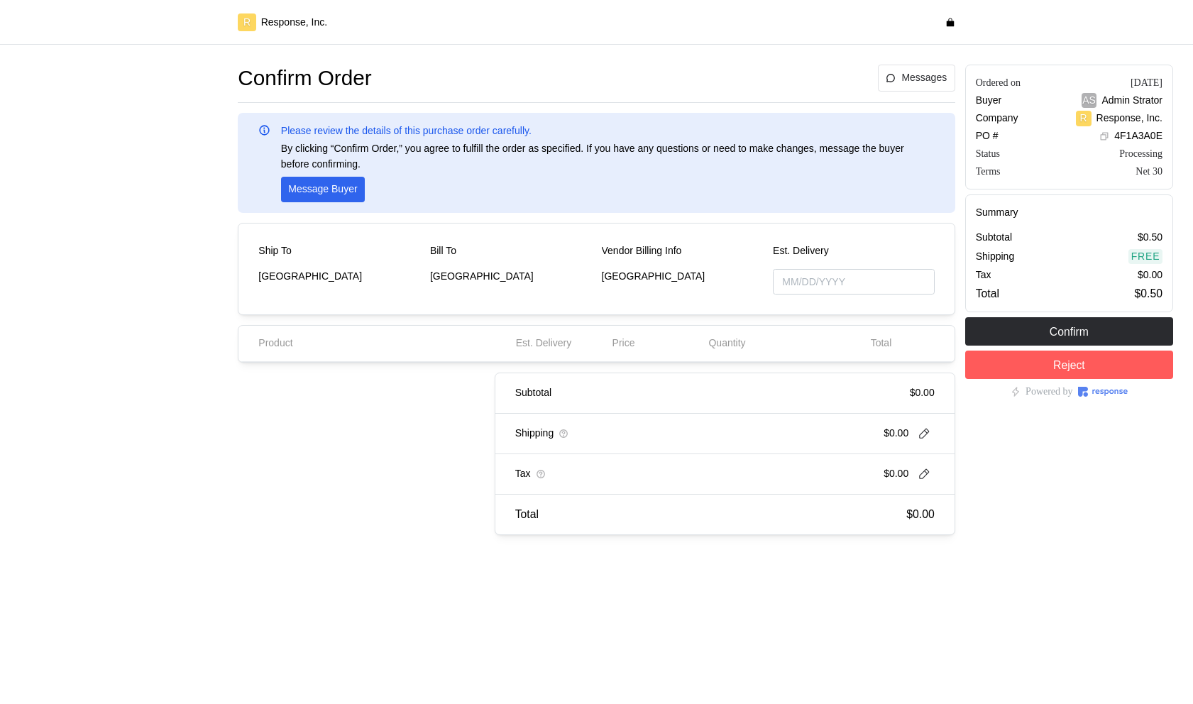
type input "[DATE]"
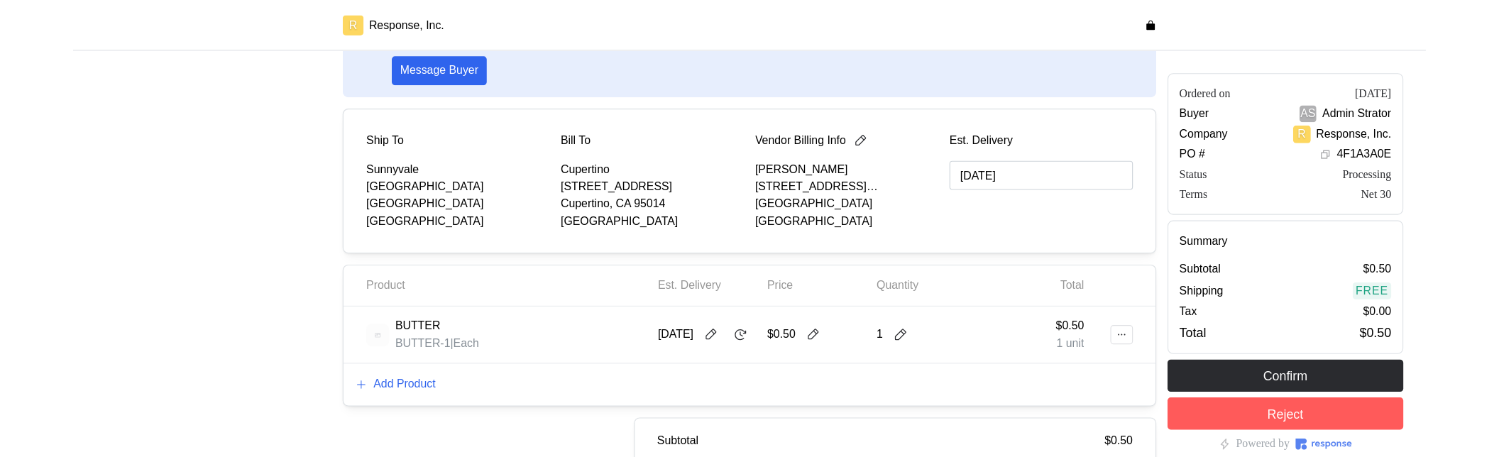
scroll to position [131, 0]
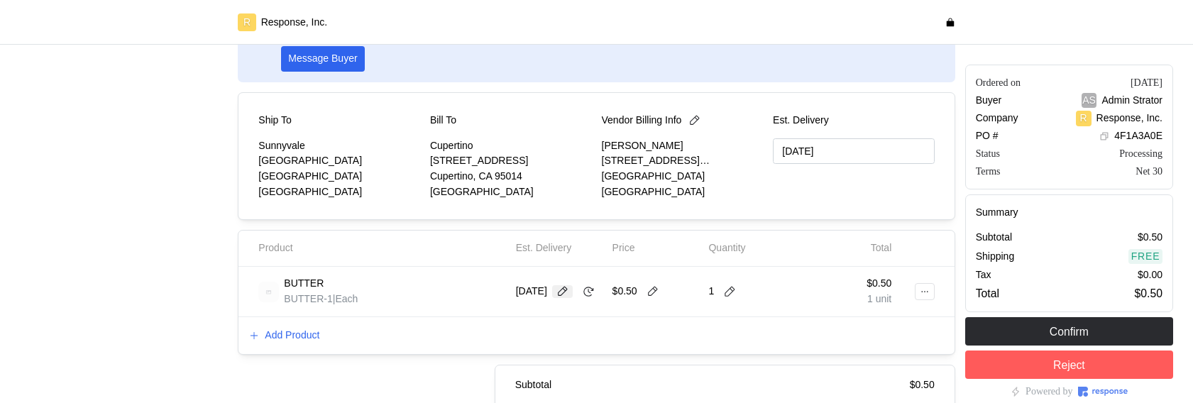
click at [573, 285] on button at bounding box center [562, 291] width 21 height 13
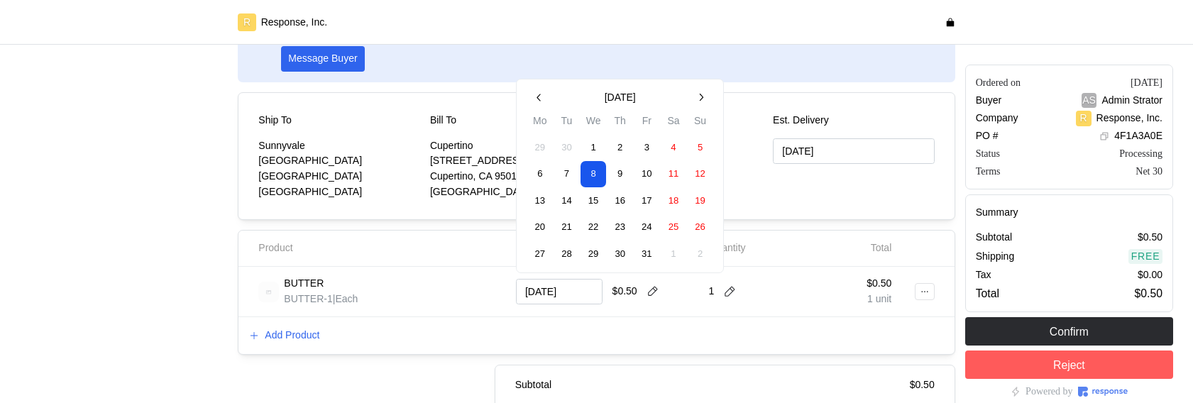
click at [645, 223] on button "24" at bounding box center [647, 227] width 26 height 26
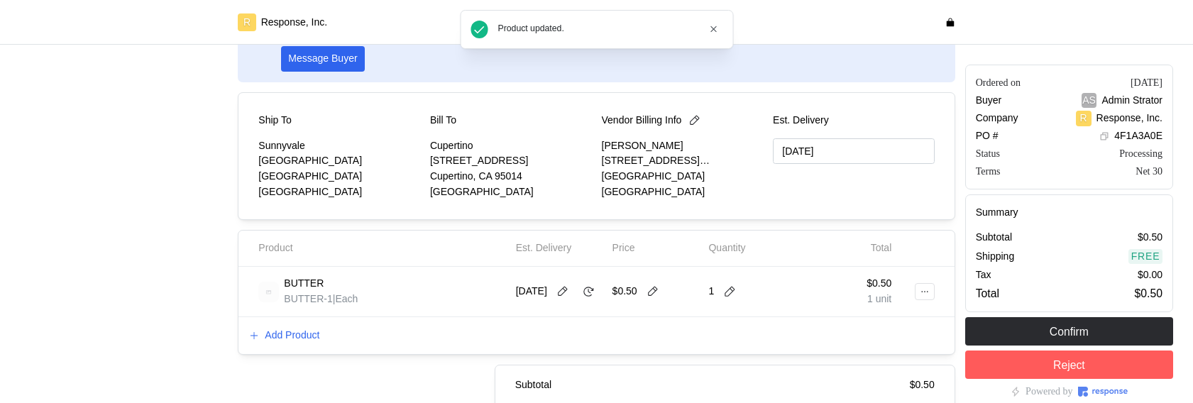
type input "10/24/2025"
click at [569, 285] on icon at bounding box center [563, 291] width 13 height 13
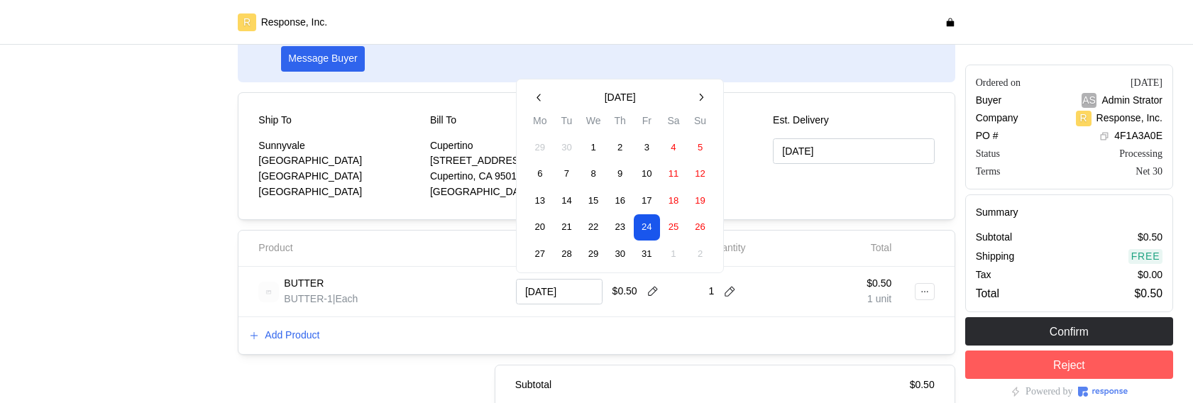
click at [438, 312] on div "BUTTER BUTTER-1 | Each 10/24/2025 $0.50 1 $0.50 1 unit" at bounding box center [597, 292] width 716 height 50
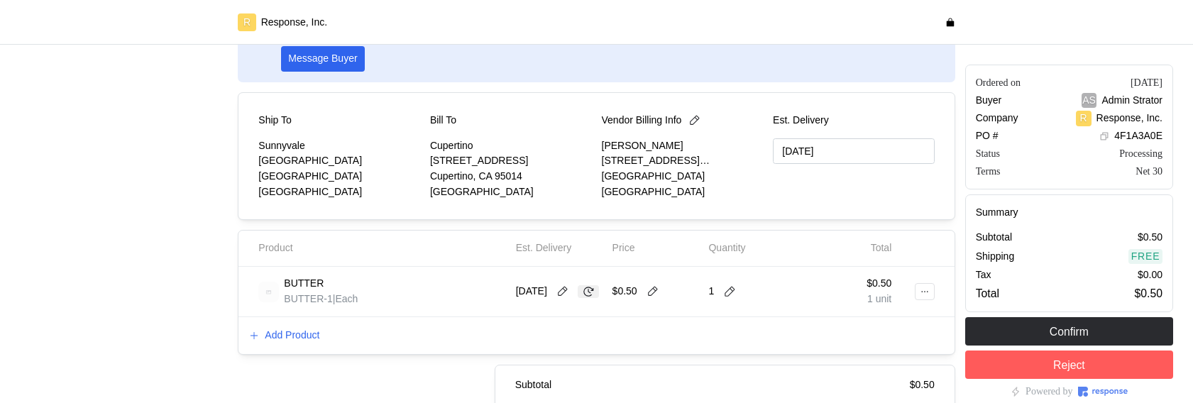
click at [582, 298] on icon at bounding box center [588, 291] width 13 height 13
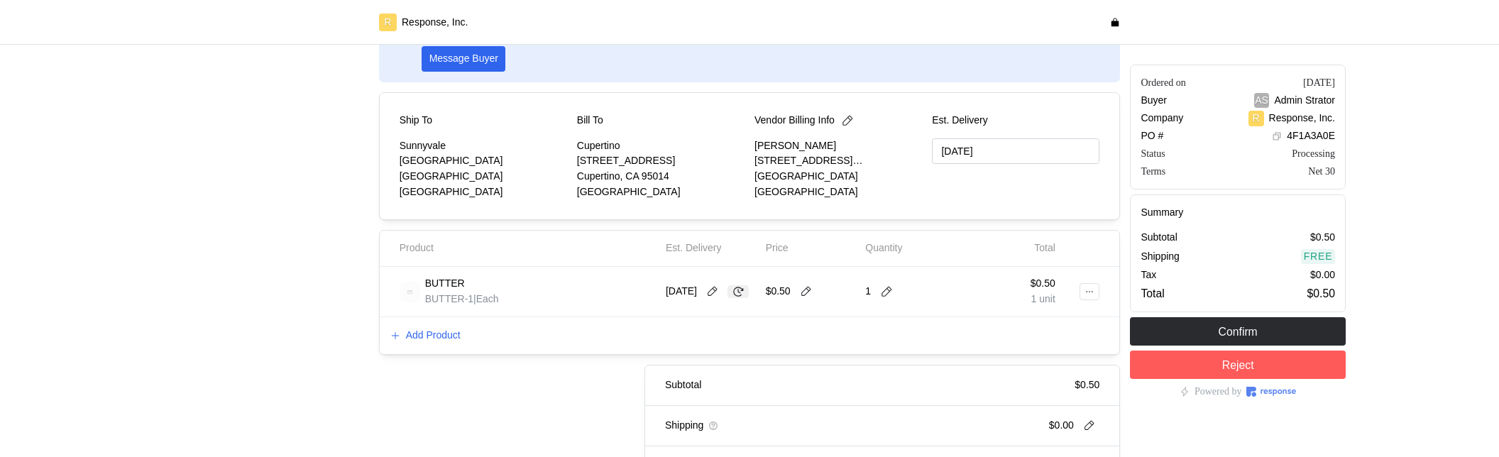
click at [732, 298] on icon at bounding box center [738, 291] width 13 height 13
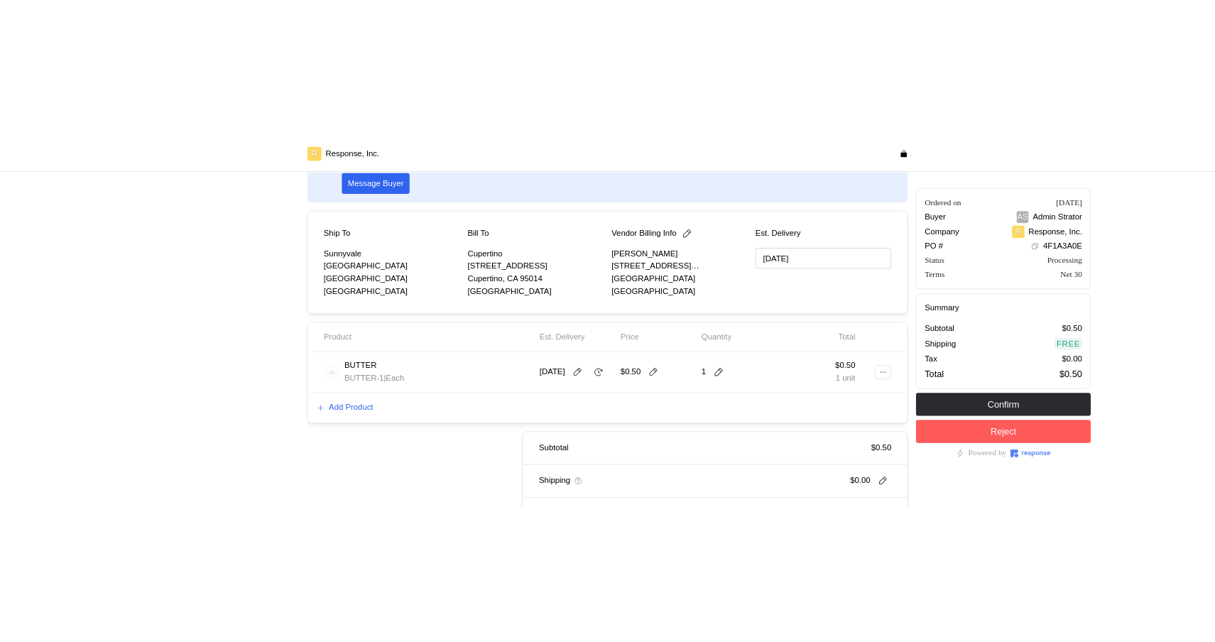
scroll to position [96, 0]
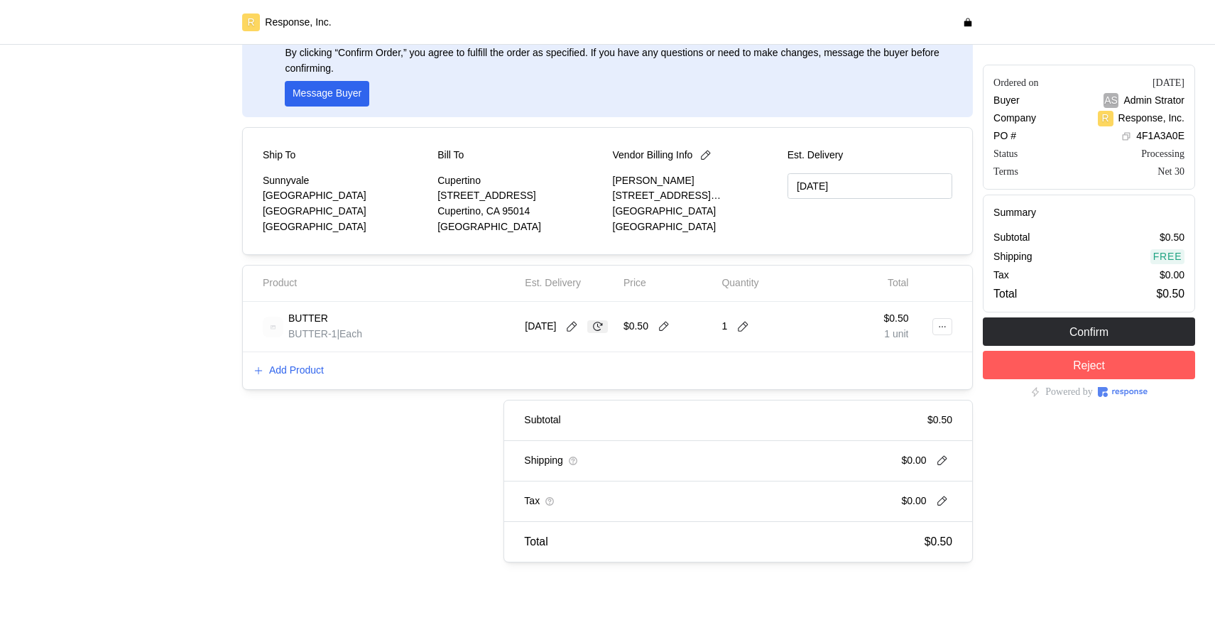
click at [587, 333] on button at bounding box center [597, 326] width 21 height 13
click at [591, 333] on icon at bounding box center [597, 326] width 13 height 13
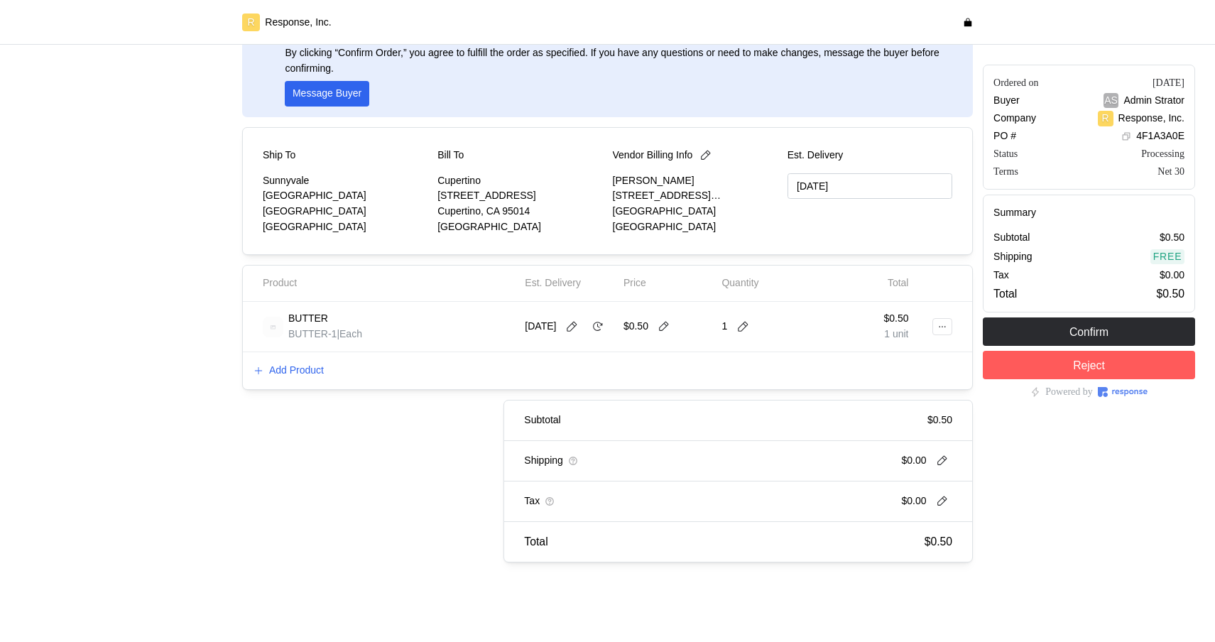
drag, startPoint x: 665, startPoint y: 640, endPoint x: 674, endPoint y: 567, distance: 73.7
click at [674, 567] on div "Confirm Order Messages Please review the details of this purchase order careful…" at bounding box center [607, 295] width 1215 height 693
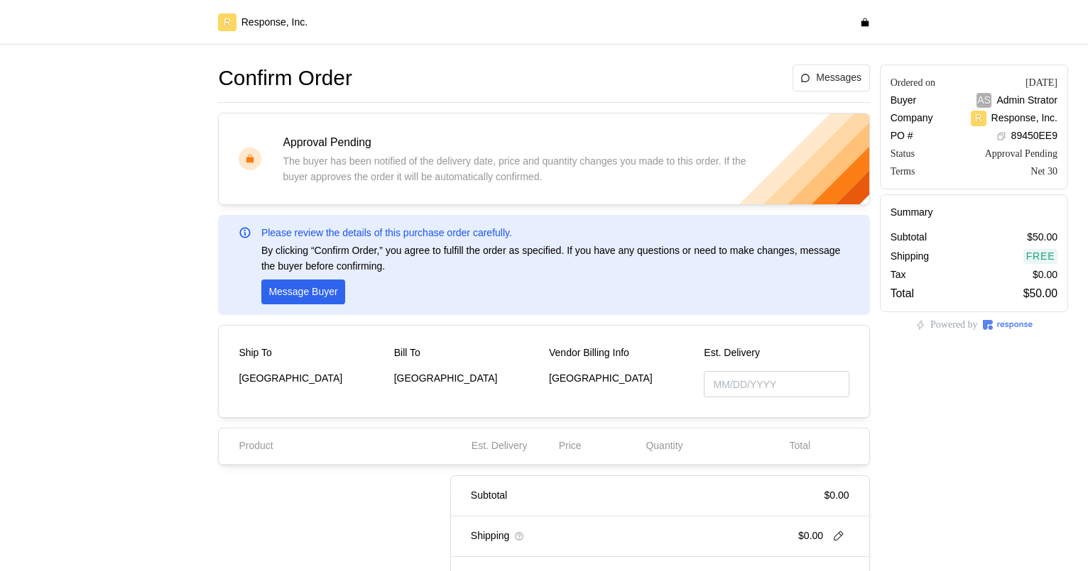
type input "[DATE]"
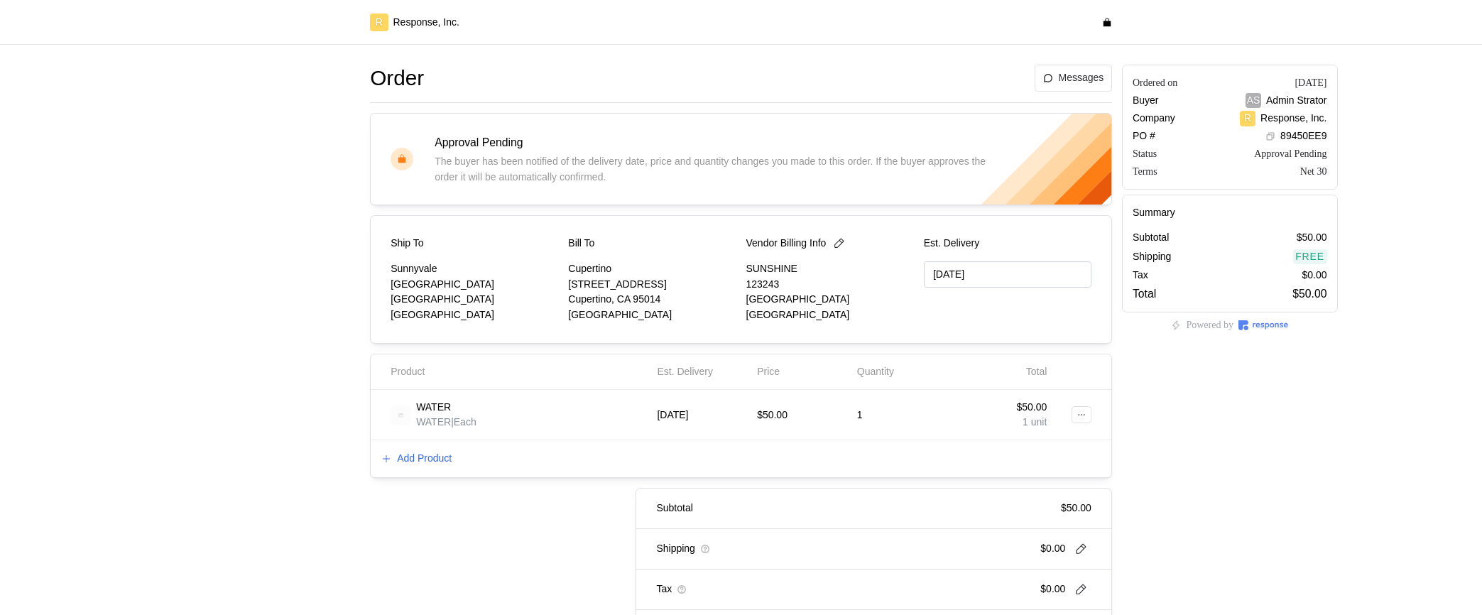
click at [678, 417] on p "[DATE]" at bounding box center [672, 415] width 31 height 16
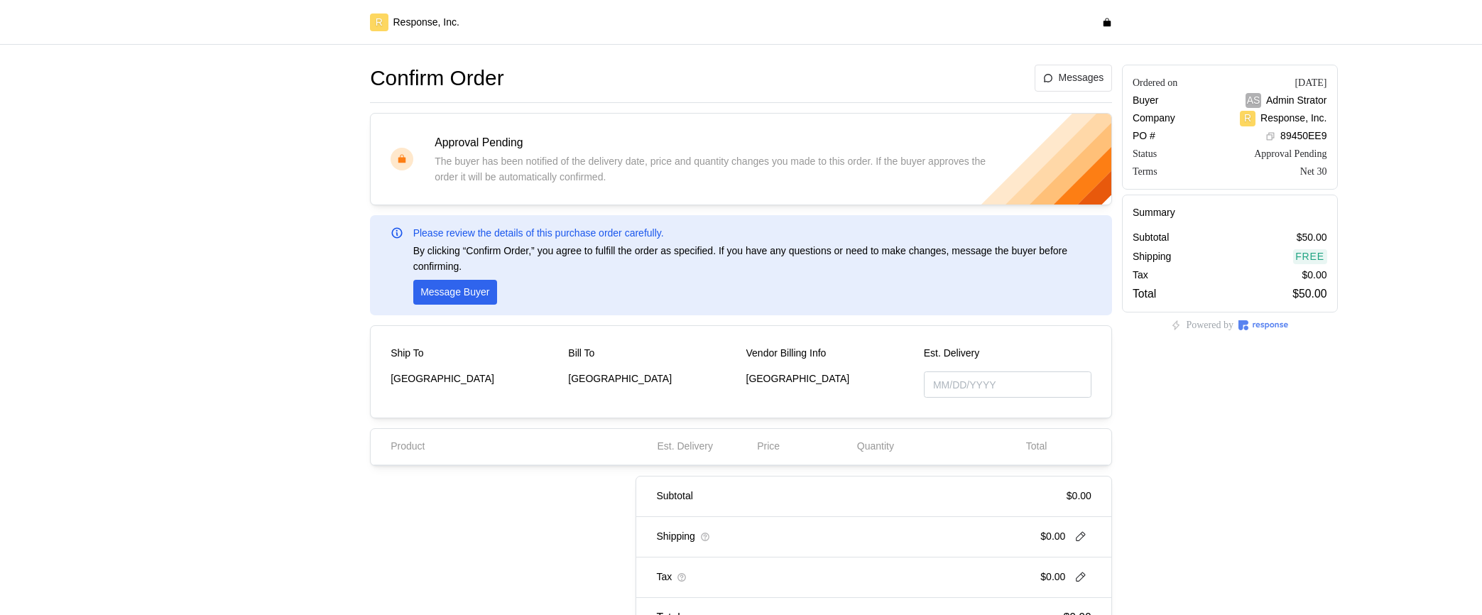
type input "[DATE]"
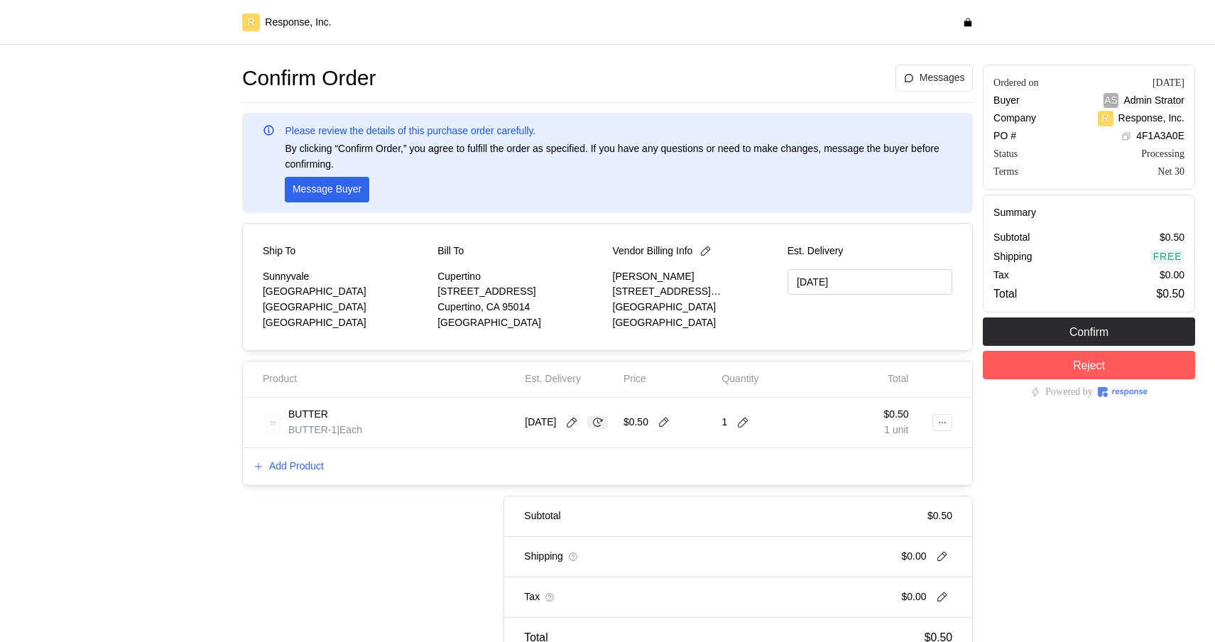
click at [591, 429] on icon at bounding box center [597, 422] width 13 height 13
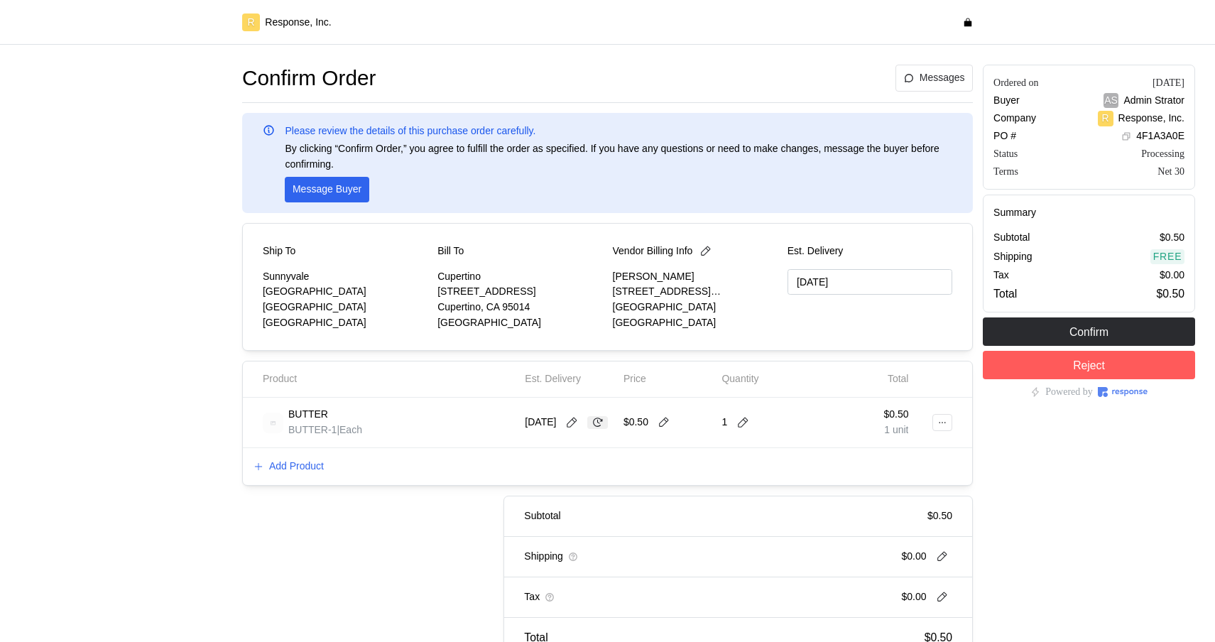
click at [591, 429] on icon at bounding box center [597, 422] width 13 height 13
click at [577, 416] on icon at bounding box center [571, 422] width 13 height 13
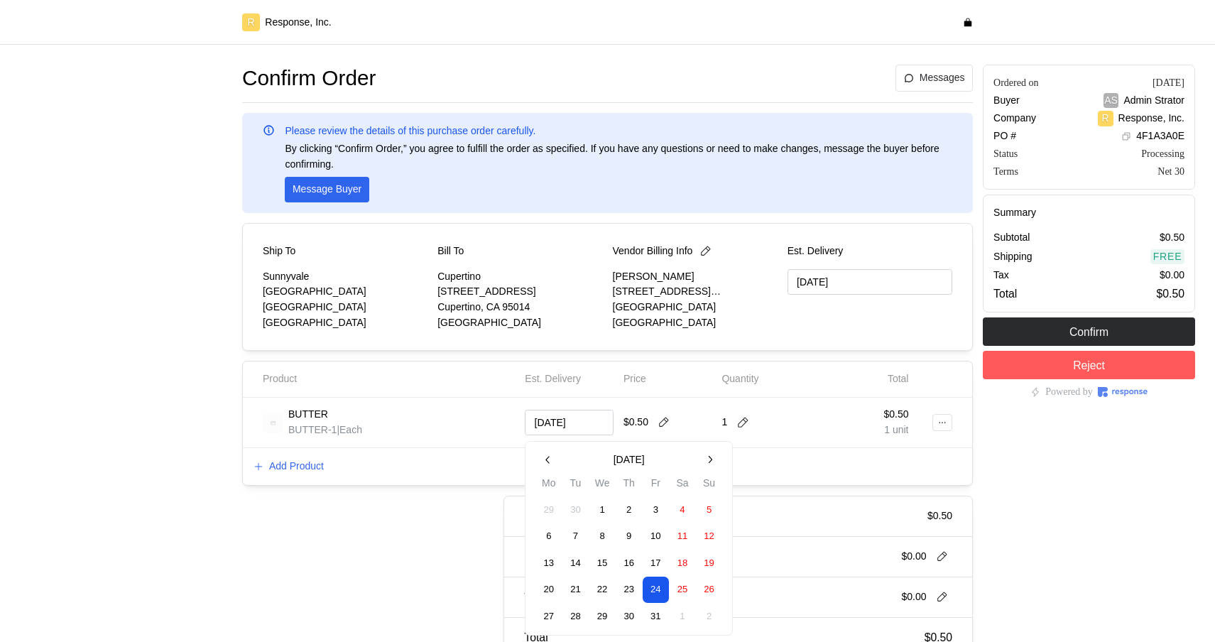
click at [601, 508] on button "1" at bounding box center [602, 510] width 26 height 26
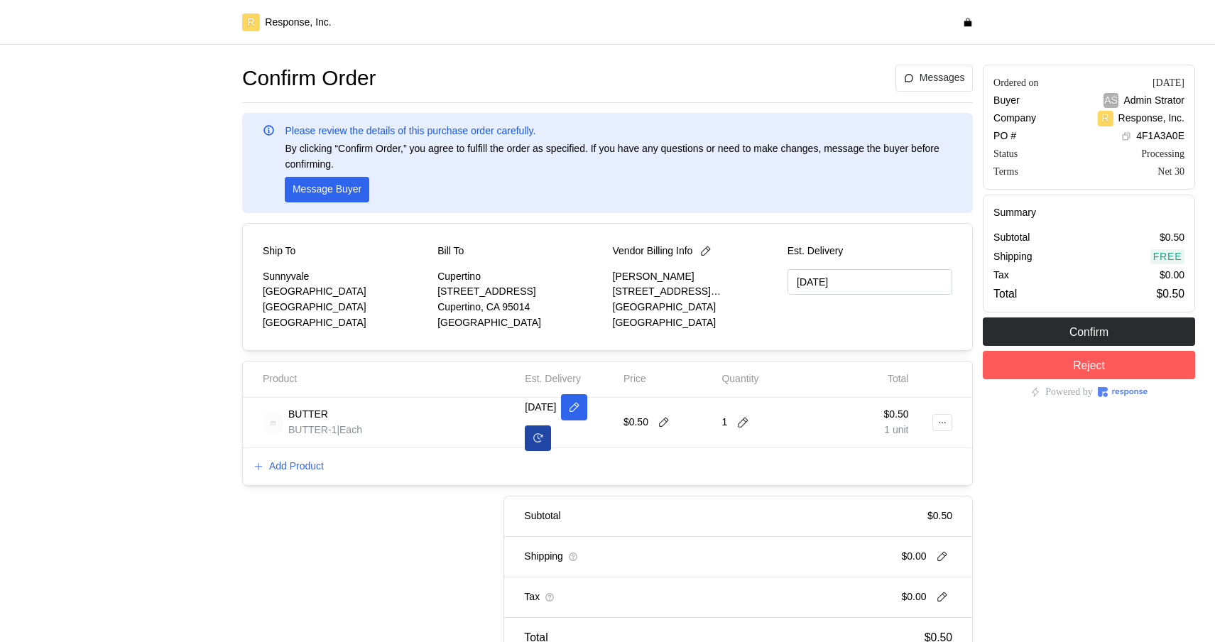
click at [535, 442] on icon at bounding box center [538, 437] width 10 height 9
click at [581, 426] on icon at bounding box center [574, 422] width 13 height 13
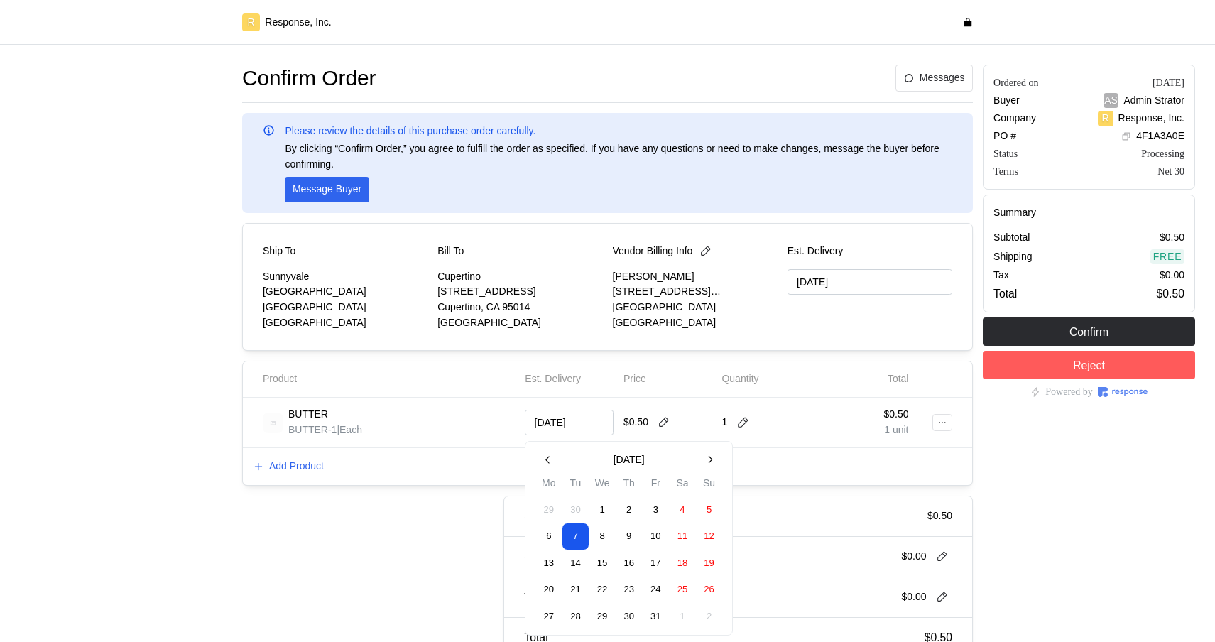
click at [625, 545] on button "9" at bounding box center [629, 536] width 26 height 26
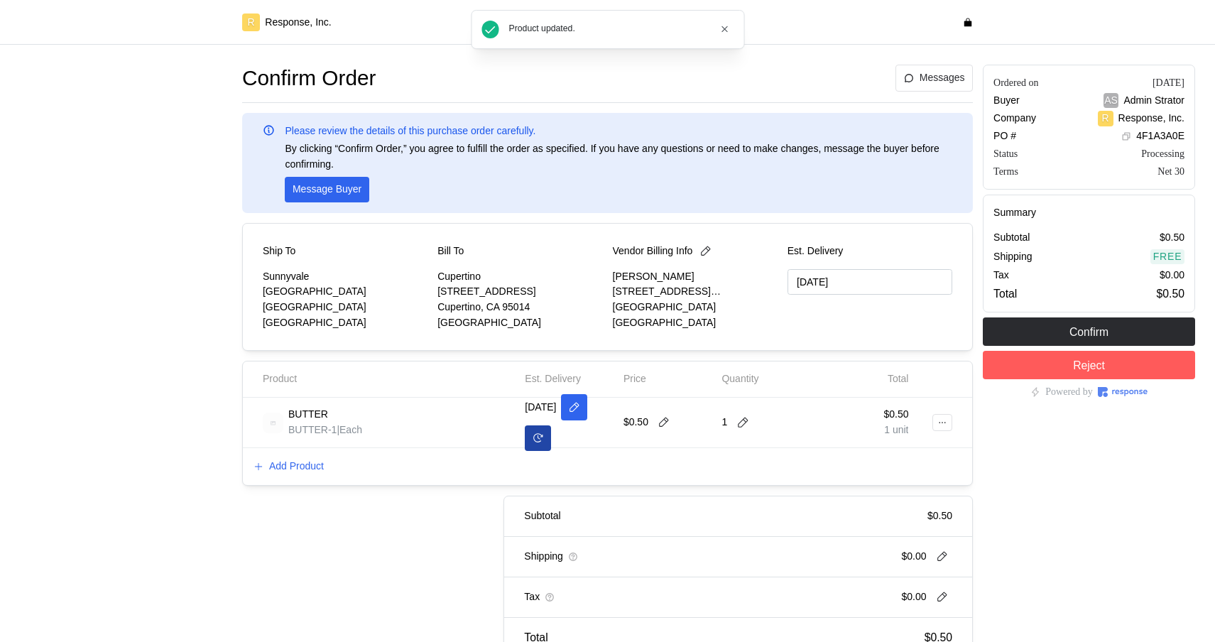
click at [547, 436] on button at bounding box center [538, 438] width 26 height 26
click at [581, 422] on icon at bounding box center [574, 422] width 13 height 13
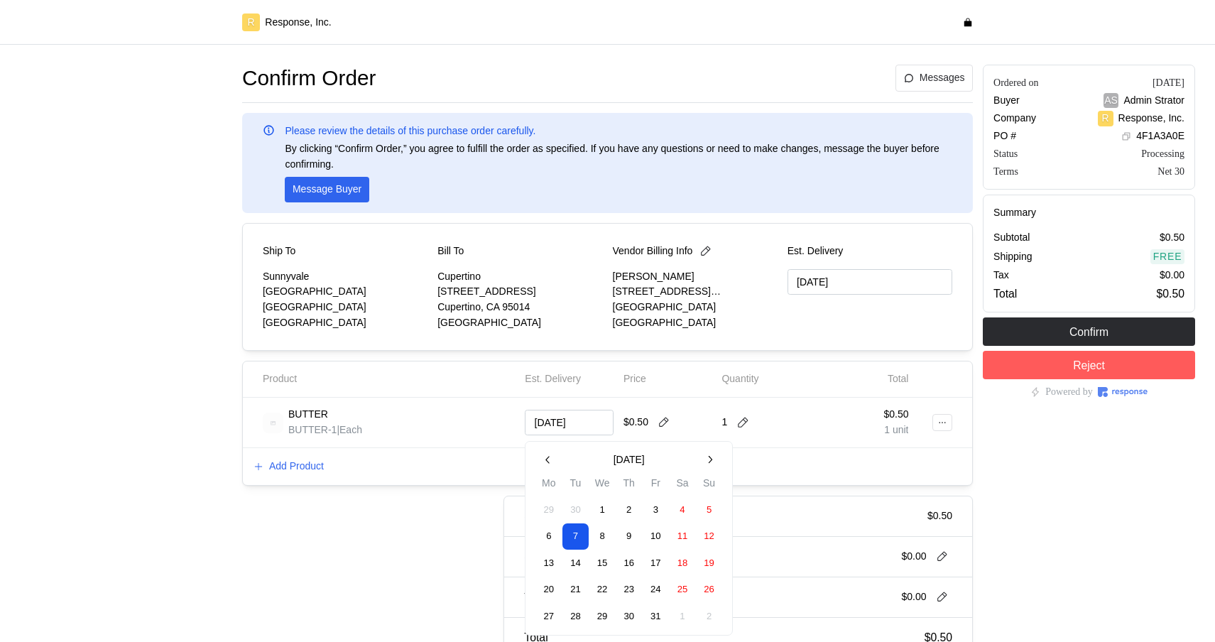
click at [662, 513] on button "3" at bounding box center [655, 510] width 26 height 26
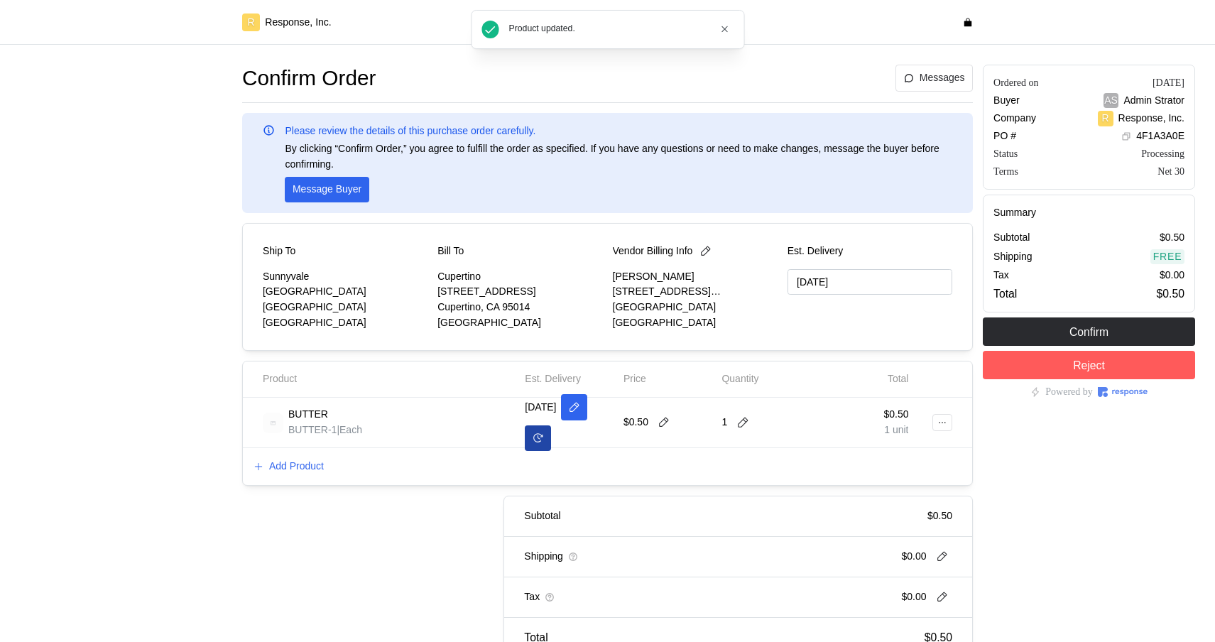
click at [545, 439] on button at bounding box center [538, 438] width 26 height 26
click at [584, 427] on button at bounding box center [574, 423] width 26 height 26
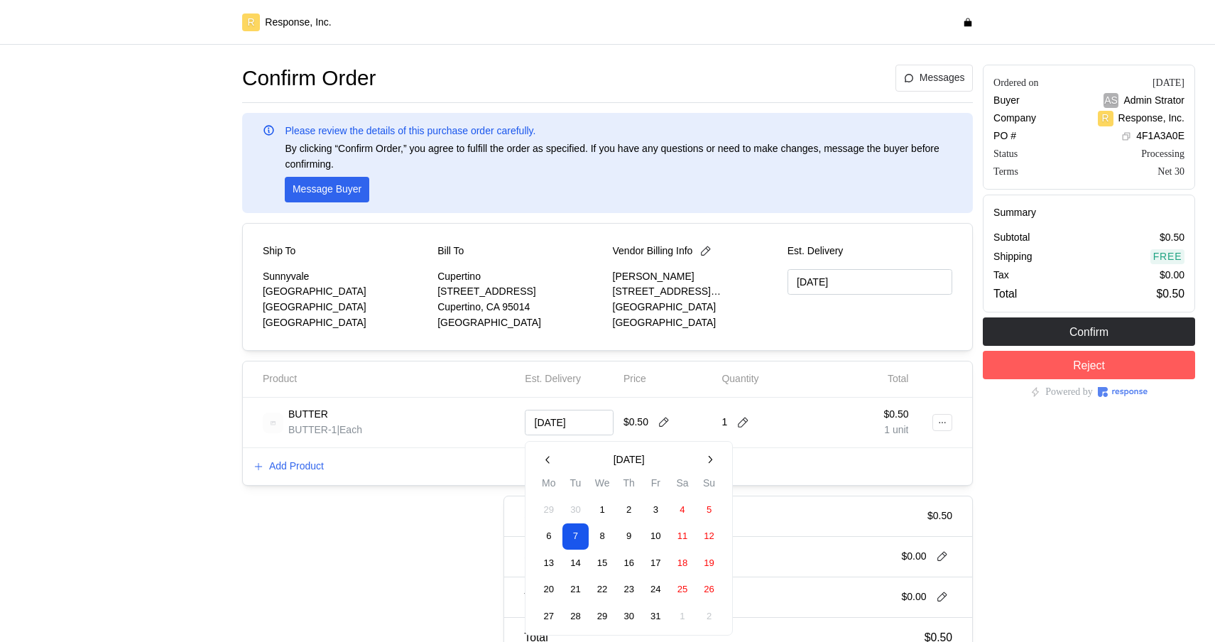
click at [657, 572] on button "17" at bounding box center [655, 563] width 26 height 26
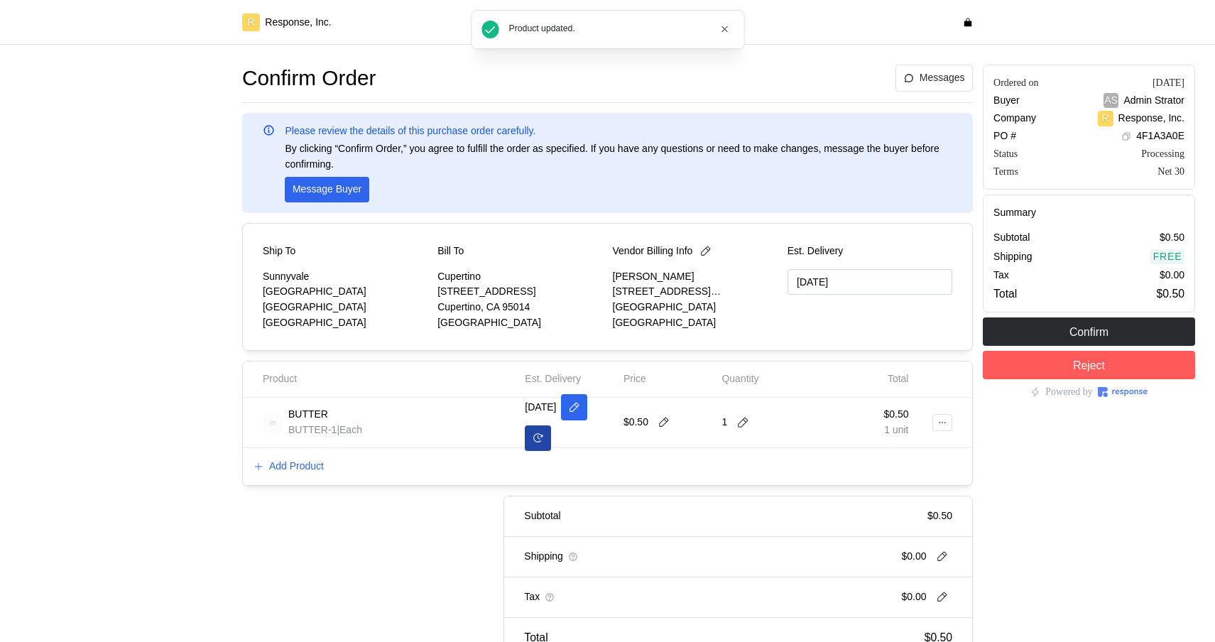
click at [545, 433] on button at bounding box center [538, 438] width 26 height 26
click at [582, 417] on button at bounding box center [571, 422] width 21 height 13
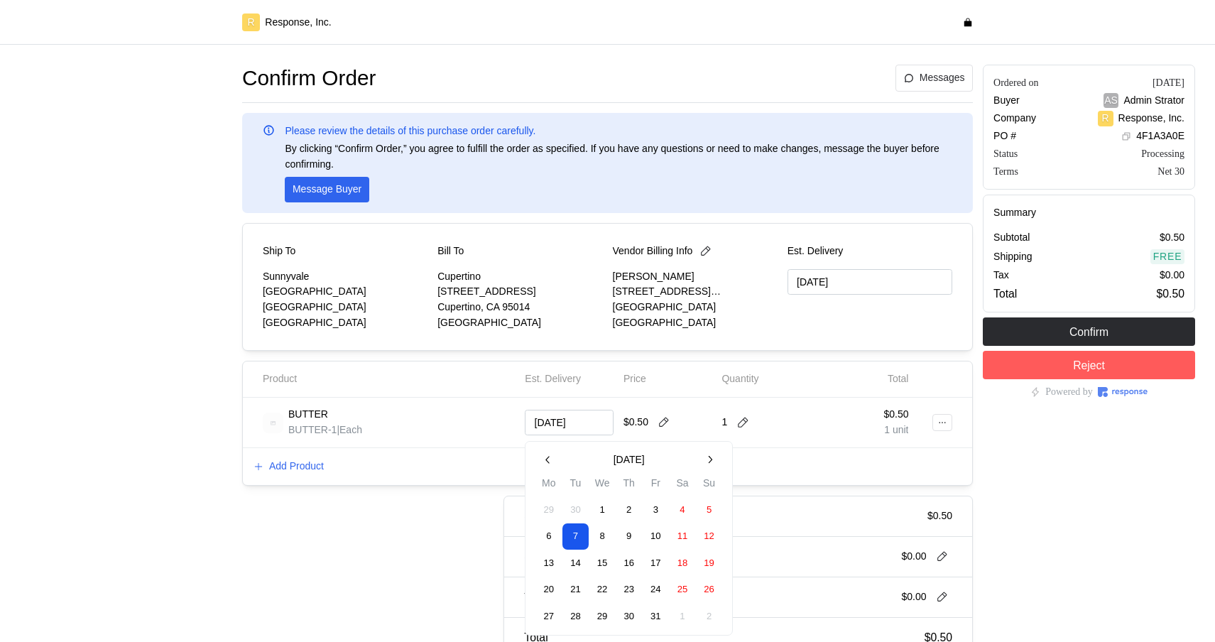
click at [624, 560] on button "16" at bounding box center [629, 563] width 26 height 26
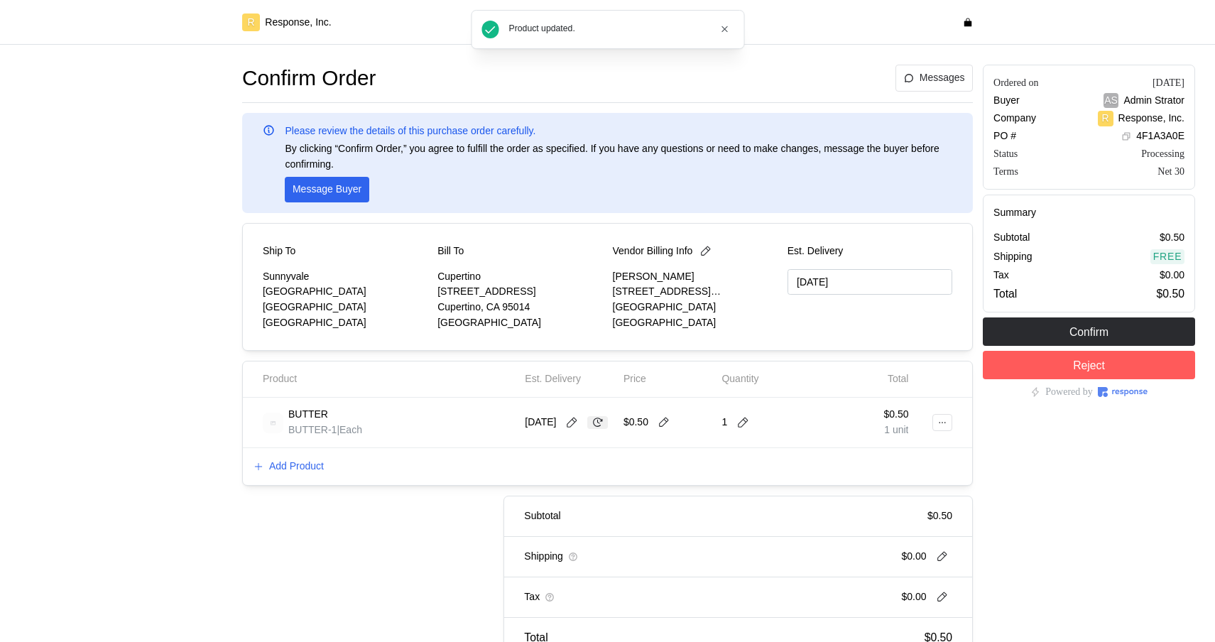
click at [591, 429] on icon at bounding box center [597, 422] width 13 height 13
click at [577, 419] on icon at bounding box center [572, 422] width 10 height 10
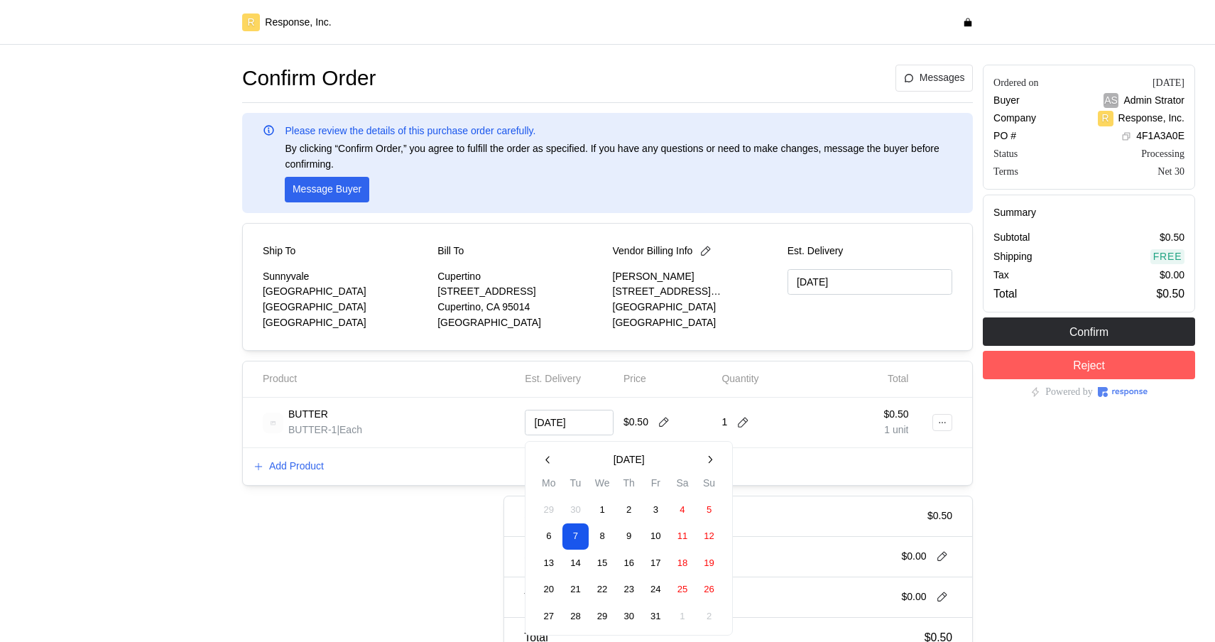
click at [554, 532] on button "6" at bounding box center [549, 536] width 26 height 26
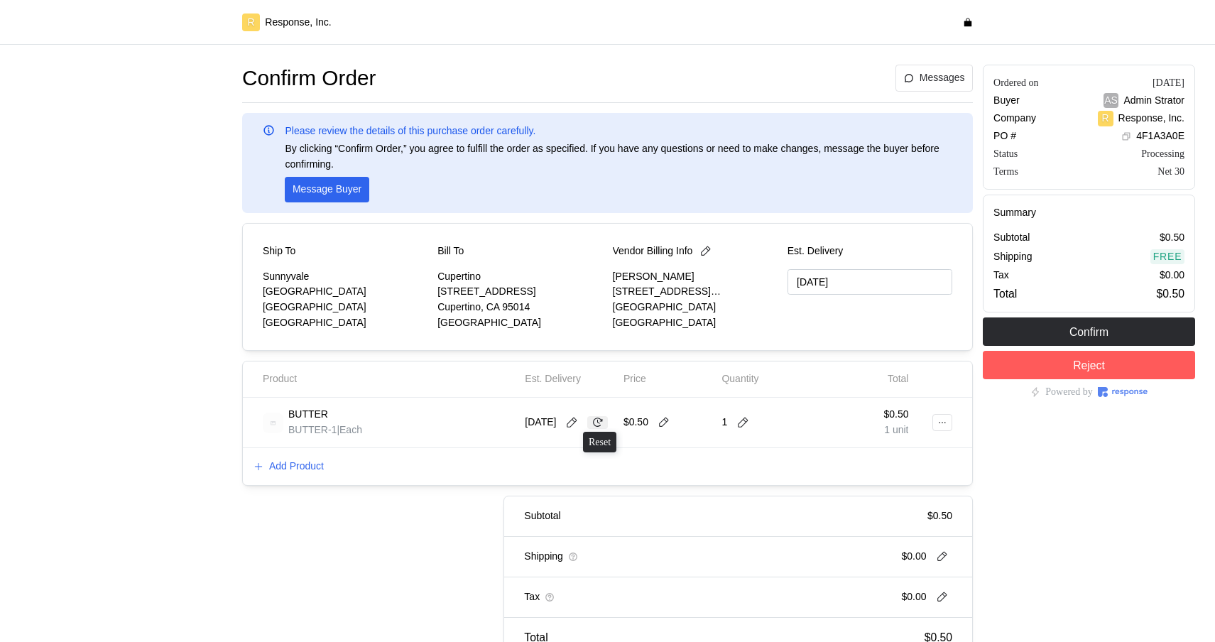
click at [604, 424] on icon at bounding box center [597, 422] width 13 height 13
click at [577, 421] on icon at bounding box center [572, 422] width 10 height 10
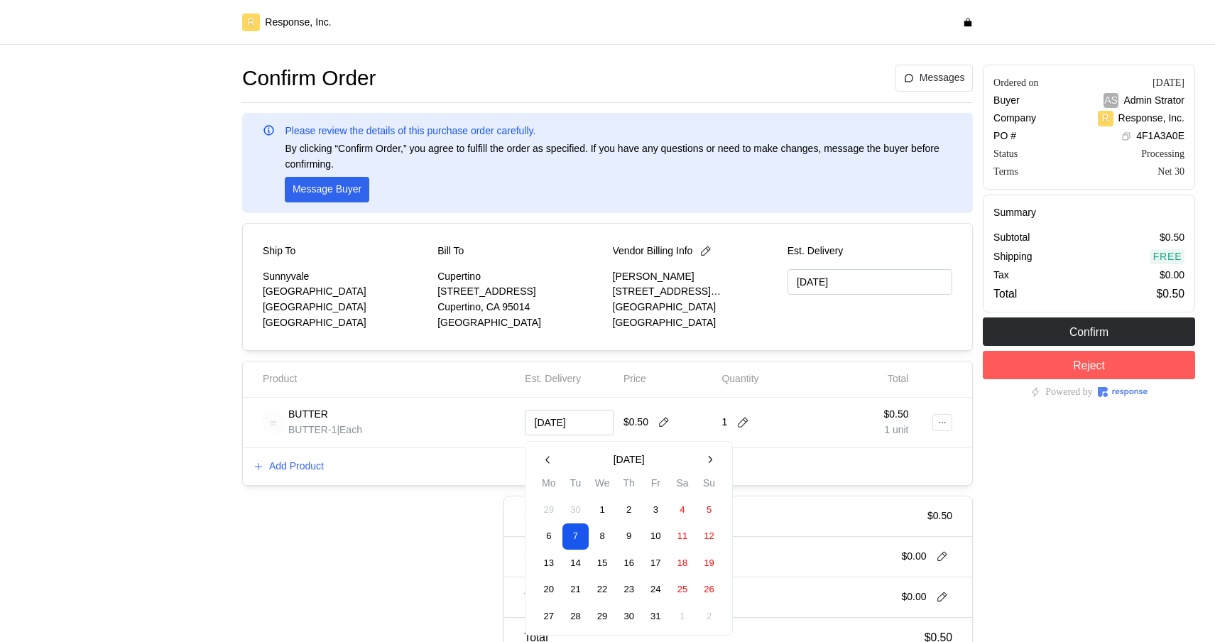
click at [608, 505] on button "1" at bounding box center [602, 510] width 26 height 26
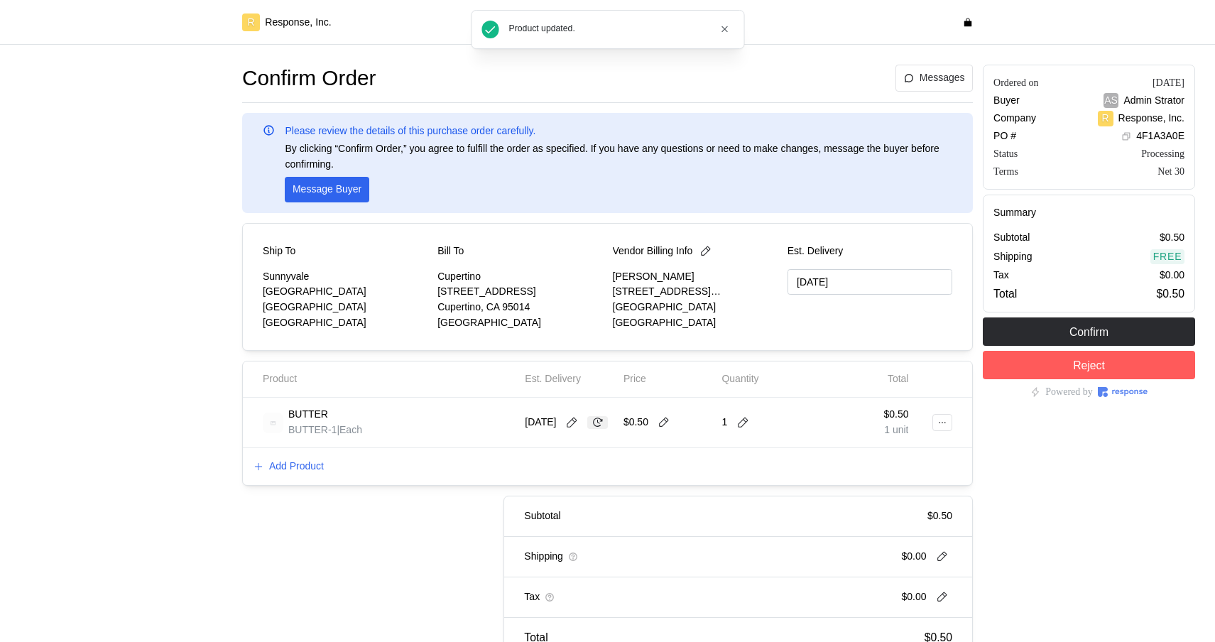
click at [591, 429] on icon at bounding box center [597, 422] width 13 height 13
type input "[DATE]"
click at [576, 426] on icon at bounding box center [571, 422] width 13 height 13
click at [582, 427] on button at bounding box center [571, 422] width 21 height 13
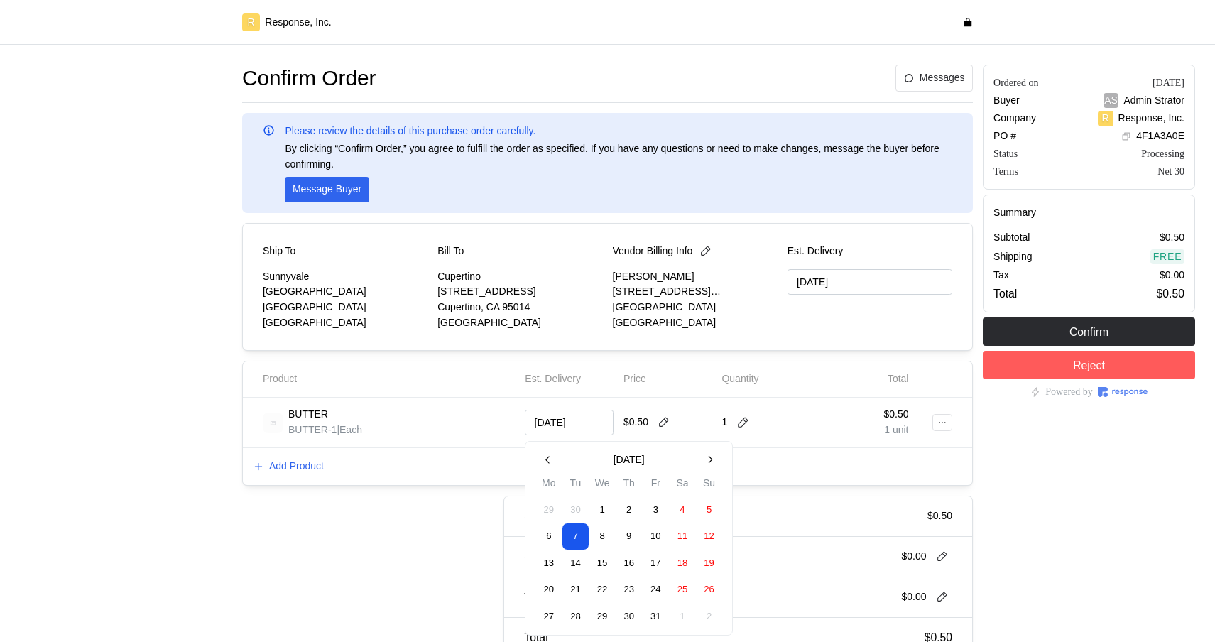
click at [598, 530] on button "8" at bounding box center [602, 536] width 26 height 26
click at [577, 423] on icon at bounding box center [572, 422] width 10 height 10
click at [643, 522] on td "3" at bounding box center [655, 509] width 27 height 27
click at [632, 541] on button "9" at bounding box center [629, 536] width 26 height 26
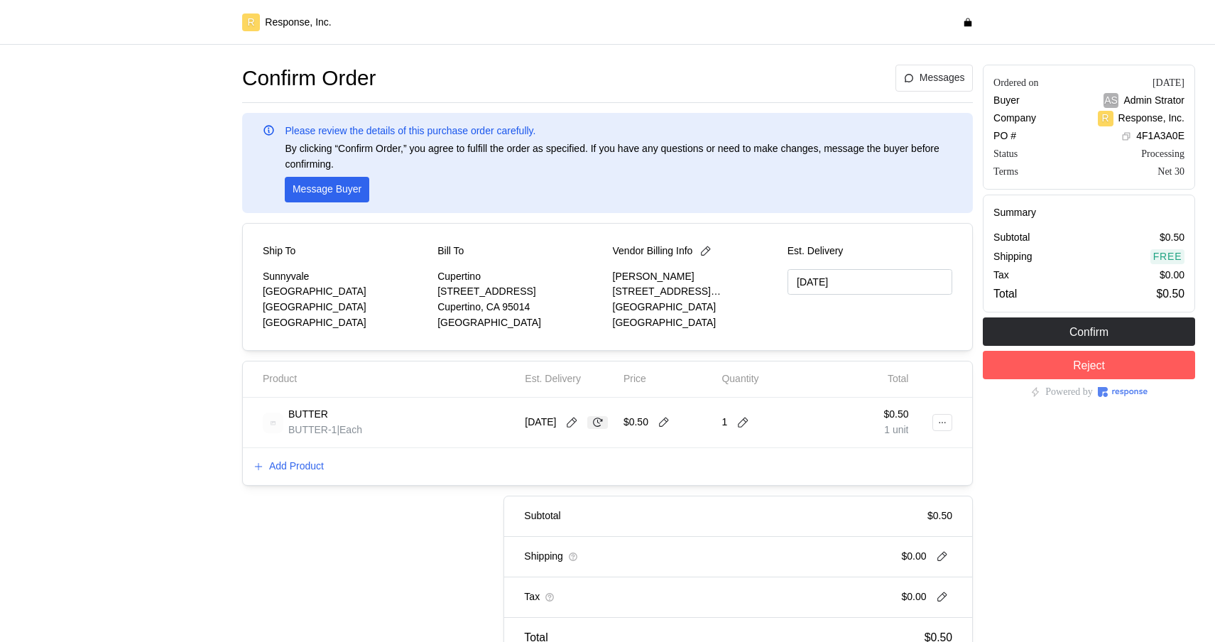
click at [596, 419] on icon at bounding box center [597, 422] width 13 height 13
click at [575, 425] on icon at bounding box center [571, 422] width 13 height 13
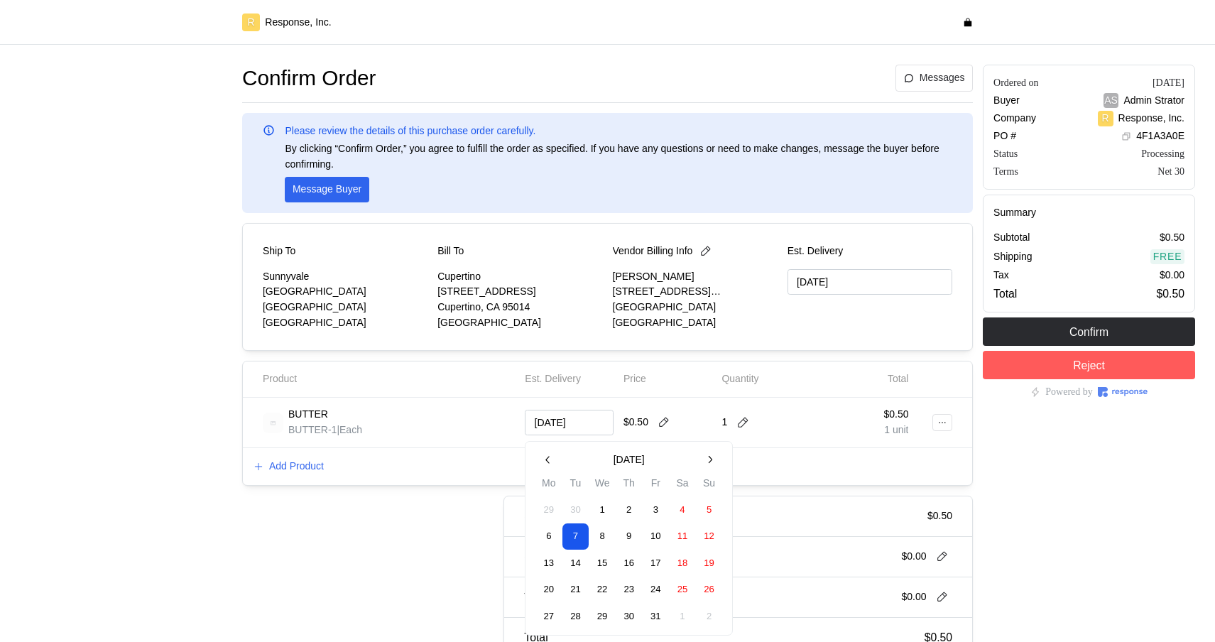
click at [598, 588] on button "22" at bounding box center [602, 590] width 26 height 26
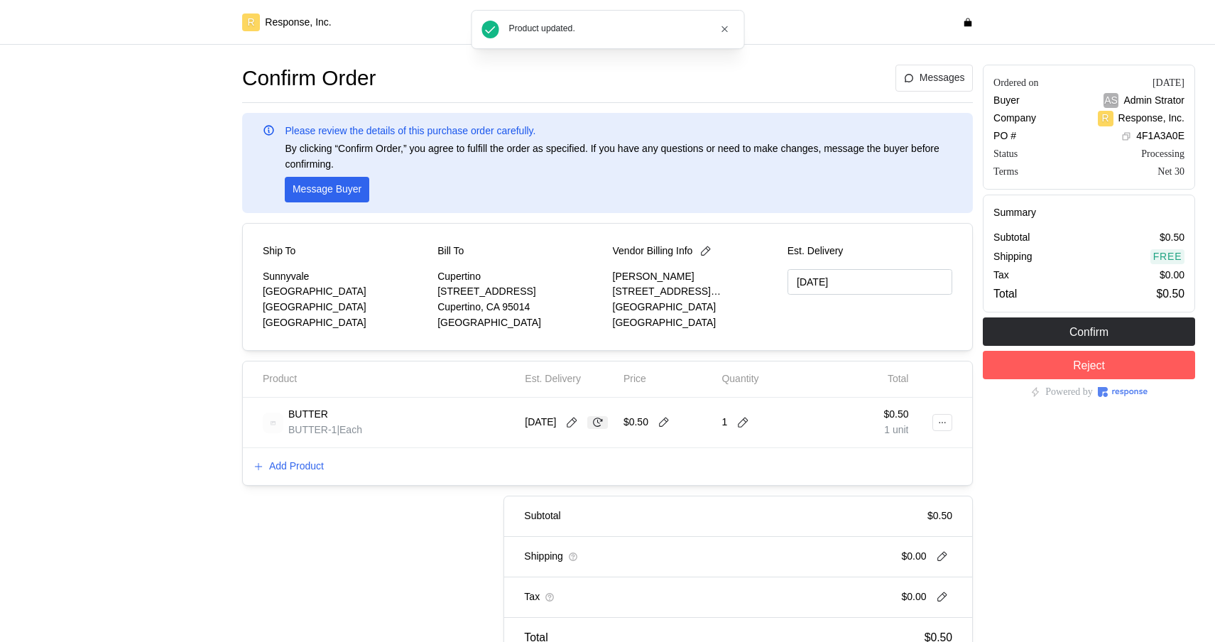
click at [591, 429] on icon at bounding box center [597, 422] width 13 height 13
click at [576, 419] on icon at bounding box center [571, 422] width 13 height 13
click at [558, 345] on div "Ship To [GEOGRAPHIC_DATA] [STREET_ADDRESS] Bill To Cupertino [STREET_ADDRESS] V…" at bounding box center [607, 287] width 731 height 128
click at [578, 427] on icon at bounding box center [571, 422] width 13 height 13
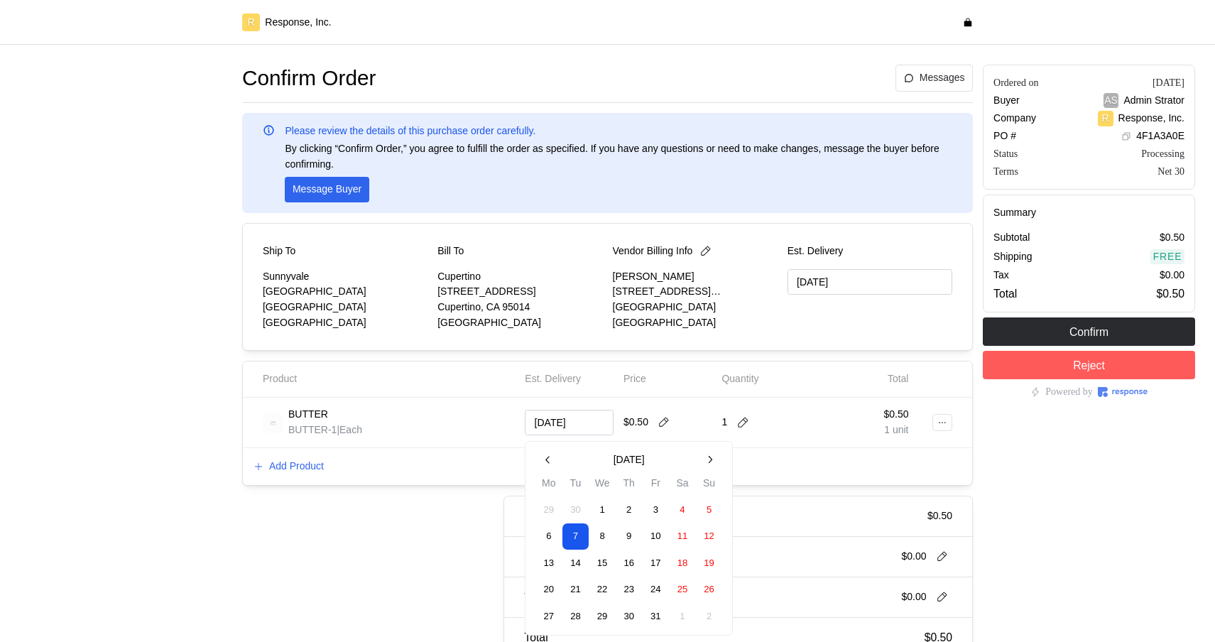
click at [552, 458] on icon "button" at bounding box center [548, 460] width 12 height 12
click at [553, 458] on div "Add Product" at bounding box center [607, 466] width 729 height 37
click at [577, 428] on div at bounding box center [571, 422] width 21 height 13
click at [570, 426] on icon at bounding box center [571, 422] width 13 height 13
drag, startPoint x: 554, startPoint y: 452, endPoint x: 546, endPoint y: 452, distance: 7.8
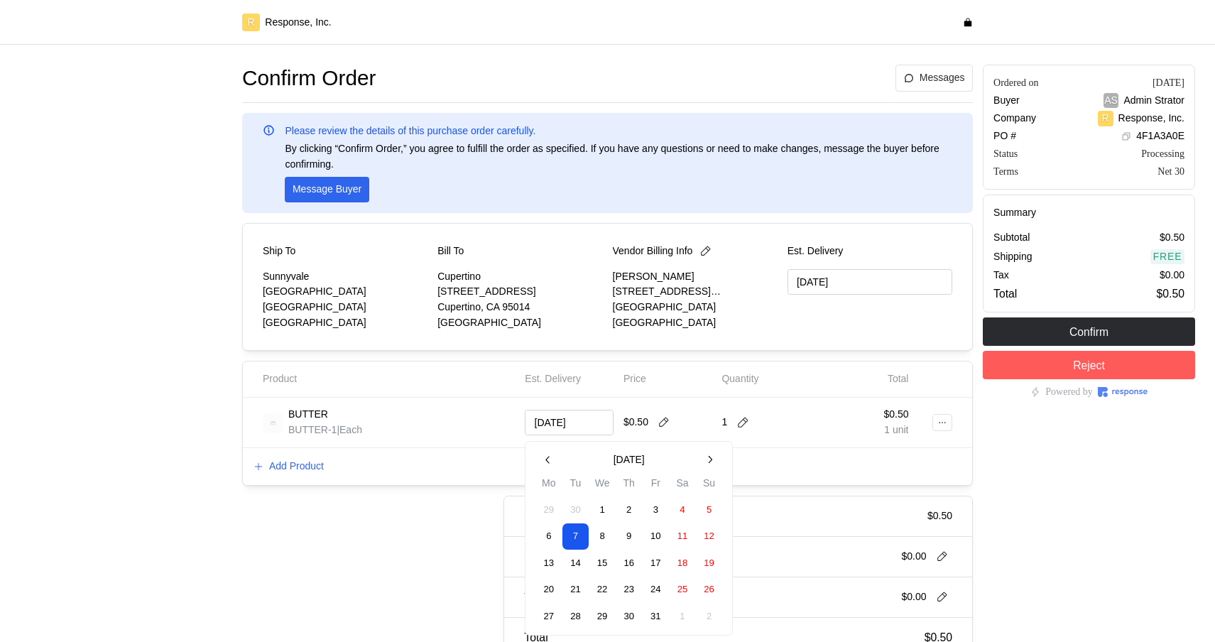
click at [554, 452] on button "button" at bounding box center [548, 460] width 26 height 26
click at [547, 618] on button "29" at bounding box center [549, 616] width 26 height 26
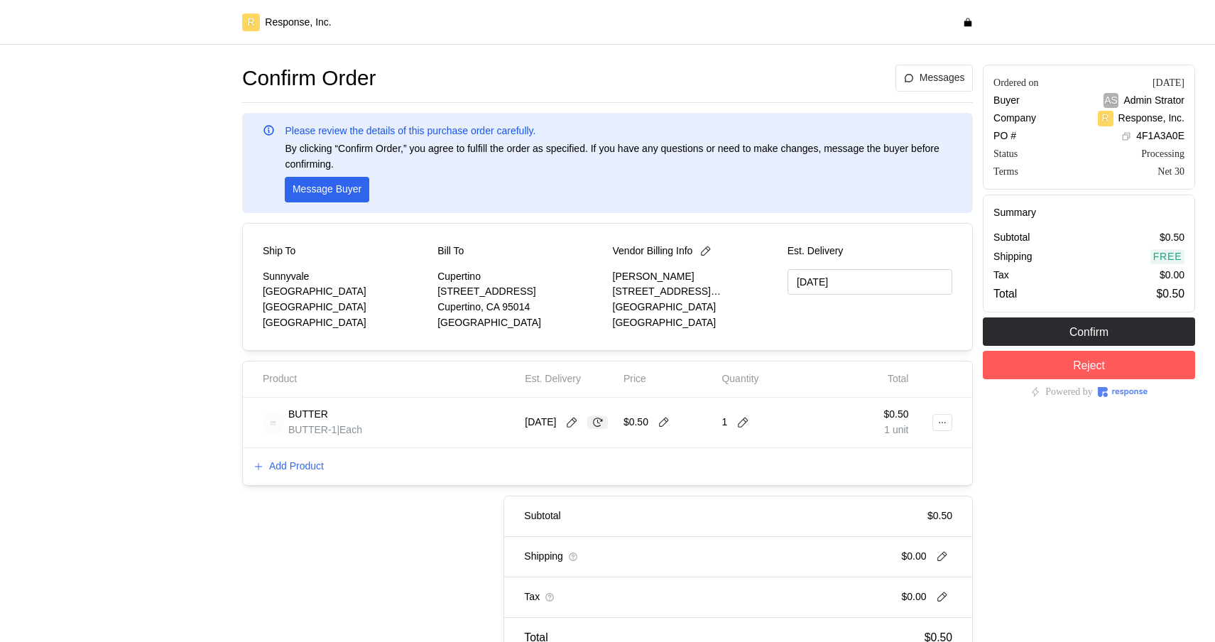
click at [602, 422] on icon at bounding box center [598, 421] width 10 height 9
click at [578, 424] on icon at bounding box center [571, 422] width 13 height 13
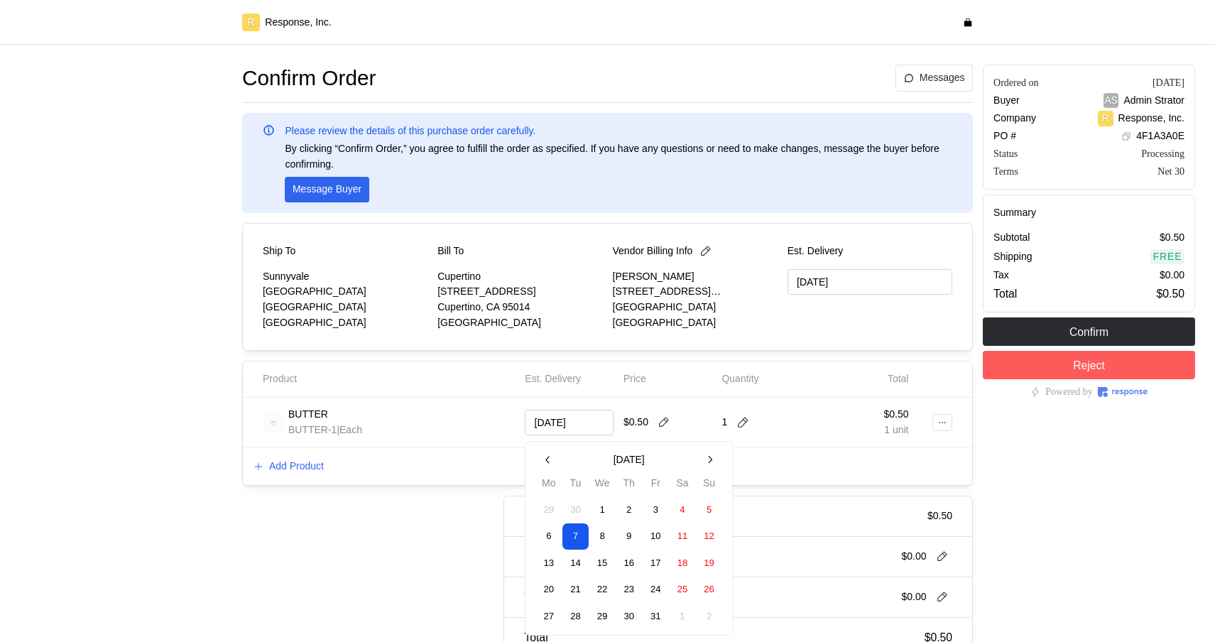
click at [620, 389] on div "Price" at bounding box center [667, 379] width 99 height 26
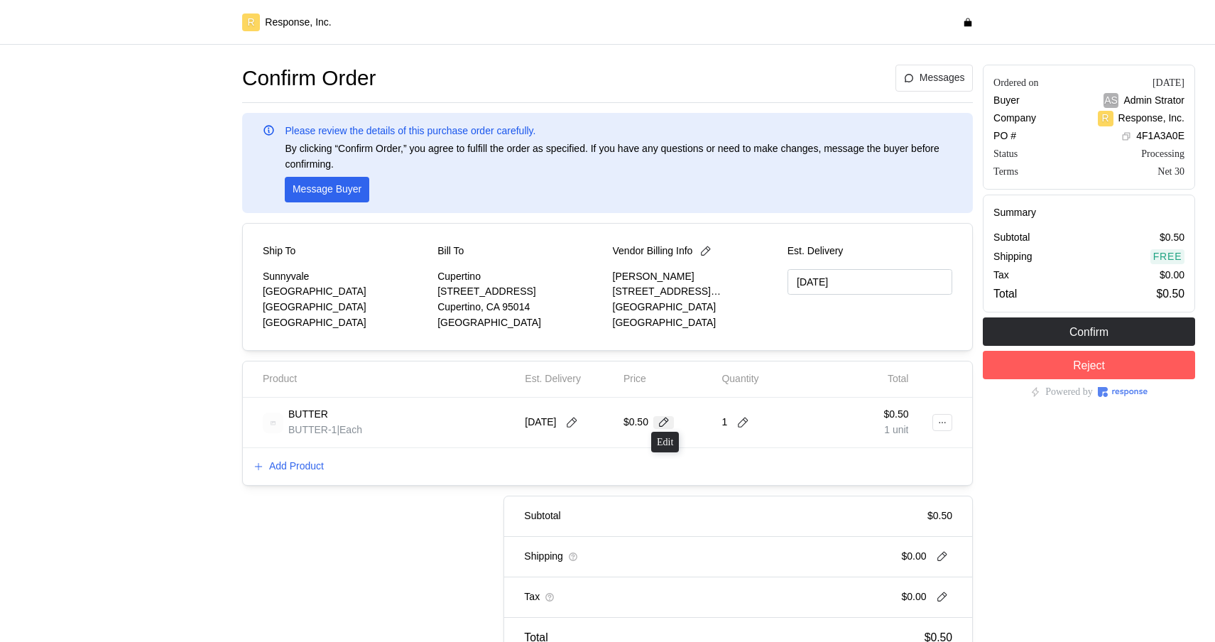
click at [662, 424] on icon at bounding box center [663, 422] width 13 height 13
click at [425, 429] on div "BUTTER BUTTER-1 | Each" at bounding box center [389, 422] width 252 height 30
click at [582, 420] on button at bounding box center [571, 422] width 21 height 13
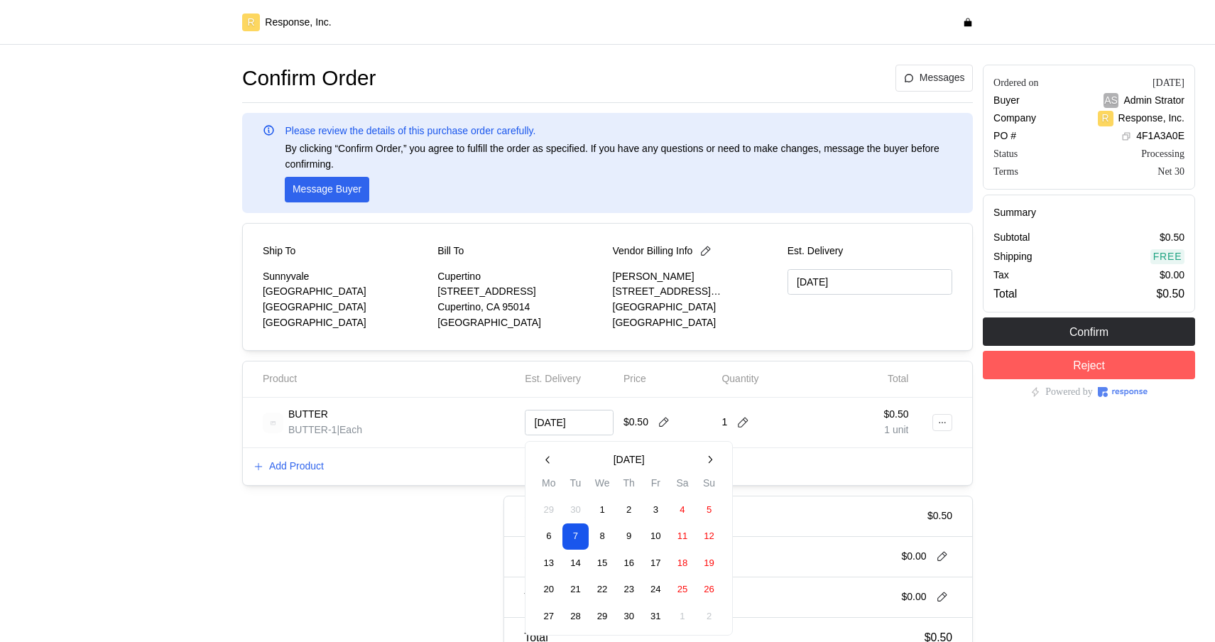
click at [601, 509] on button "1" at bounding box center [602, 510] width 26 height 26
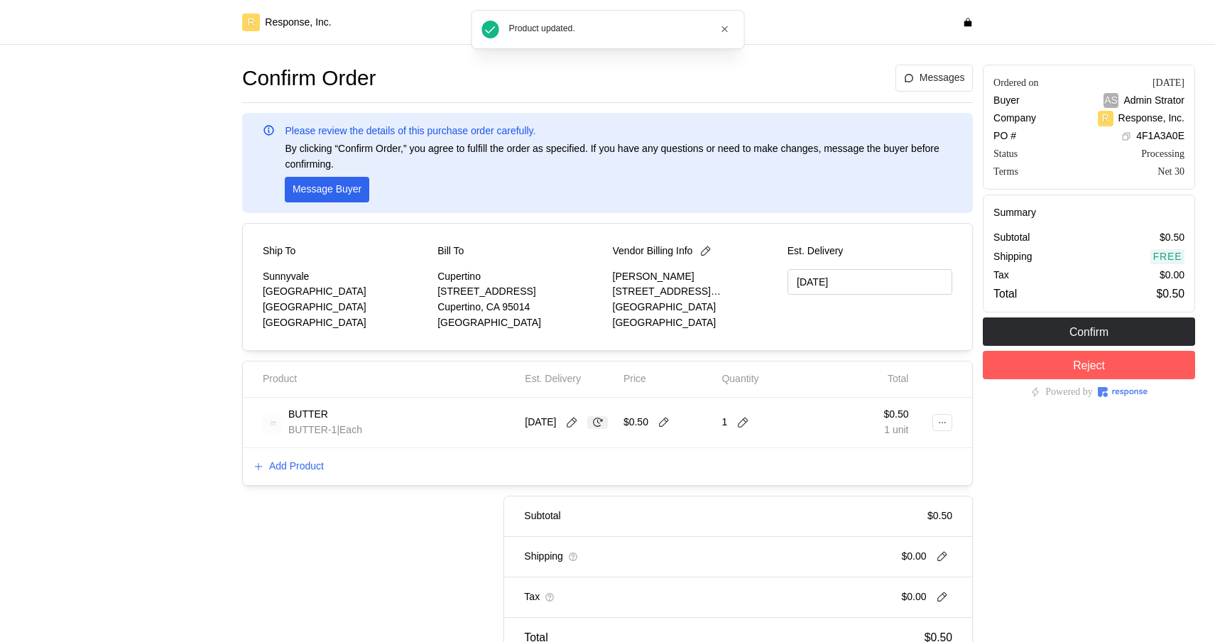
click at [591, 429] on icon at bounding box center [597, 422] width 13 height 13
click at [577, 419] on icon at bounding box center [572, 422] width 10 height 10
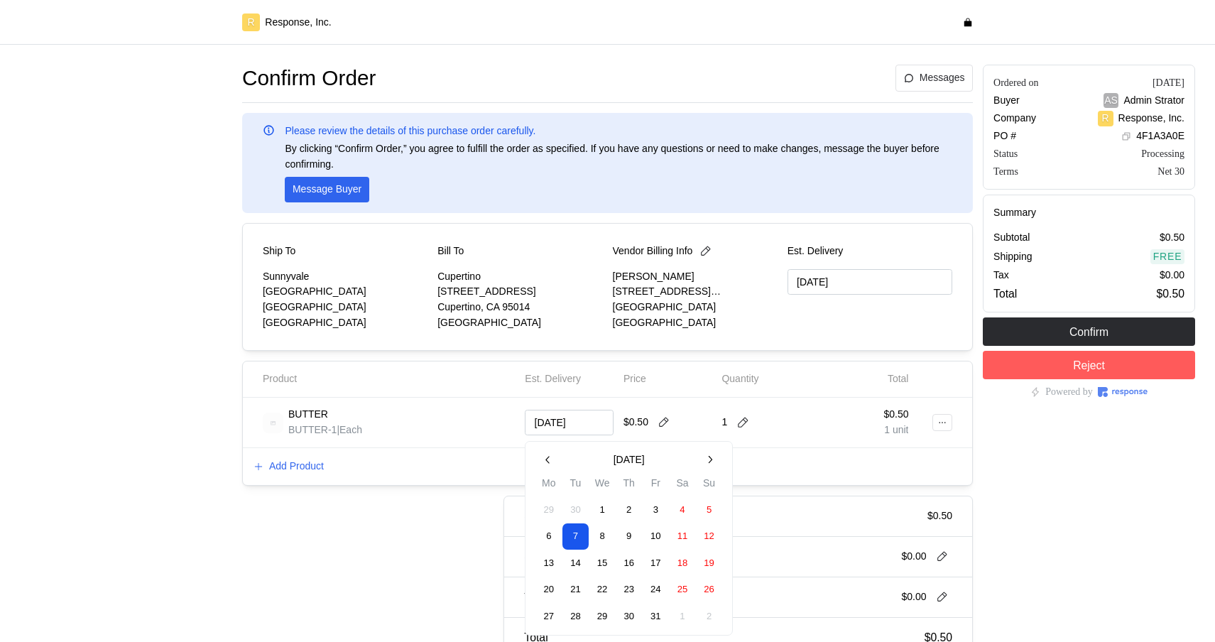
click at [712, 461] on icon "button" at bounding box center [710, 460] width 12 height 12
click at [632, 540] on button "6" at bounding box center [629, 536] width 26 height 26
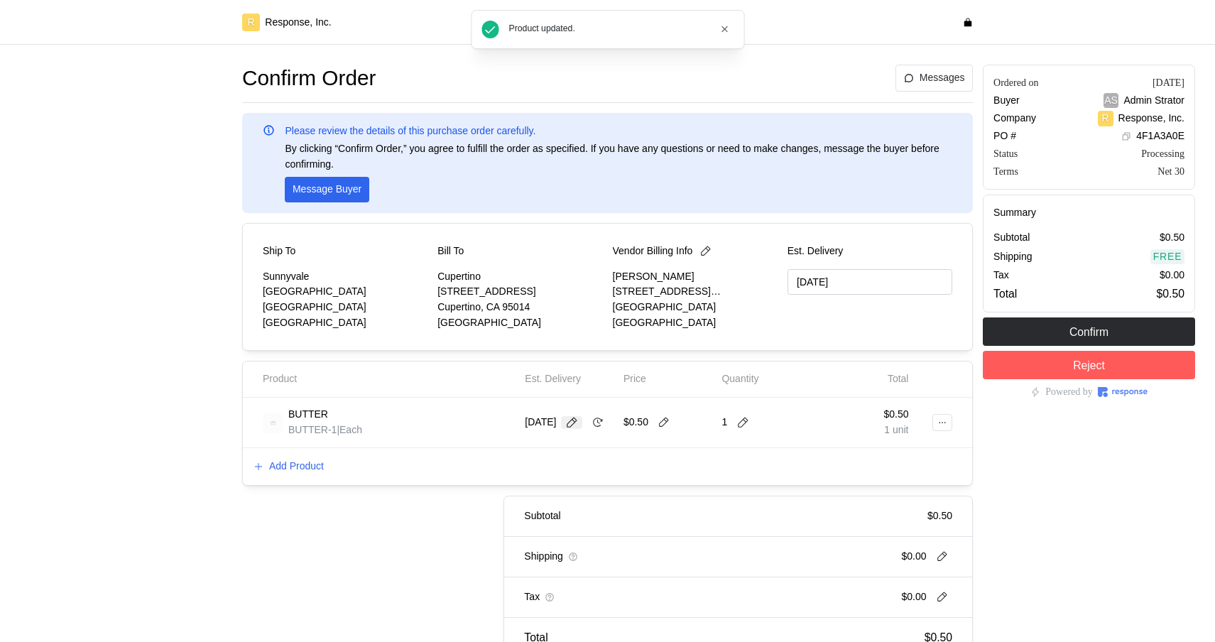
click at [578, 416] on icon at bounding box center [571, 422] width 13 height 13
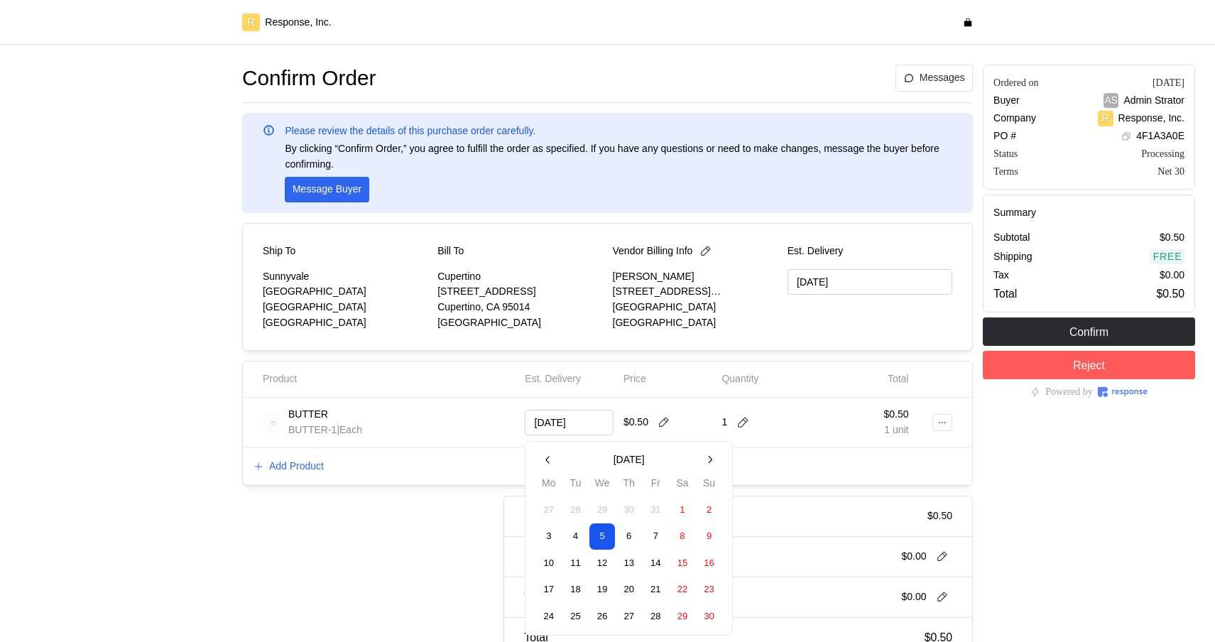
click at [654, 537] on button "7" at bounding box center [655, 536] width 26 height 26
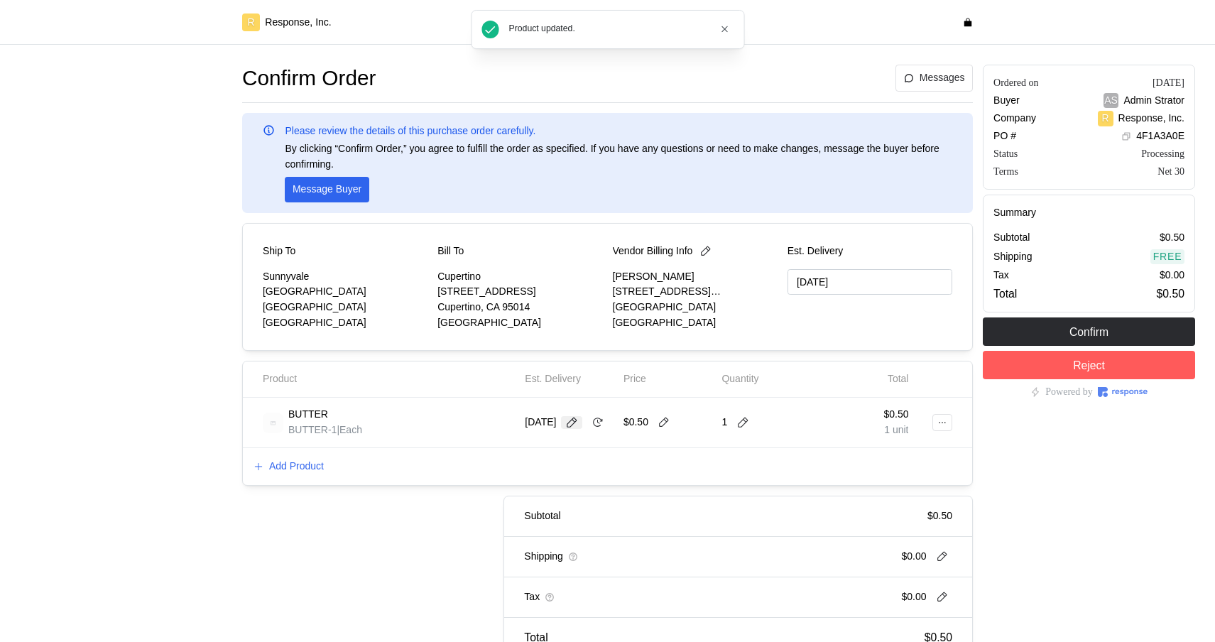
click at [578, 416] on icon at bounding box center [571, 422] width 13 height 13
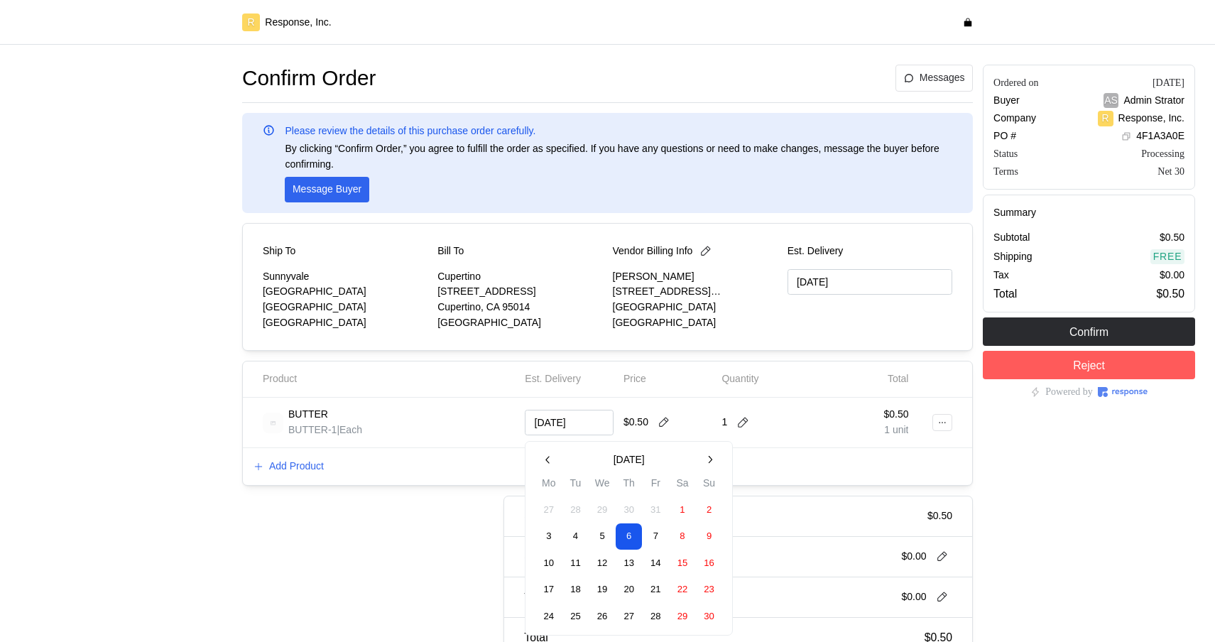
click at [576, 564] on button "11" at bounding box center [575, 563] width 26 height 26
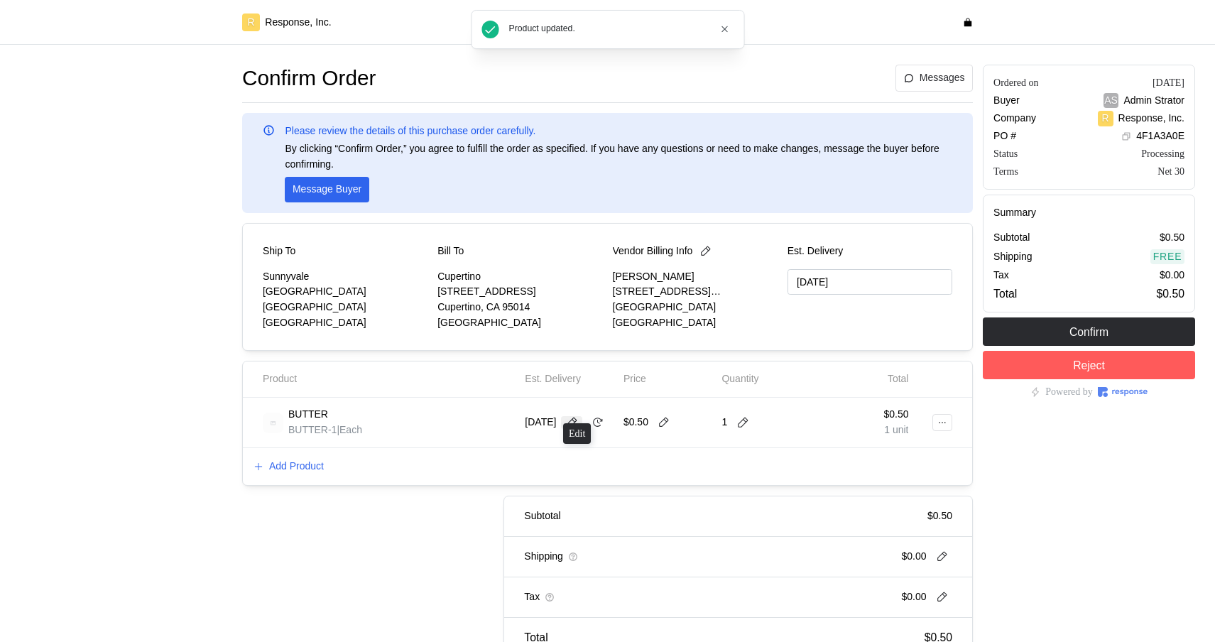
click at [576, 416] on icon at bounding box center [571, 422] width 13 height 13
click at [366, 528] on div "Subtotal $0.50 Shipping $0.00 Tax $0.00 Total $0.50" at bounding box center [597, 577] width 750 height 163
click at [569, 416] on button at bounding box center [571, 422] width 21 height 13
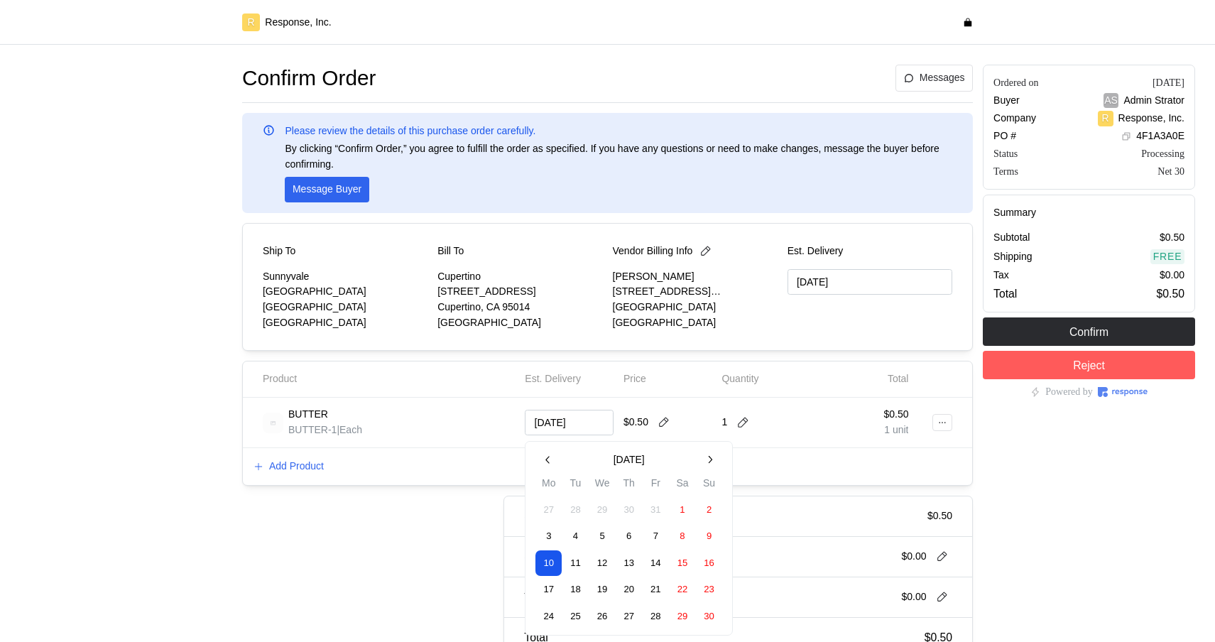
click at [448, 483] on div "Add Product" at bounding box center [607, 466] width 729 height 37
click at [591, 427] on icon at bounding box center [597, 422] width 13 height 13
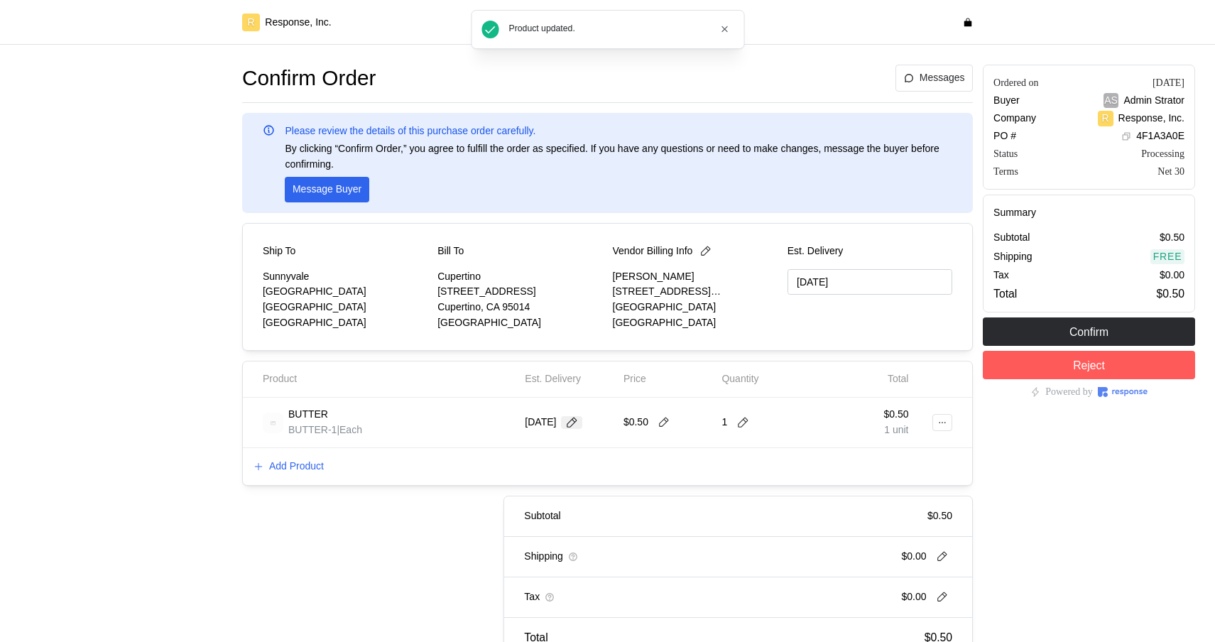
click at [578, 424] on icon at bounding box center [571, 422] width 13 height 13
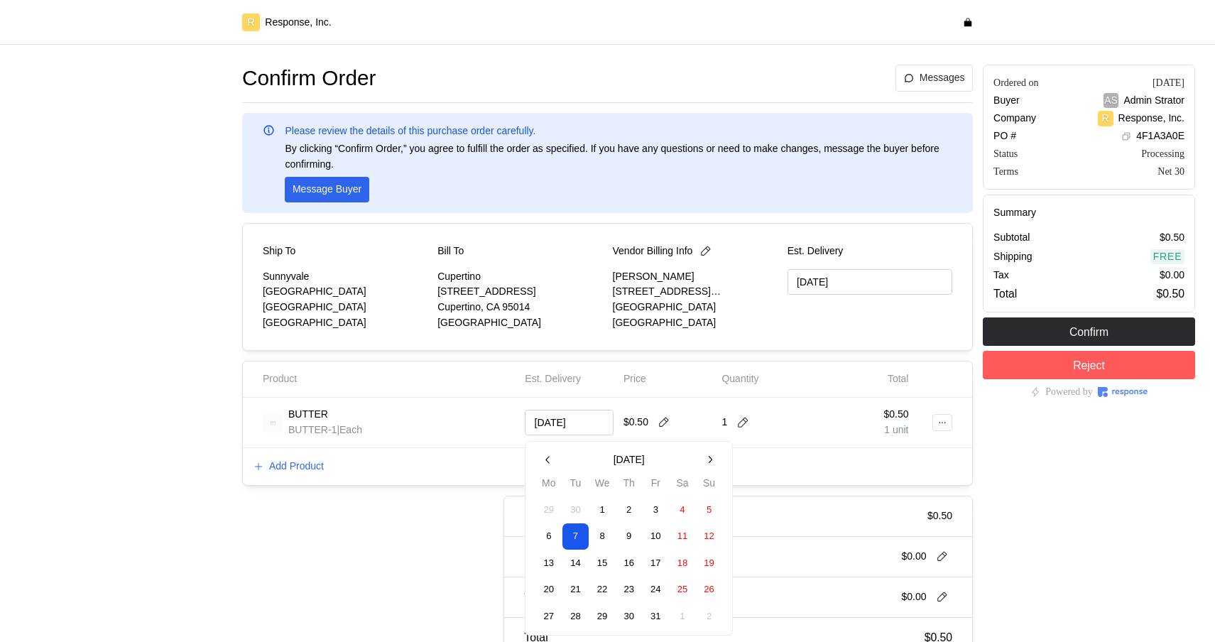
click at [660, 557] on button "17" at bounding box center [655, 563] width 26 height 26
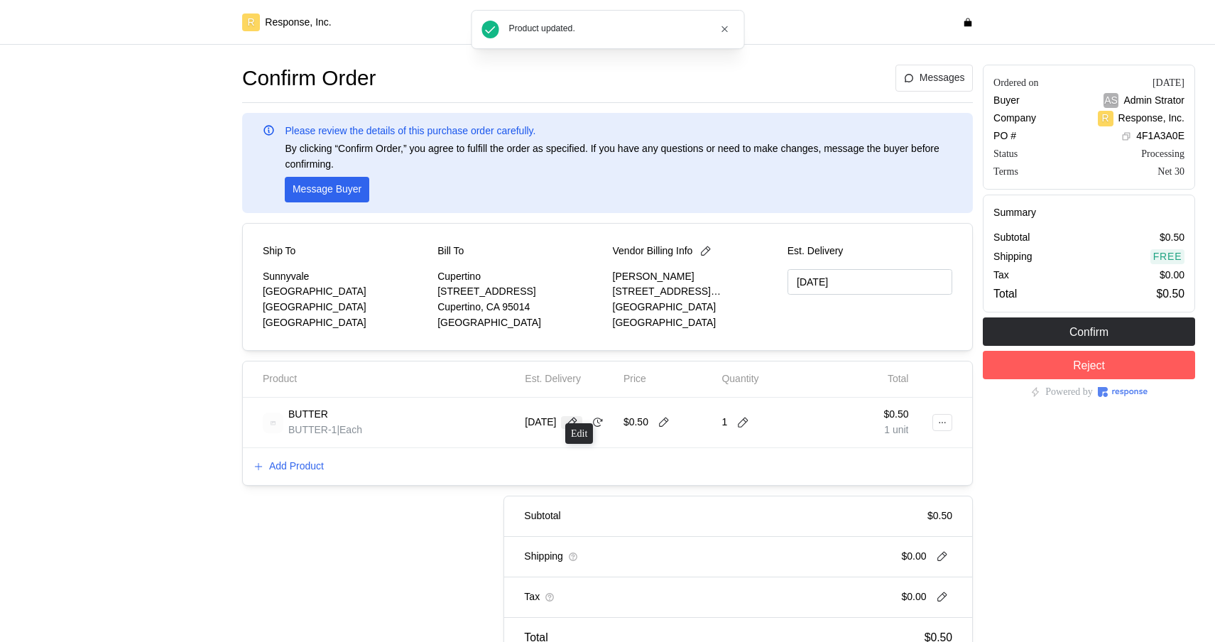
click at [578, 416] on icon at bounding box center [571, 422] width 13 height 13
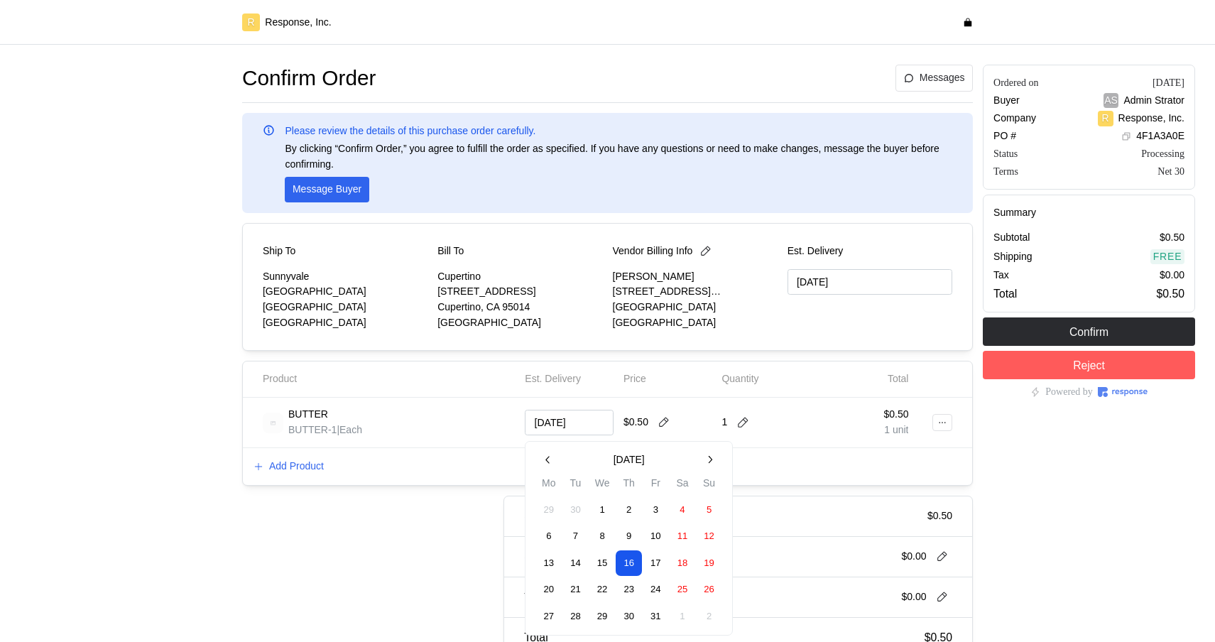
click at [581, 591] on button "21" at bounding box center [575, 590] width 26 height 26
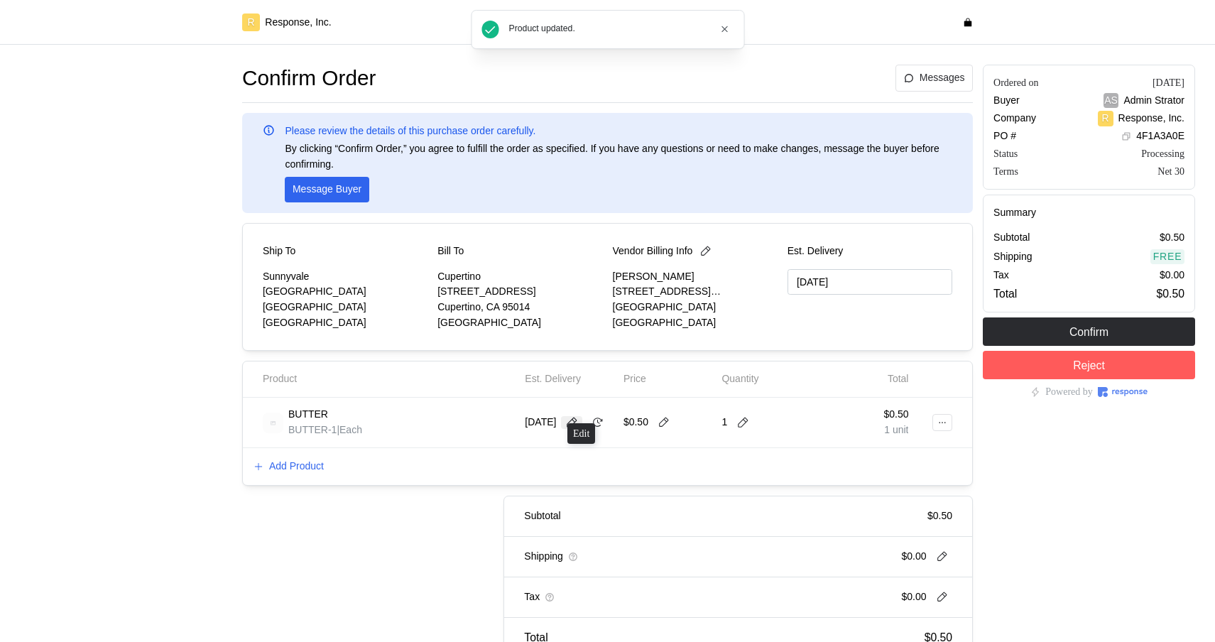
click at [577, 417] on icon at bounding box center [572, 422] width 10 height 10
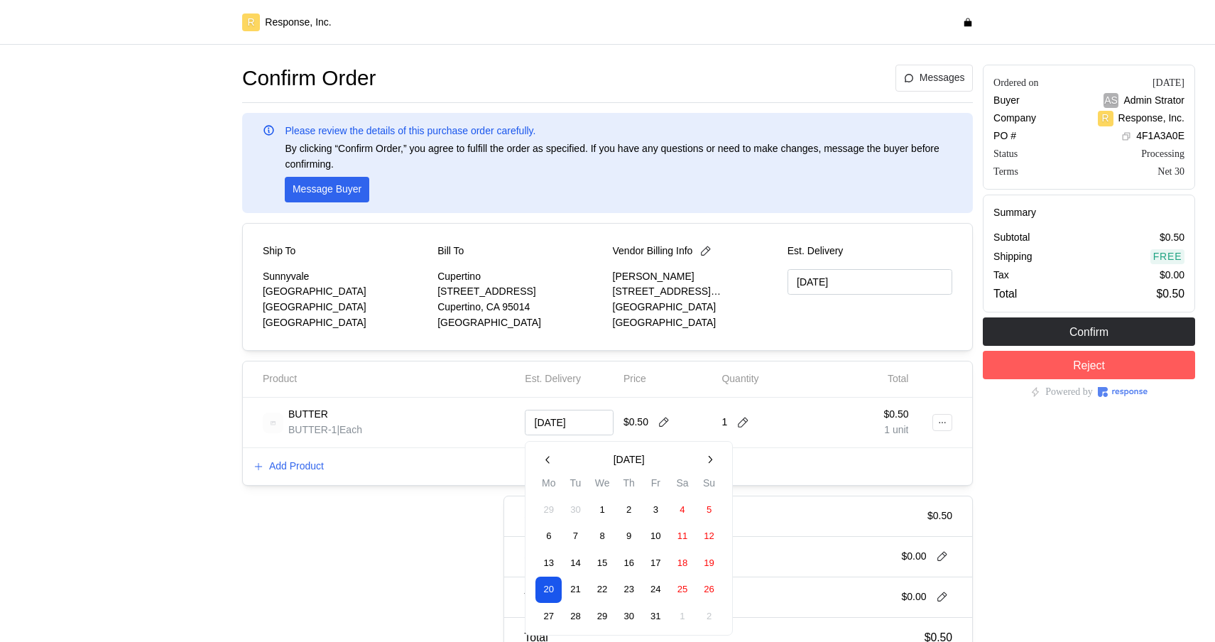
click at [652, 617] on button "31" at bounding box center [655, 616] width 26 height 26
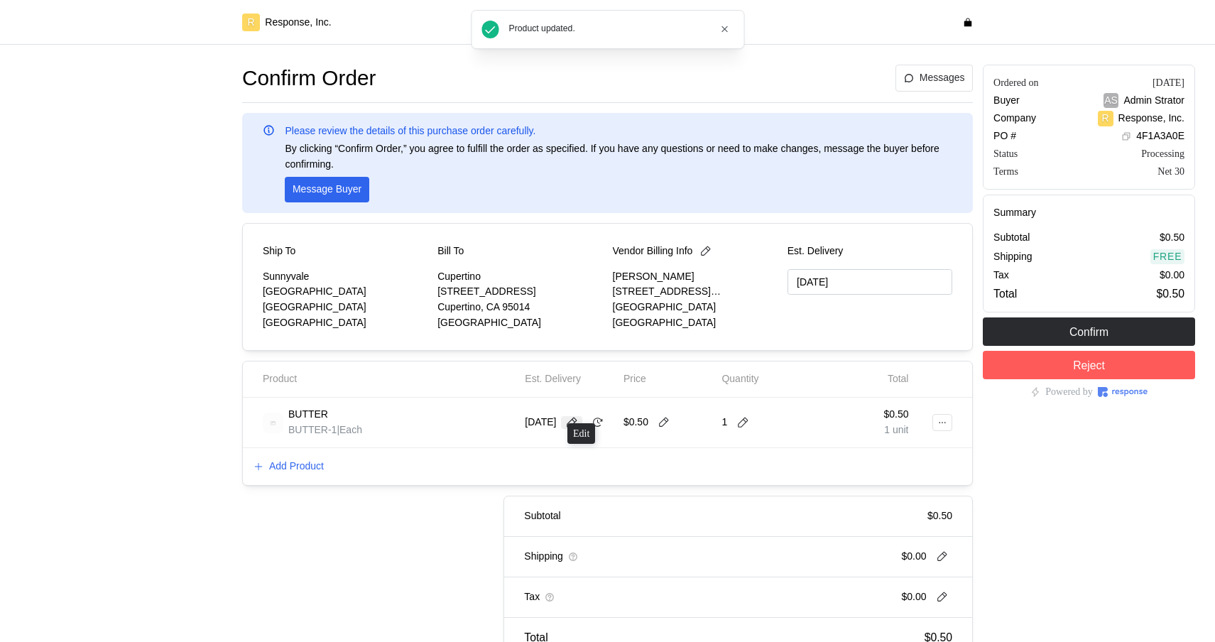
click at [578, 416] on icon at bounding box center [571, 422] width 13 height 13
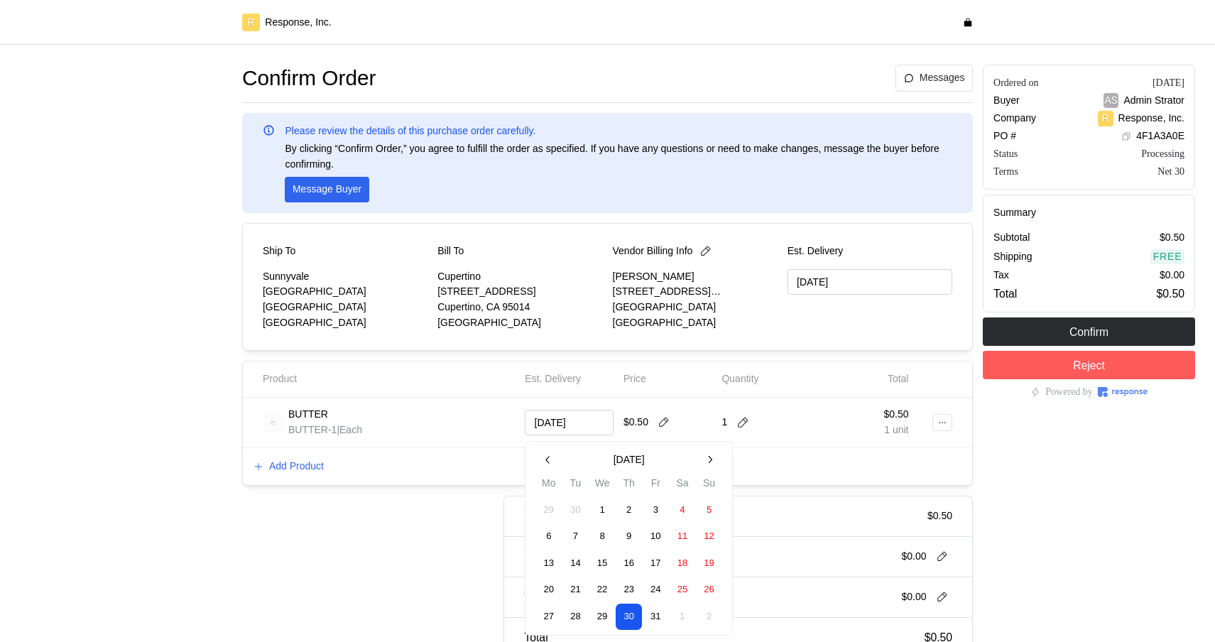
click at [598, 613] on button "29" at bounding box center [602, 616] width 26 height 26
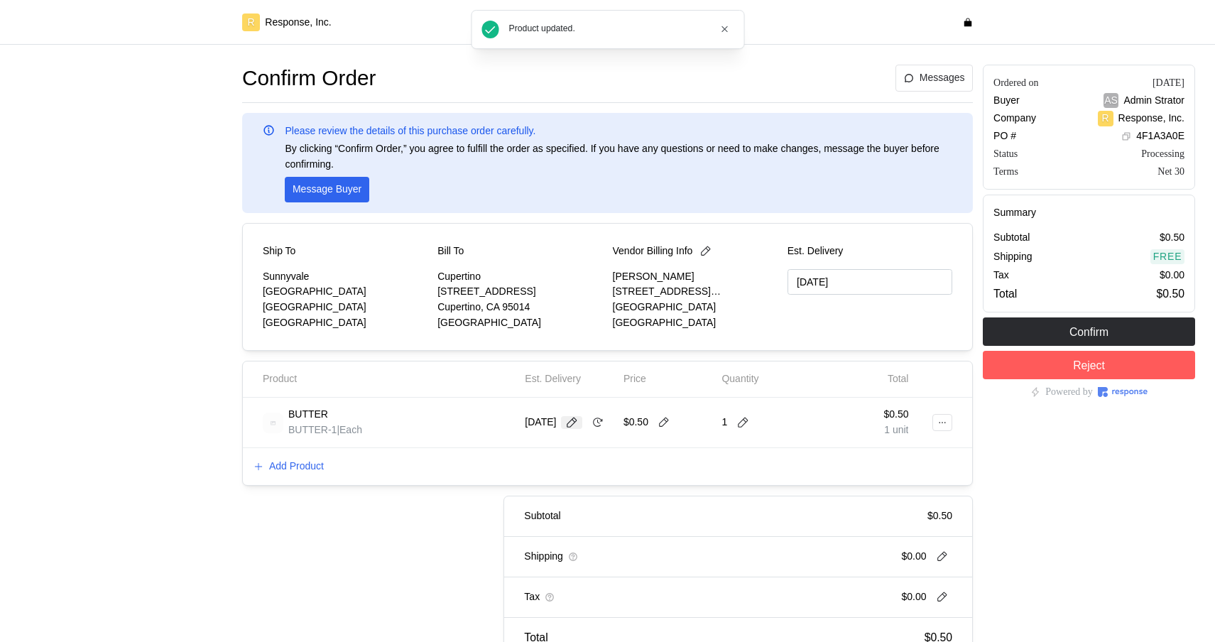
click at [577, 417] on icon at bounding box center [572, 422] width 10 height 10
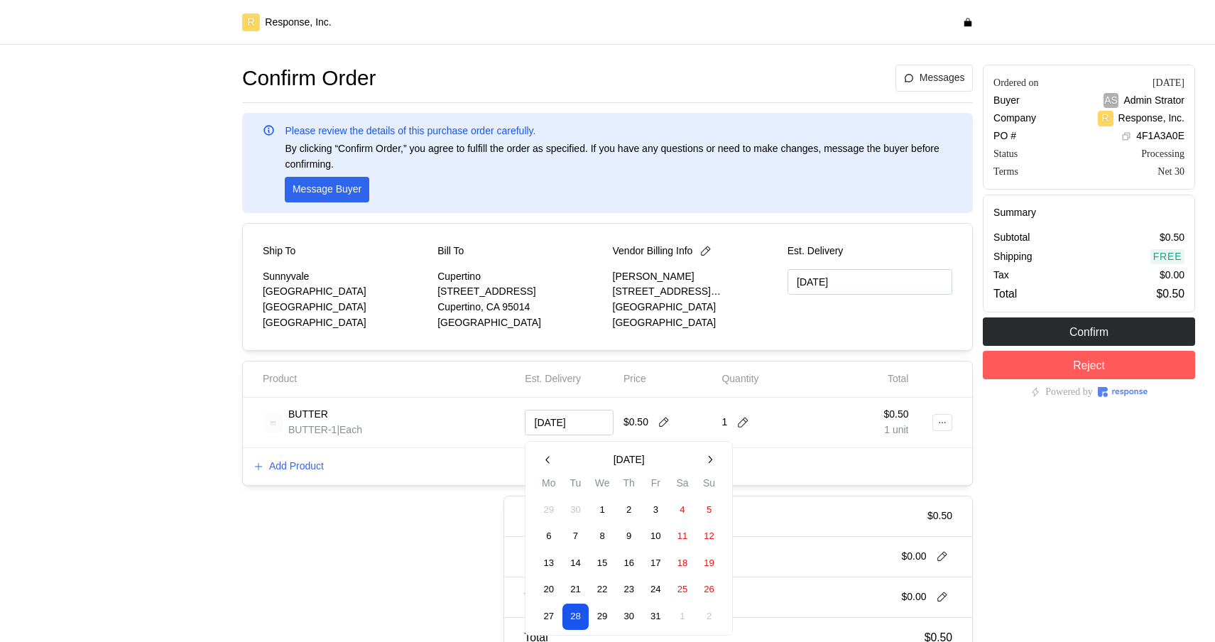
click at [586, 565] on button "14" at bounding box center [575, 563] width 26 height 26
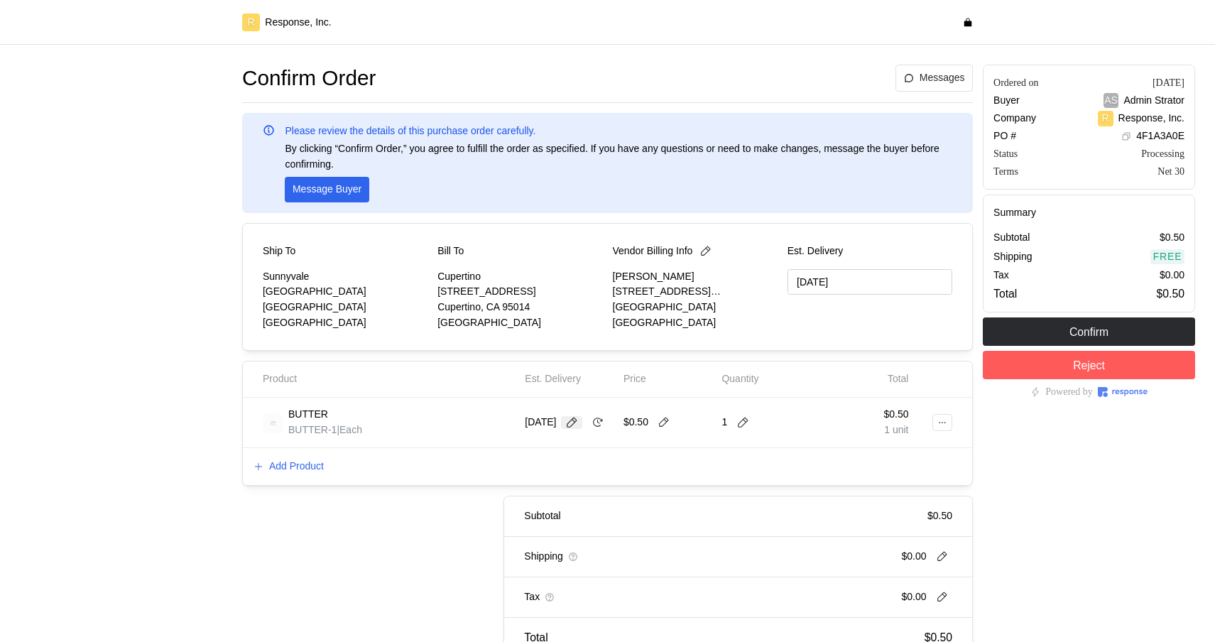
click at [582, 416] on button at bounding box center [571, 422] width 21 height 13
click at [601, 530] on button "8" at bounding box center [602, 536] width 26 height 26
type input "[DATE]"
click at [578, 423] on icon at bounding box center [571, 422] width 13 height 13
click at [577, 421] on icon at bounding box center [571, 422] width 13 height 13
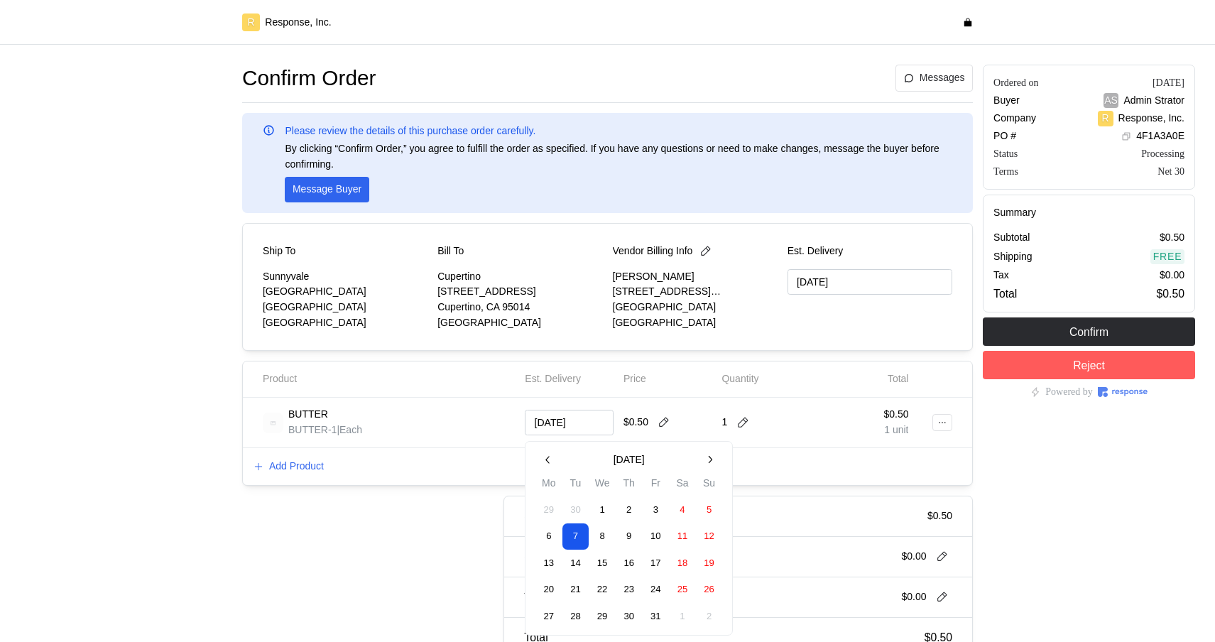
click at [627, 537] on button "9" at bounding box center [629, 536] width 26 height 26
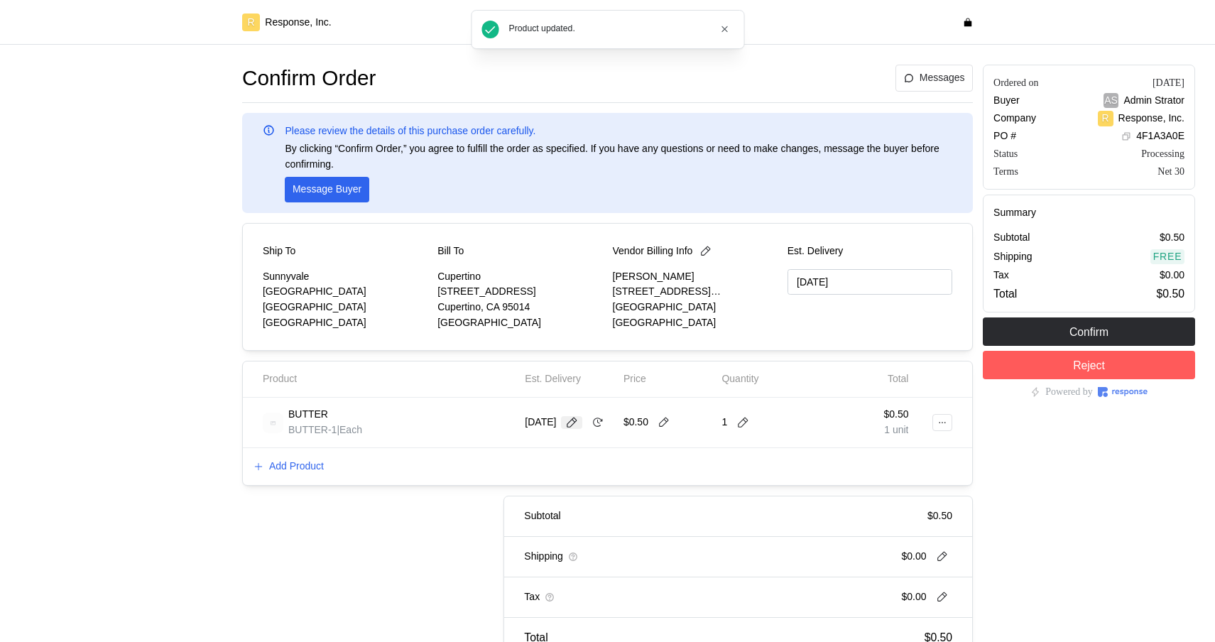
click at [574, 418] on icon at bounding box center [571, 422] width 13 height 13
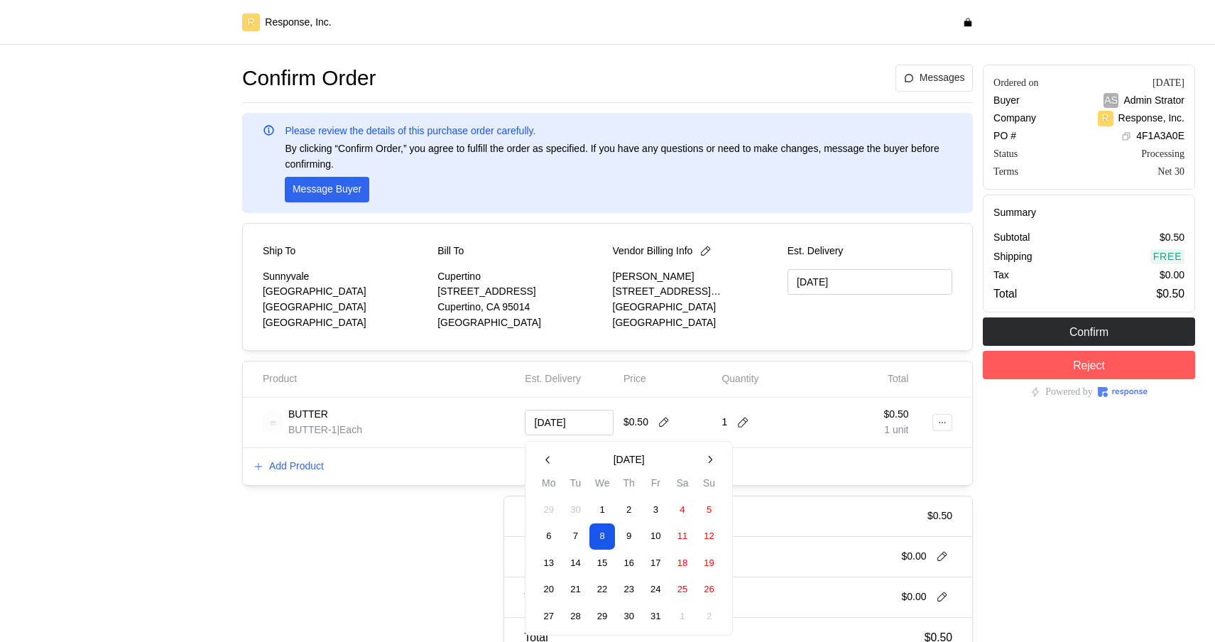
click at [574, 418] on input "[DATE]" at bounding box center [569, 423] width 89 height 26
click at [410, 471] on div "Add Product" at bounding box center [607, 466] width 729 height 37
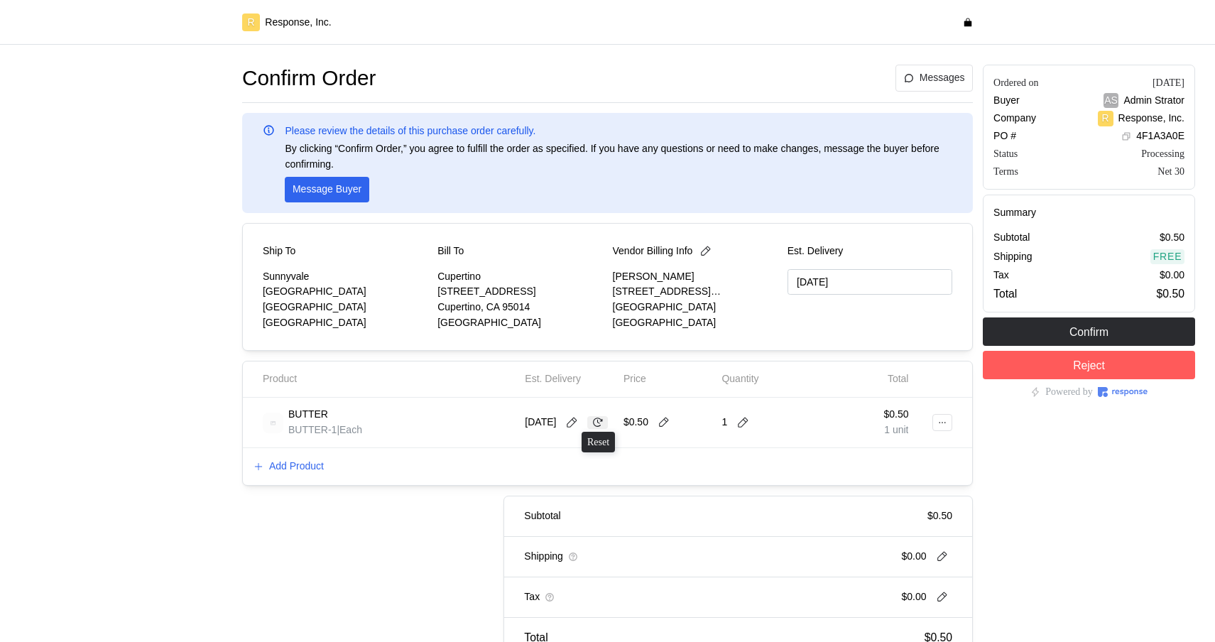
click at [601, 422] on icon at bounding box center [597, 422] width 13 height 13
type input "[DATE]"
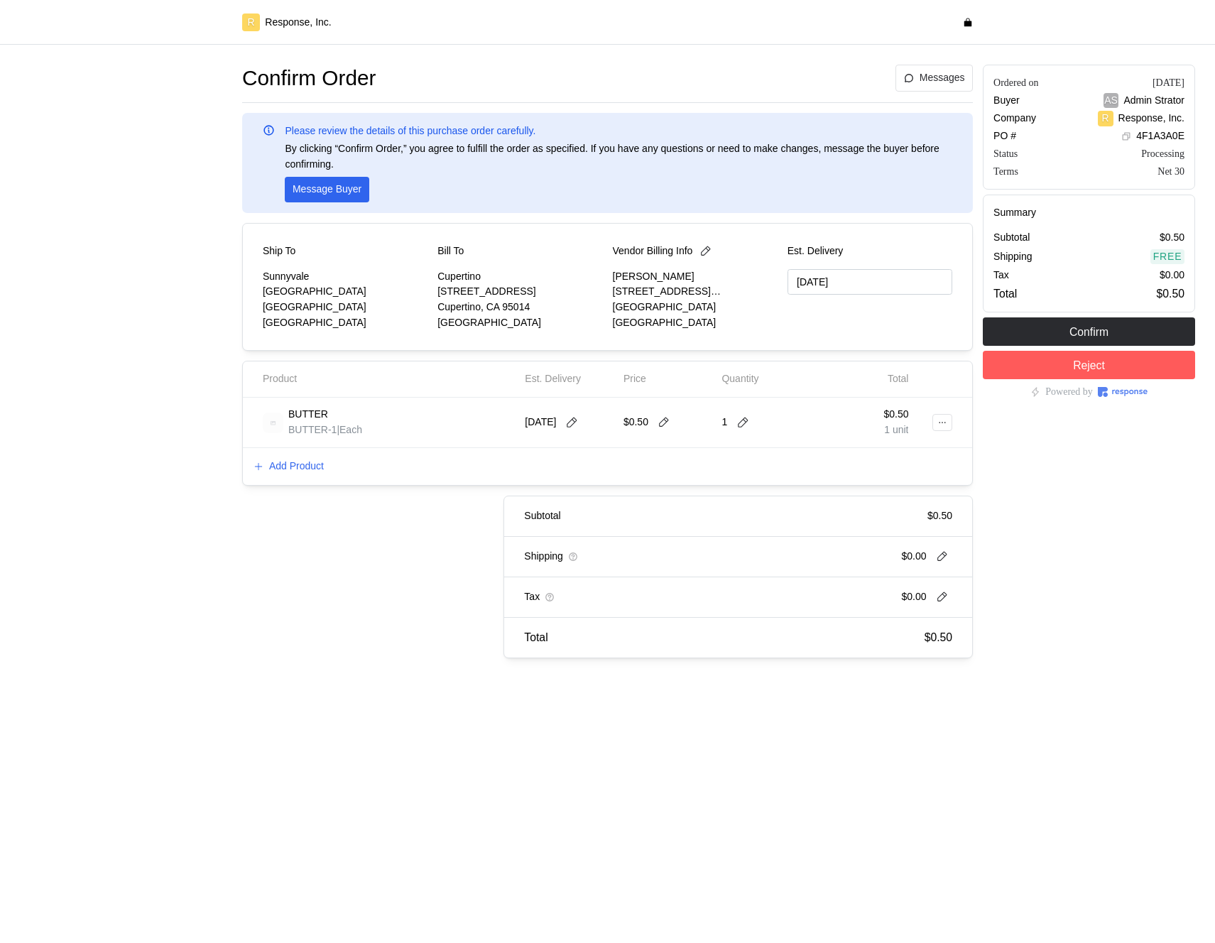
click at [564, 417] on div "[DATE]" at bounding box center [554, 423] width 58 height 16
click at [578, 420] on icon at bounding box center [571, 422] width 13 height 13
click at [633, 537] on button "9" at bounding box center [629, 536] width 26 height 26
click at [578, 425] on icon at bounding box center [571, 422] width 13 height 13
click at [456, 474] on div "Add Product" at bounding box center [607, 466] width 729 height 37
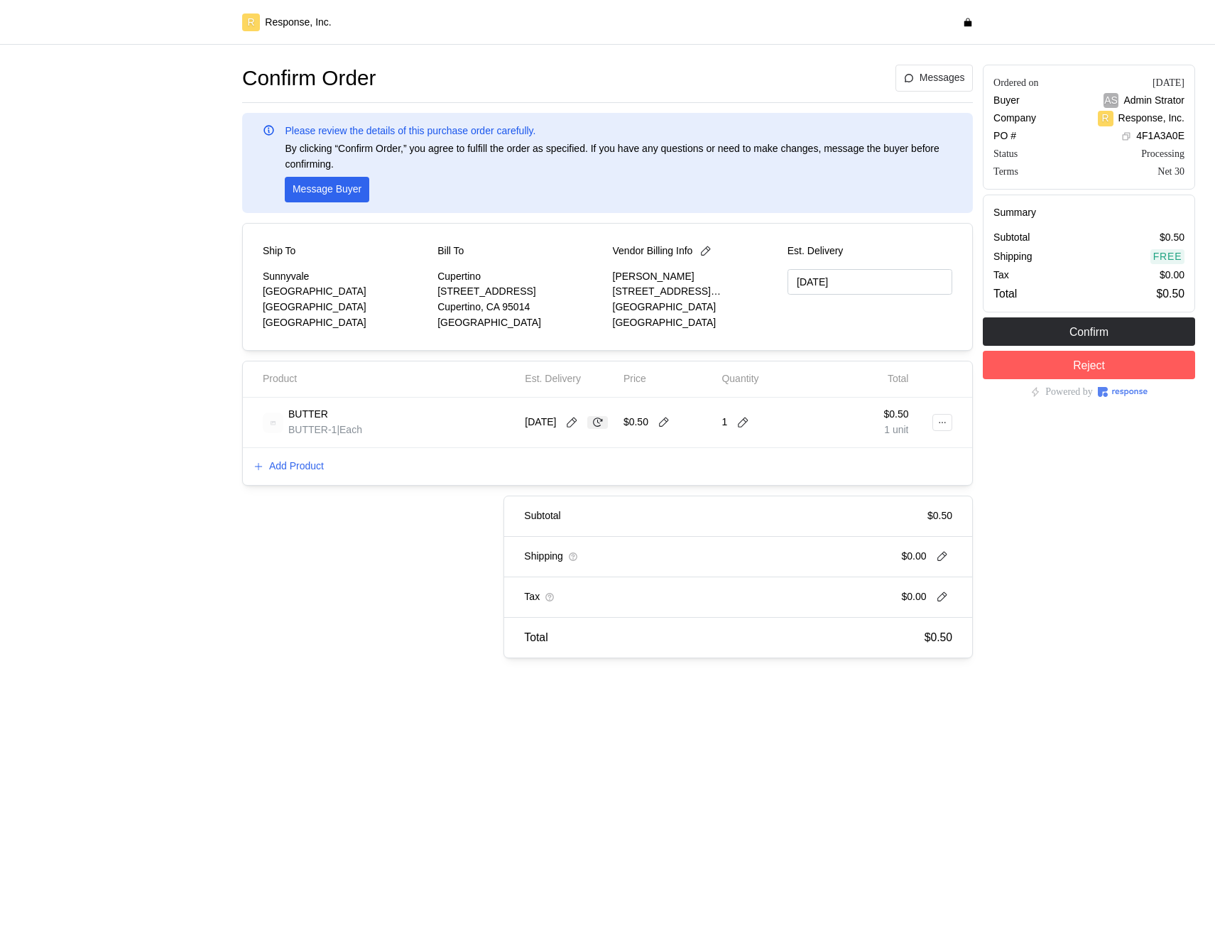
click at [606, 425] on button at bounding box center [597, 422] width 21 height 13
click at [574, 423] on icon at bounding box center [571, 422] width 13 height 13
click at [635, 591] on button "23" at bounding box center [629, 590] width 26 height 26
click at [591, 429] on icon at bounding box center [597, 422] width 13 height 13
click at [582, 424] on button at bounding box center [571, 422] width 21 height 13
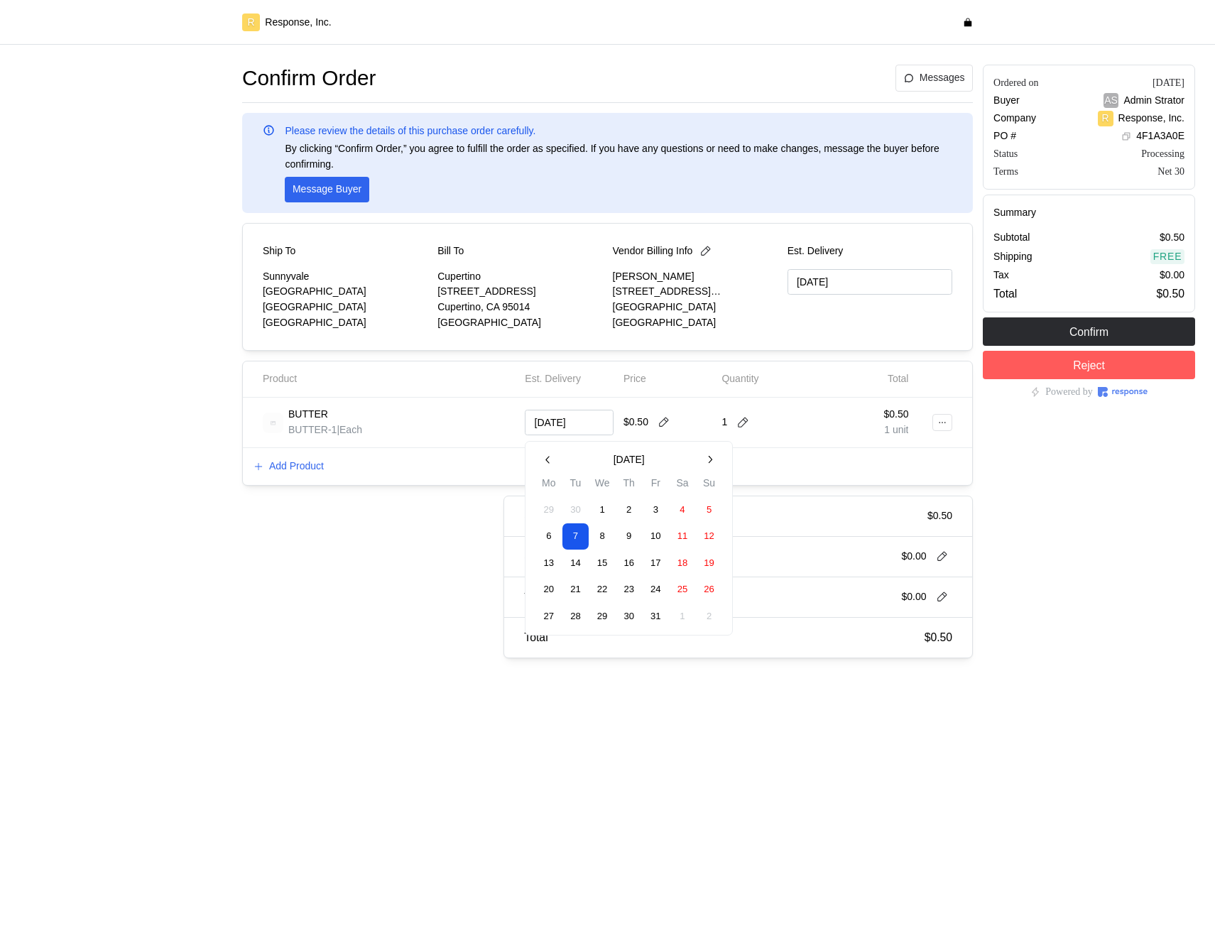
click at [660, 612] on button "31" at bounding box center [655, 616] width 26 height 26
click at [591, 429] on icon at bounding box center [597, 422] width 13 height 13
click at [577, 421] on icon at bounding box center [572, 422] width 10 height 10
click at [654, 613] on button "31" at bounding box center [655, 616] width 26 height 26
type input "[DATE]"
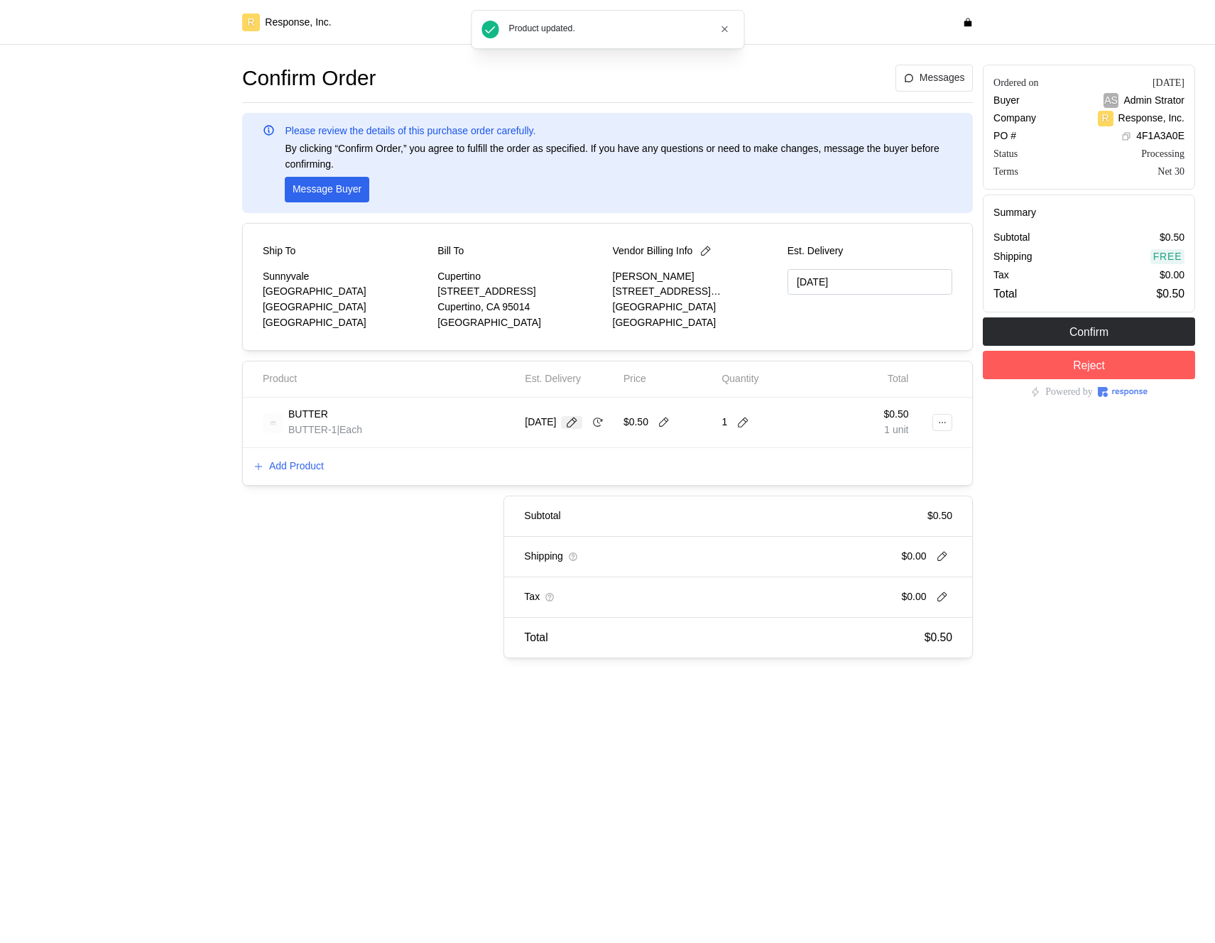
click at [578, 416] on icon at bounding box center [571, 422] width 13 height 13
click at [417, 532] on div "Subtotal $0.50 Shipping $0.00 Tax $0.00 Total $0.50" at bounding box center [597, 577] width 750 height 163
click at [587, 421] on div "[DATE]" at bounding box center [566, 423] width 83 height 16
click at [578, 416] on icon at bounding box center [571, 422] width 13 height 13
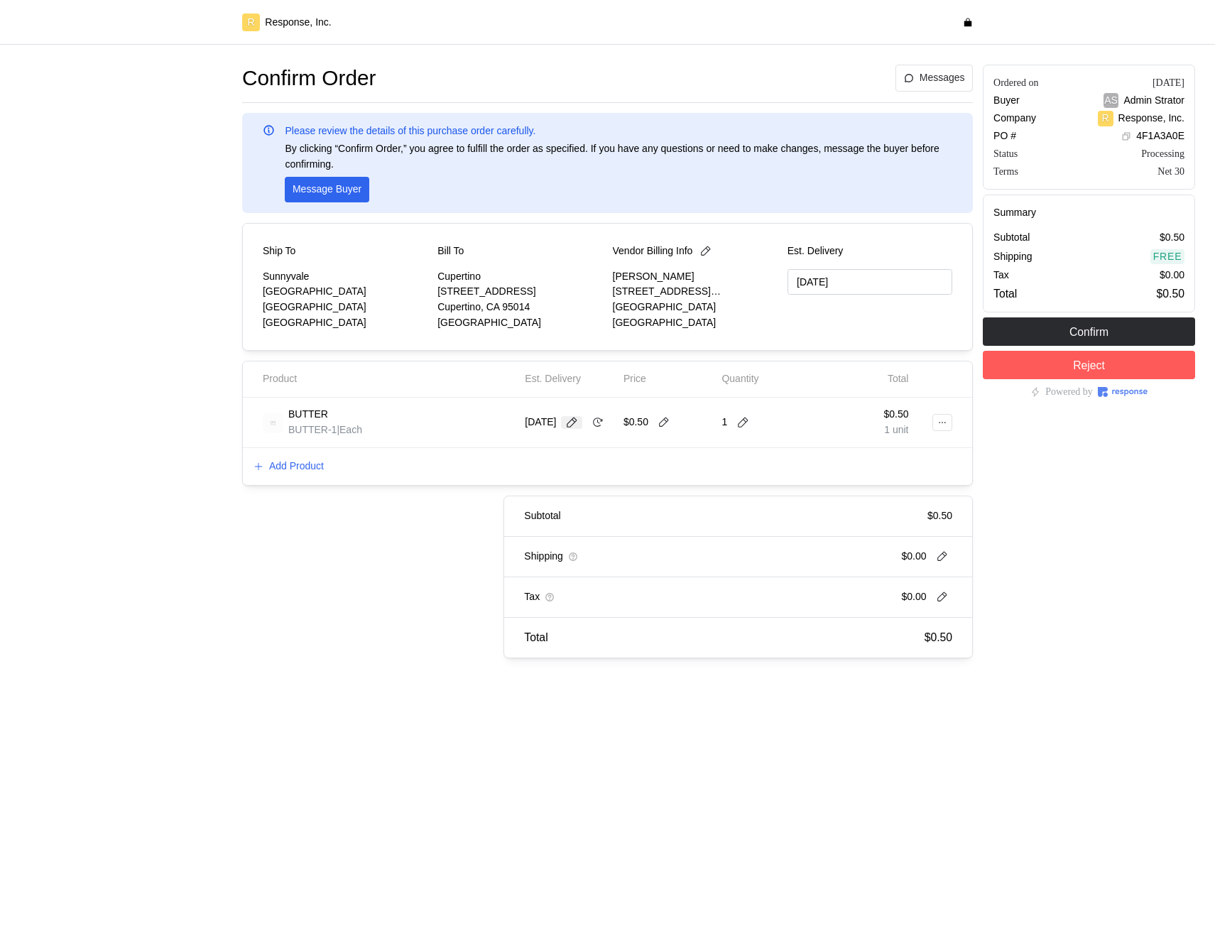
click at [578, 416] on icon at bounding box center [571, 422] width 13 height 13
click at [650, 615] on button "31" at bounding box center [655, 616] width 26 height 26
click at [577, 417] on icon at bounding box center [572, 422] width 10 height 10
click at [655, 614] on button "31" at bounding box center [655, 616] width 26 height 26
click at [603, 624] on button "29" at bounding box center [602, 616] width 26 height 26
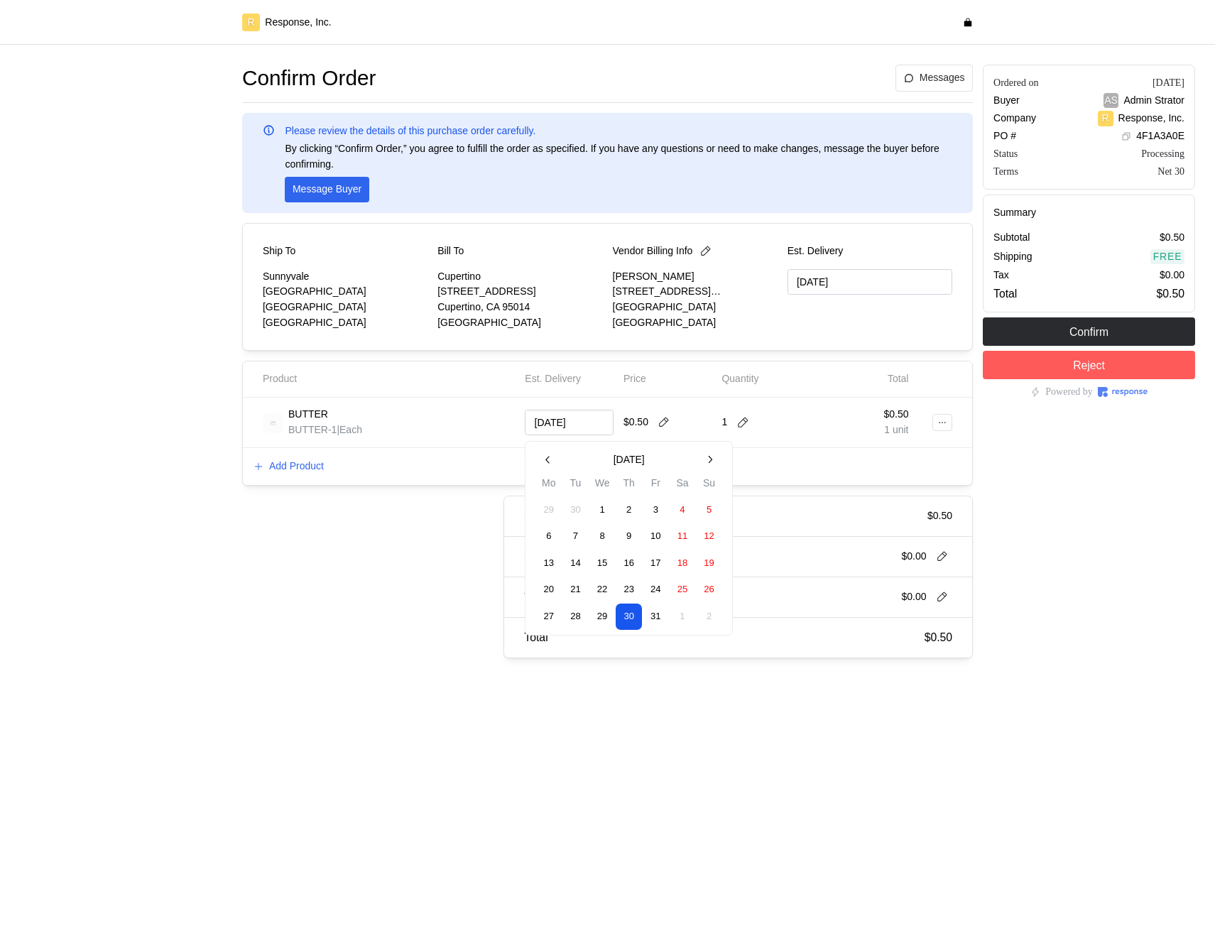
click at [603, 624] on button "29" at bounding box center [602, 616] width 26 height 26
click at [616, 588] on button "23" at bounding box center [629, 590] width 26 height 26
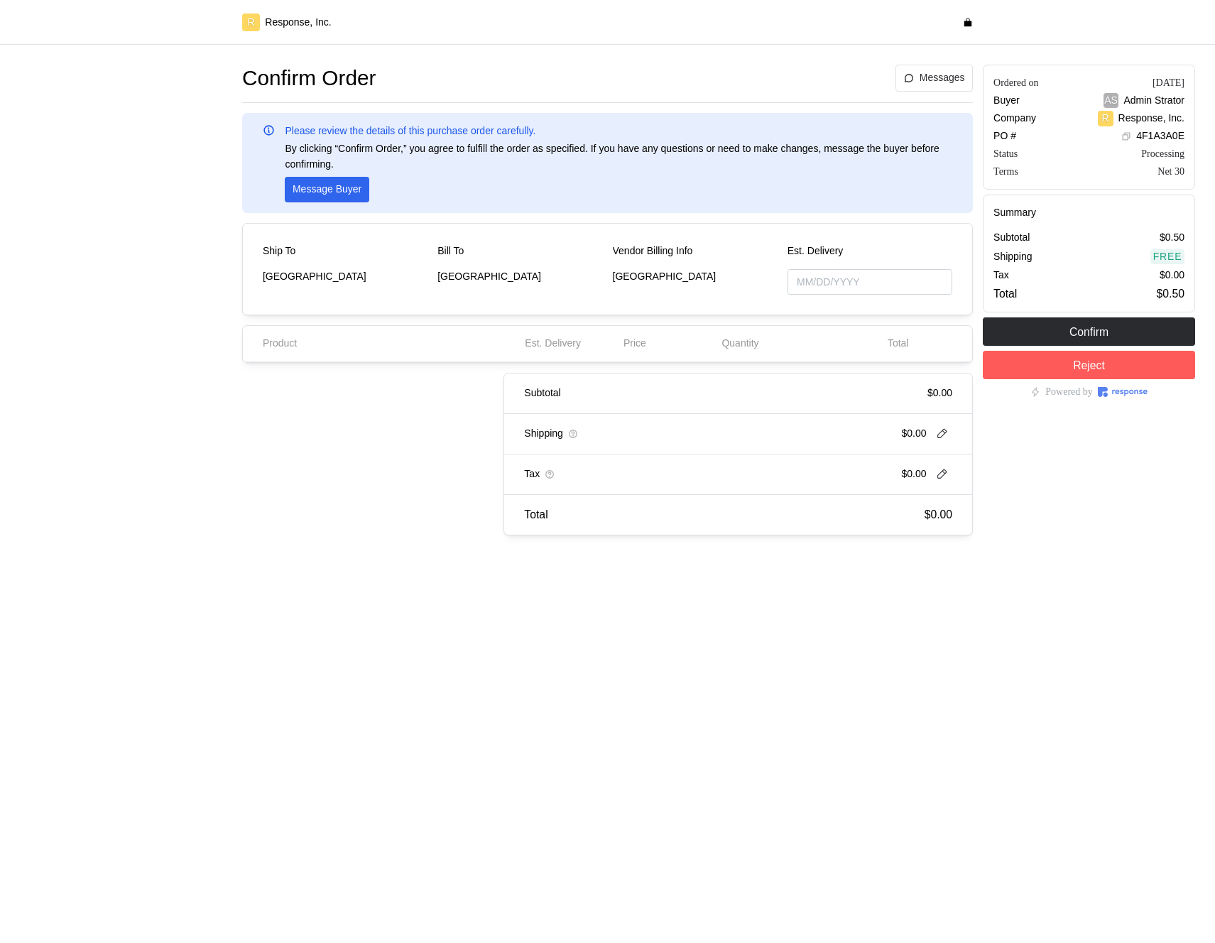
type input "[DATE]"
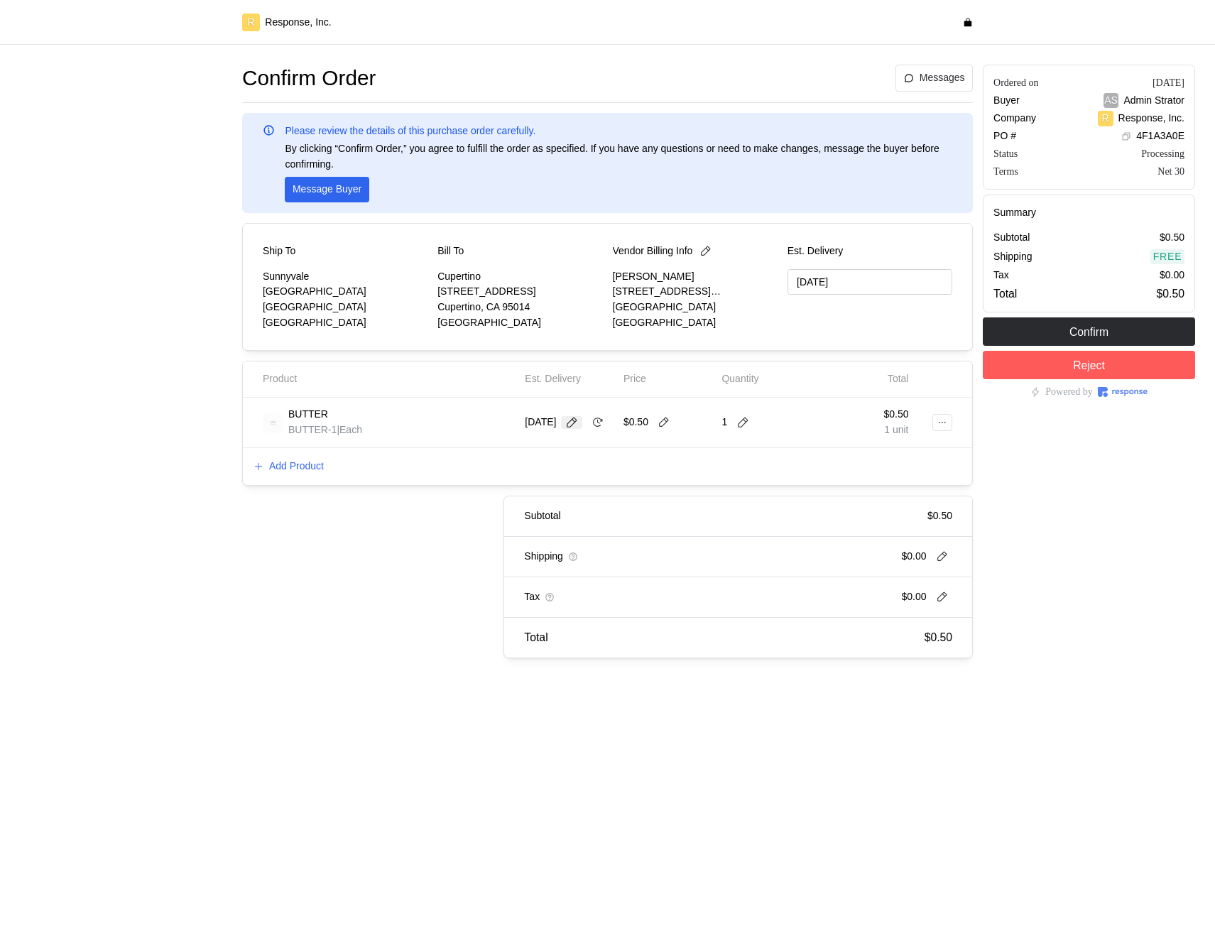
click at [578, 416] on icon at bounding box center [571, 422] width 13 height 13
click at [653, 616] on button "31" at bounding box center [655, 616] width 26 height 26
click at [612, 614] on button "29" at bounding box center [602, 616] width 26 height 26
click at [549, 587] on button "20" at bounding box center [549, 590] width 26 height 26
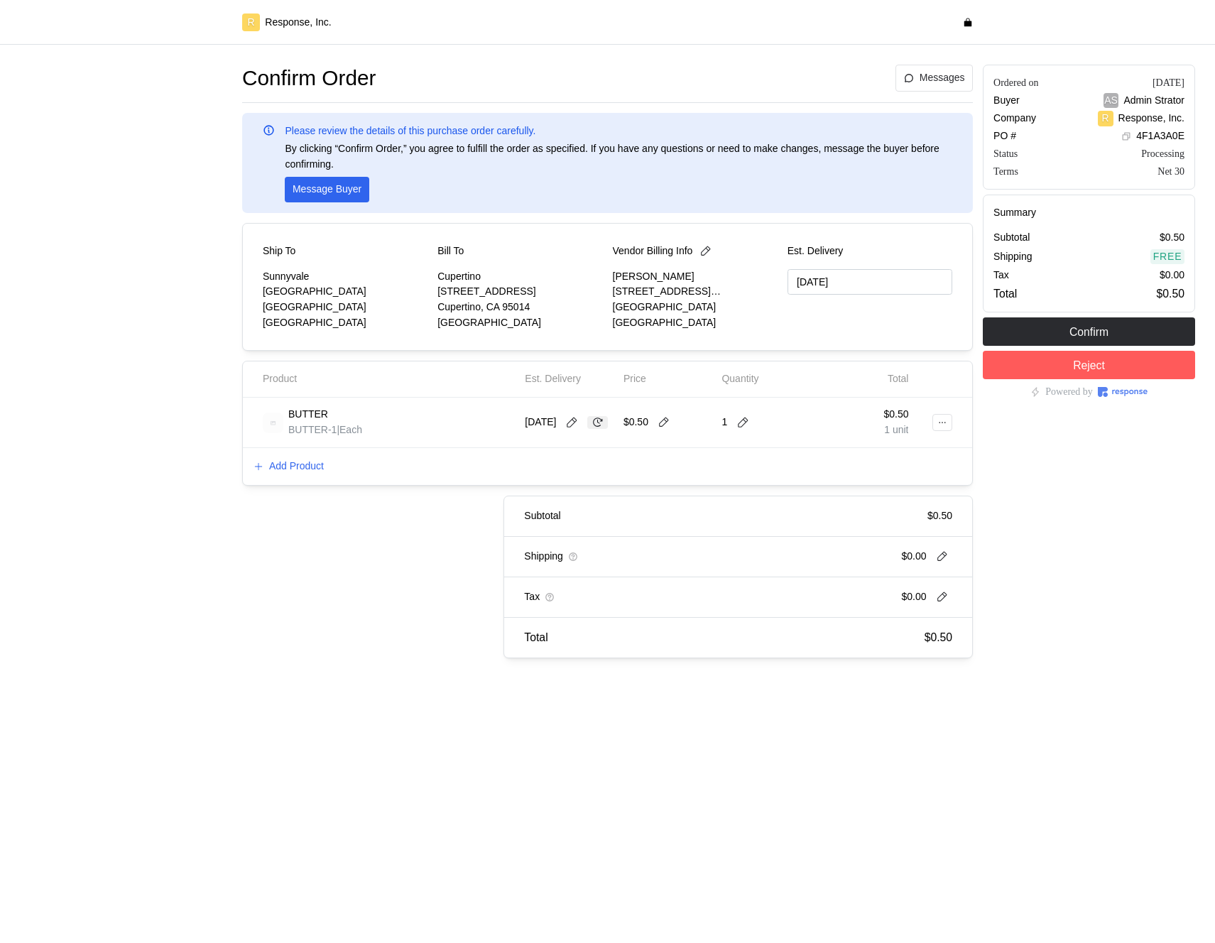
click at [591, 429] on icon at bounding box center [597, 422] width 13 height 13
type input "[DATE]"
click at [578, 427] on icon at bounding box center [571, 422] width 13 height 13
click at [632, 537] on button "9" at bounding box center [629, 536] width 26 height 26
click at [586, 535] on button "7" at bounding box center [575, 536] width 26 height 26
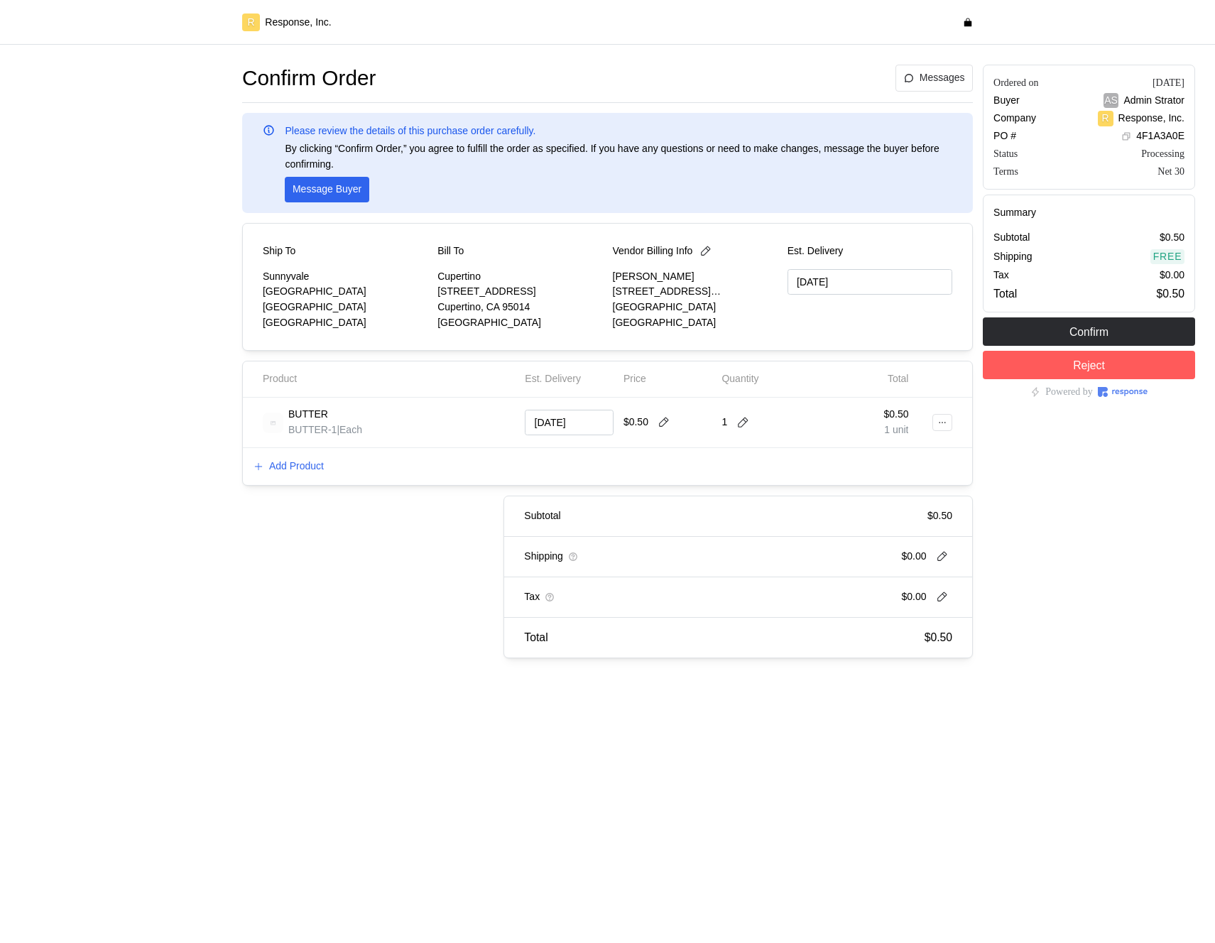
click at [397, 522] on div "Subtotal $0.50 Shipping $0.00 Tax $0.00 Total $0.50" at bounding box center [597, 577] width 750 height 163
click at [589, 418] on input "[DATE]" at bounding box center [569, 423] width 89 height 26
click at [408, 540] on div "Subtotal $0.50 Shipping $0.00 Tax $0.00 Total $0.50" at bounding box center [597, 577] width 750 height 163
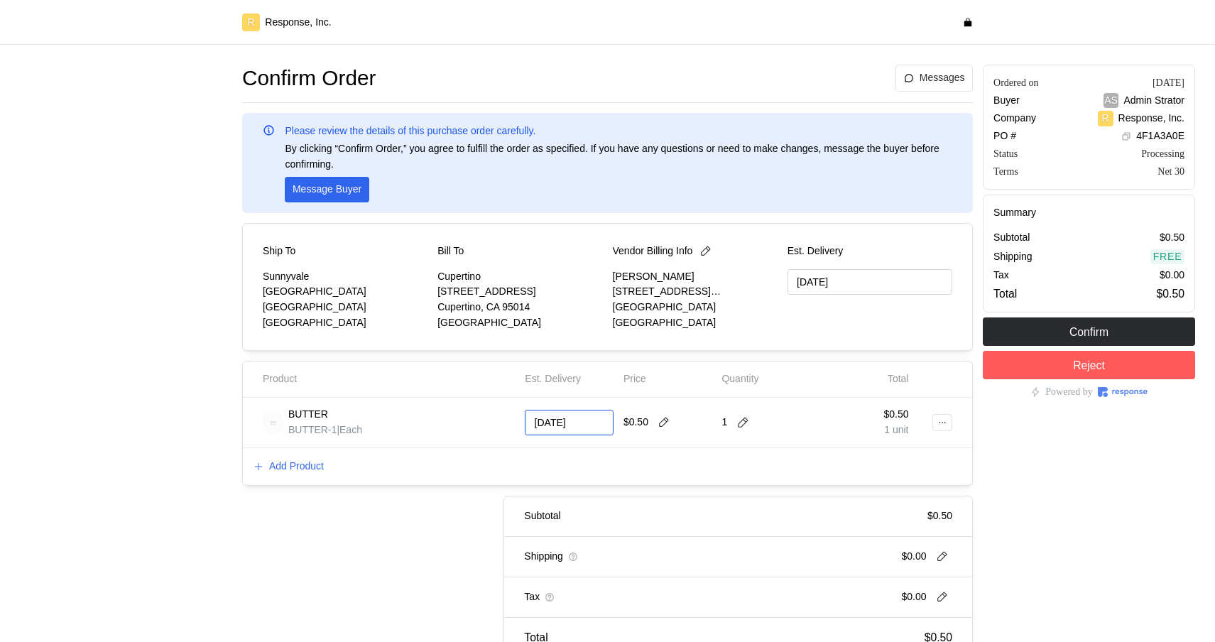
click at [557, 423] on input "[DATE]" at bounding box center [569, 423] width 89 height 26
click at [398, 474] on div "Add Product" at bounding box center [607, 466] width 729 height 37
click at [571, 420] on input "[DATE]" at bounding box center [569, 423] width 89 height 26
click at [574, 534] on button "7" at bounding box center [575, 536] width 26 height 26
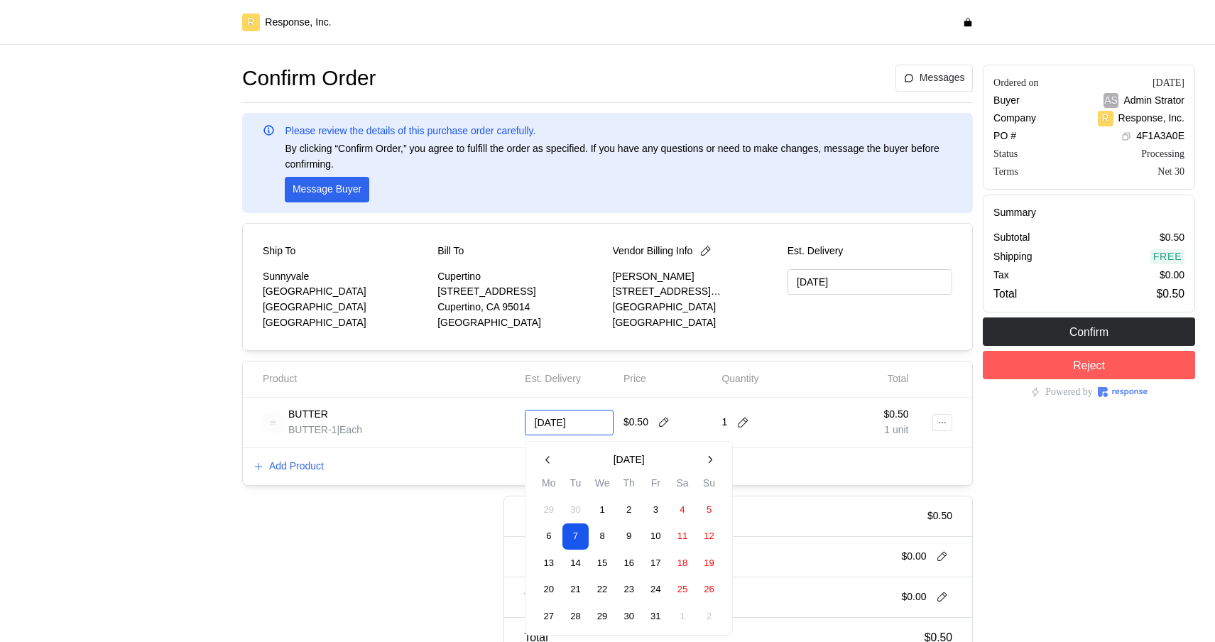
click at [554, 536] on button "6" at bounding box center [549, 536] width 26 height 26
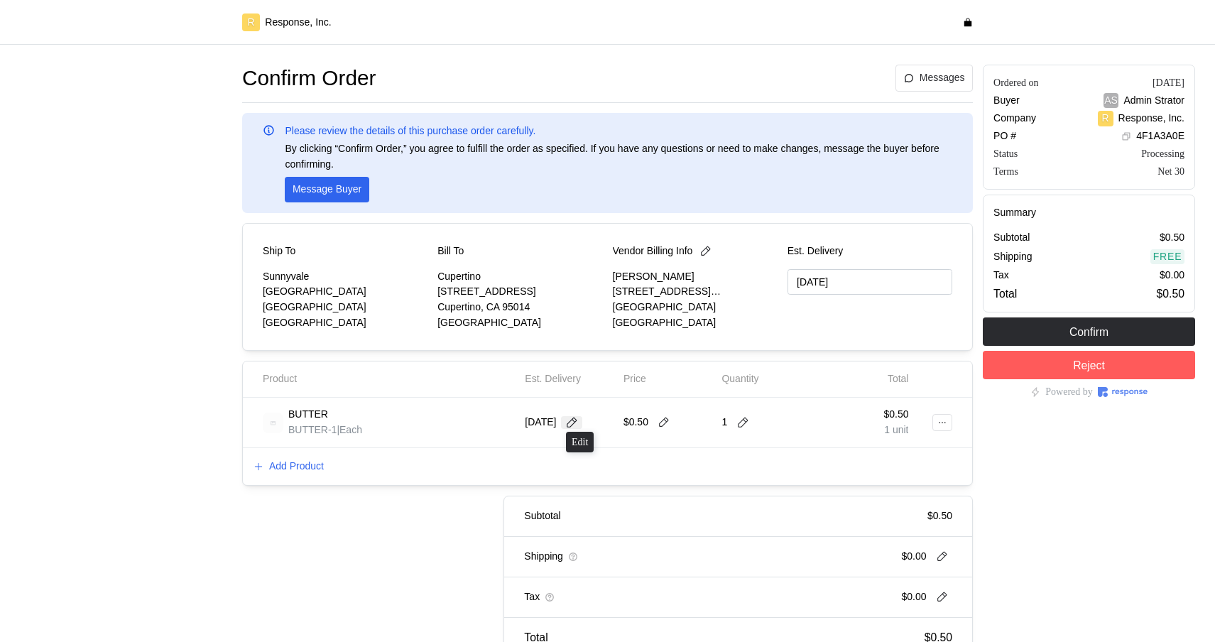
click at [578, 423] on icon at bounding box center [571, 422] width 13 height 13
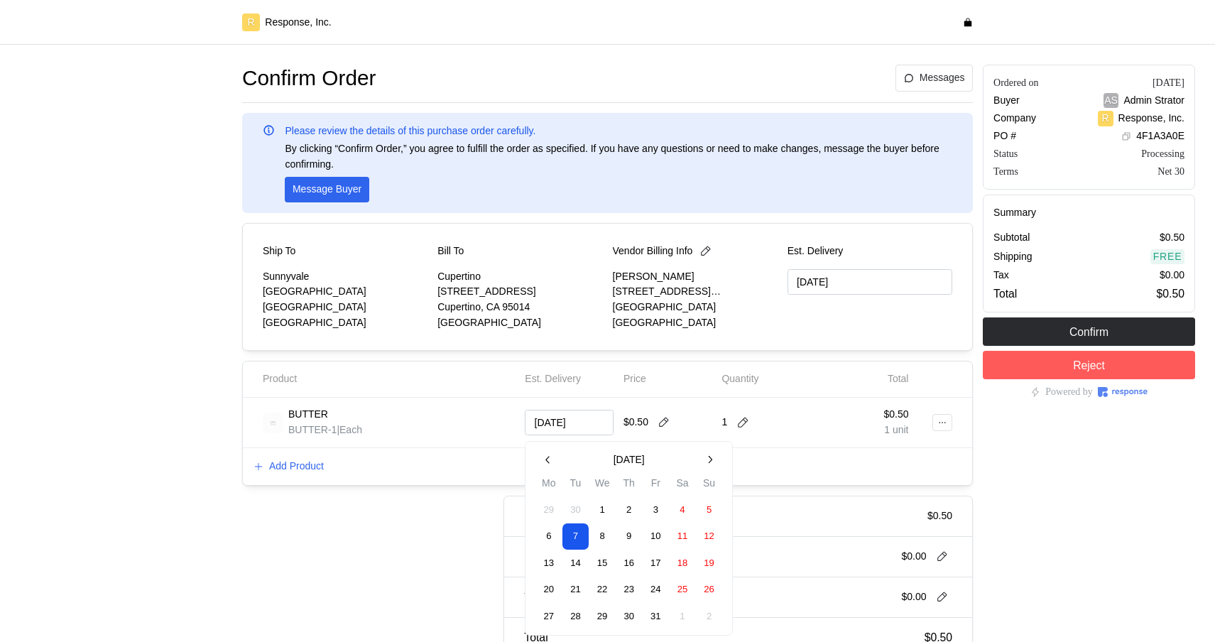
click at [631, 572] on button "16" at bounding box center [629, 563] width 26 height 26
click at [433, 518] on div "Subtotal $0.50 Shipping $0.00 Tax $0.00 Total $0.50" at bounding box center [597, 577] width 750 height 163
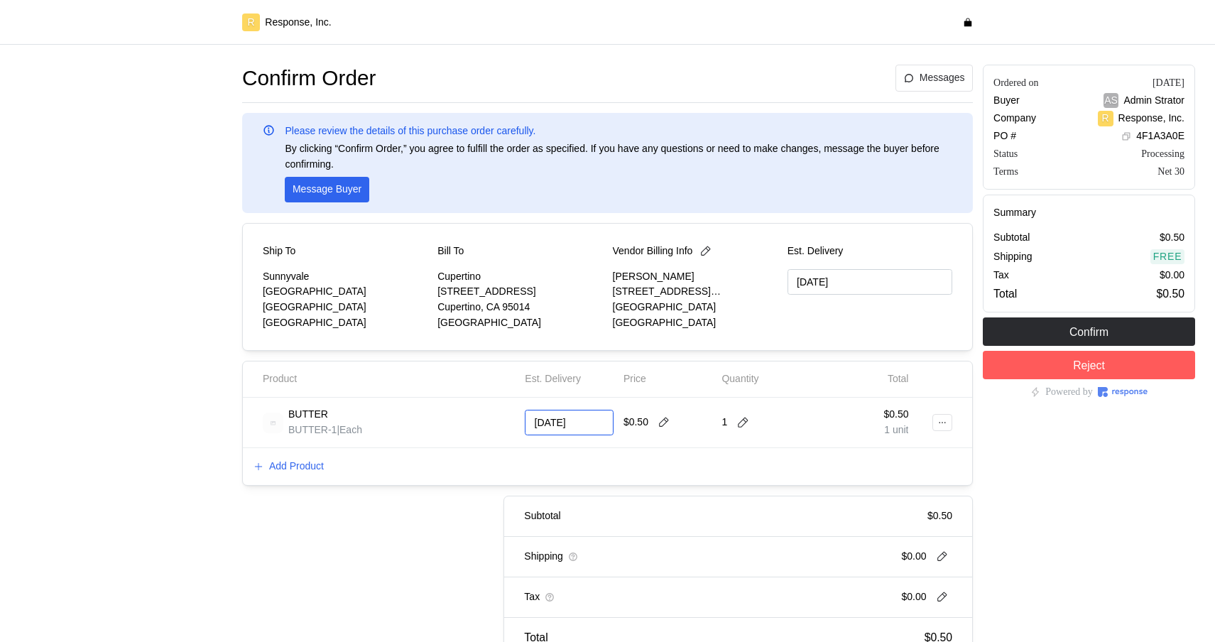
click at [598, 422] on input "[DATE]" at bounding box center [569, 423] width 89 height 26
click at [608, 540] on button "8" at bounding box center [602, 536] width 26 height 26
click at [603, 420] on icon at bounding box center [598, 421] width 10 height 9
click at [577, 421] on icon at bounding box center [571, 422] width 13 height 13
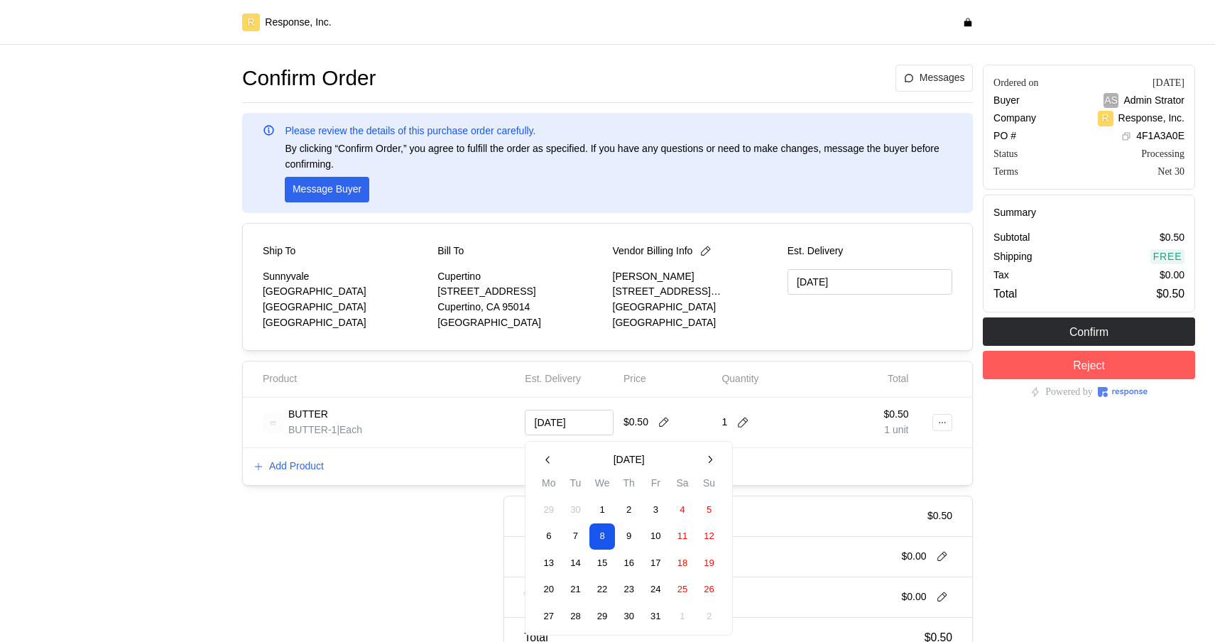
click at [632, 537] on button "9" at bounding box center [629, 536] width 26 height 26
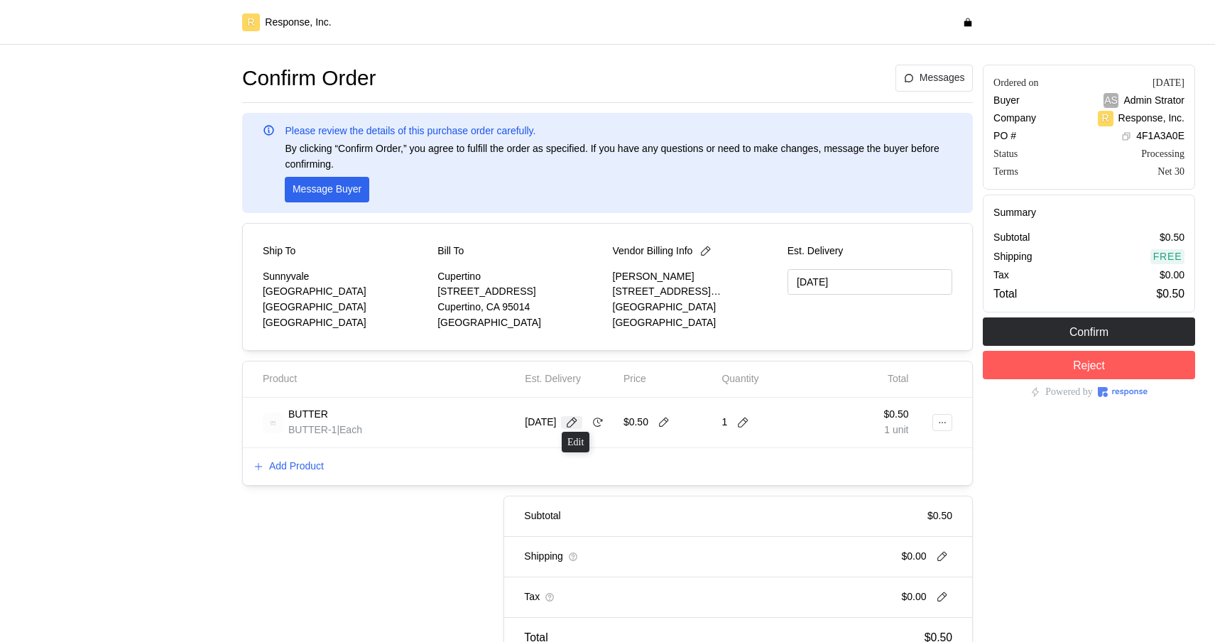
click at [576, 421] on icon at bounding box center [571, 422] width 13 height 13
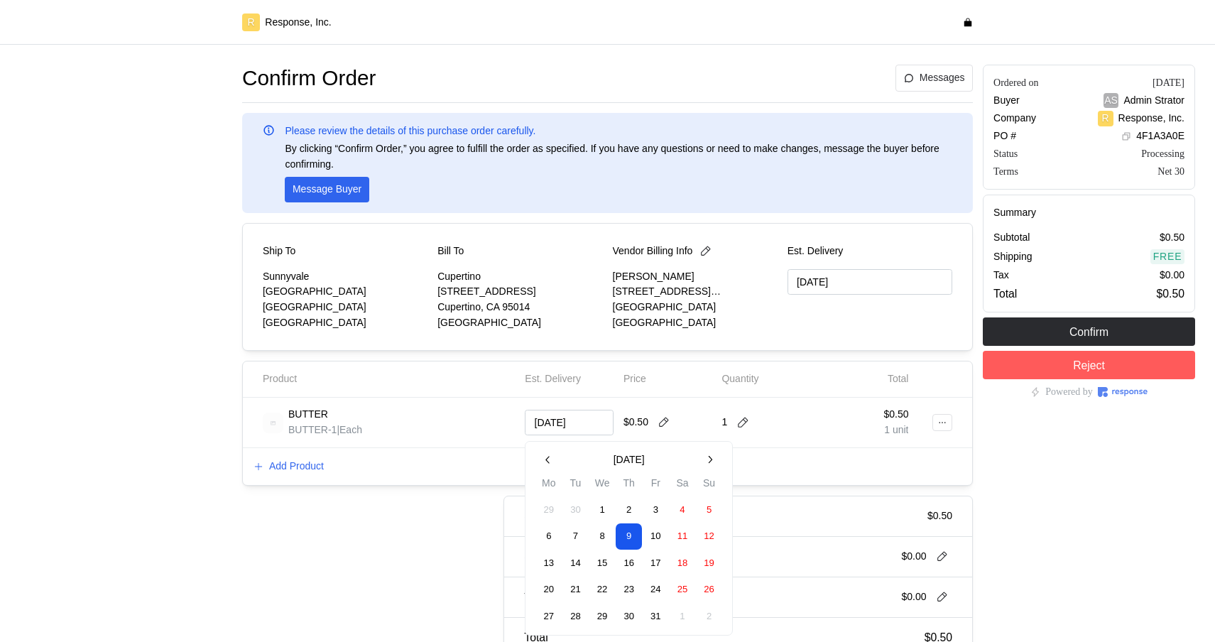
click at [601, 508] on button "1" at bounding box center [602, 510] width 26 height 26
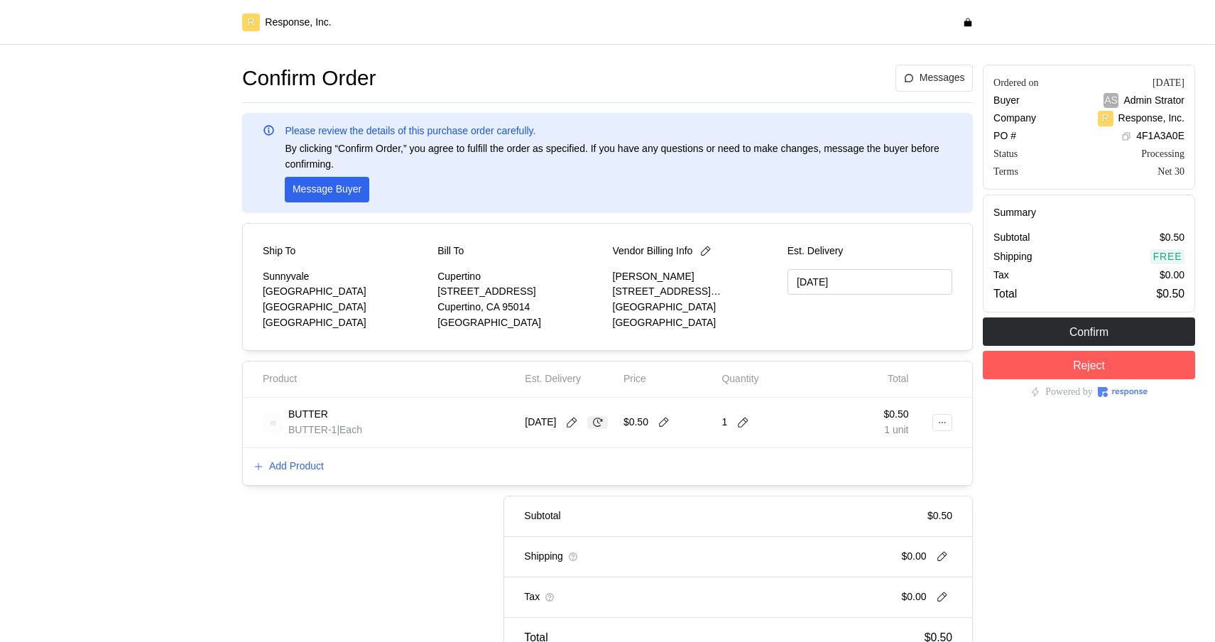
click at [595, 427] on icon at bounding box center [597, 422] width 13 height 13
click at [600, 424] on icon at bounding box center [597, 422] width 13 height 13
click at [601, 424] on icon at bounding box center [597, 422] width 13 height 13
click at [574, 423] on icon at bounding box center [571, 422] width 13 height 13
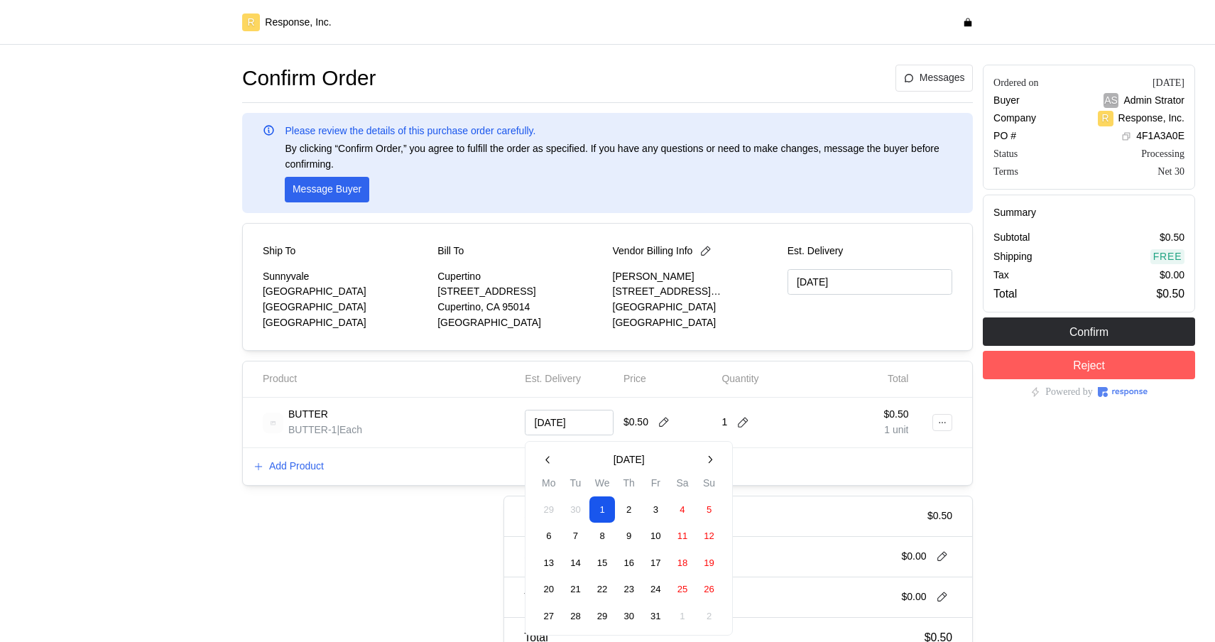
click at [632, 510] on button "2" at bounding box center [629, 510] width 26 height 26
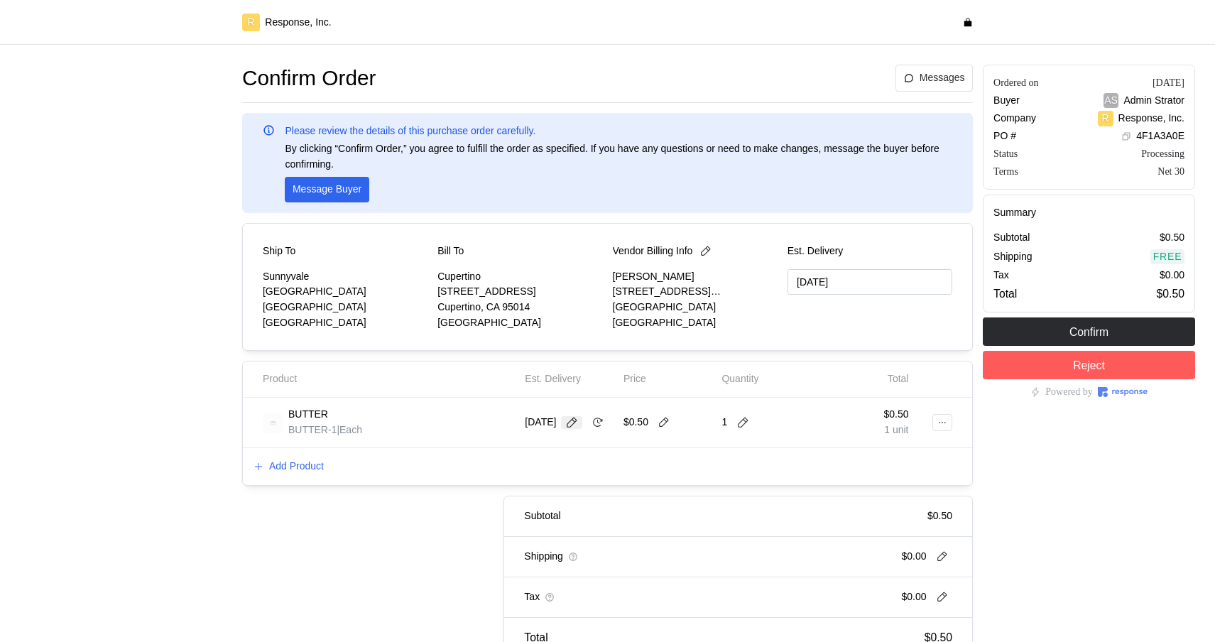
click at [577, 420] on icon at bounding box center [572, 422] width 10 height 10
click at [599, 567] on button "15" at bounding box center [602, 563] width 26 height 26
click at [578, 416] on icon at bounding box center [571, 422] width 13 height 13
click at [591, 429] on icon at bounding box center [597, 422] width 13 height 13
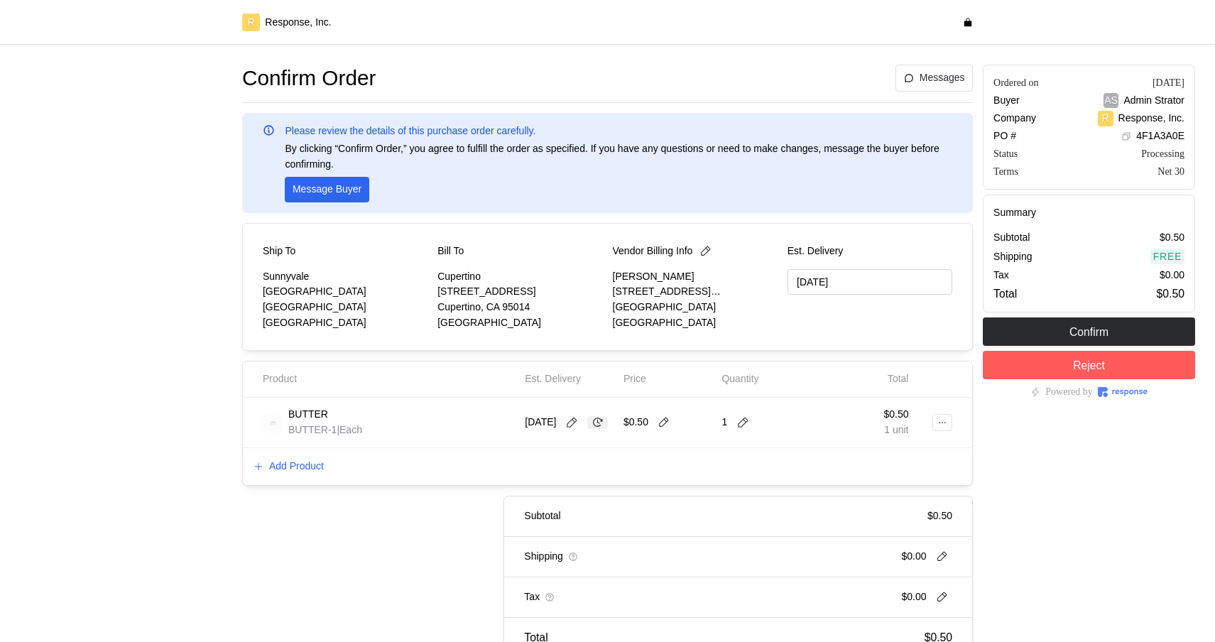
click at [591, 429] on icon at bounding box center [597, 422] width 13 height 13
click at [578, 416] on icon at bounding box center [571, 422] width 13 height 13
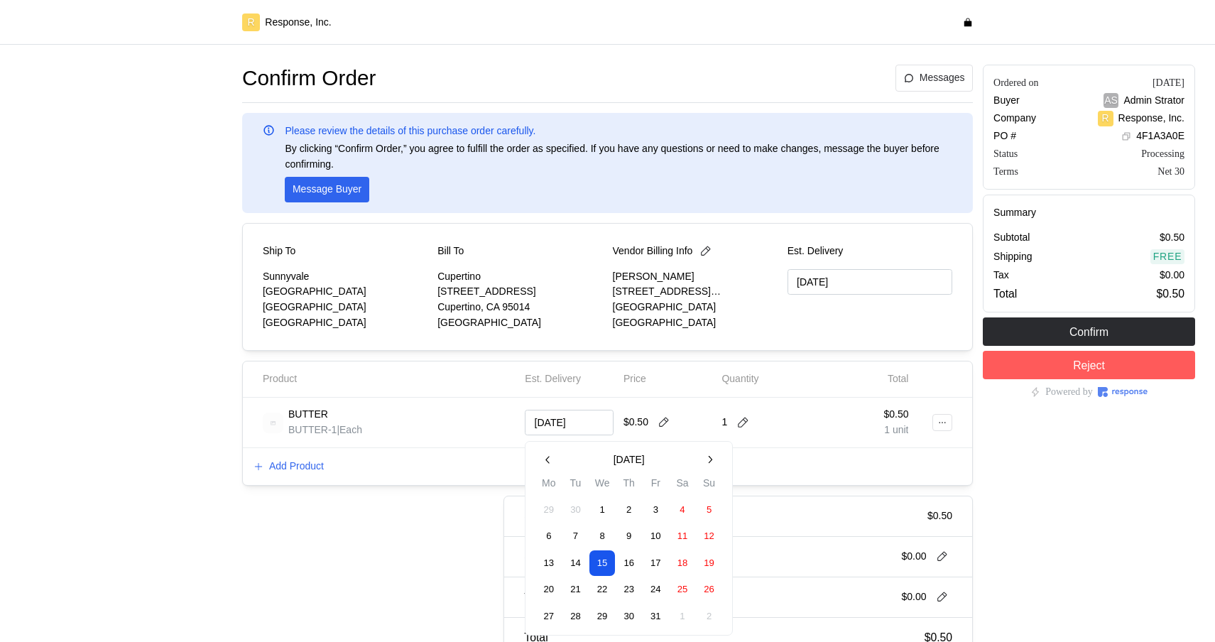
click at [630, 555] on button "16" at bounding box center [629, 563] width 26 height 26
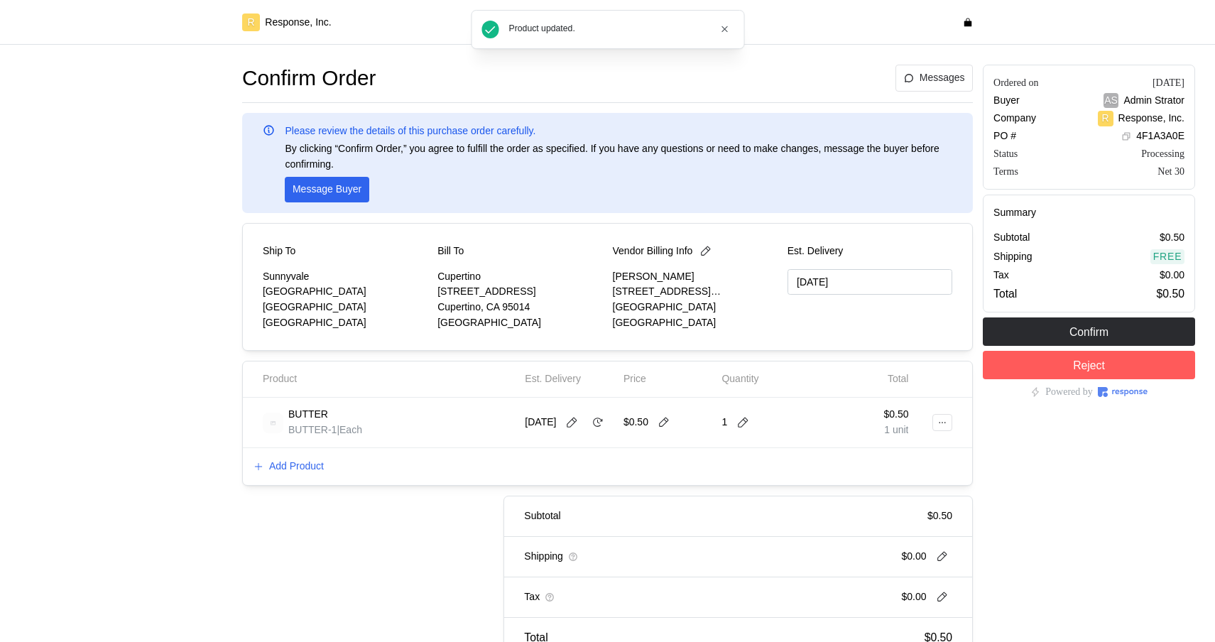
click at [582, 423] on div "[DATE]" at bounding box center [566, 423] width 83 height 16
click at [578, 416] on icon at bounding box center [571, 422] width 13 height 13
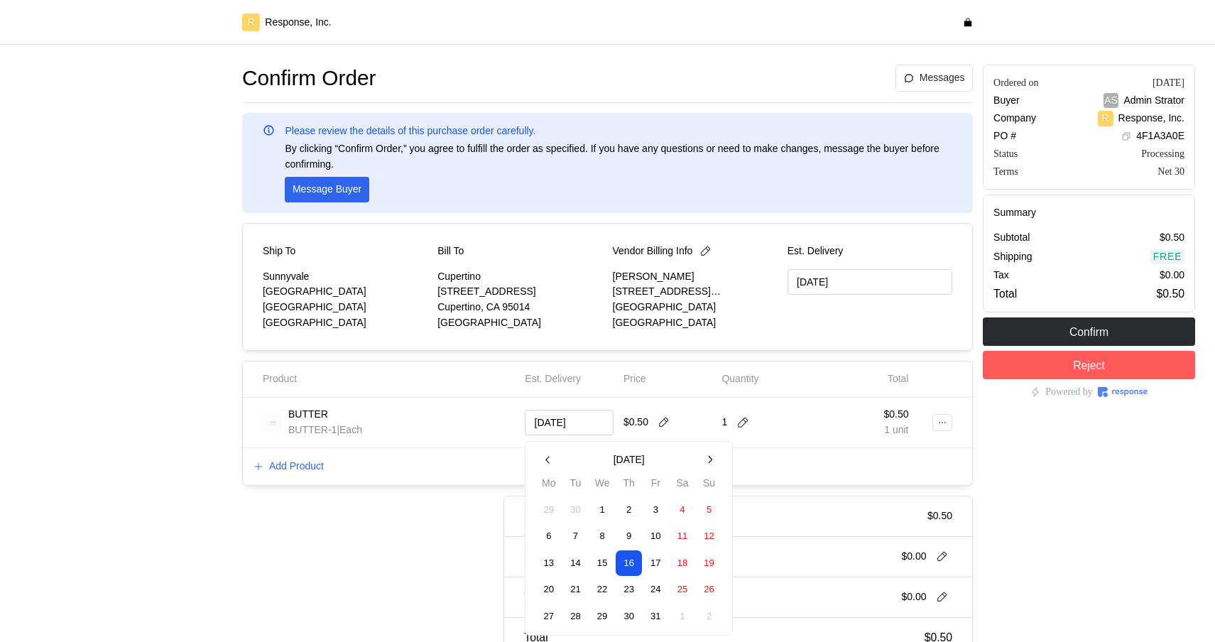
click at [657, 559] on button "17" at bounding box center [655, 563] width 26 height 26
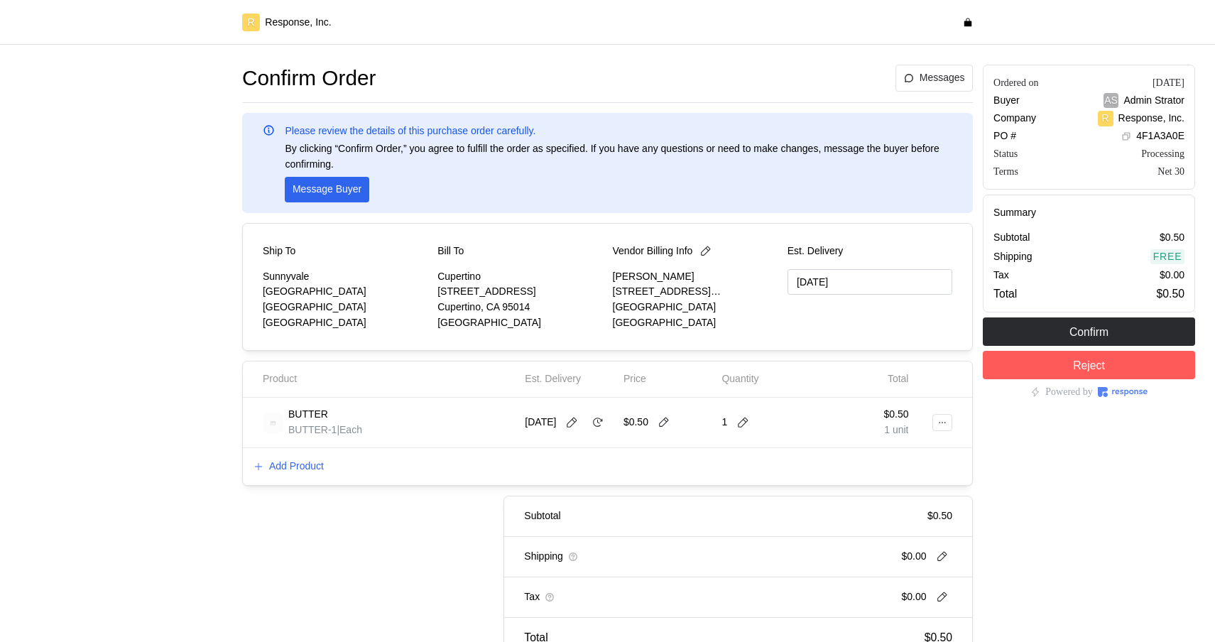
type input "[DATE]"
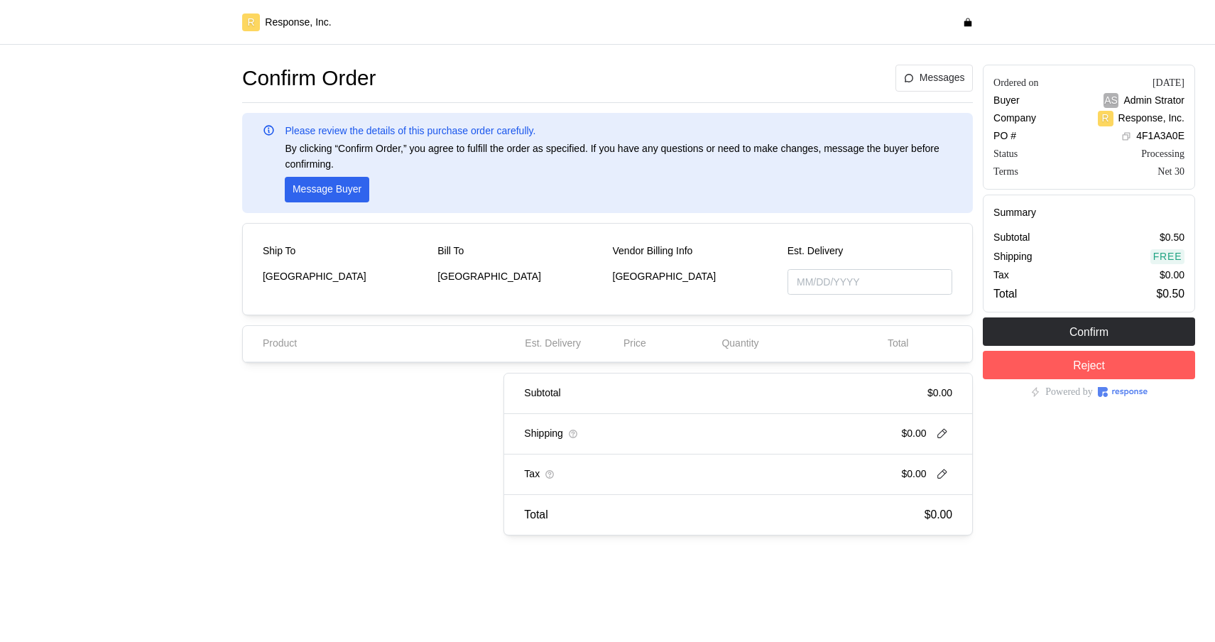
type input "[DATE]"
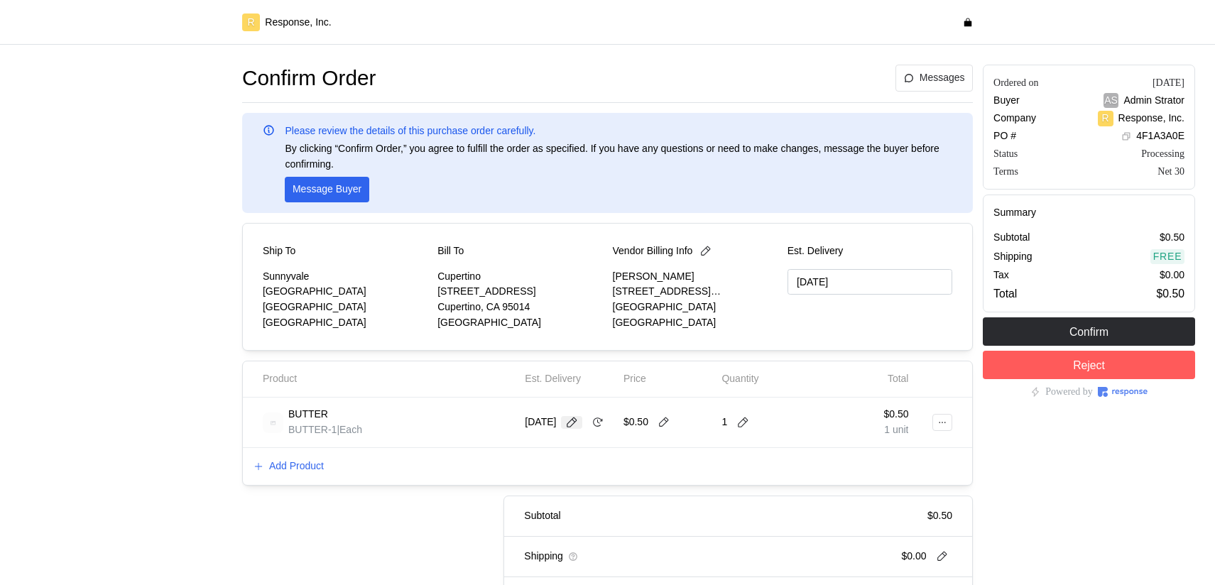
click at [577, 416] on icon at bounding box center [571, 422] width 13 height 13
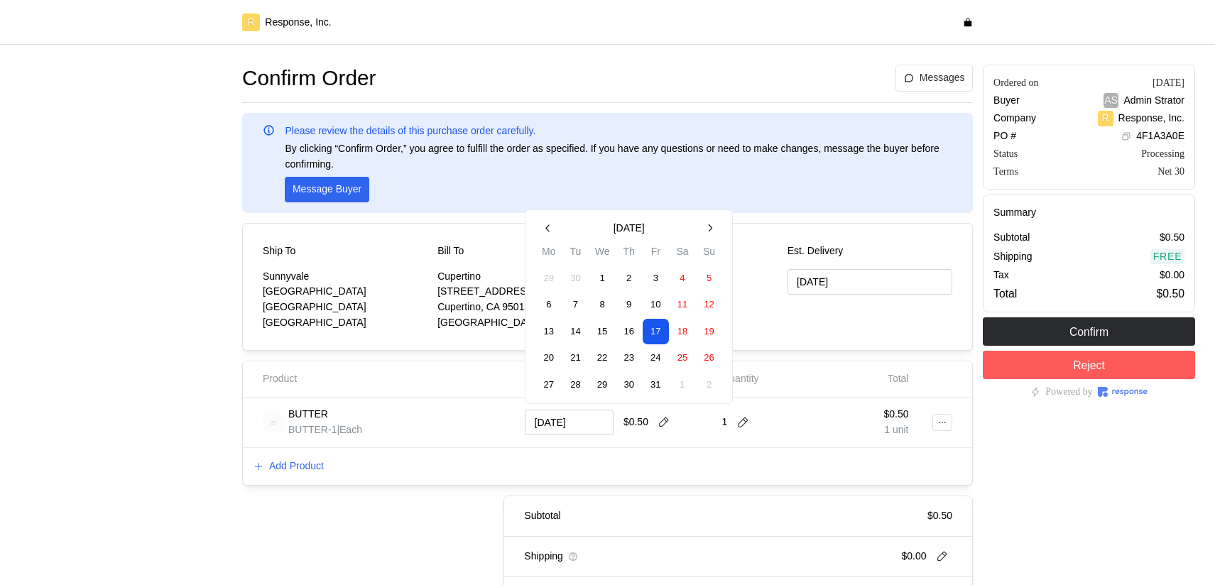
click at [598, 359] on button "22" at bounding box center [602, 358] width 26 height 26
click at [537, 366] on button "20" at bounding box center [549, 358] width 26 height 26
click at [547, 363] on button "20" at bounding box center [549, 358] width 26 height 26
click at [452, 470] on div "Add Product" at bounding box center [607, 466] width 729 height 37
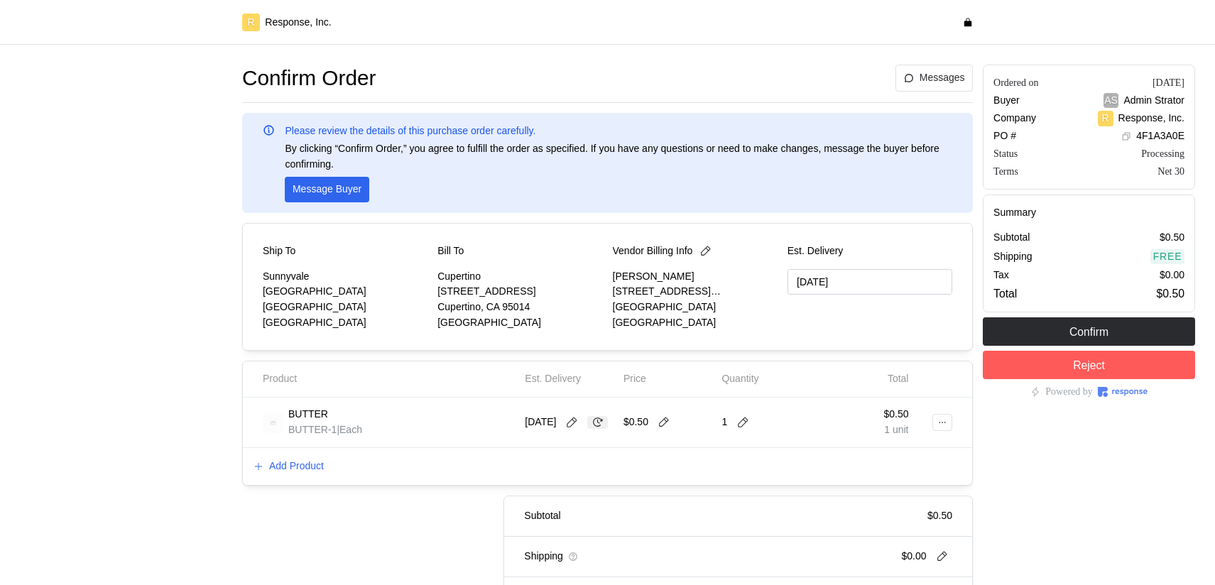
click at [591, 429] on icon at bounding box center [597, 422] width 13 height 13
click at [578, 420] on icon at bounding box center [571, 422] width 13 height 13
click at [400, 485] on div "Product Est. Delivery Price Quantity Total BUTTER BUTTER-1 | Each [DATE] $0.50 …" at bounding box center [607, 423] width 731 height 124
click at [576, 427] on icon at bounding box center [571, 422] width 13 height 13
click at [476, 443] on div "BUTTER BUTTER-1 | Each [DATE] $0.50 1 $0.50 1 unit" at bounding box center [607, 423] width 729 height 50
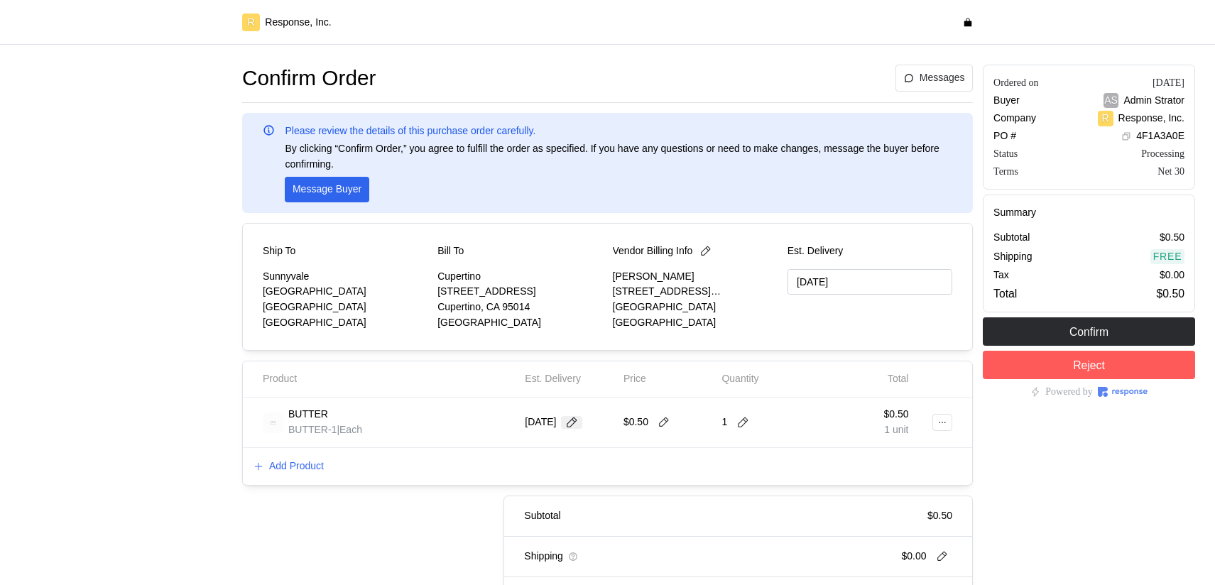
click at [575, 420] on icon at bounding box center [571, 422] width 13 height 13
click at [457, 481] on div "Add Product" at bounding box center [607, 466] width 729 height 37
click at [578, 423] on icon at bounding box center [571, 422] width 13 height 13
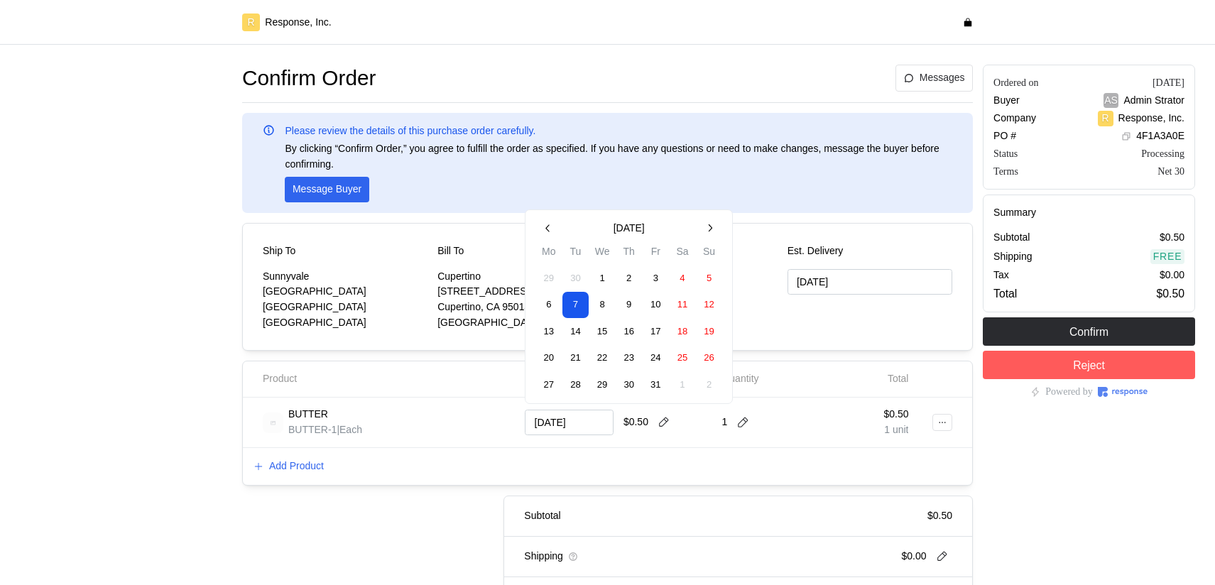
click at [606, 305] on button "8" at bounding box center [602, 305] width 26 height 26
click at [603, 359] on button "22" at bounding box center [602, 358] width 26 height 26
click at [452, 485] on div "Product Est. Delivery Price Quantity Total BUTTER BUTTER-1 | Each [DATE] $0.50 …" at bounding box center [607, 423] width 731 height 124
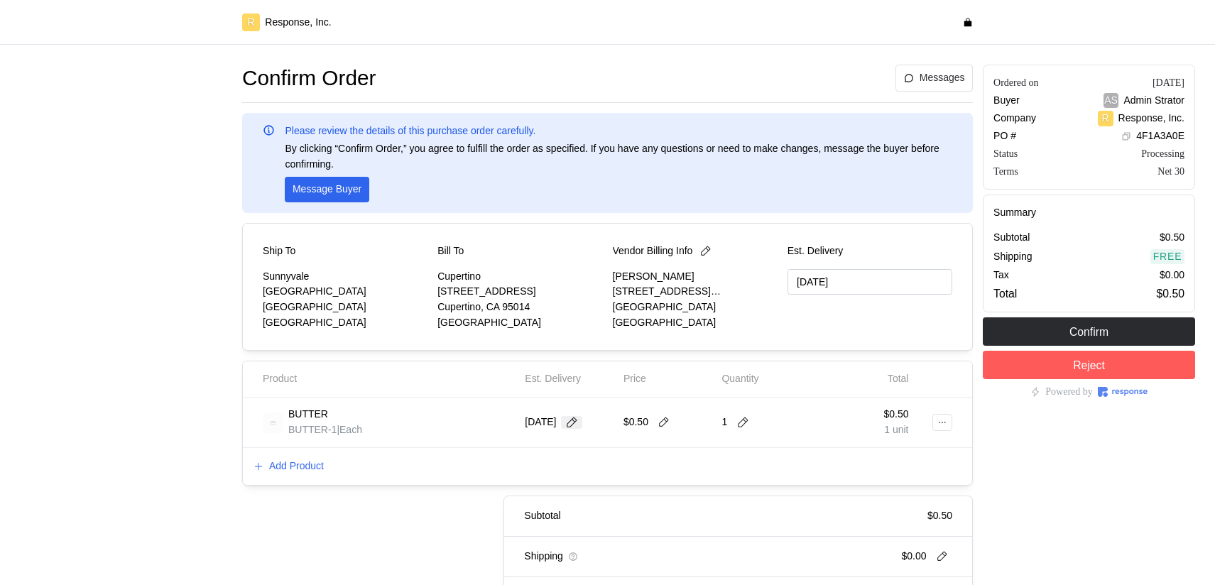
click at [577, 420] on icon at bounding box center [572, 422] width 10 height 10
click at [578, 426] on icon at bounding box center [571, 422] width 13 height 13
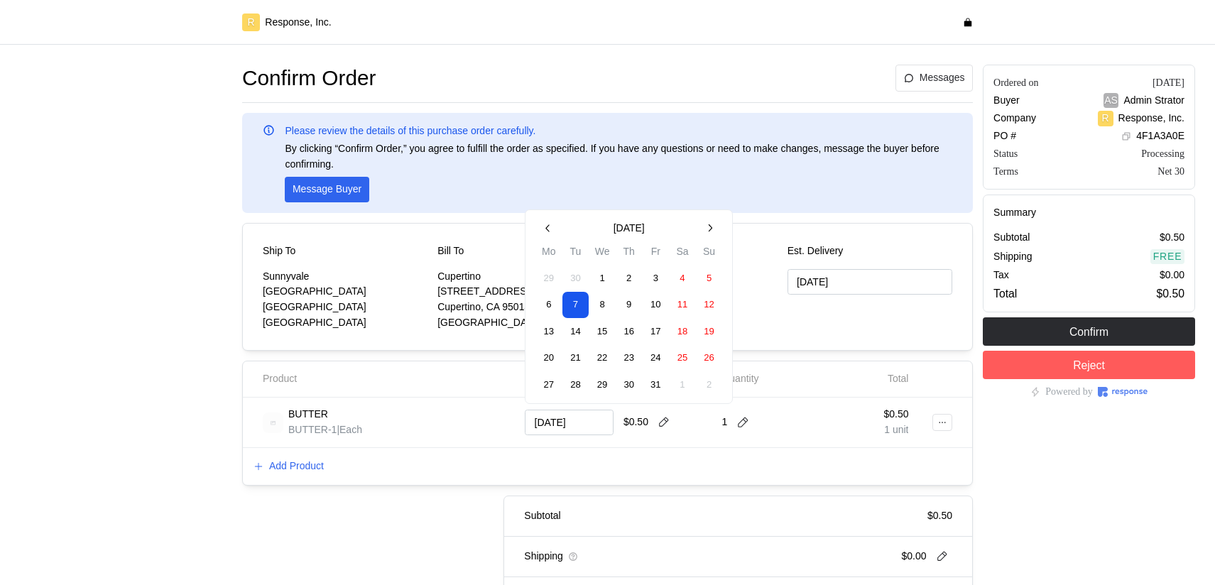
click at [623, 354] on button "23" at bounding box center [629, 358] width 26 height 26
click at [589, 360] on button "22" at bounding box center [602, 358] width 26 height 26
click at [598, 337] on button "15" at bounding box center [602, 331] width 26 height 26
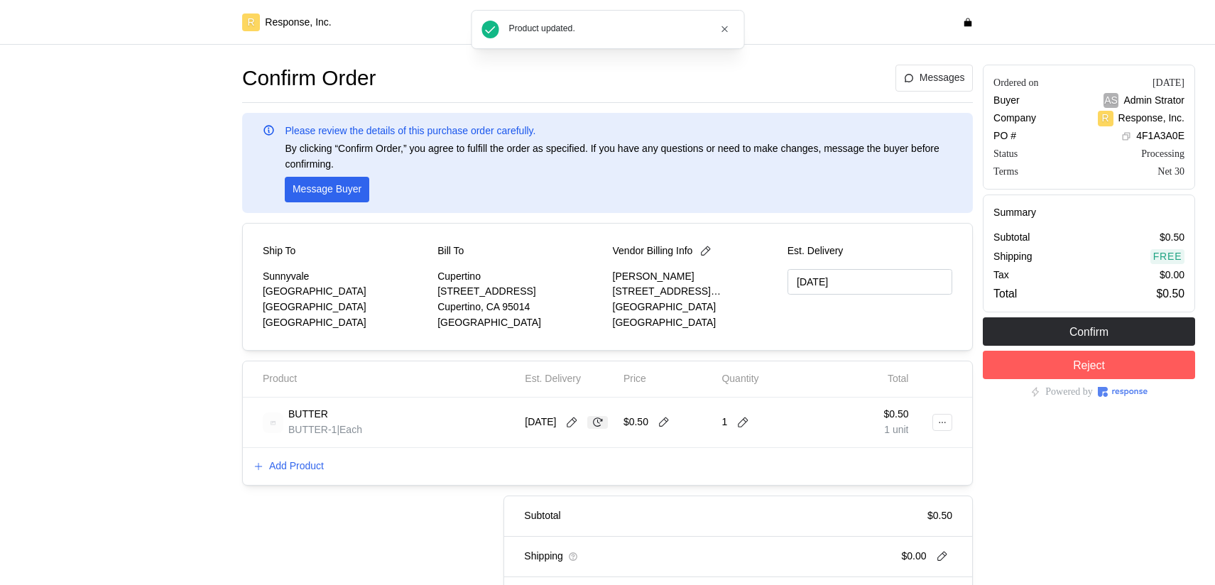
click at [591, 429] on icon at bounding box center [597, 422] width 13 height 13
click at [574, 416] on icon at bounding box center [571, 422] width 13 height 13
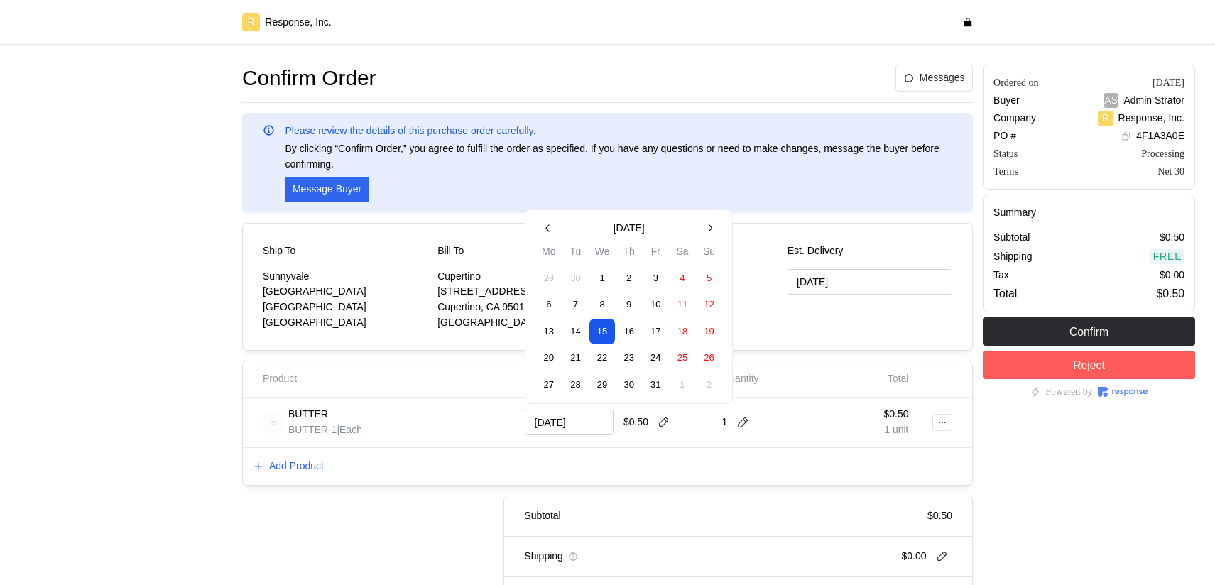
click at [567, 332] on button "14" at bounding box center [575, 331] width 26 height 26
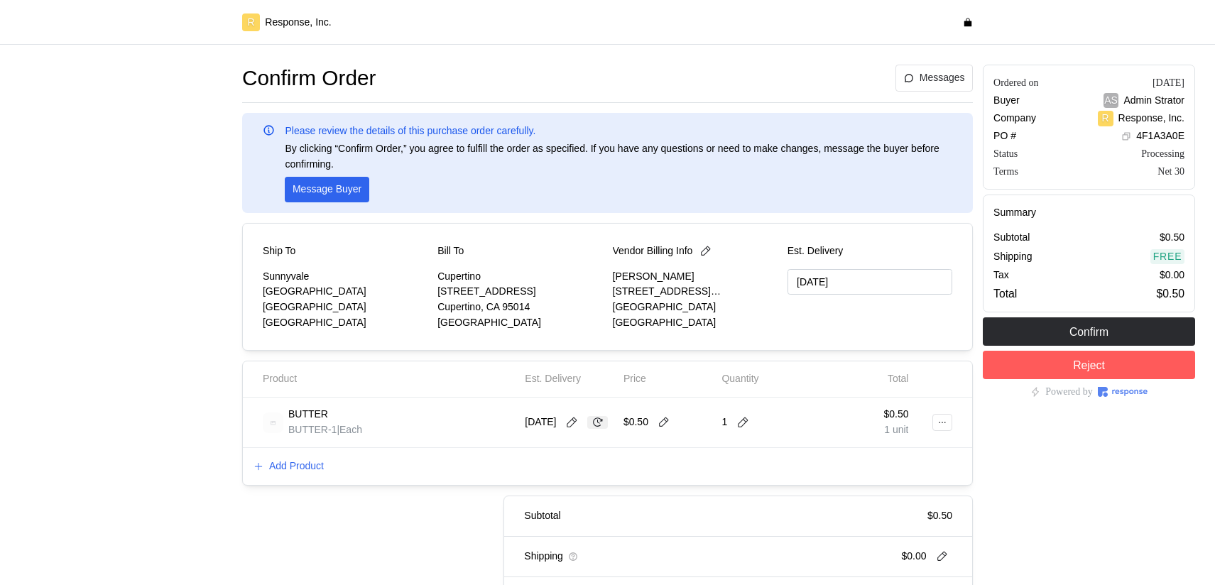
click at [593, 427] on icon at bounding box center [598, 421] width 10 height 9
click at [537, 429] on p "[DATE]" at bounding box center [540, 423] width 31 height 16
click at [582, 425] on button at bounding box center [571, 422] width 21 height 13
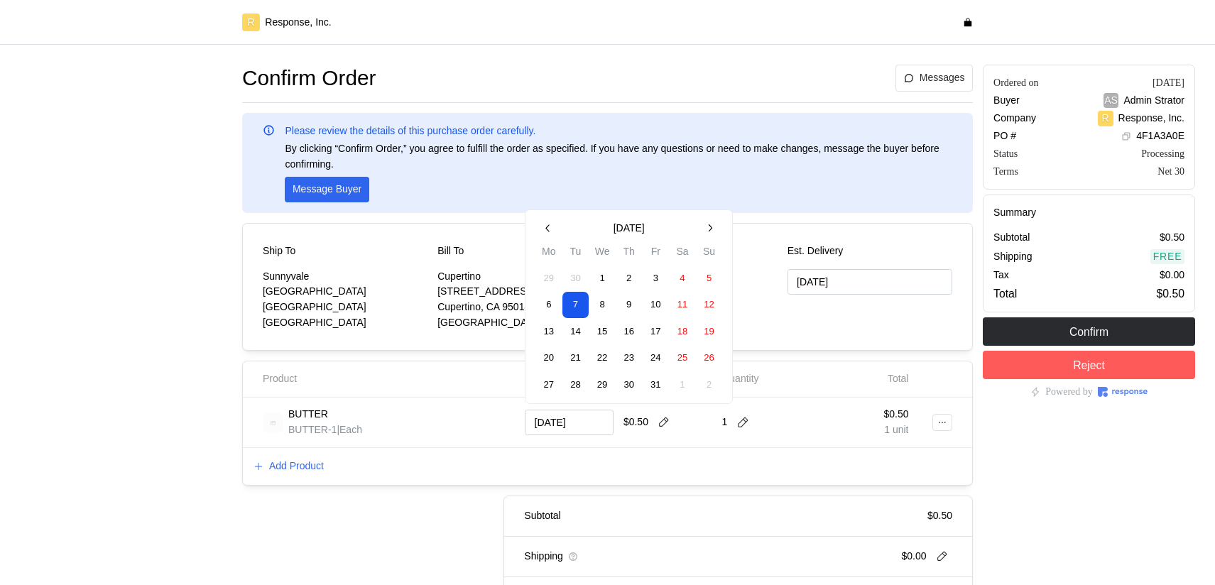
click at [608, 315] on button "8" at bounding box center [602, 305] width 26 height 26
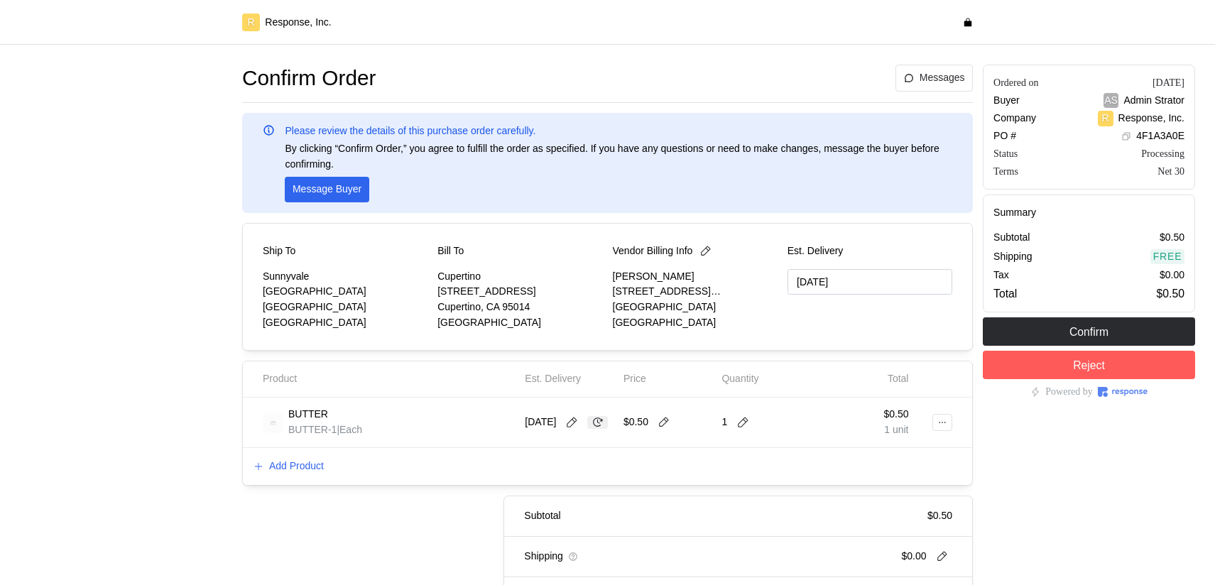
click at [601, 423] on icon at bounding box center [597, 422] width 13 height 13
click at [601, 423] on div "[DATE]" at bounding box center [569, 422] width 89 height 30
click at [576, 425] on icon at bounding box center [571, 422] width 13 height 13
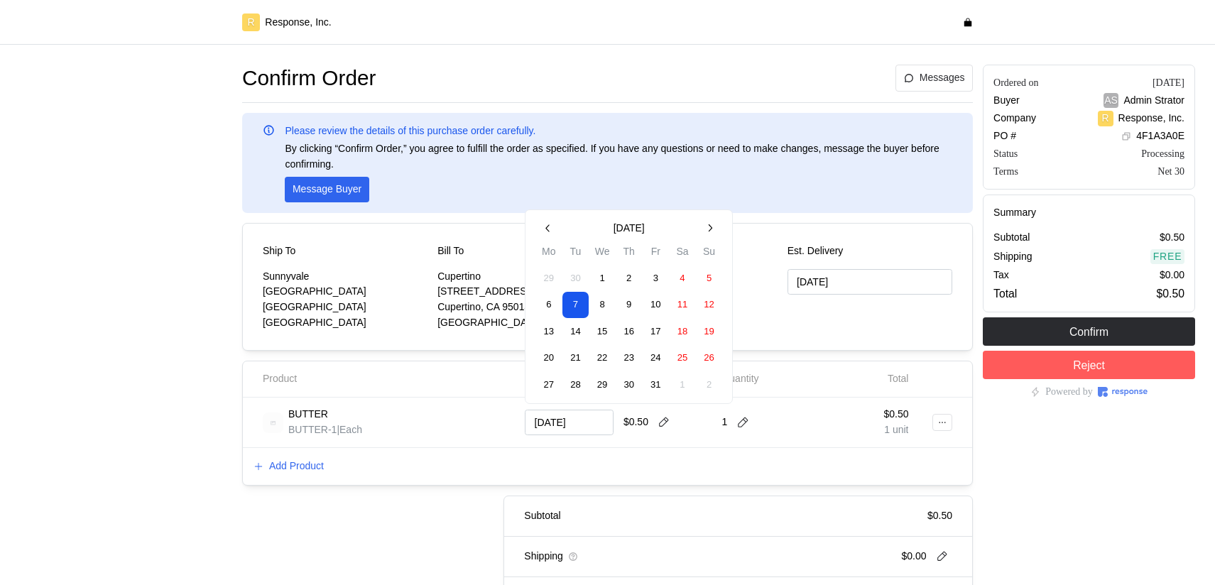
click at [634, 387] on button "30" at bounding box center [629, 384] width 26 height 26
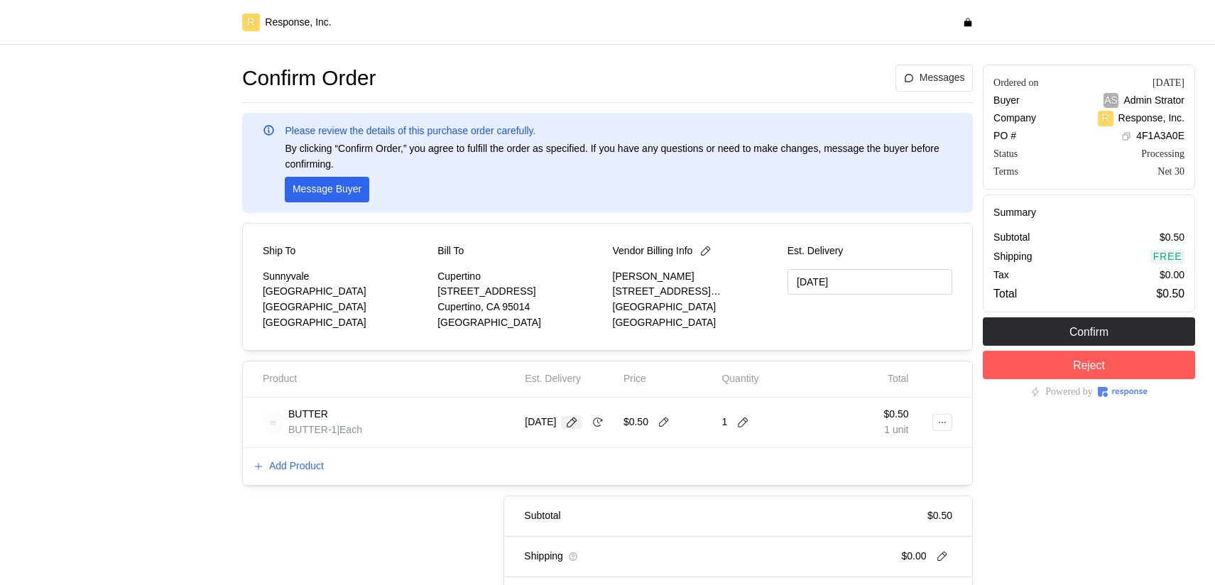
click at [578, 416] on icon at bounding box center [571, 422] width 13 height 13
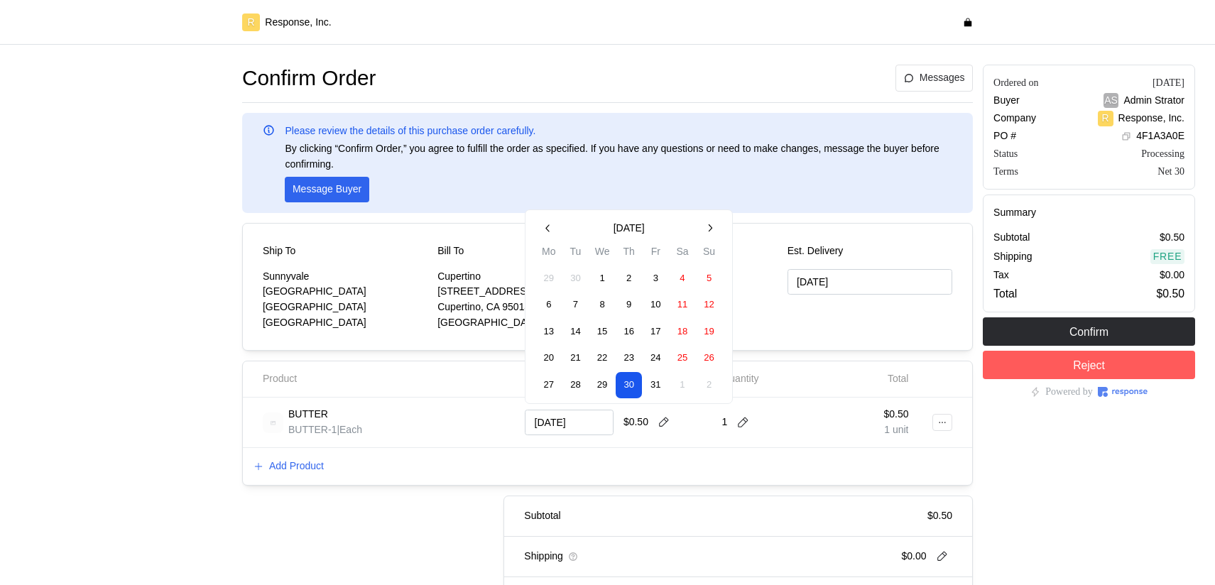
click at [557, 460] on div "Add Product" at bounding box center [607, 466] width 729 height 37
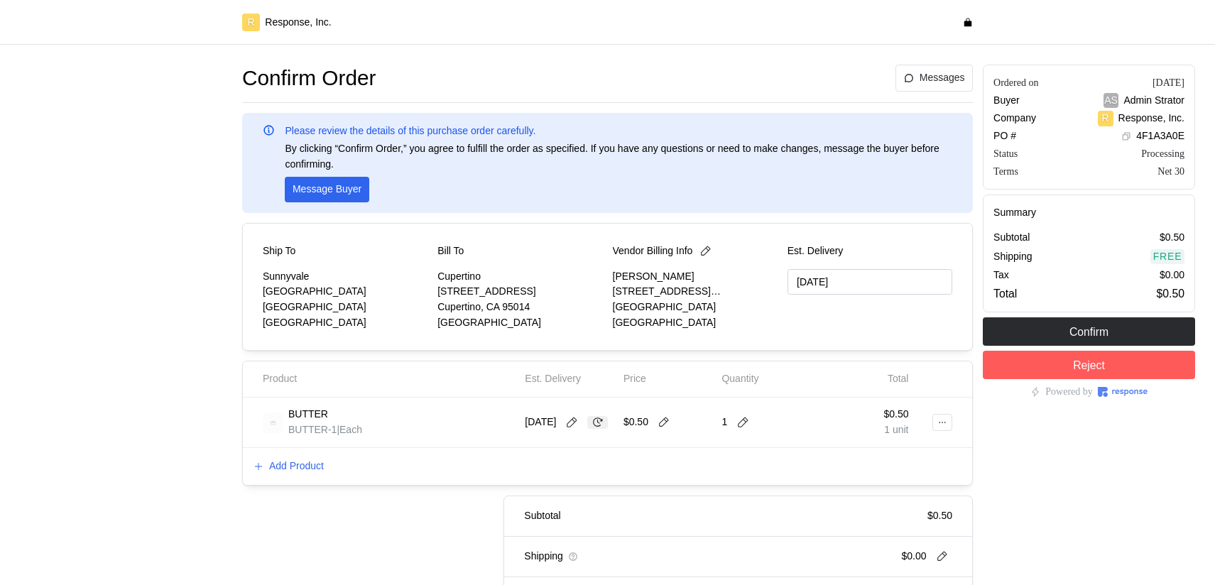
click at [593, 427] on icon at bounding box center [598, 421] width 10 height 9
click at [575, 426] on icon at bounding box center [571, 422] width 13 height 13
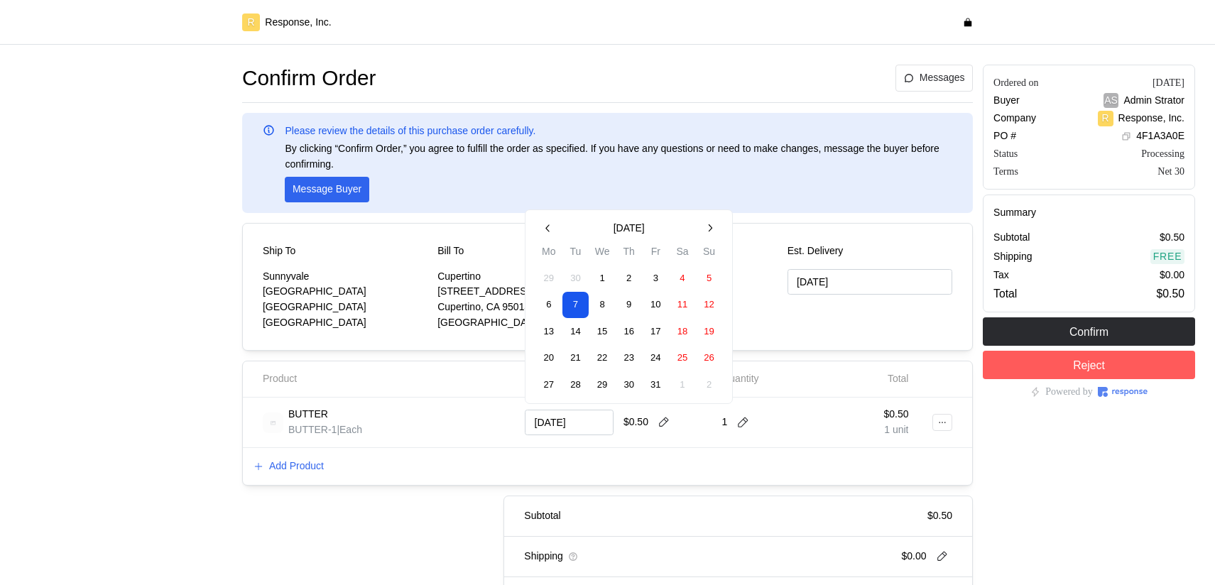
click at [636, 389] on button "30" at bounding box center [629, 384] width 26 height 26
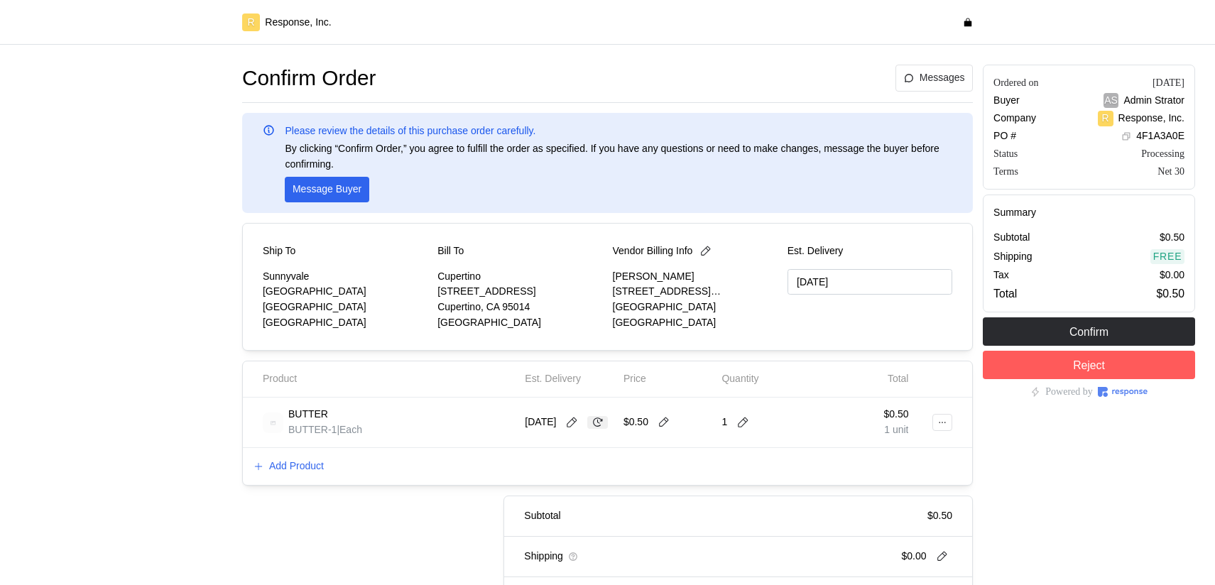
click at [591, 429] on icon at bounding box center [597, 422] width 13 height 13
type input "[DATE]"
click at [577, 426] on icon at bounding box center [571, 422] width 13 height 13
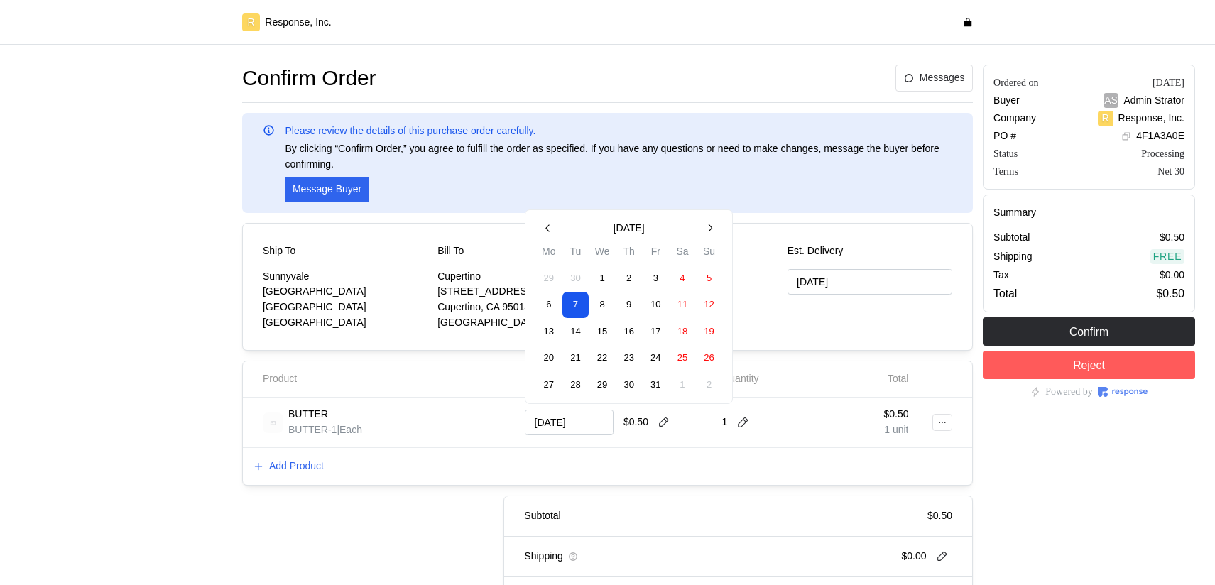
click at [625, 386] on button "30" at bounding box center [629, 384] width 26 height 26
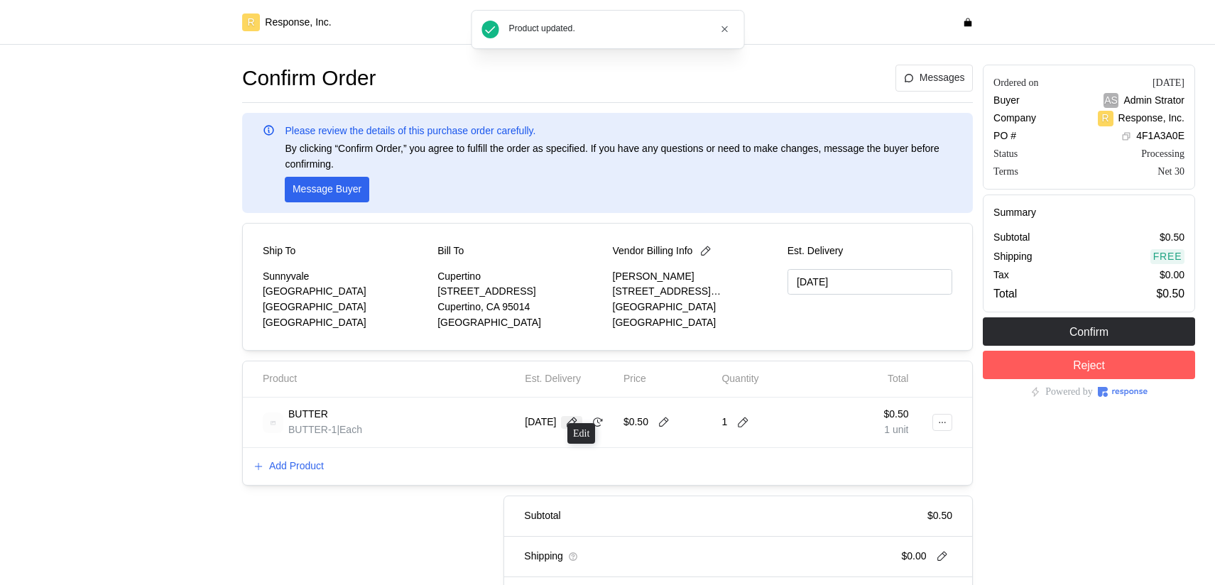
click at [577, 417] on icon at bounding box center [571, 422] width 13 height 13
click at [569, 509] on div "Subtotal $0.50" at bounding box center [738, 516] width 468 height 20
click at [591, 429] on icon at bounding box center [597, 422] width 13 height 13
click at [578, 420] on icon at bounding box center [571, 422] width 13 height 13
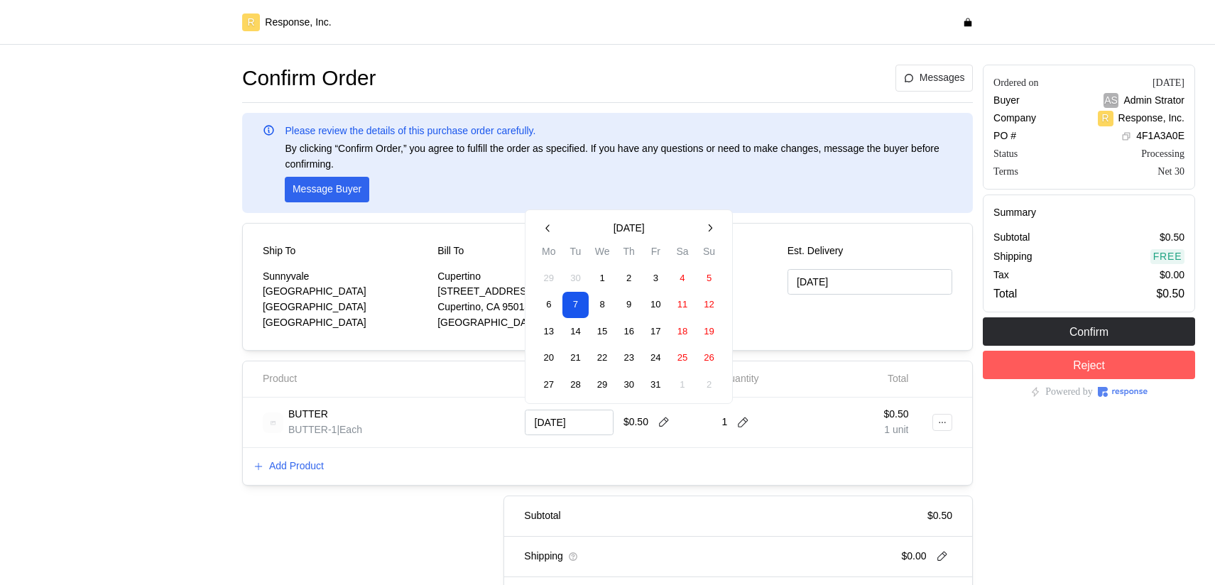
click at [548, 331] on button "13" at bounding box center [549, 331] width 26 height 26
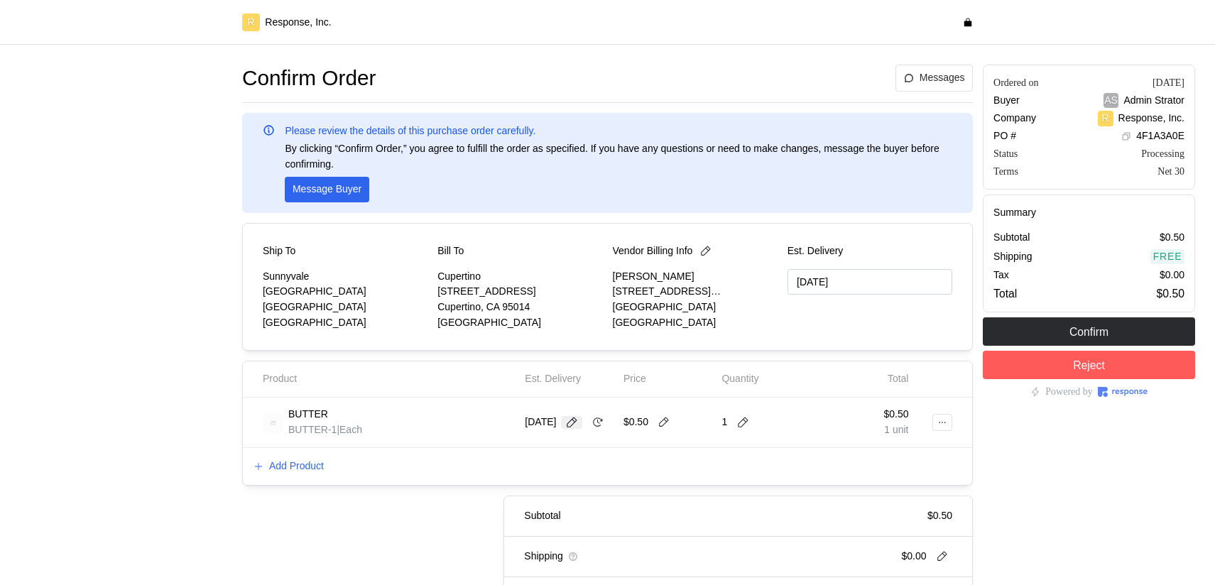
click at [578, 416] on icon at bounding box center [571, 422] width 13 height 13
click at [478, 460] on div "Add Product" at bounding box center [607, 466] width 729 height 37
click at [591, 429] on icon at bounding box center [597, 422] width 13 height 13
type input "[DATE]"
click at [466, 518] on div "Subtotal $0.50 Shipping $0.00 Tax $0.00 Total $0.50" at bounding box center [597, 577] width 750 height 163
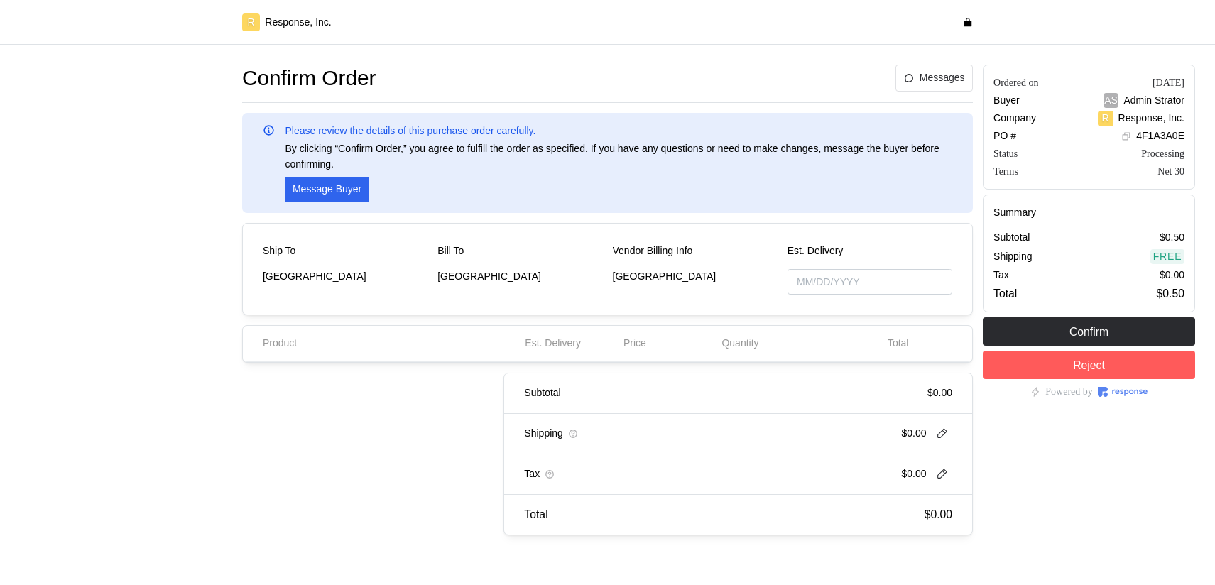
type input "[DATE]"
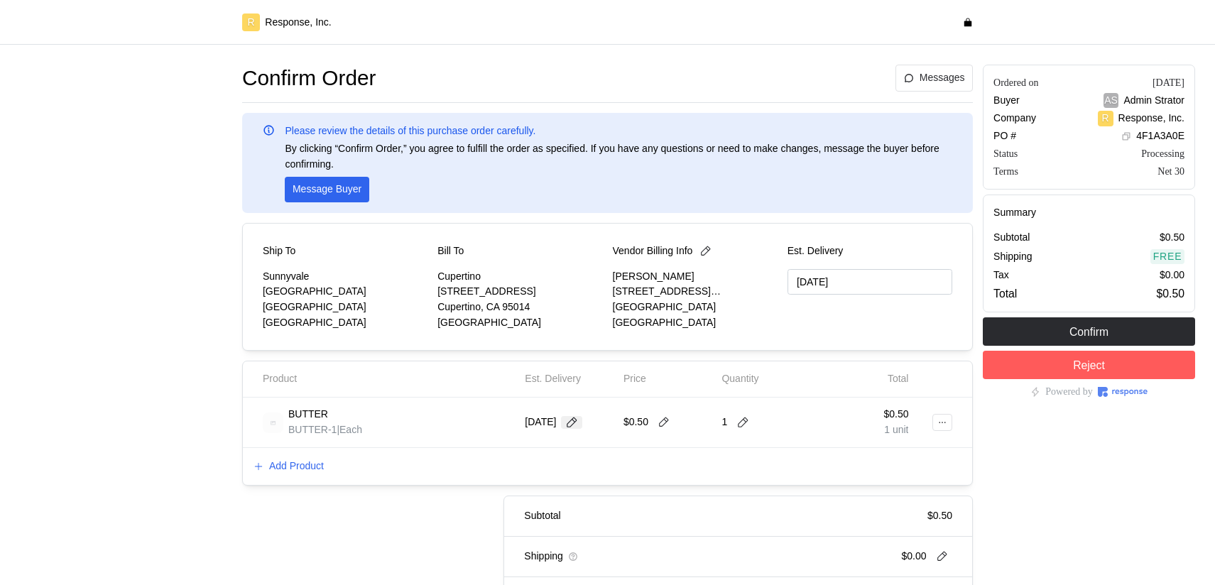
click at [572, 425] on icon at bounding box center [571, 422] width 13 height 13
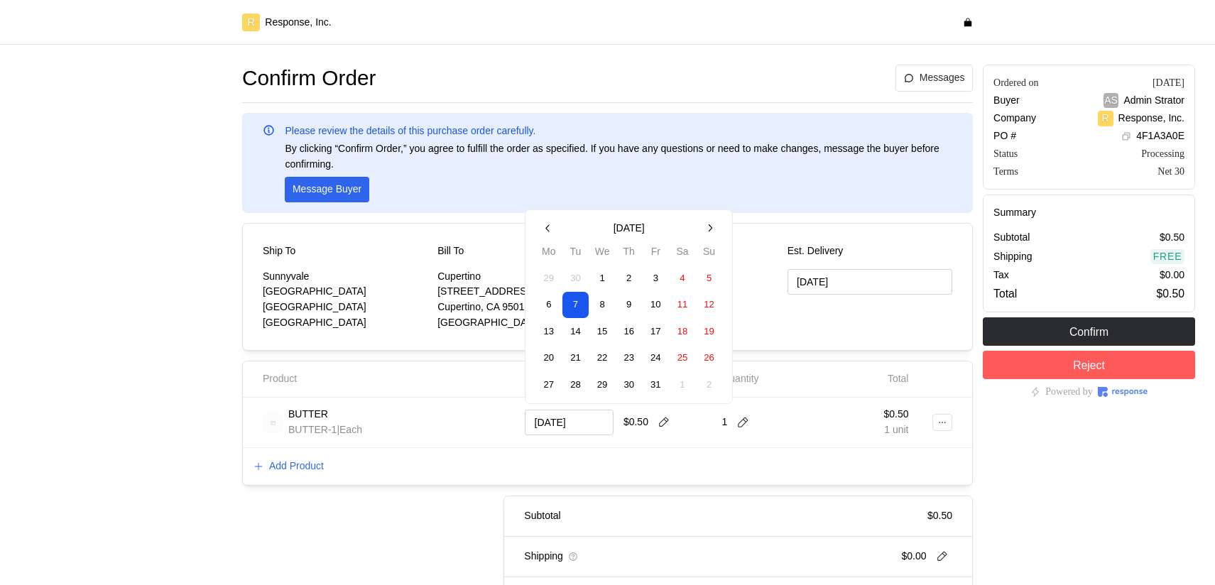
click at [624, 363] on button "23" at bounding box center [629, 358] width 26 height 26
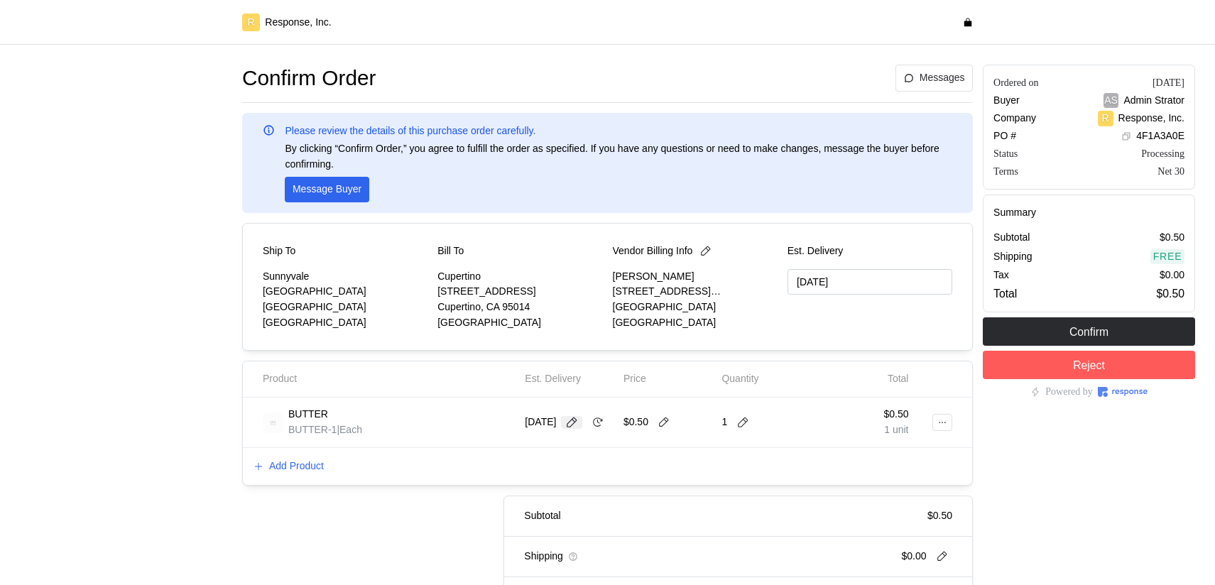
click at [577, 417] on icon at bounding box center [572, 422] width 10 height 10
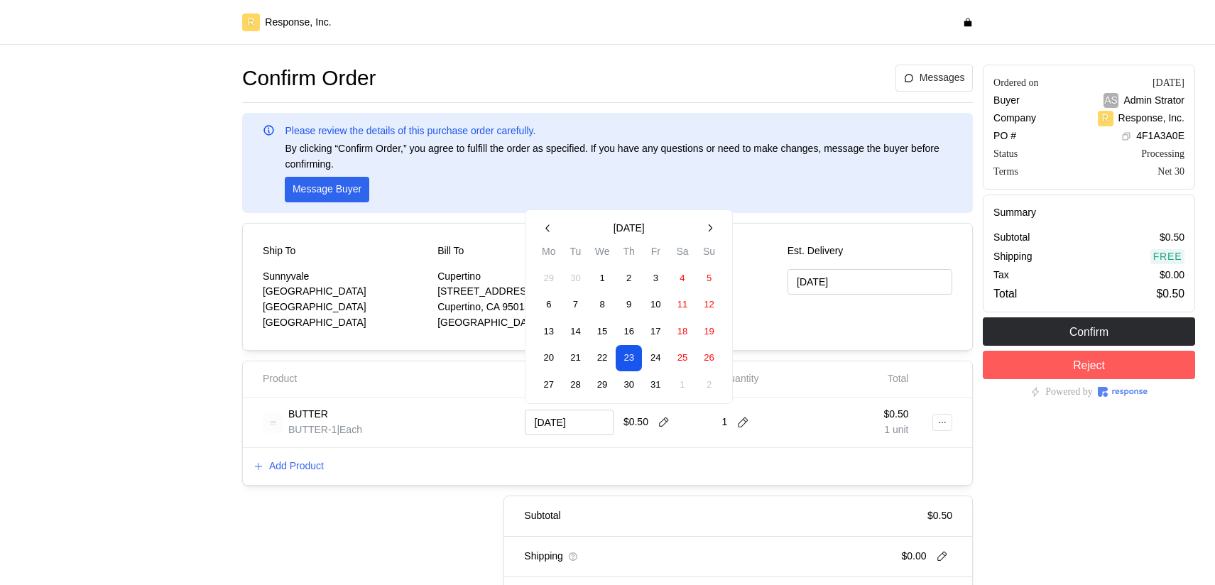
click at [557, 437] on div "[DATE]" at bounding box center [569, 422] width 89 height 30
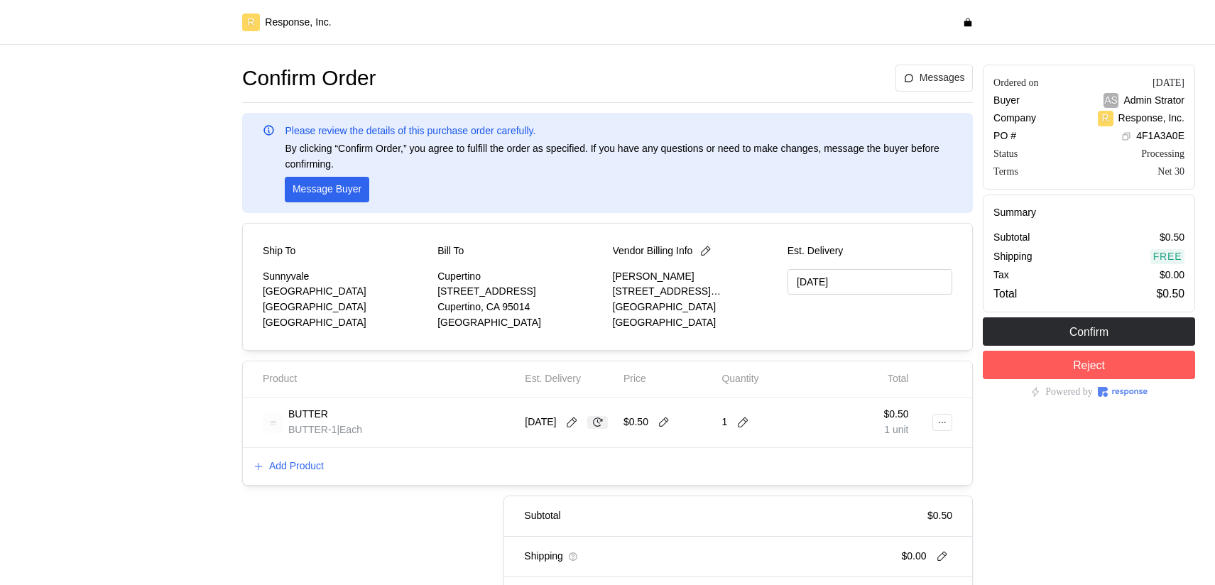
click at [593, 427] on icon at bounding box center [598, 421] width 10 height 9
click at [577, 422] on icon at bounding box center [572, 422] width 10 height 10
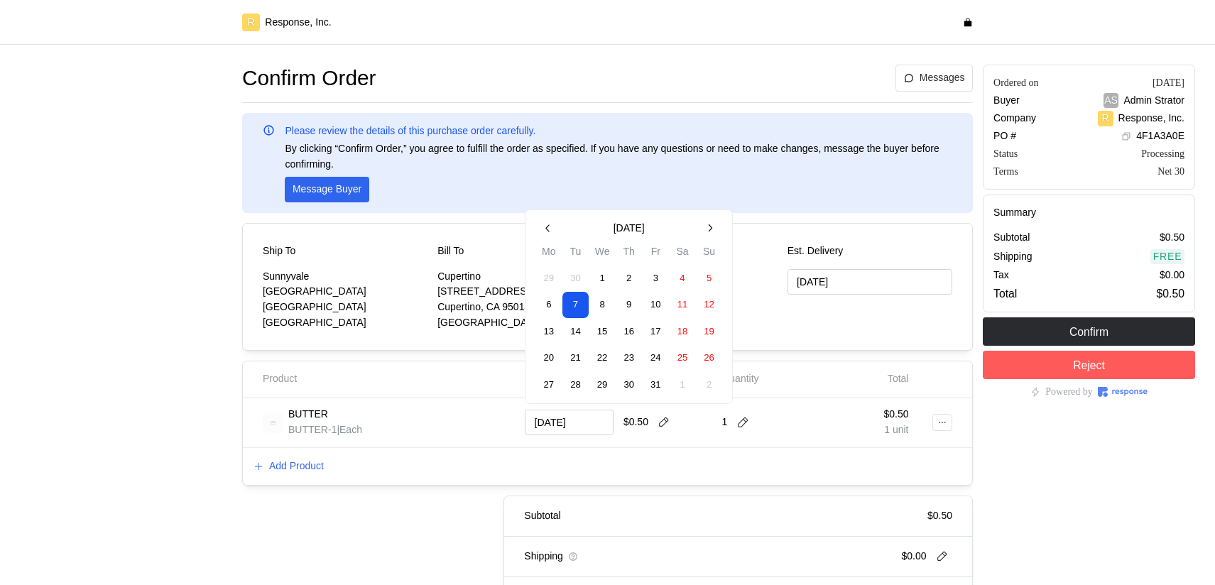
click at [644, 324] on button "17" at bounding box center [655, 331] width 26 height 26
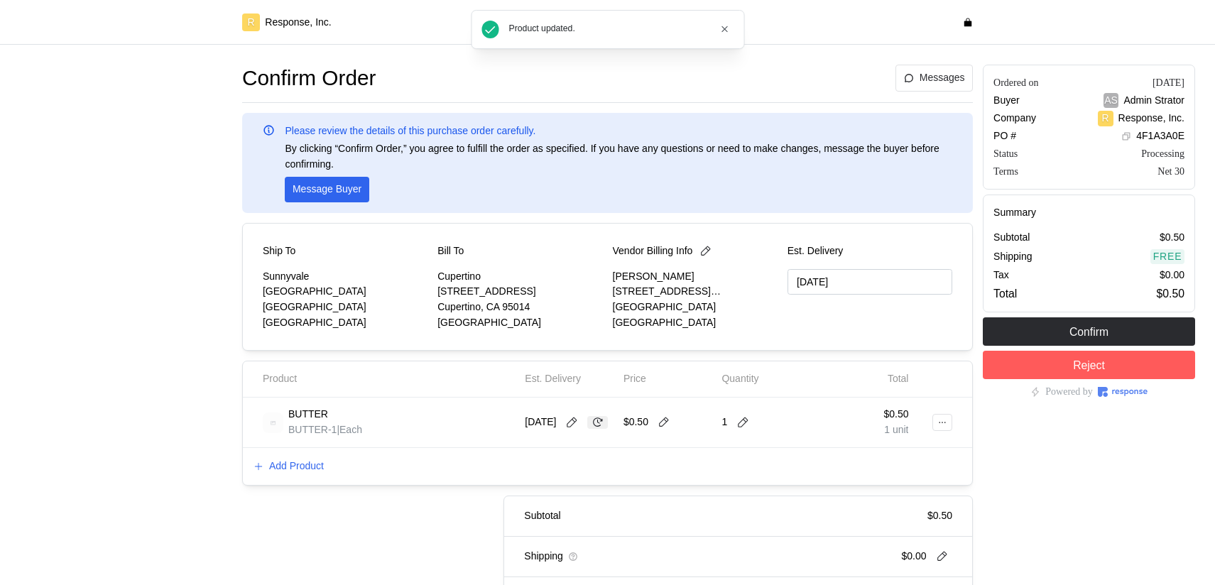
click at [591, 429] on icon at bounding box center [597, 422] width 13 height 13
click at [577, 420] on icon at bounding box center [572, 422] width 10 height 10
click at [564, 427] on div "[DATE]" at bounding box center [554, 423] width 58 height 16
click at [576, 427] on icon at bounding box center [571, 422] width 13 height 13
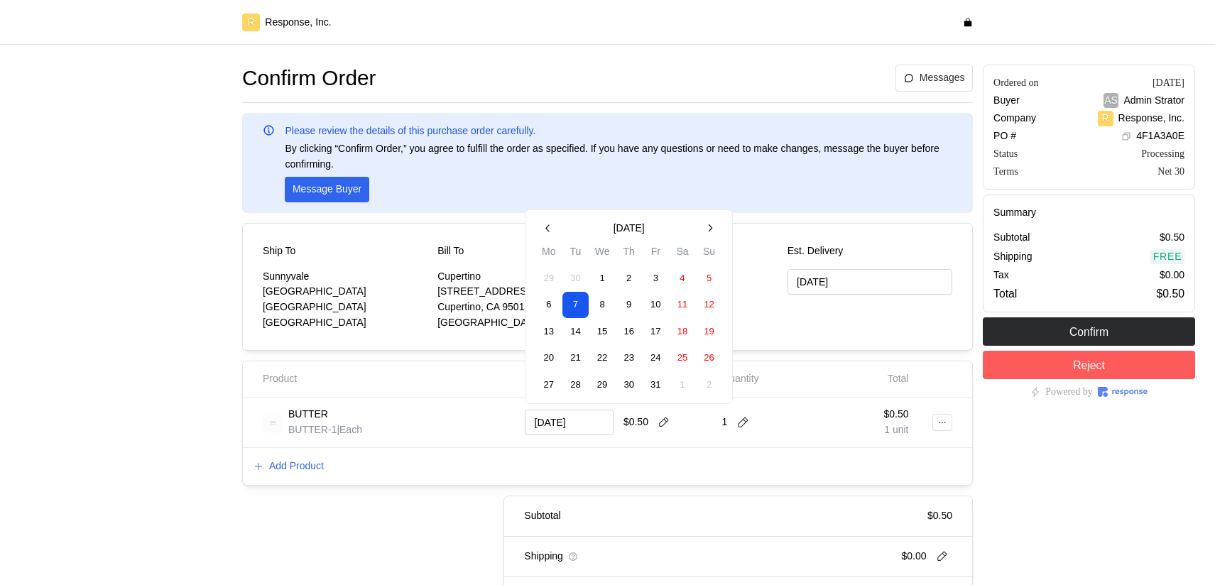
click at [661, 324] on button "17" at bounding box center [655, 331] width 26 height 26
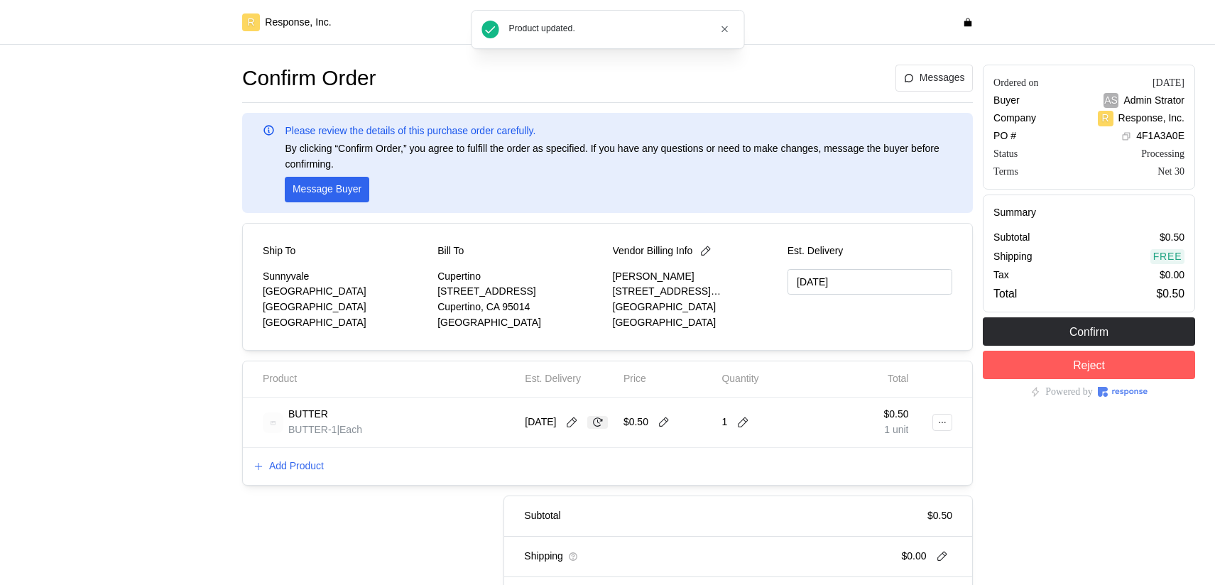
click at [591, 429] on icon at bounding box center [597, 422] width 13 height 13
type input "[DATE]"
click at [581, 432] on div "[DATE]" at bounding box center [569, 422] width 89 height 30
click at [574, 422] on icon at bounding box center [572, 422] width 10 height 10
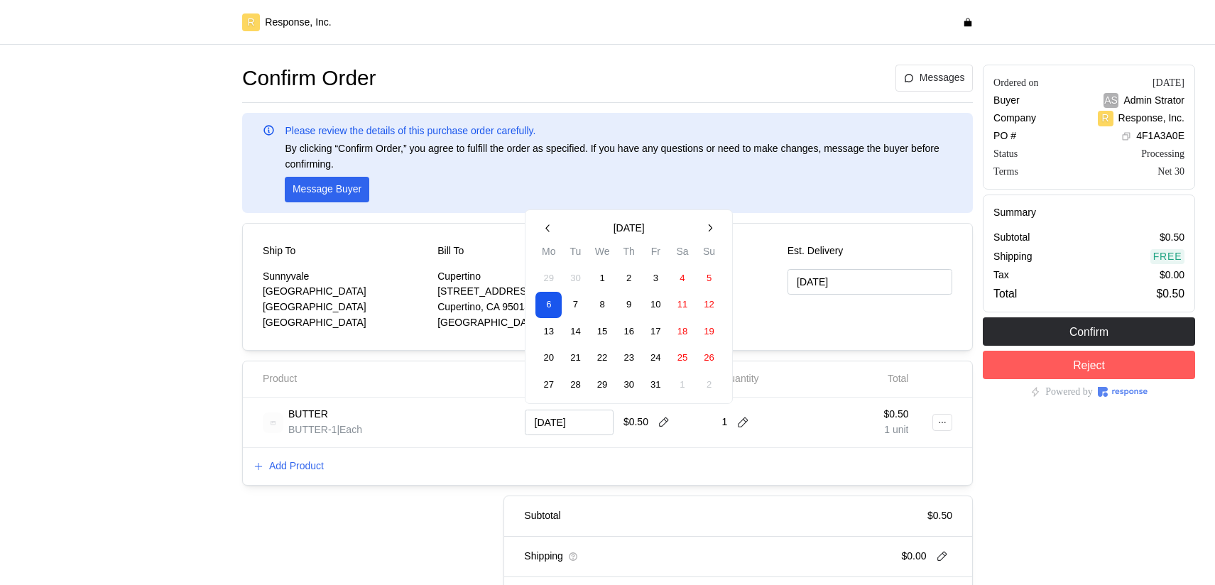
click at [603, 359] on button "22" at bounding box center [602, 358] width 26 height 26
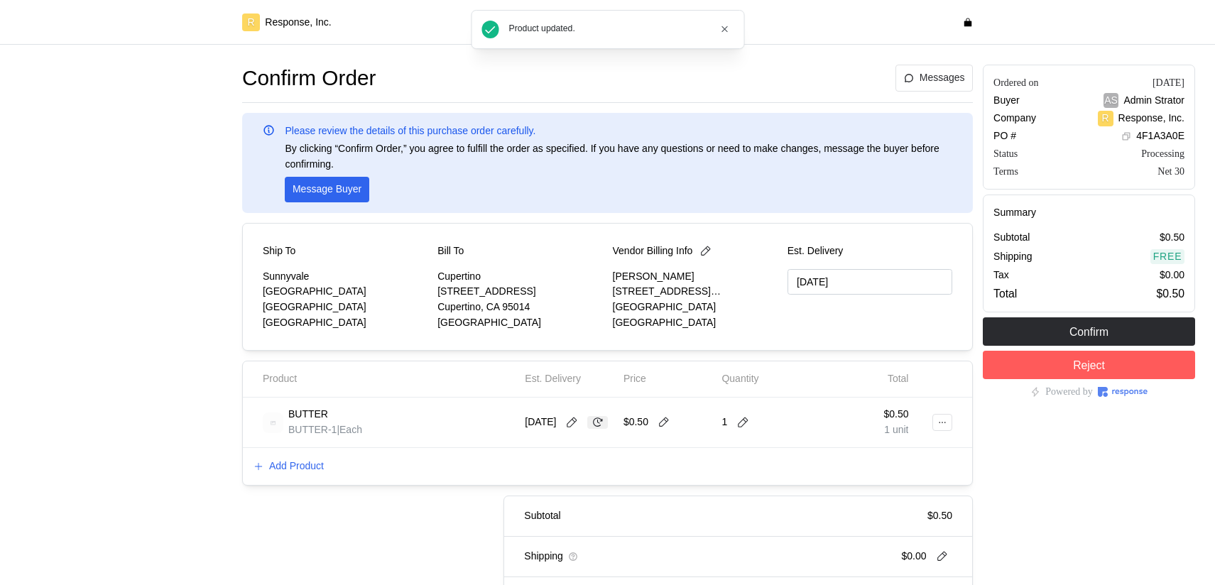
click at [591, 429] on icon at bounding box center [597, 422] width 13 height 13
type input "[DATE]"
click at [578, 420] on icon at bounding box center [571, 422] width 13 height 13
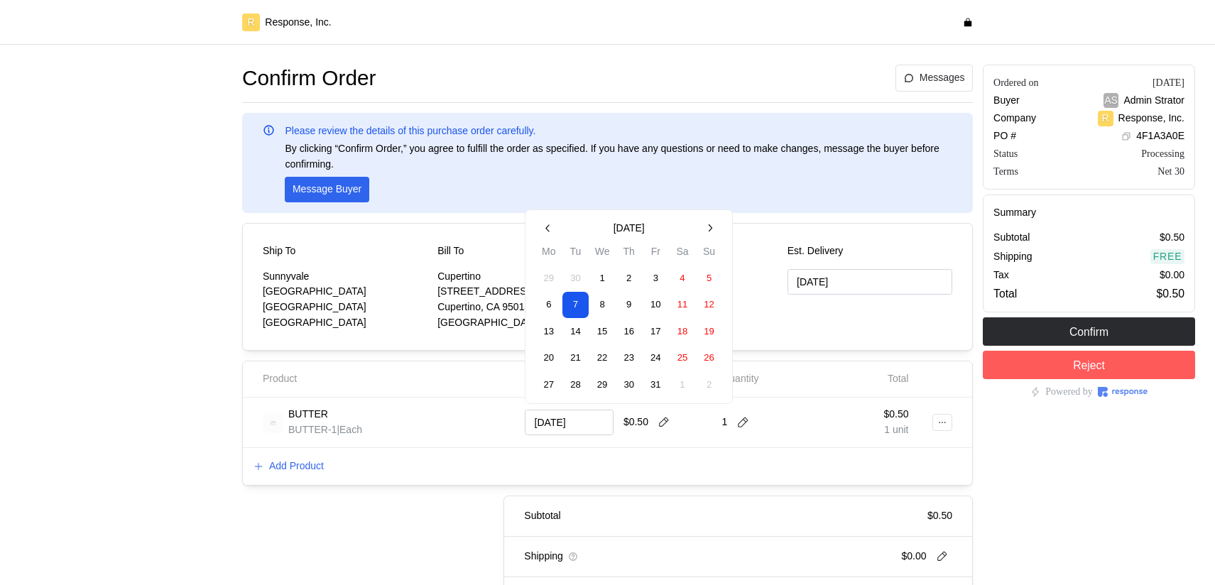
click at [632, 385] on button "30" at bounding box center [629, 384] width 26 height 26
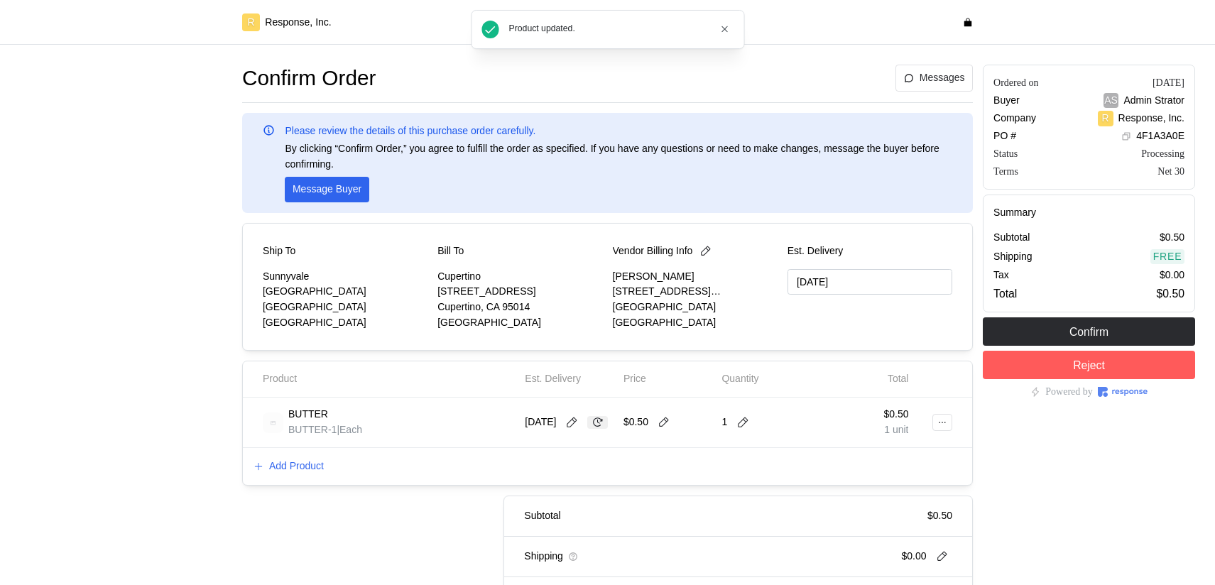
click at [591, 429] on icon at bounding box center [597, 422] width 13 height 13
click at [578, 419] on icon at bounding box center [571, 422] width 13 height 13
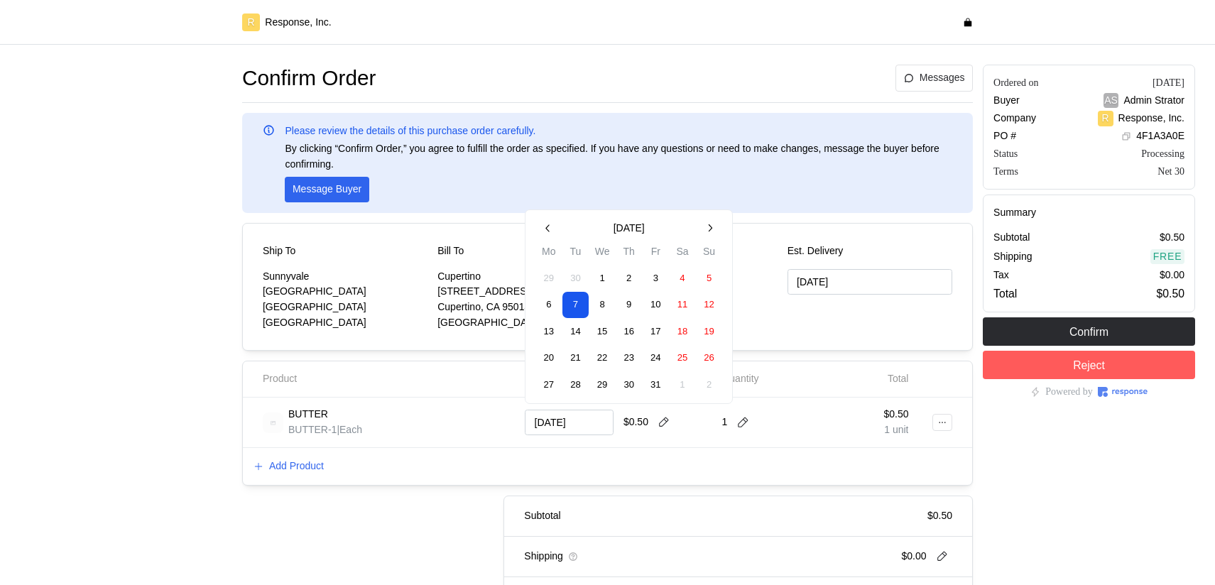
click at [652, 388] on button "31" at bounding box center [655, 384] width 26 height 26
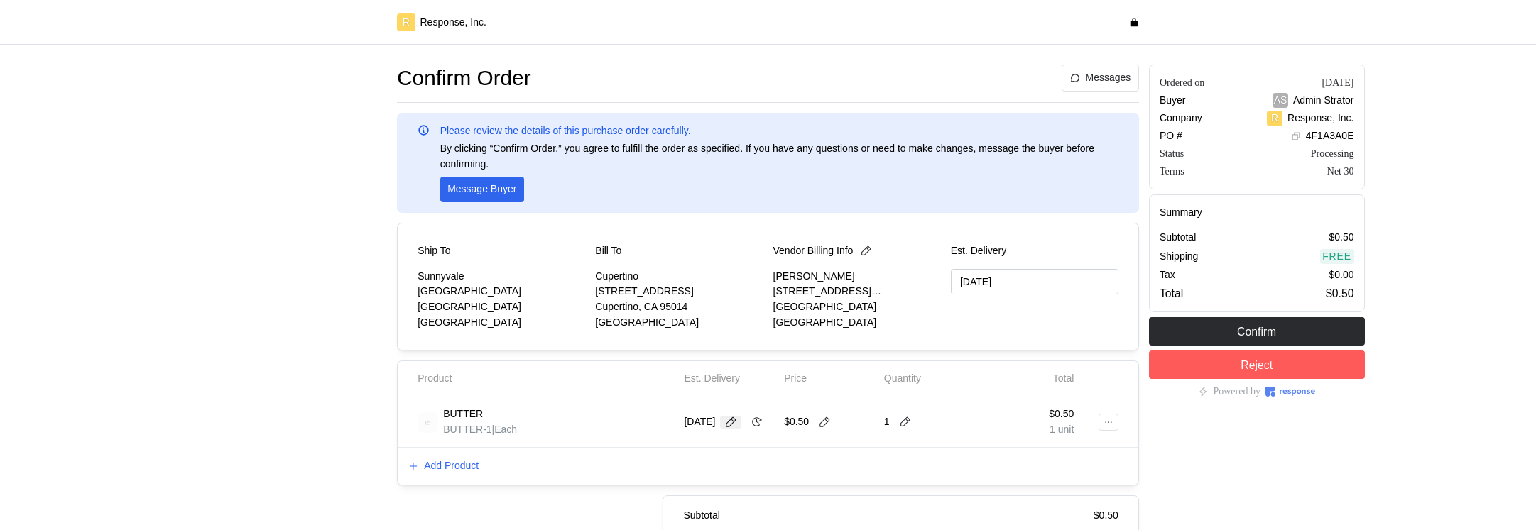
click at [731, 417] on button at bounding box center [730, 422] width 21 height 13
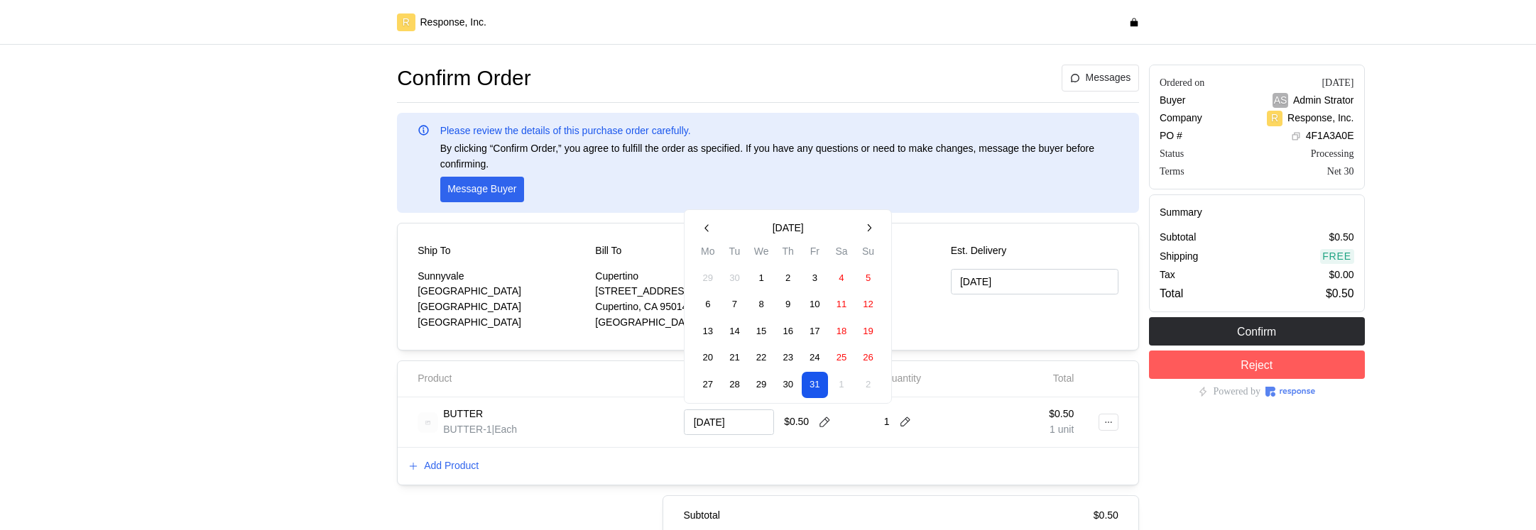
click at [709, 222] on icon "button" at bounding box center [708, 228] width 12 height 12
click at [726, 396] on button "30" at bounding box center [734, 384] width 26 height 26
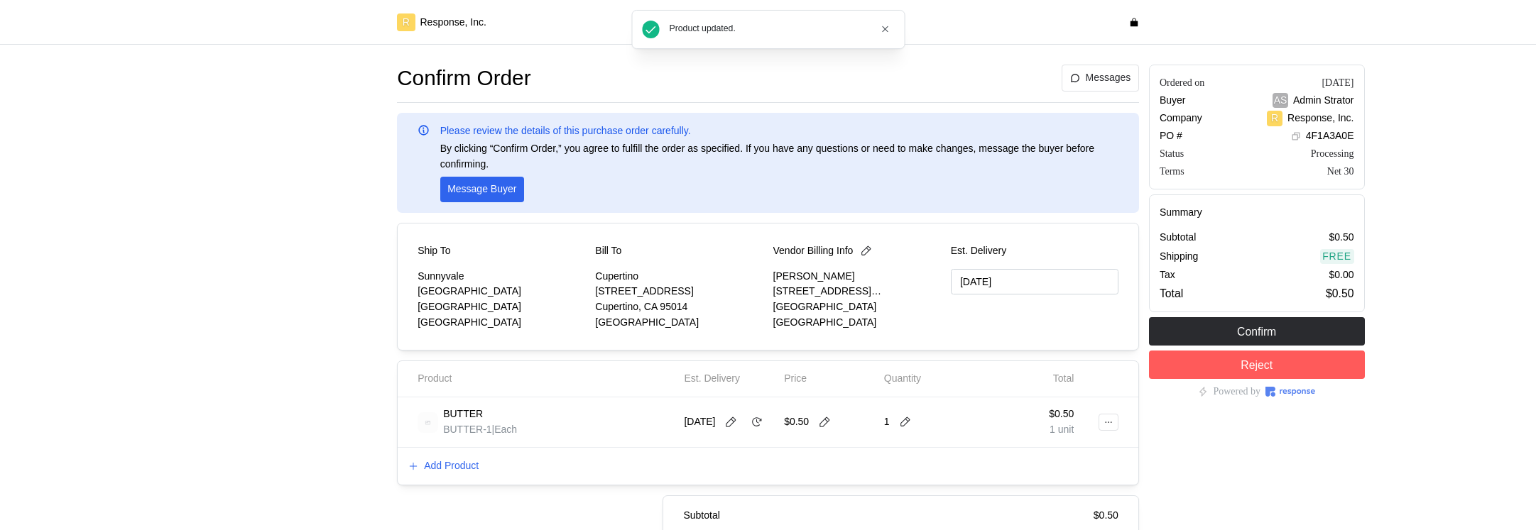
type input "[DATE]"
click at [827, 424] on icon at bounding box center [824, 422] width 10 height 10
type input "0"
type input "1"
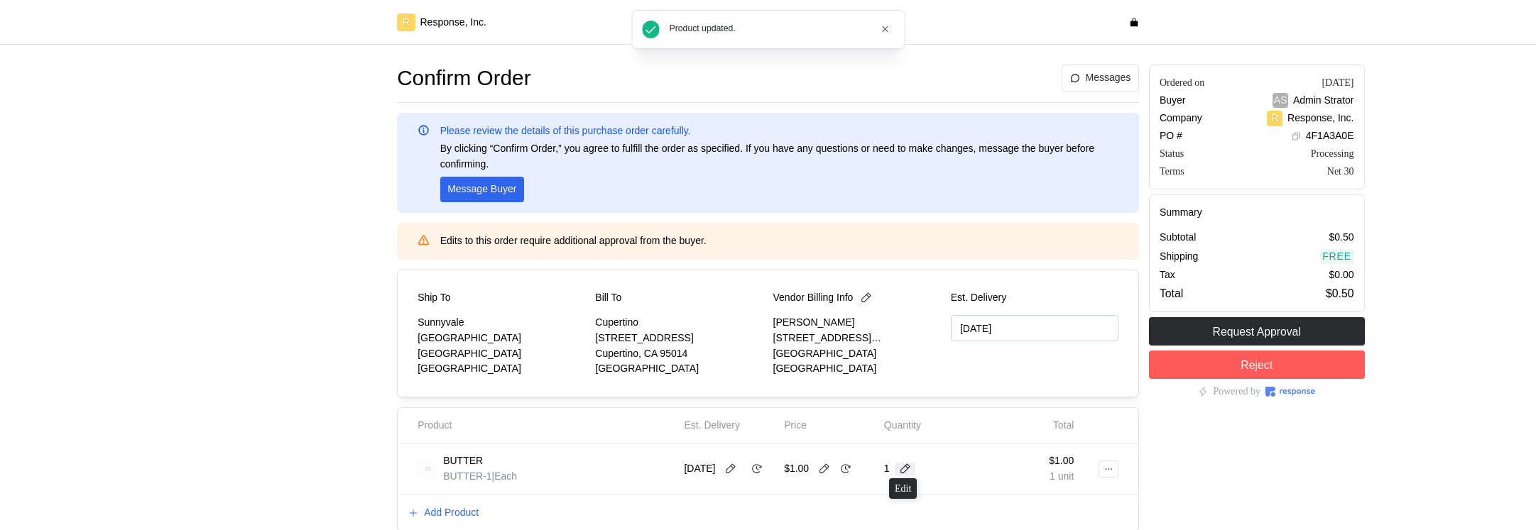
click at [911, 472] on button at bounding box center [905, 469] width 21 height 13
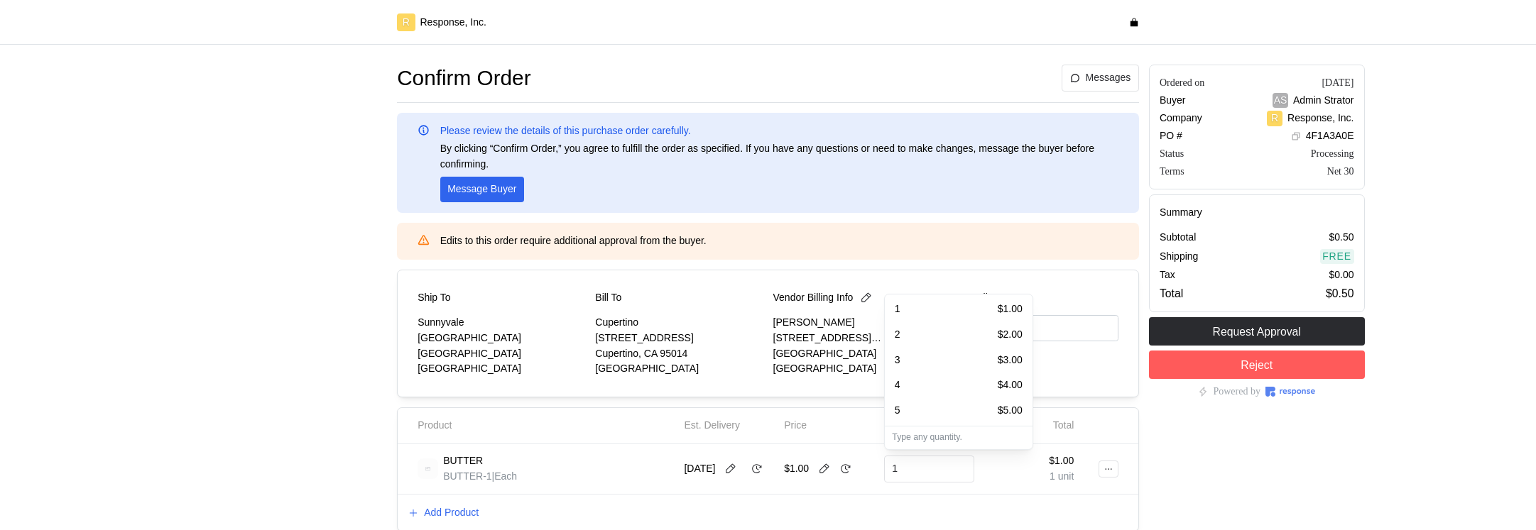
click at [924, 354] on div "3 $3.00" at bounding box center [959, 361] width 128 height 16
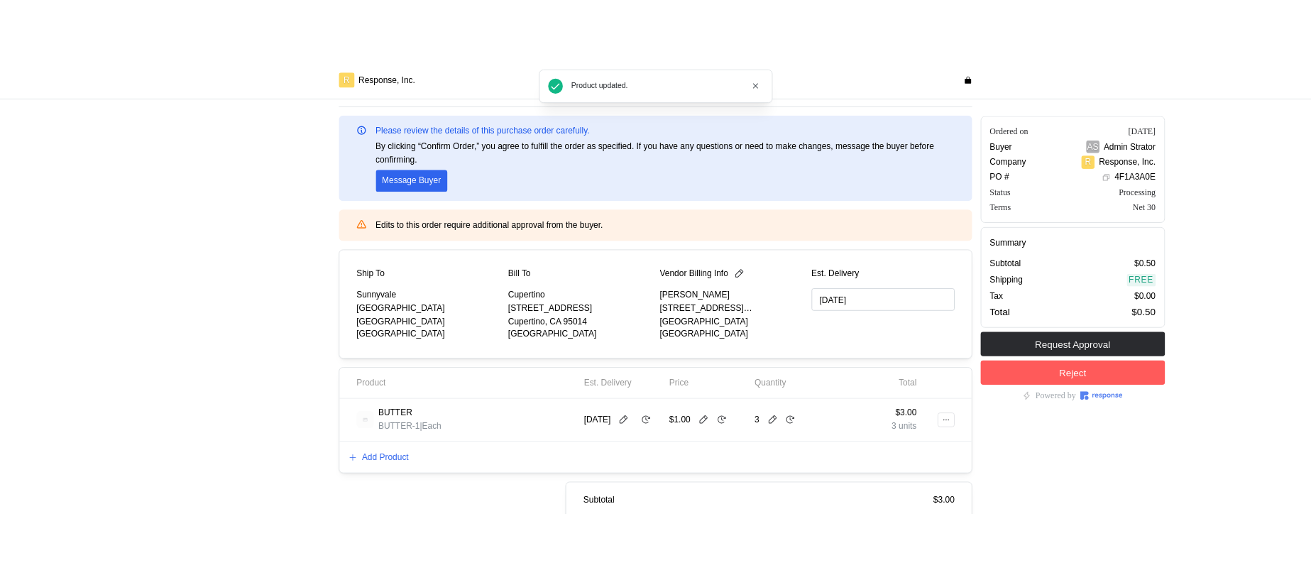
scroll to position [64, 0]
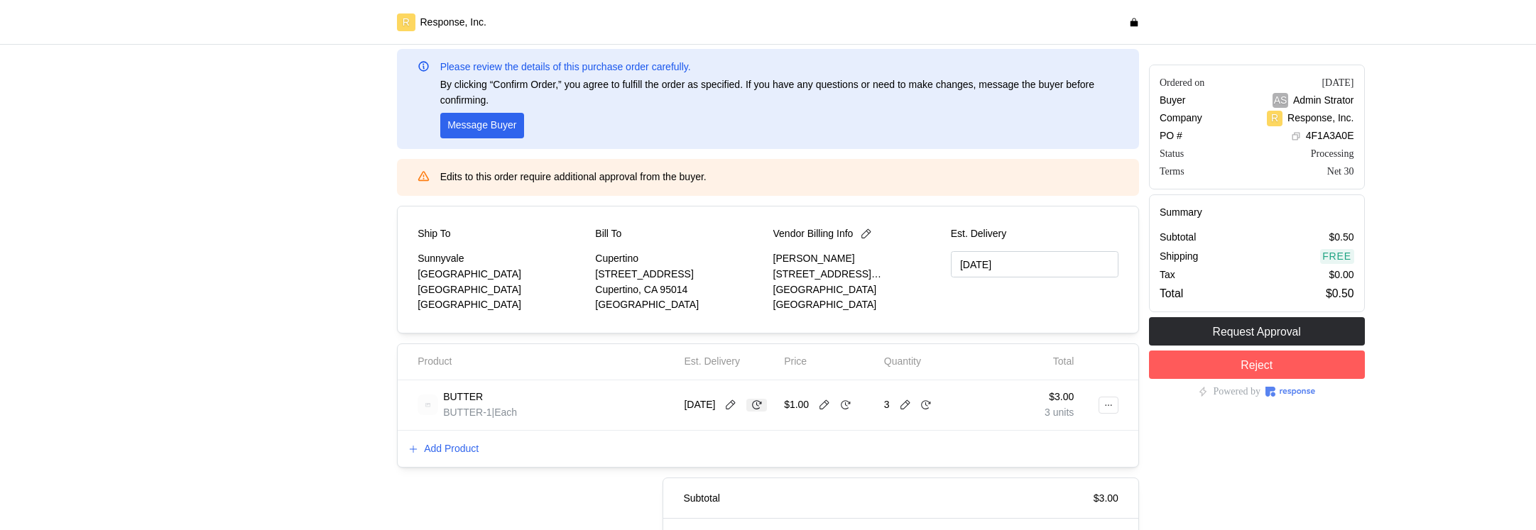
click at [750, 412] on icon at bounding box center [756, 405] width 13 height 13
drag, startPoint x: 680, startPoint y: 352, endPoint x: 763, endPoint y: 368, distance: 84.5
click at [763, 368] on div "Est. Delivery" at bounding box center [729, 362] width 100 height 26
copy p "Est. Delivery"
click at [741, 407] on button at bounding box center [730, 405] width 21 height 13
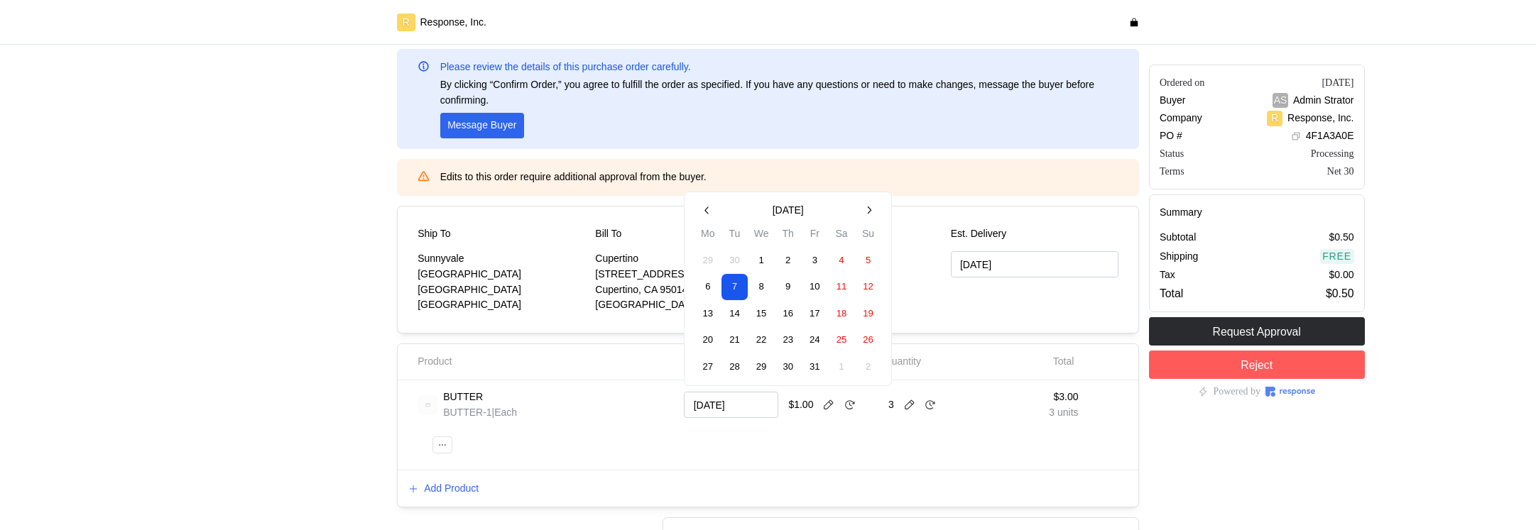
click at [780, 347] on button "23" at bounding box center [788, 341] width 26 height 26
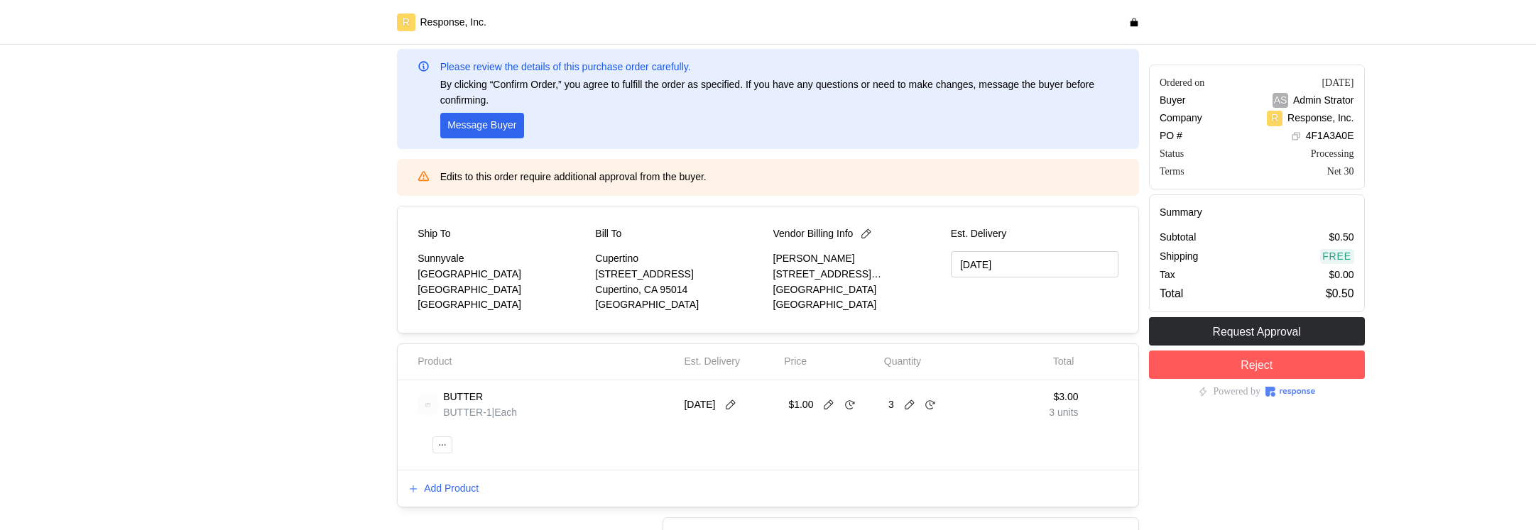
type input "[DATE]"
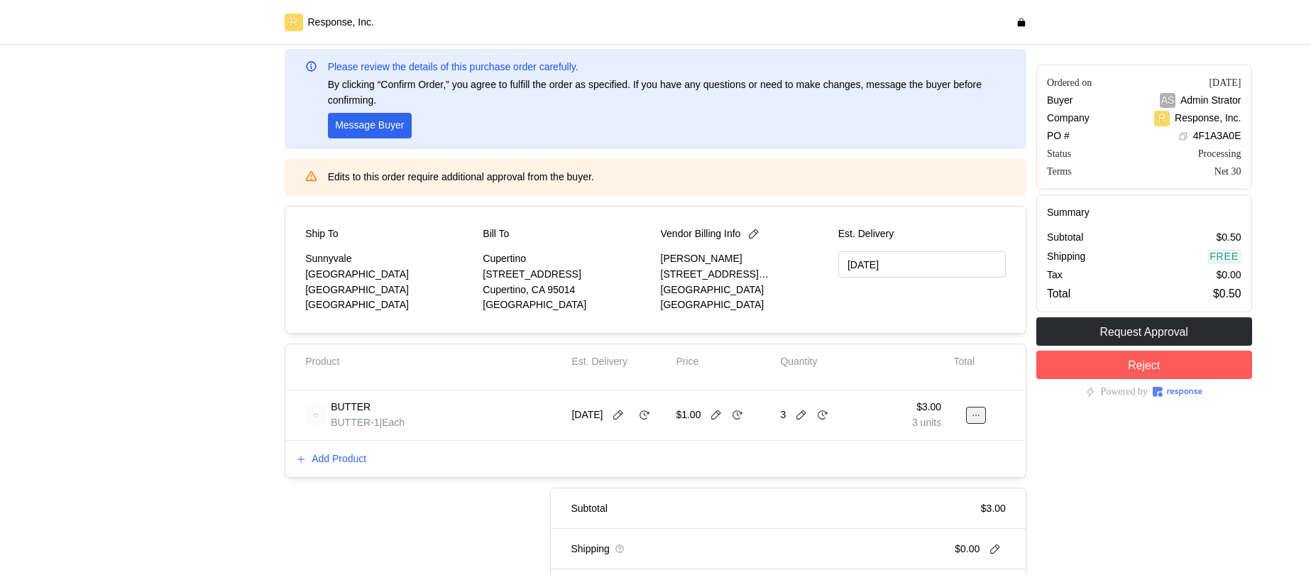
click at [980, 415] on icon at bounding box center [976, 415] width 10 height 10
click at [931, 445] on p "Edit" at bounding box center [930, 445] width 91 height 16
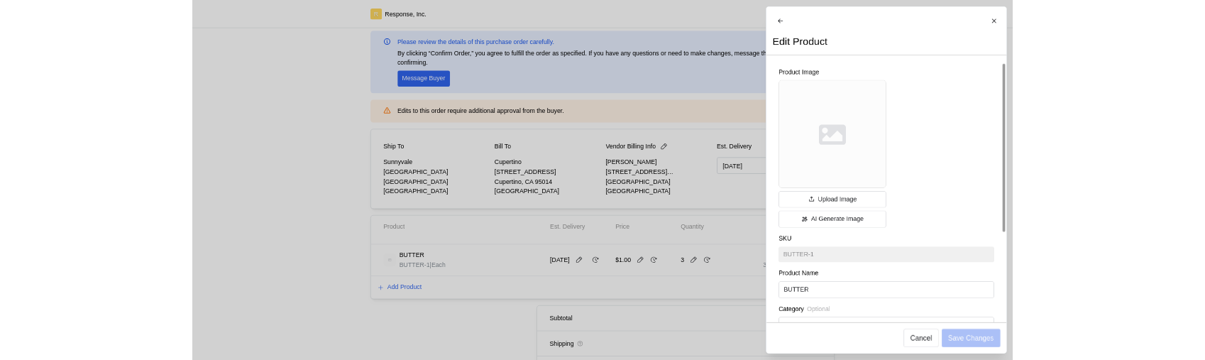
scroll to position [225, 0]
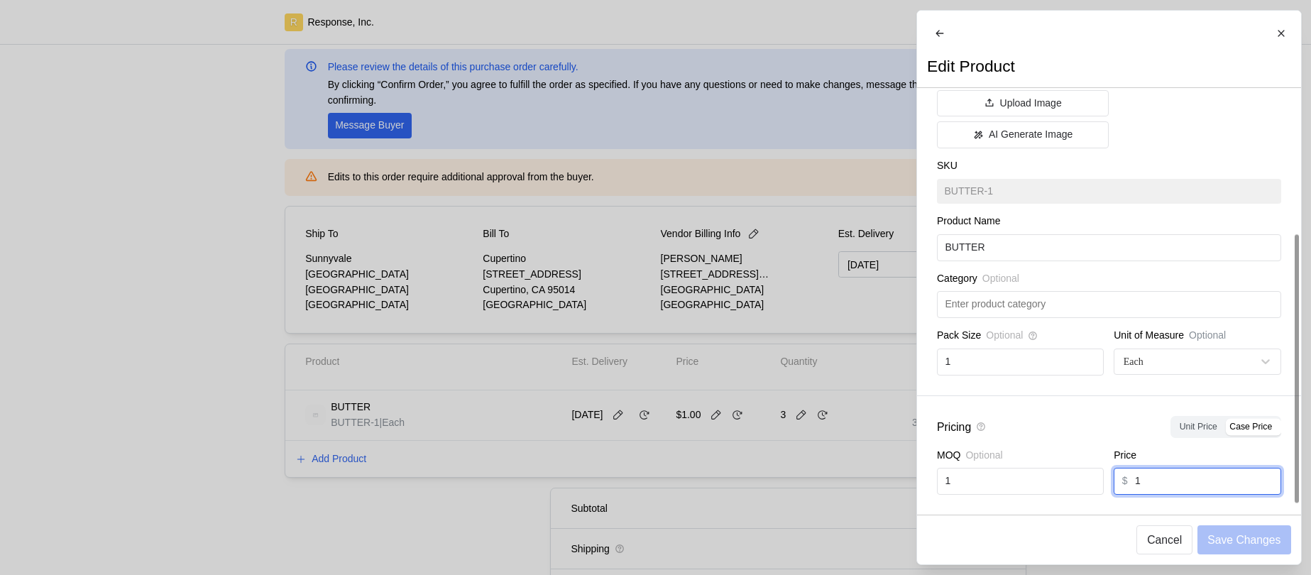
click at [1180, 479] on input "1" at bounding box center [1204, 482] width 138 height 26
type input "10000"
click at [1214, 546] on p "Save Changes" at bounding box center [1244, 540] width 73 height 18
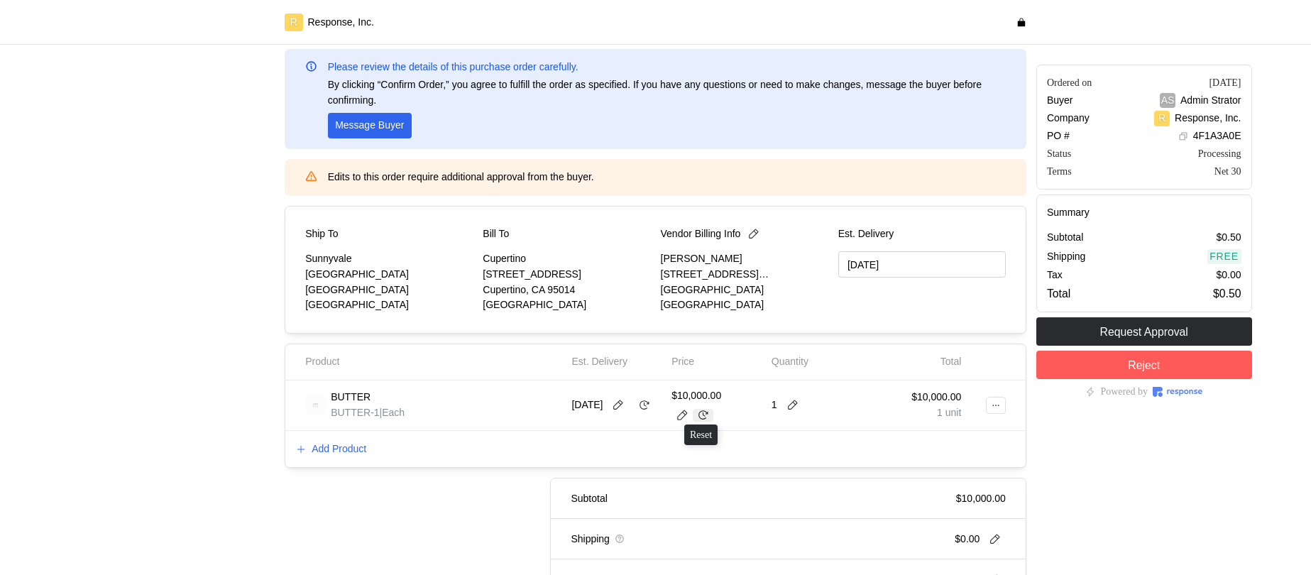
click at [705, 418] on icon at bounding box center [703, 415] width 13 height 13
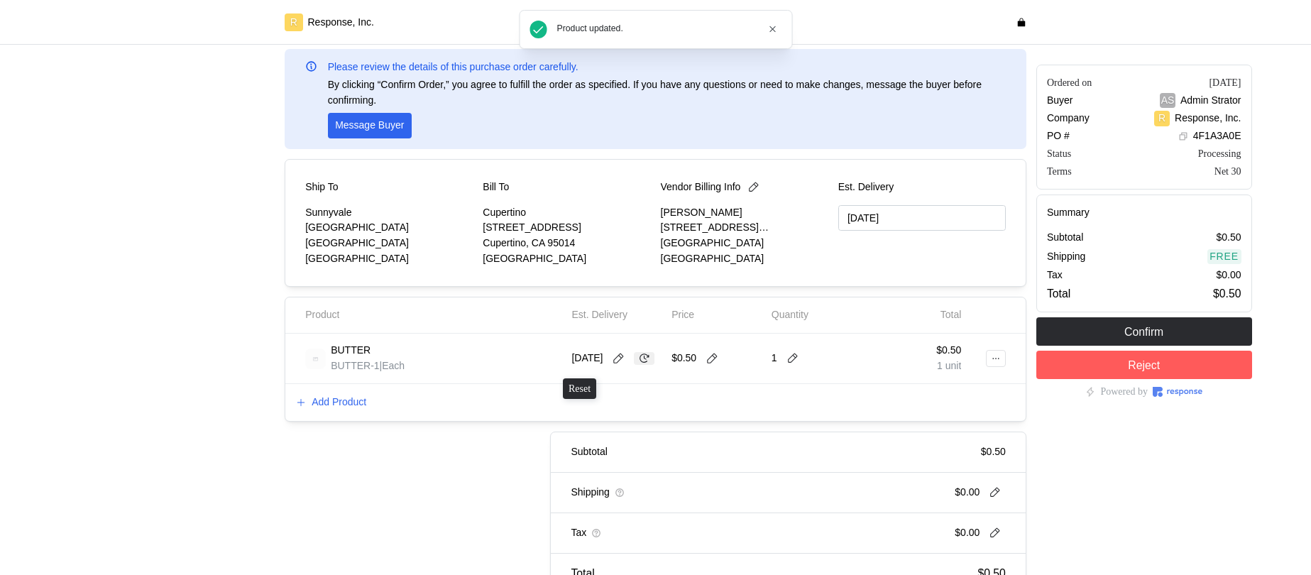
click at [638, 365] on icon at bounding box center [644, 358] width 13 height 13
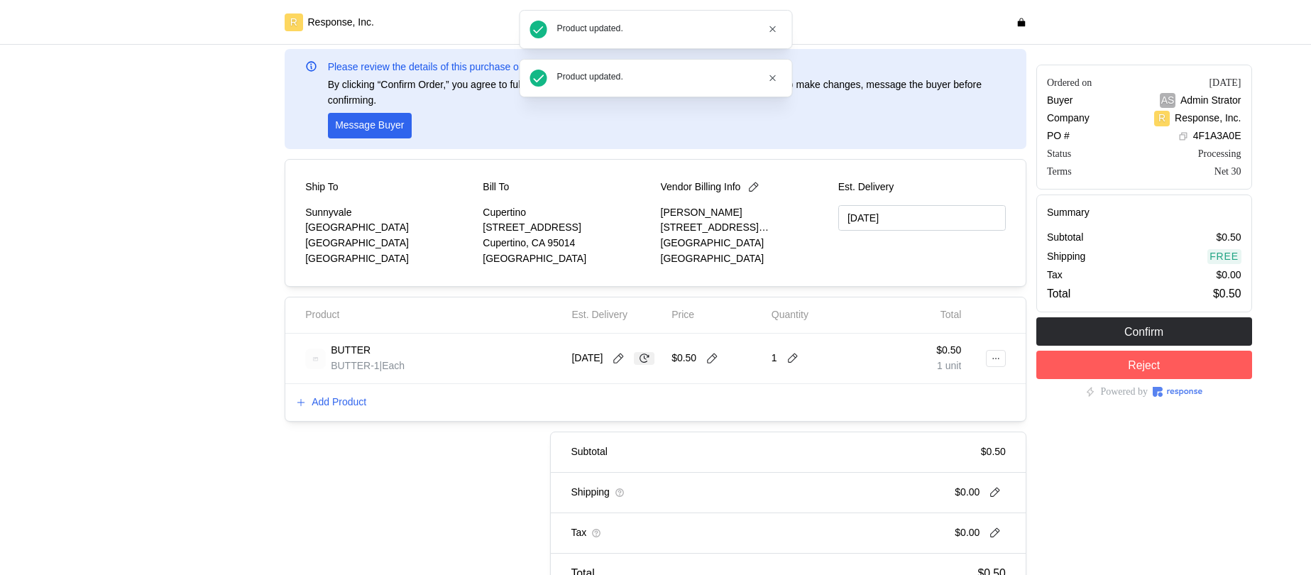
type input "[DATE]"
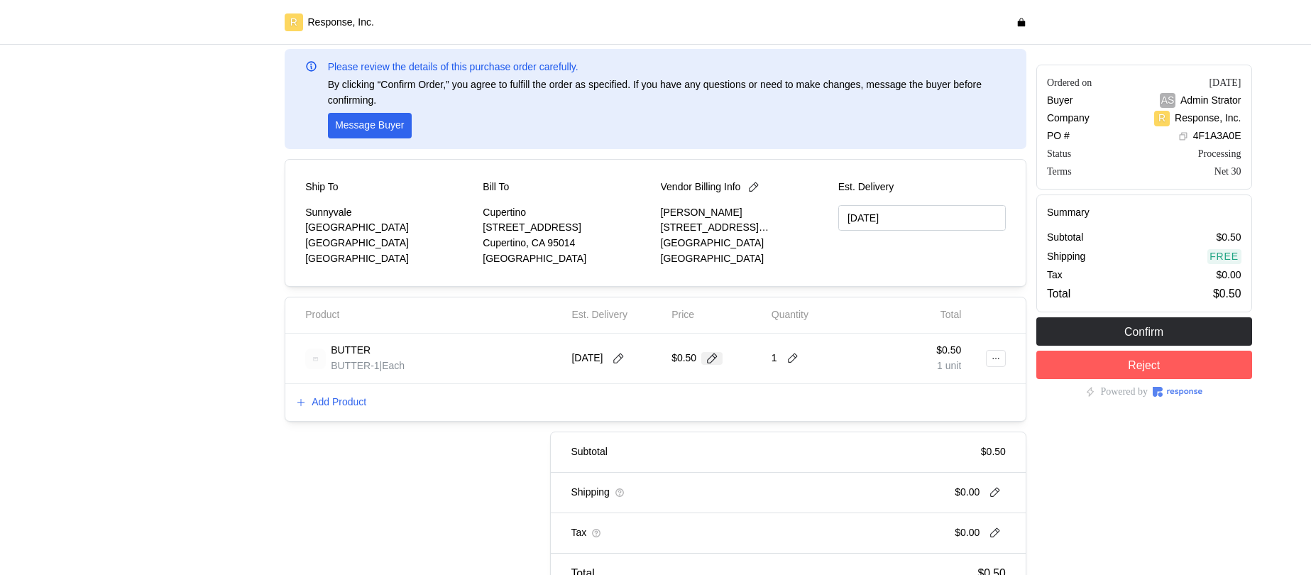
click at [713, 361] on icon at bounding box center [712, 358] width 13 height 13
type input "0"
type input "1"
click at [799, 379] on div "BUTTER BUTTER-1 | Each [DATE] 1 1 $0.50 1 unit" at bounding box center [655, 359] width 740 height 50
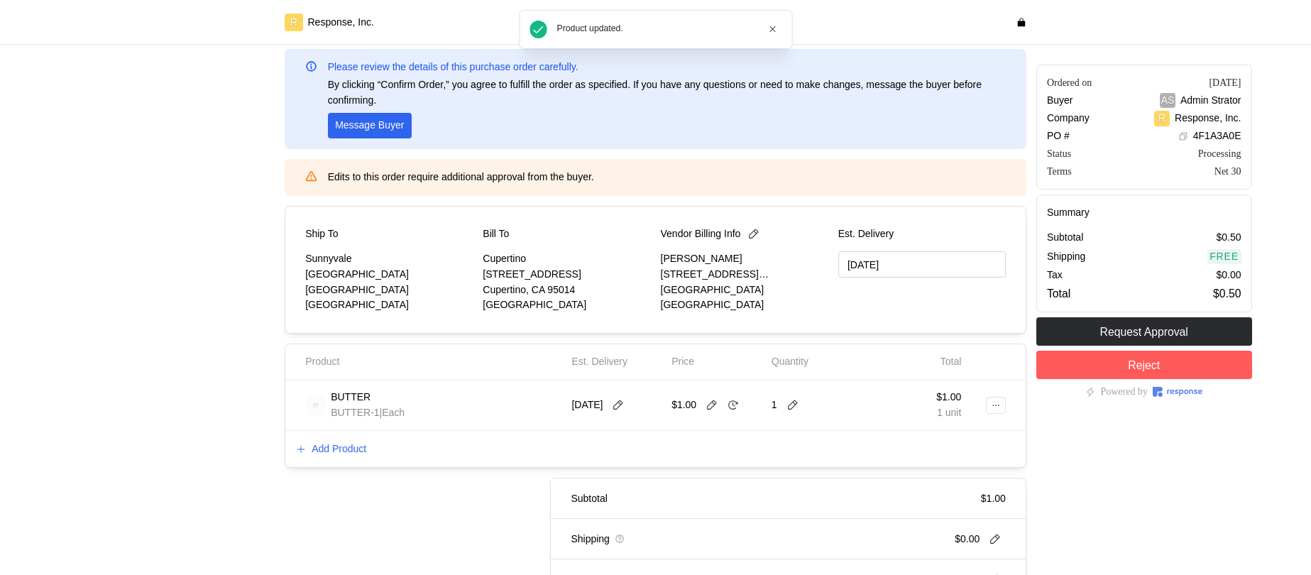
click at [787, 356] on p "Quantity" at bounding box center [790, 362] width 37 height 16
click at [794, 400] on icon at bounding box center [793, 405] width 13 height 13
click at [815, 317] on div "4 $4.00" at bounding box center [846, 322] width 128 height 16
click at [625, 405] on icon at bounding box center [618, 405] width 13 height 13
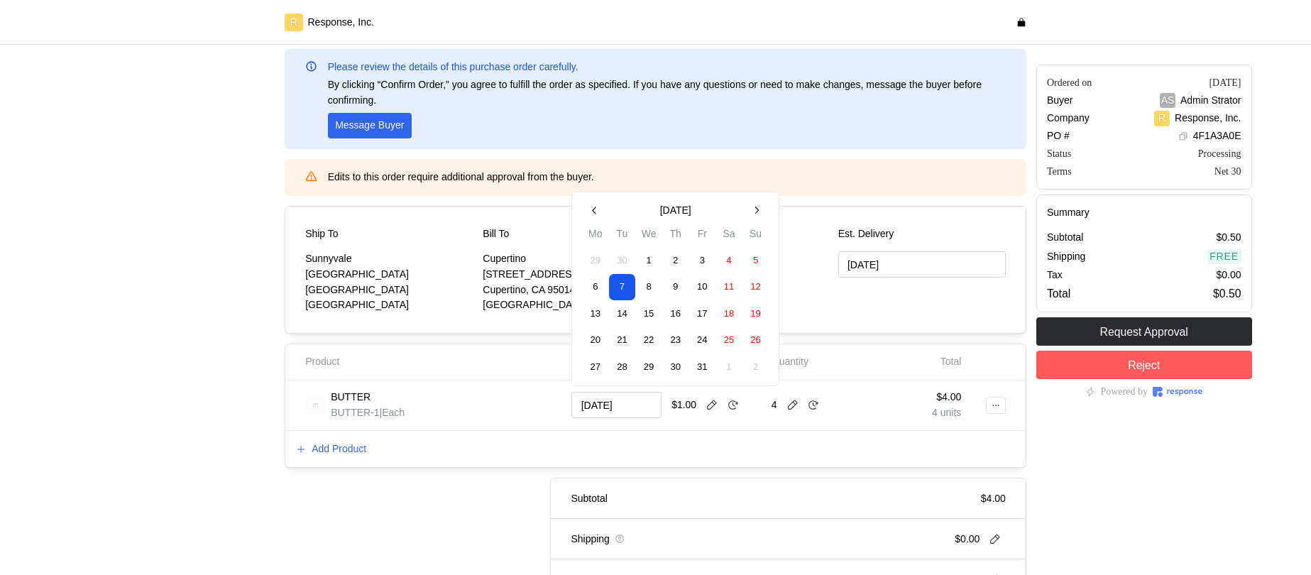
click at [680, 287] on button "9" at bounding box center [676, 287] width 26 height 26
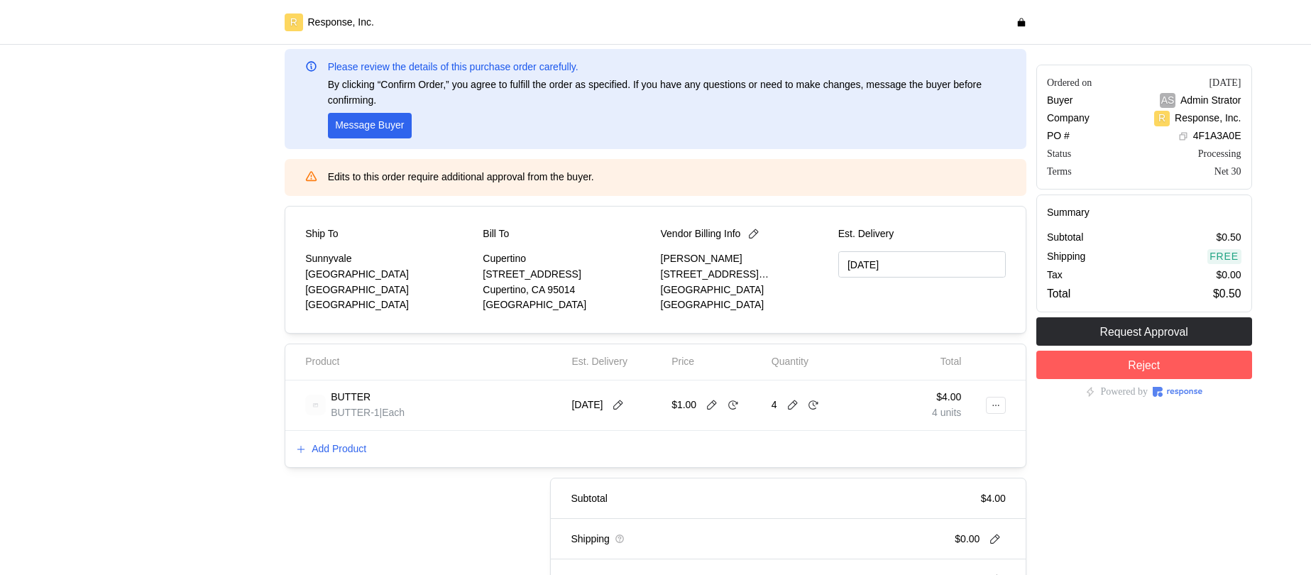
type input "[DATE]"
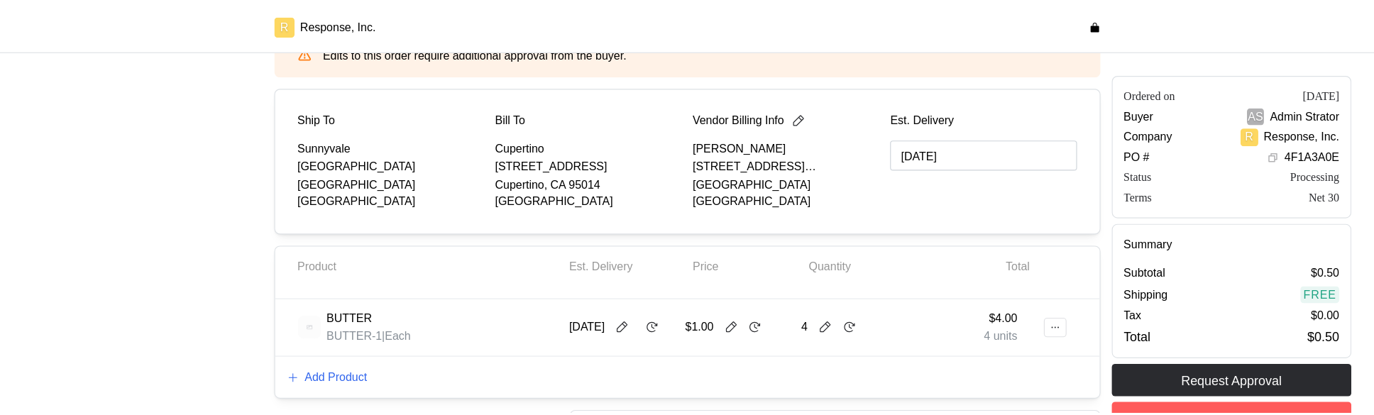
scroll to position [250, 0]
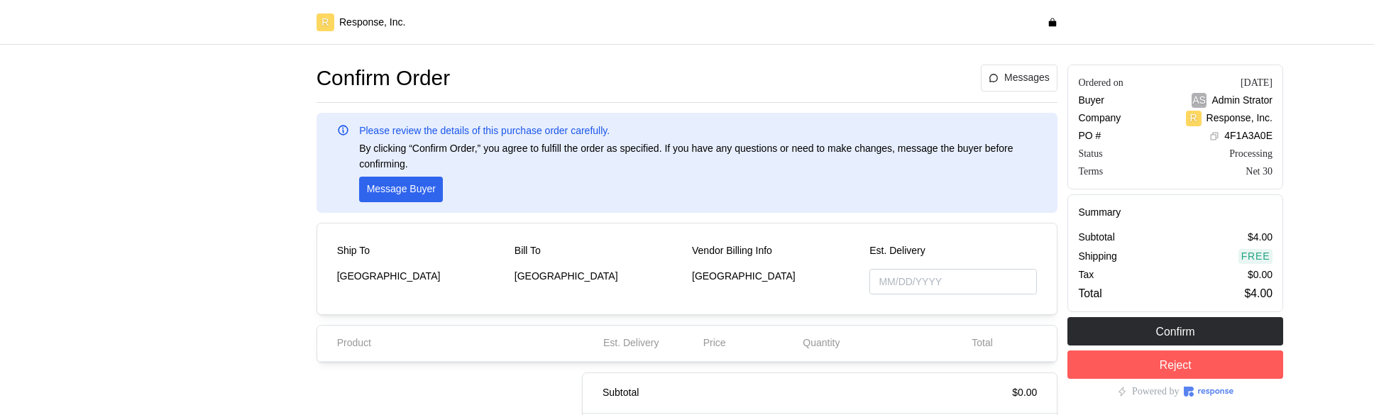
type input "[DATE]"
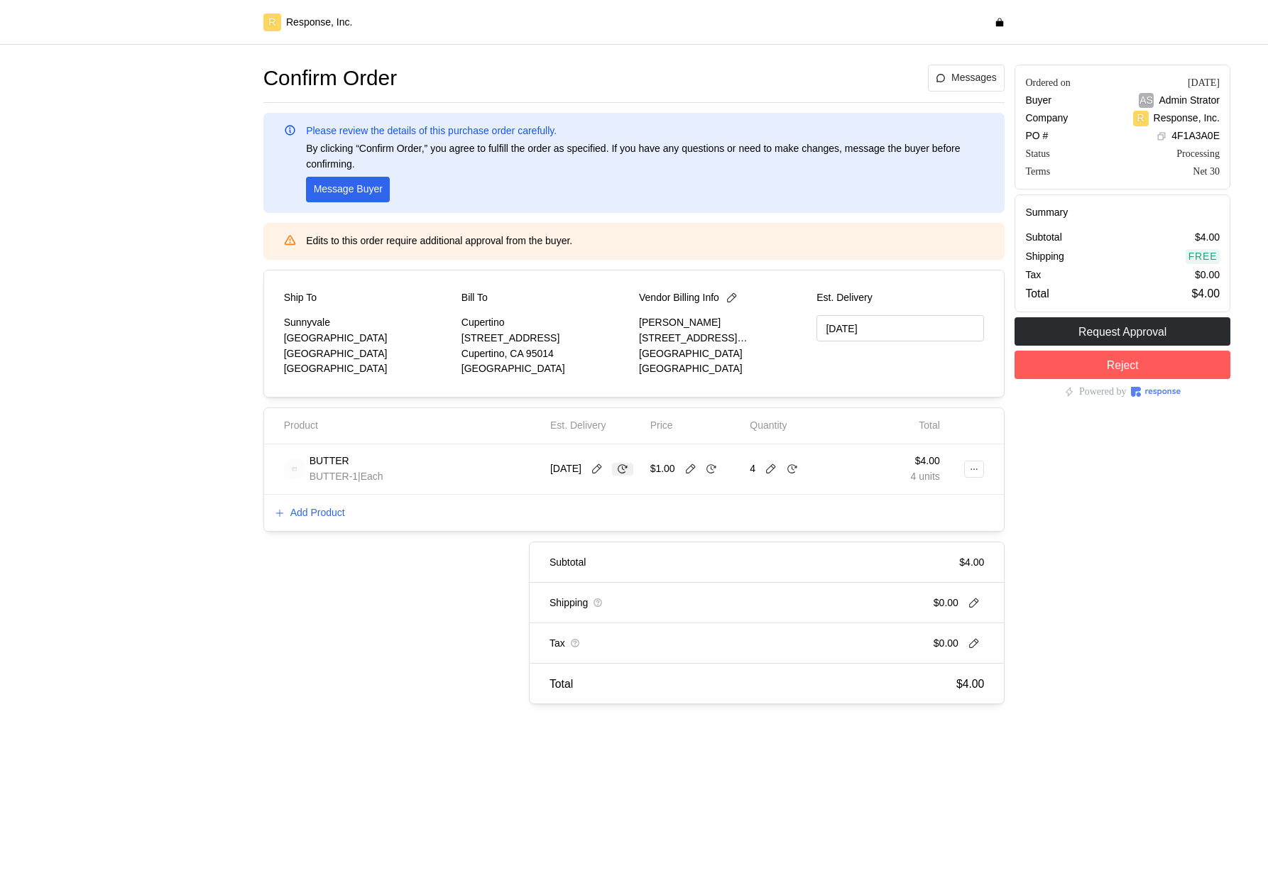
click at [618, 474] on icon at bounding box center [623, 468] width 10 height 9
click at [603, 470] on icon at bounding box center [597, 469] width 13 height 13
click at [667, 581] on button "9" at bounding box center [654, 583] width 26 height 26
click at [616, 476] on icon at bounding box center [622, 469] width 13 height 13
type input "[DATE]"
